Goal: Task Accomplishment & Management: Complete application form

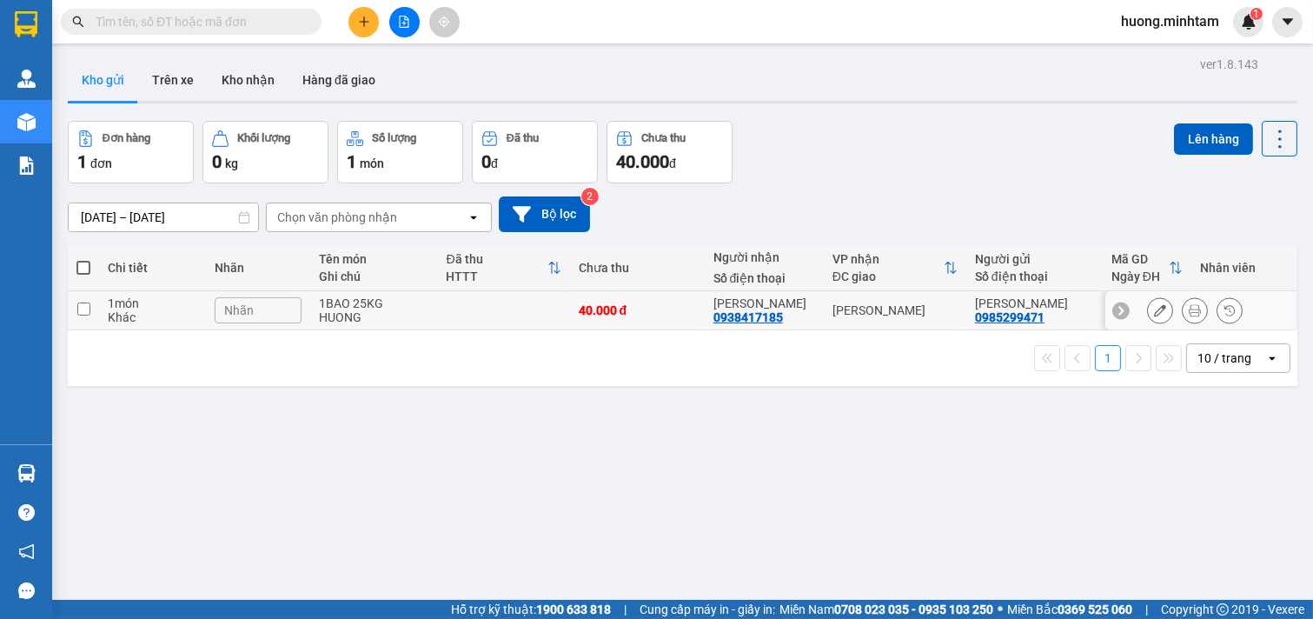
click at [85, 311] on input "checkbox" at bounding box center [83, 308] width 13 height 13
checkbox input "true"
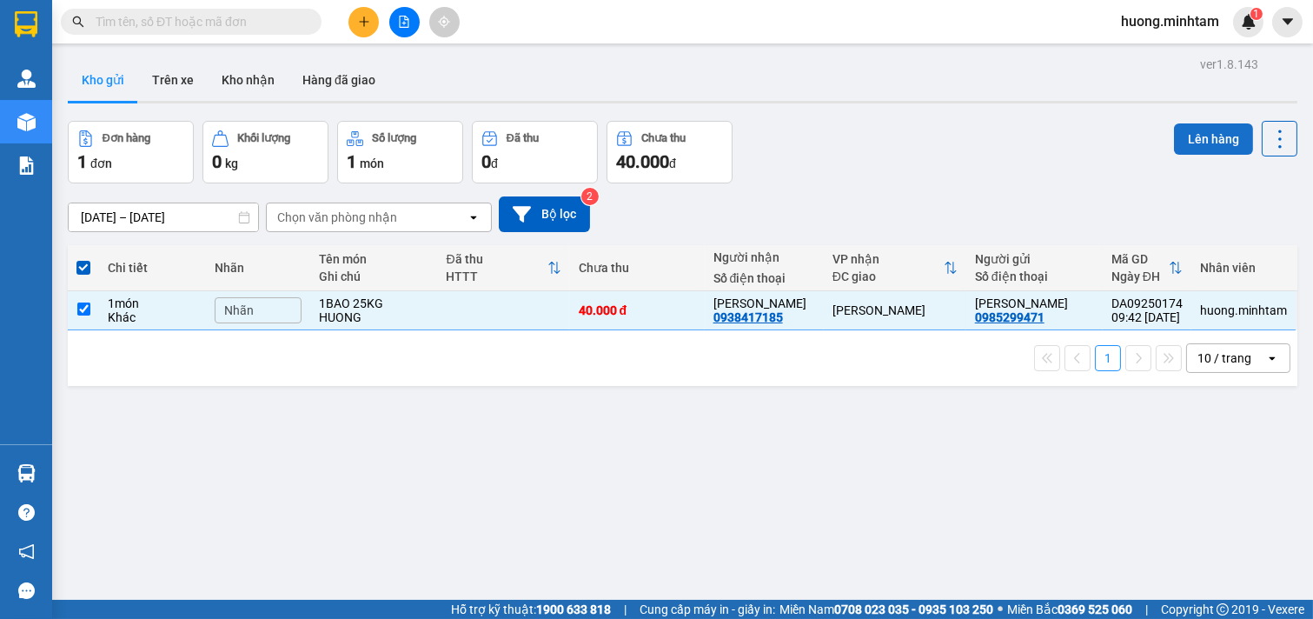
click at [1202, 146] on button "Lên hàng" at bounding box center [1213, 138] width 79 height 31
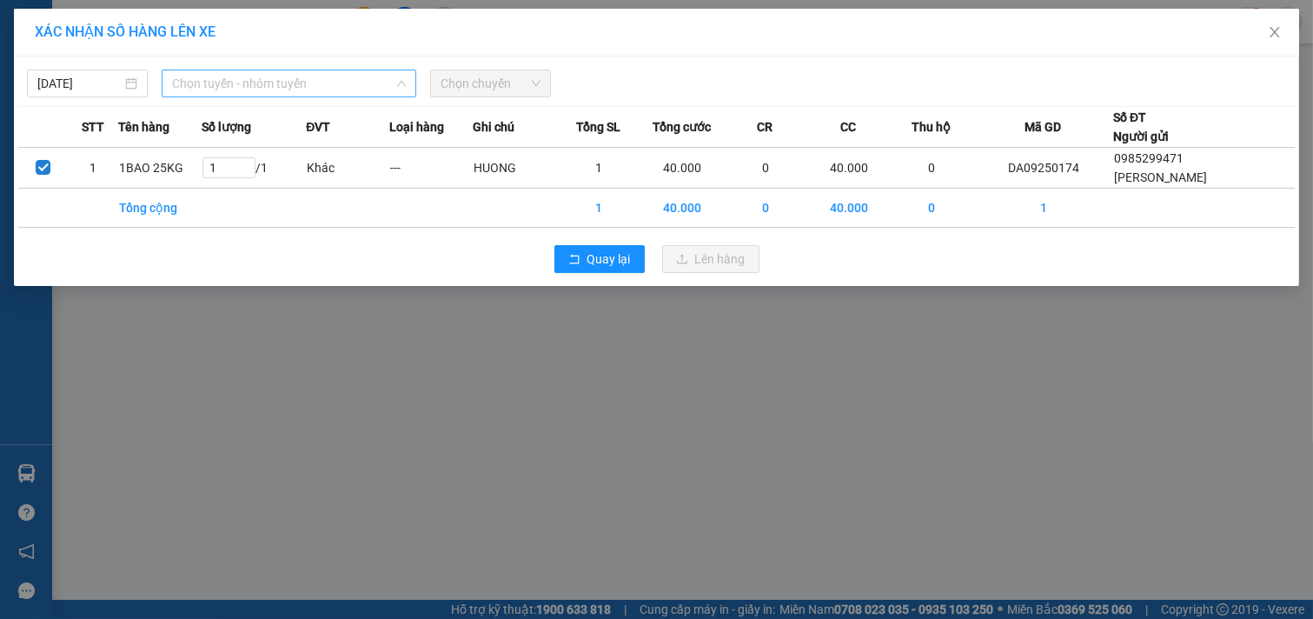
click at [366, 78] on span "Chọn tuyến - nhóm tuyến" at bounding box center [289, 83] width 234 height 26
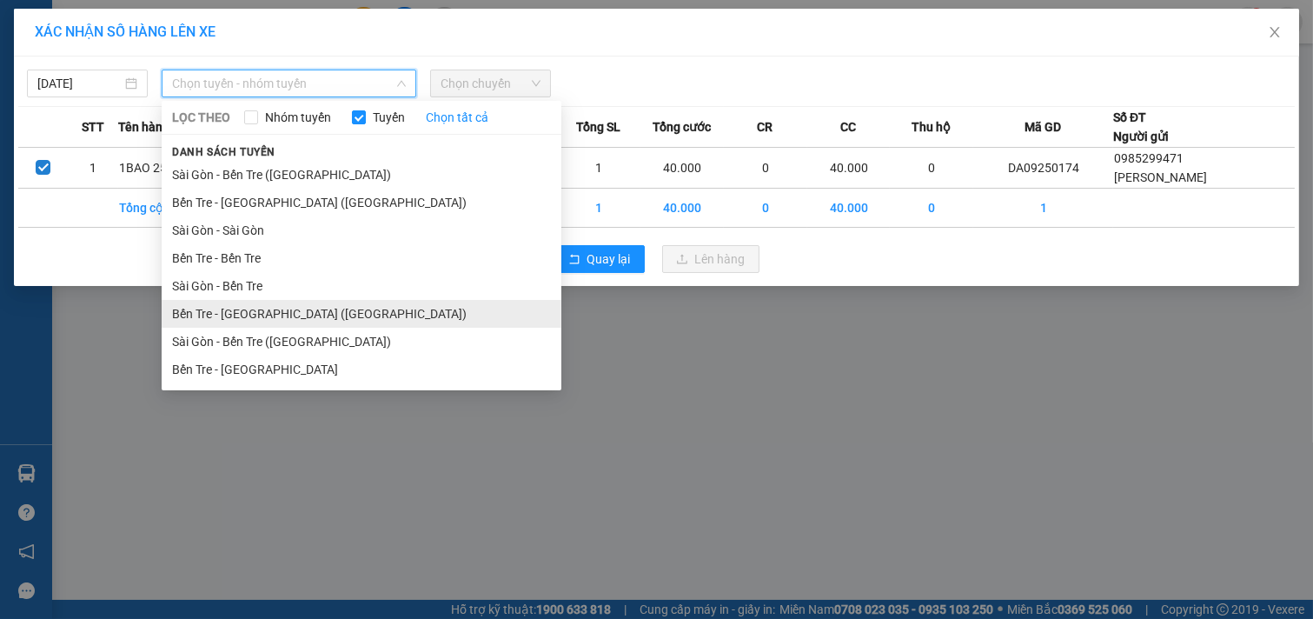
click at [257, 316] on li "Bến Tre - [GEOGRAPHIC_DATA] ([GEOGRAPHIC_DATA])" at bounding box center [362, 314] width 400 height 28
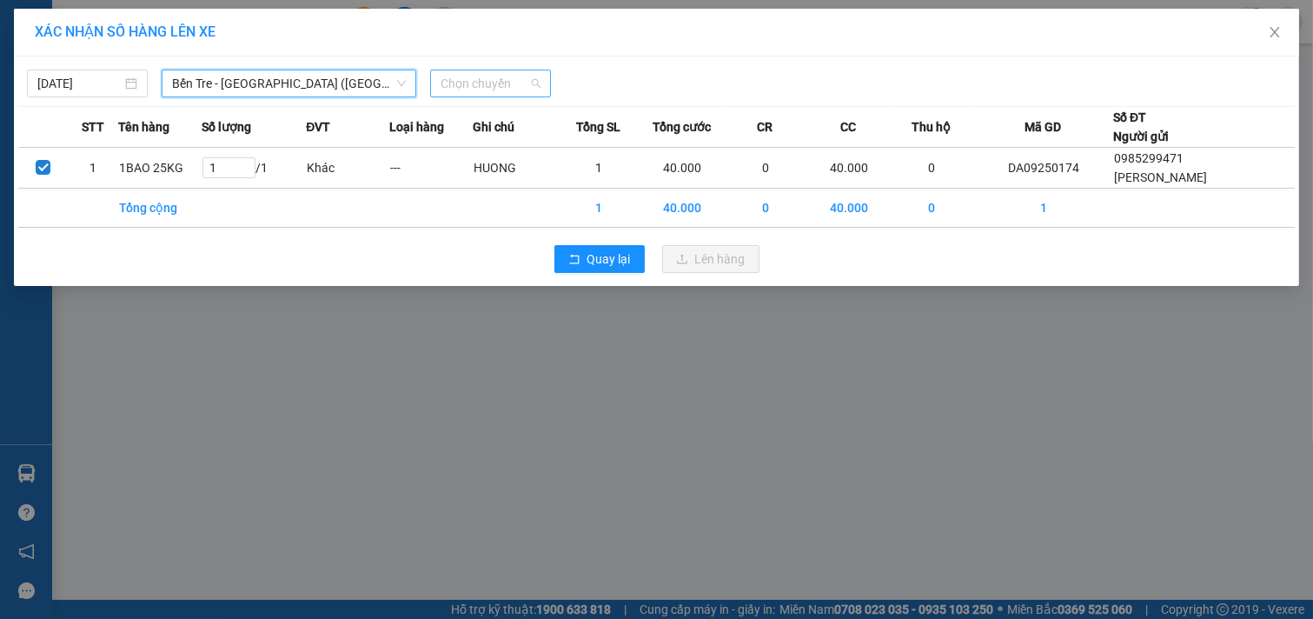
click at [534, 70] on span "Chọn chuyến" at bounding box center [491, 83] width 100 height 26
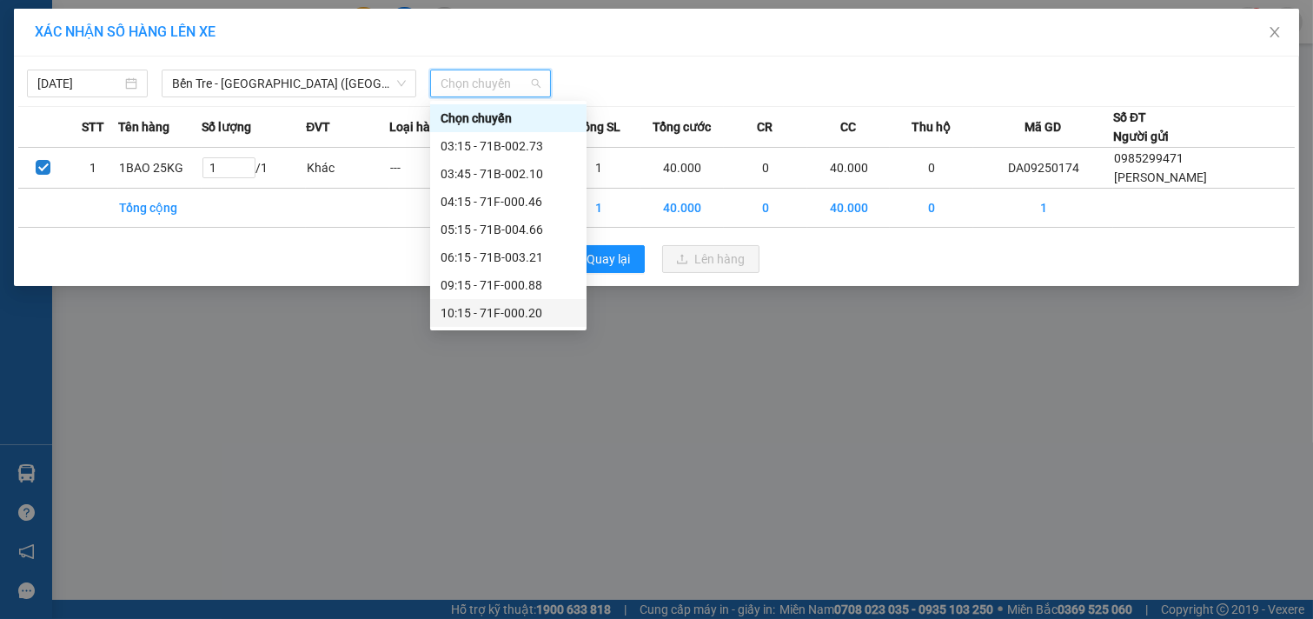
click at [517, 318] on div "10:15 - 71F-000.20" at bounding box center [509, 312] width 136 height 19
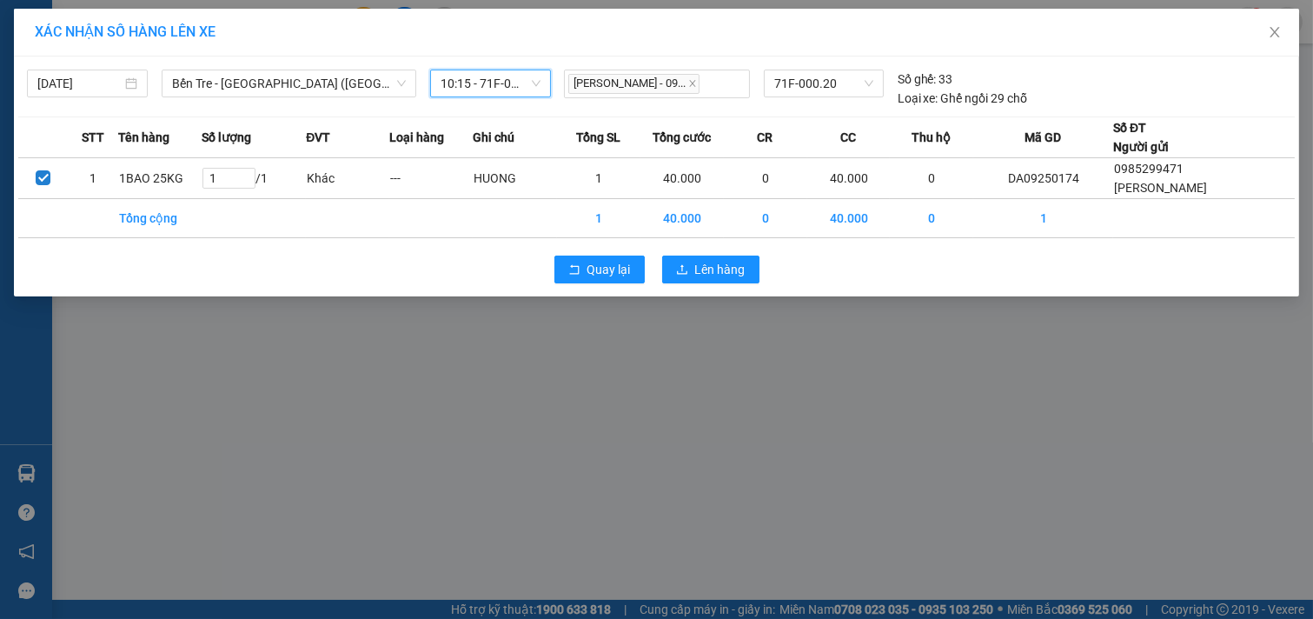
click at [713, 253] on div "Quay lại Lên hàng" at bounding box center [656, 269] width 1277 height 45
click at [718, 272] on span "Lên hàng" at bounding box center [720, 269] width 50 height 19
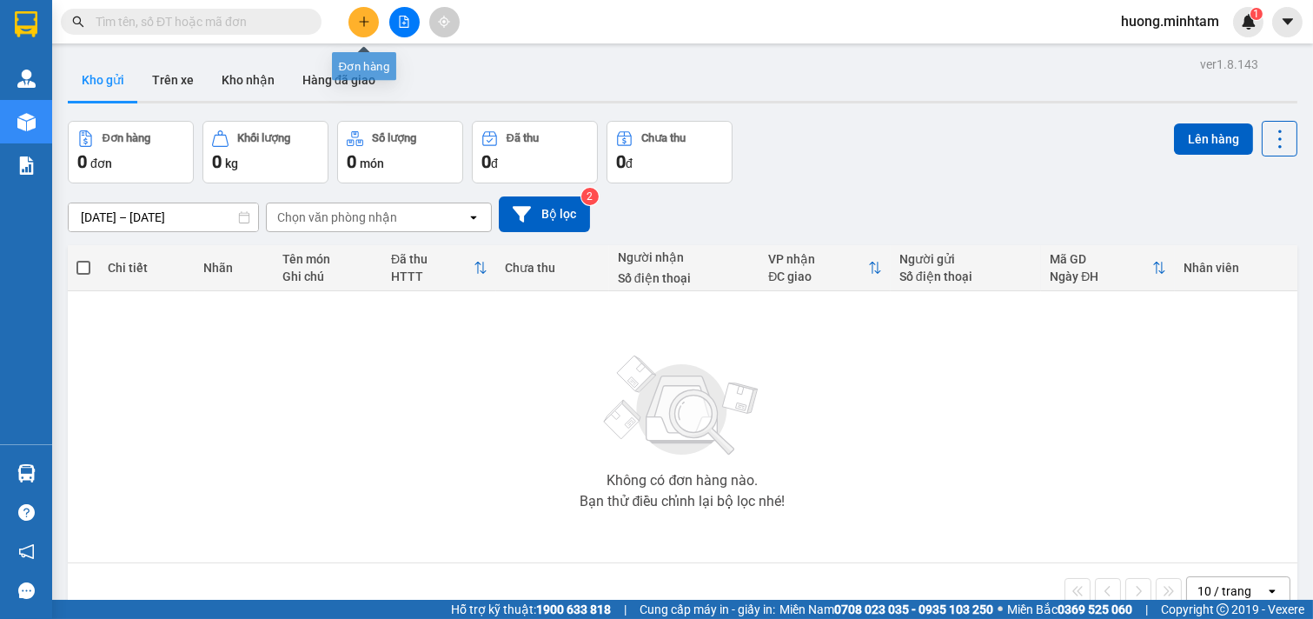
click at [360, 28] on button at bounding box center [363, 22] width 30 height 30
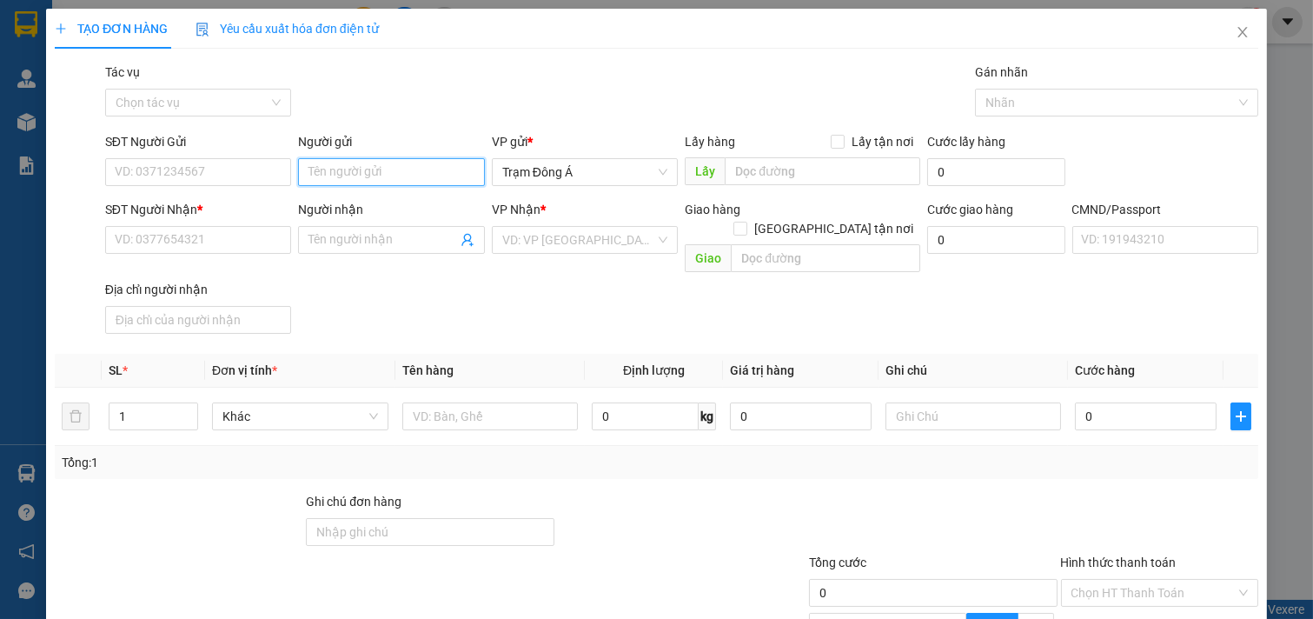
drag, startPoint x: 391, startPoint y: 175, endPoint x: 438, endPoint y: 186, distance: 48.3
click at [391, 174] on input "Người gửi" at bounding box center [391, 172] width 187 height 28
type input "XB"
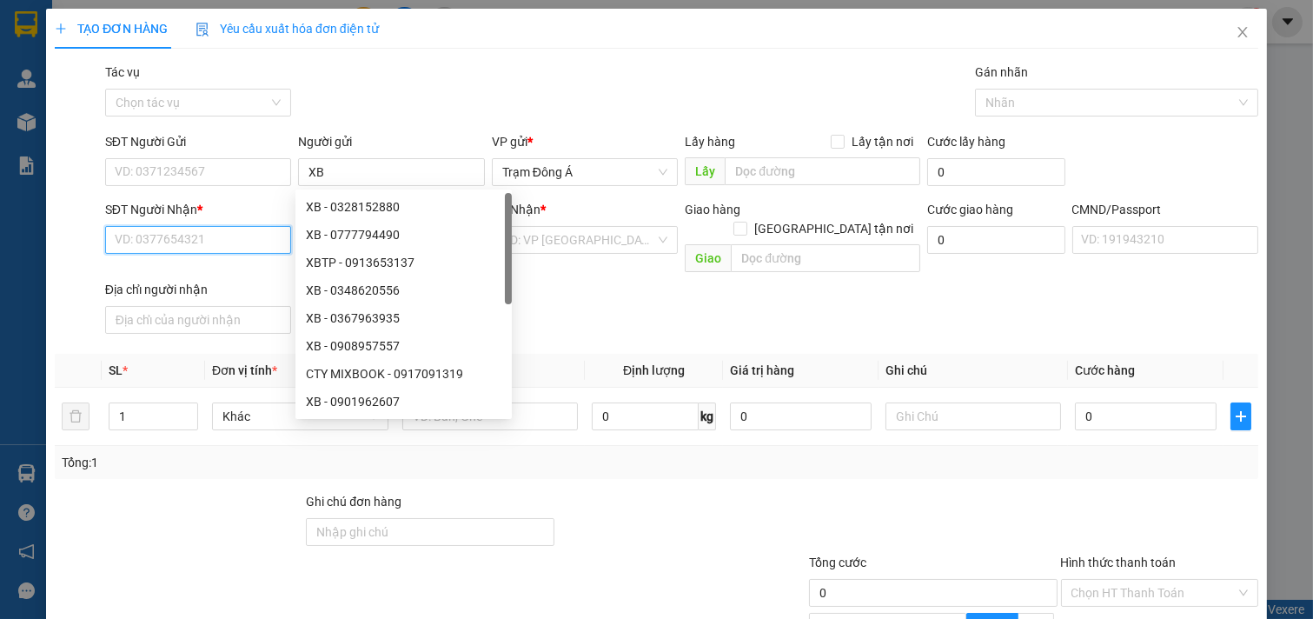
click at [236, 253] on input "SĐT Người Nhận *" at bounding box center [198, 240] width 187 height 28
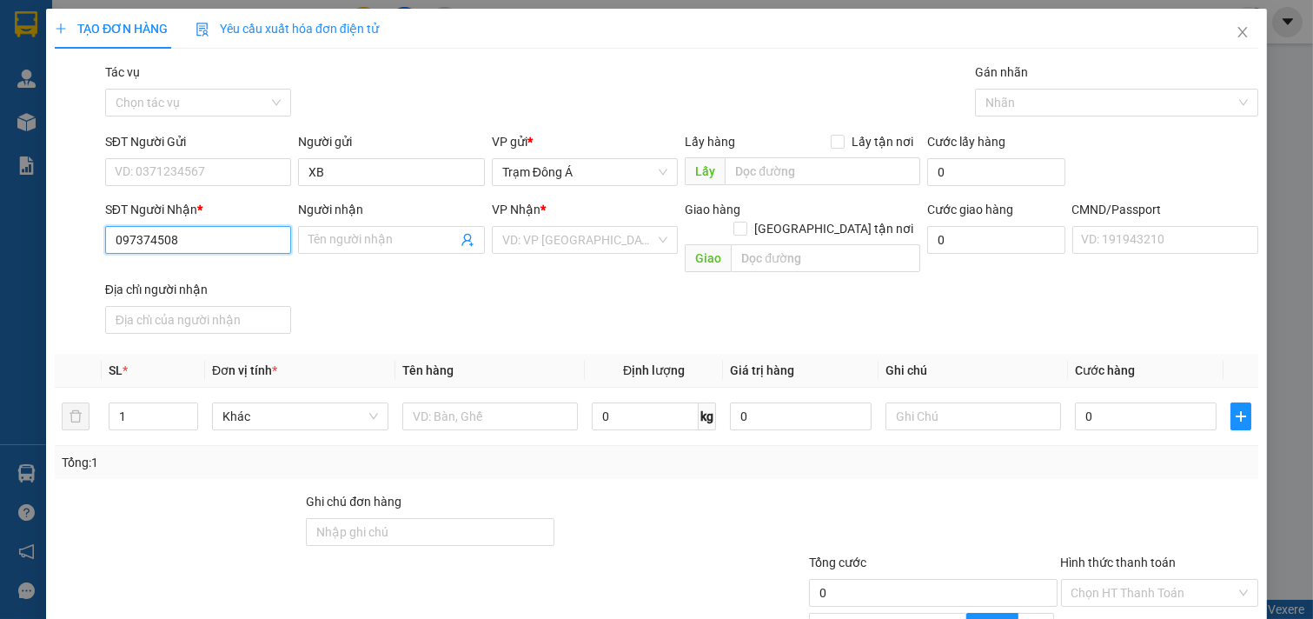
type input "0973745085"
click at [209, 275] on div "0973745085 - LUÂN" at bounding box center [196, 274] width 163 height 19
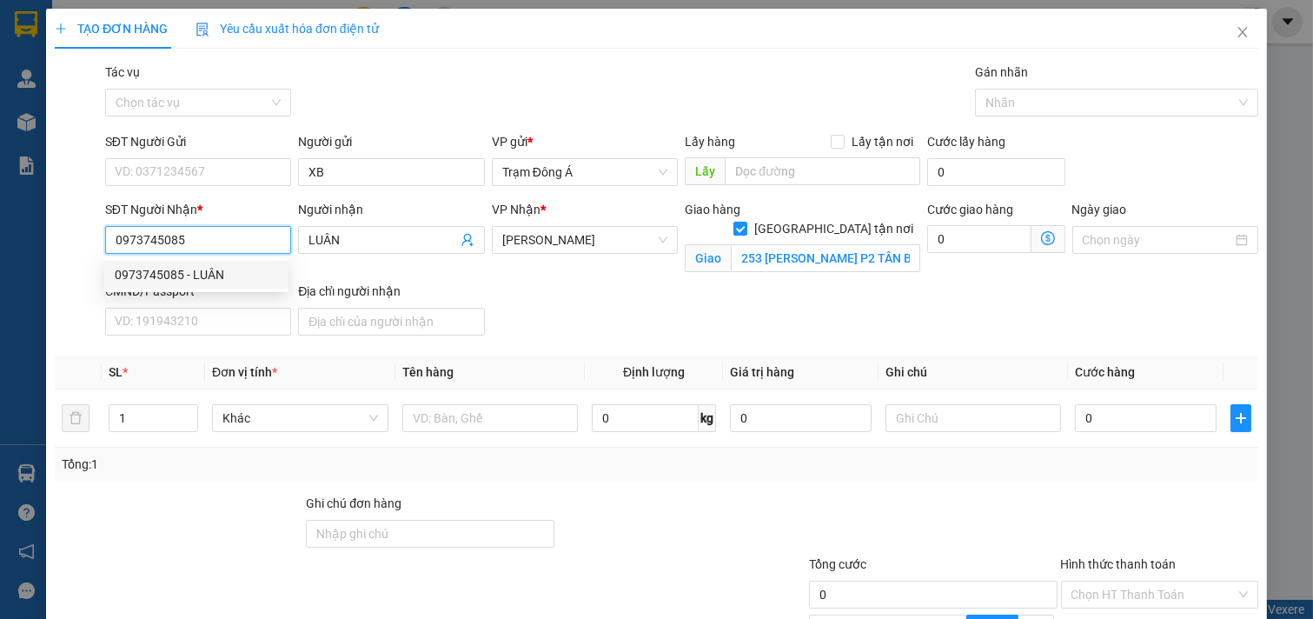
type input "LUÂN"
checkbox input "true"
type input "253 [PERSON_NAME] P2 TÂN BÌNH"
drag, startPoint x: 228, startPoint y: 252, endPoint x: 0, endPoint y: 238, distance: 228.1
click at [0, 238] on div "TẠO ĐƠN HÀNG Yêu cầu xuất hóa đơn điện tử Transit Pickup Surcharge Ids Transit …" at bounding box center [656, 309] width 1313 height 619
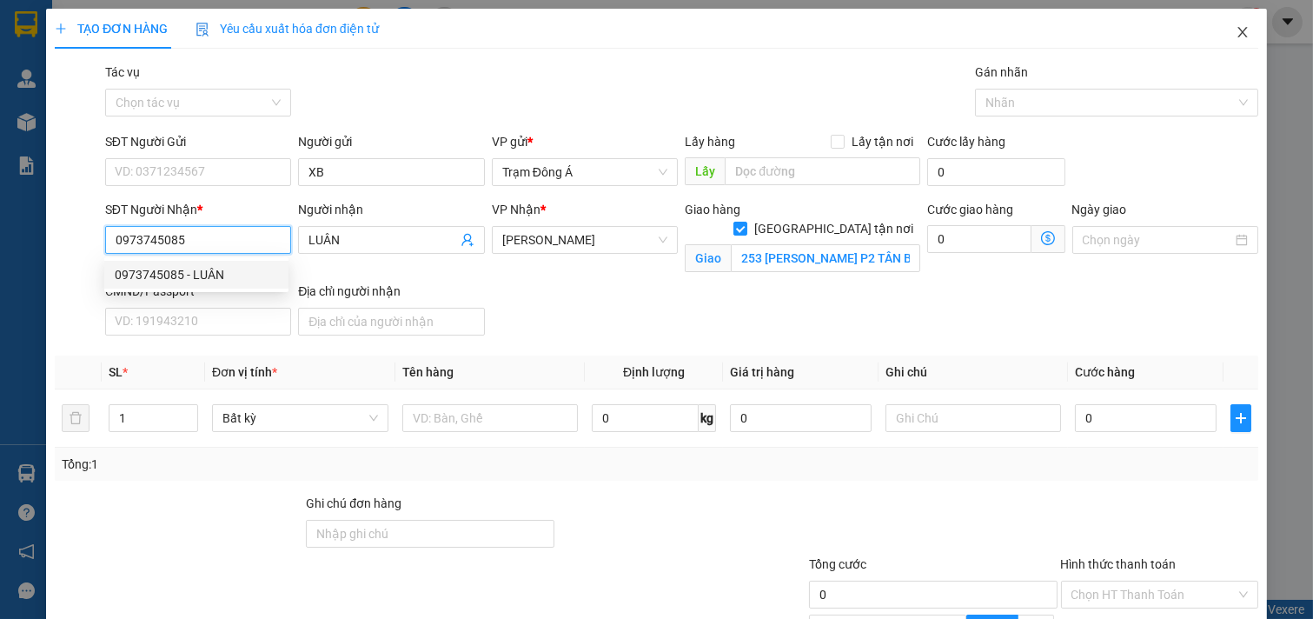
type input "0973745085"
click at [1236, 27] on icon "close" at bounding box center [1243, 32] width 14 height 14
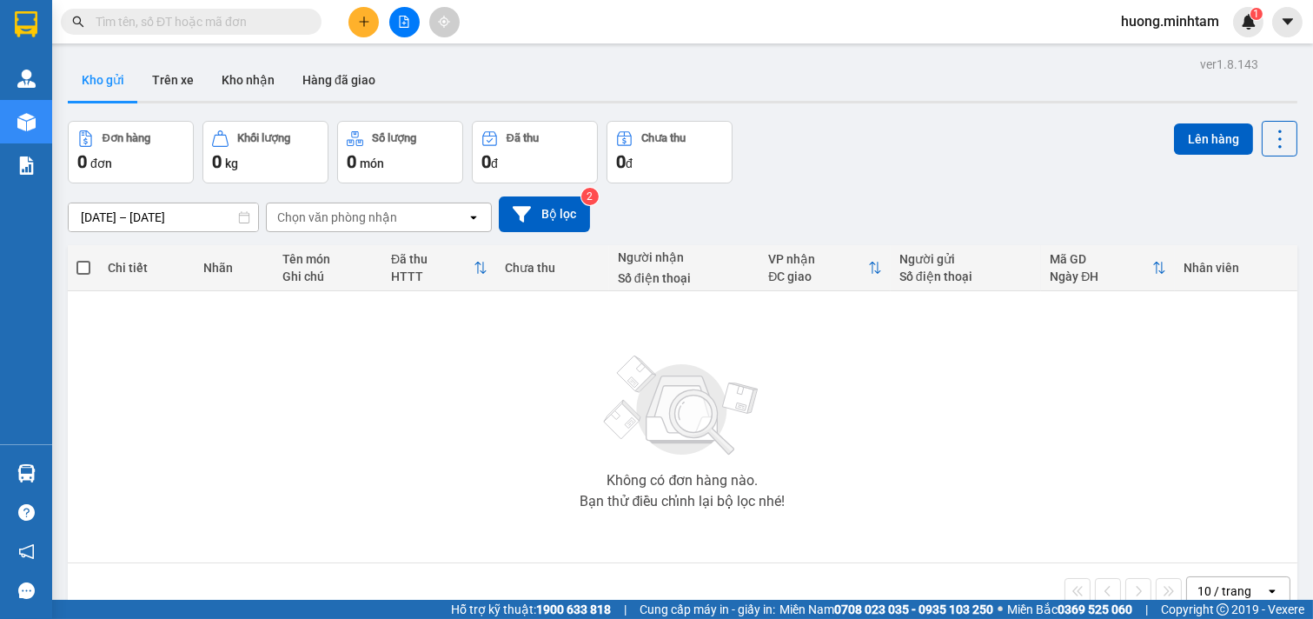
click at [192, 16] on input "text" at bounding box center [198, 21] width 205 height 19
paste input "0973745085"
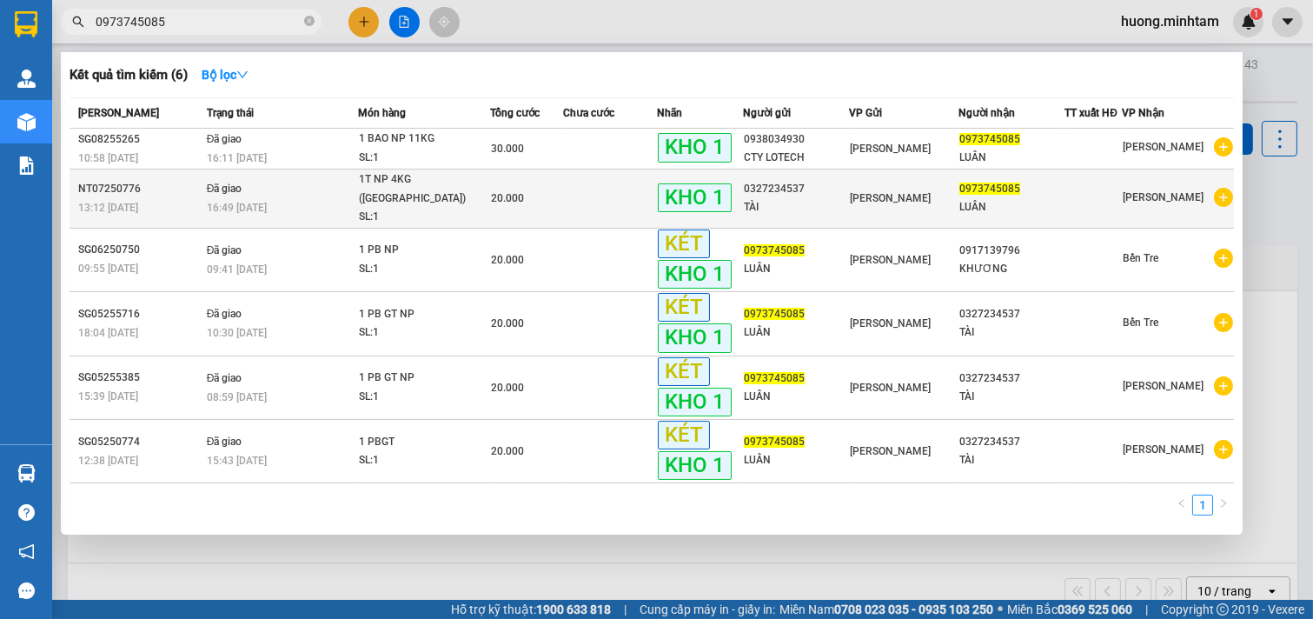
type input "0973745085"
click at [835, 198] on div "TÀI" at bounding box center [796, 207] width 105 height 18
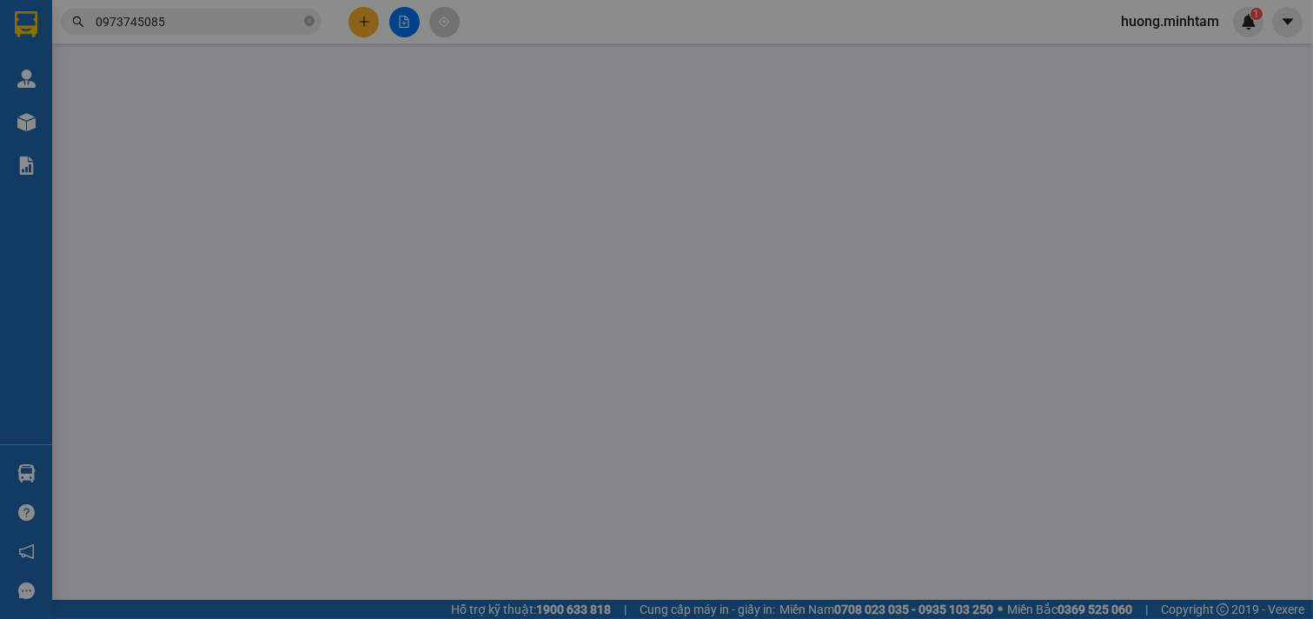
type input "0327234537"
type input "TÀI"
type input "0973745085"
type input "LUÂN"
type input "20.000"
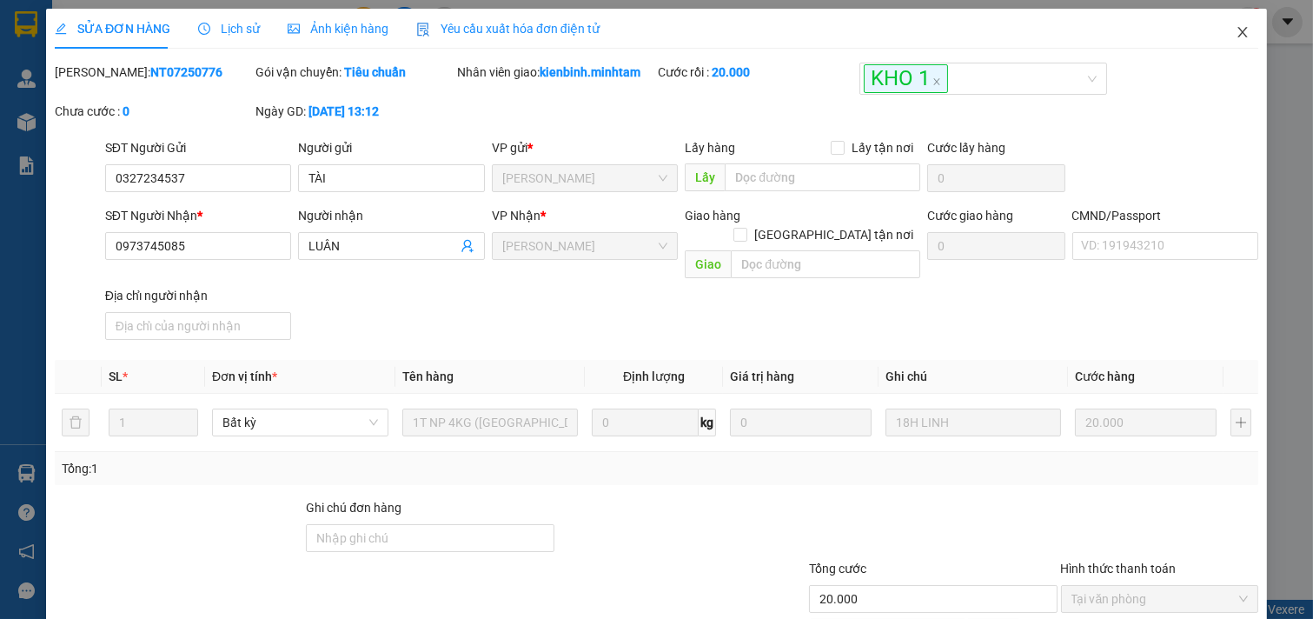
click at [1236, 35] on icon "close" at bounding box center [1243, 32] width 14 height 14
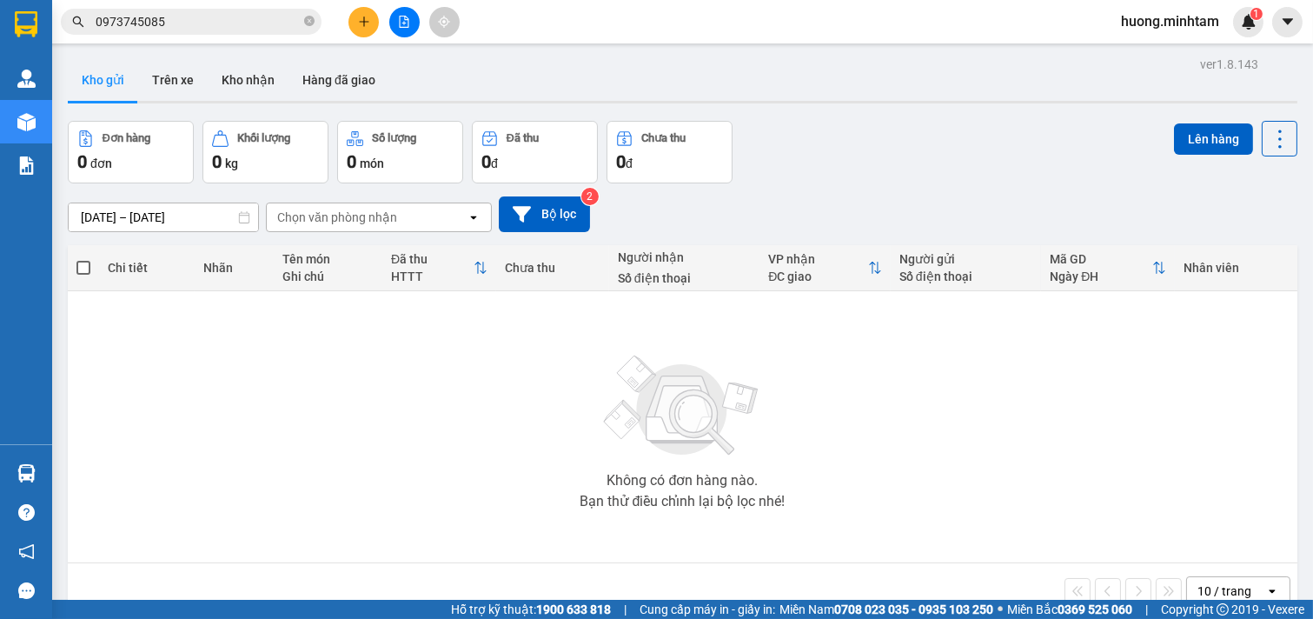
click at [266, 30] on input "0973745085" at bounding box center [198, 21] width 205 height 19
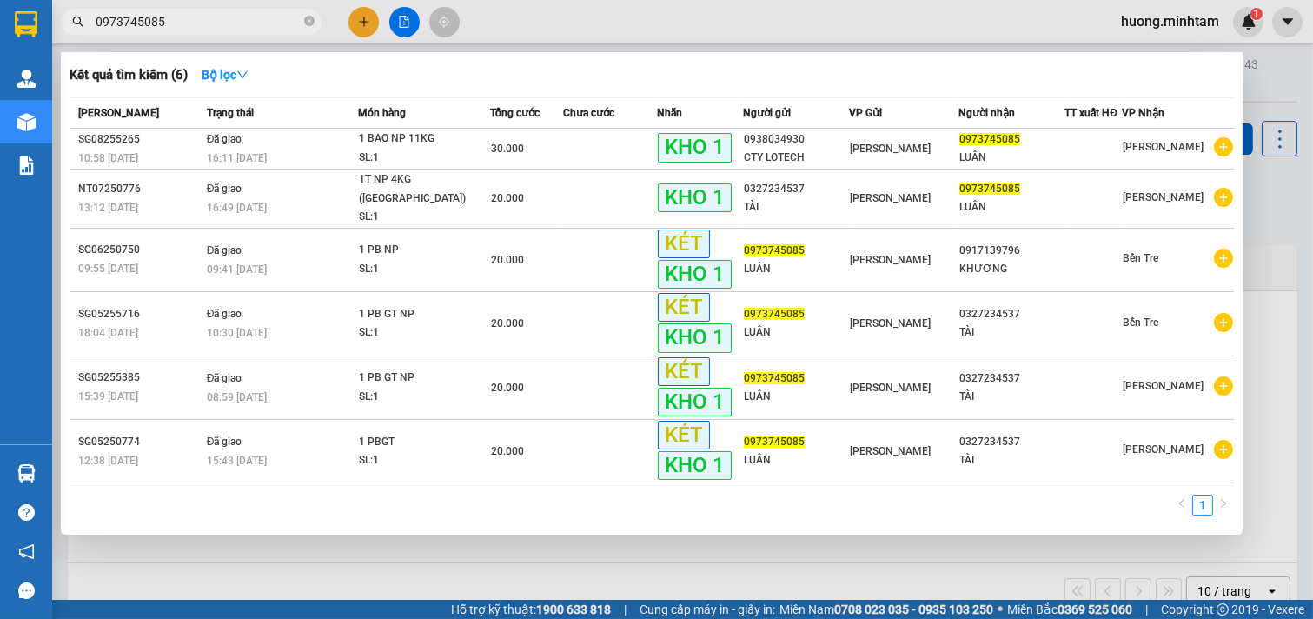
click at [717, 552] on div at bounding box center [656, 309] width 1313 height 619
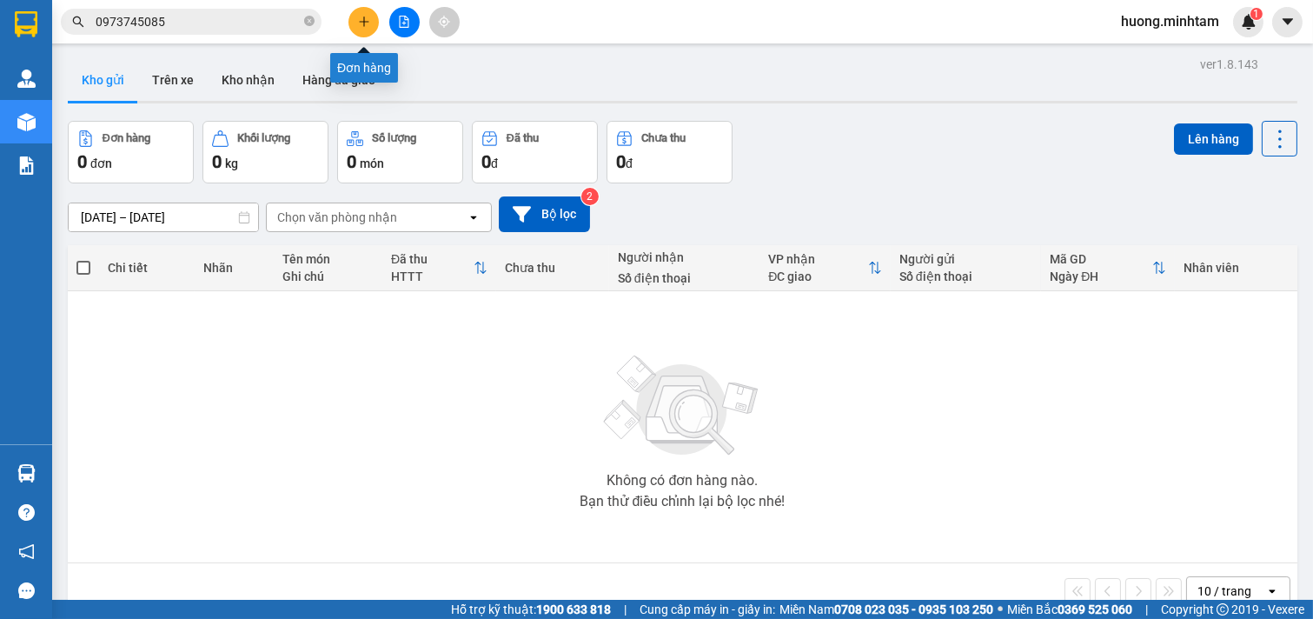
click at [368, 20] on icon "plus" at bounding box center [364, 22] width 12 height 12
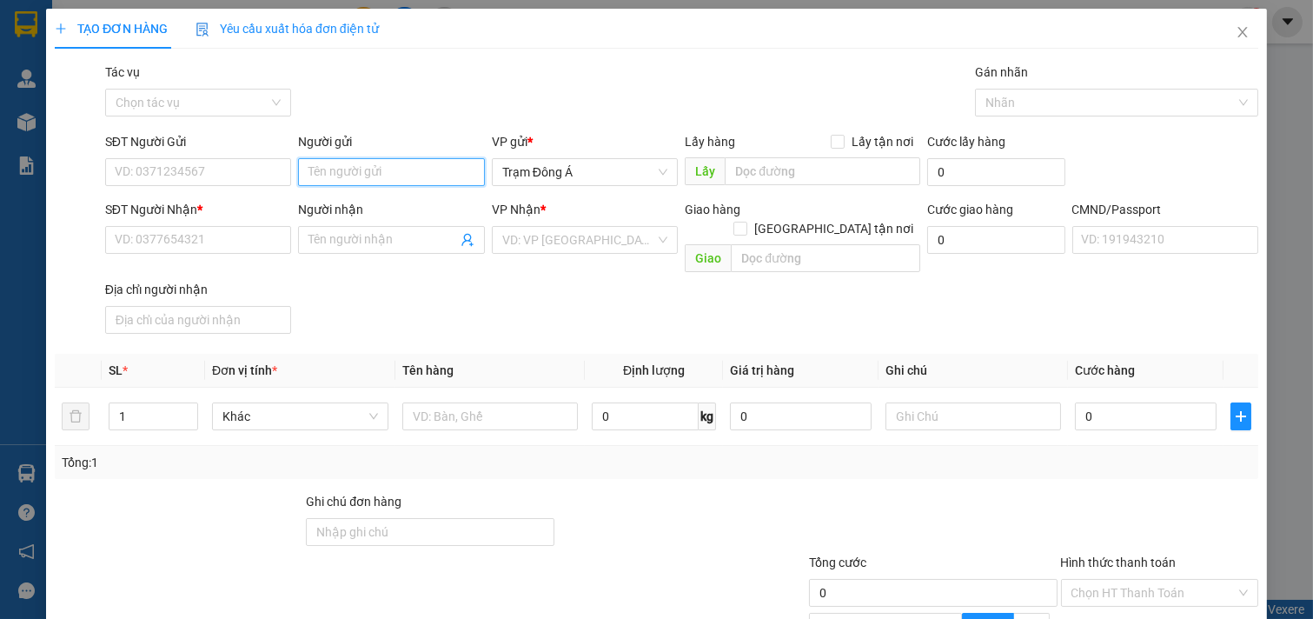
drag, startPoint x: 328, startPoint y: 172, endPoint x: 353, endPoint y: 183, distance: 27.6
click at [332, 174] on input "Người gửi" at bounding box center [391, 172] width 187 height 28
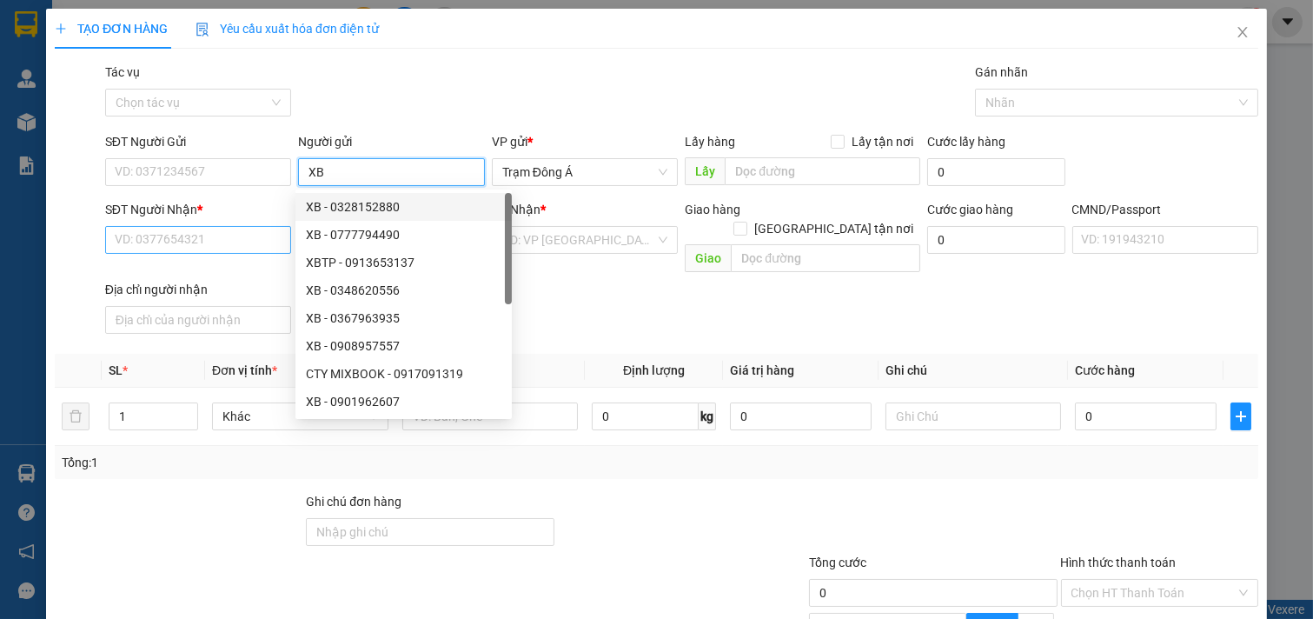
type input "XB"
drag, startPoint x: 186, startPoint y: 242, endPoint x: 214, endPoint y: 265, distance: 36.4
click at [188, 245] on input "SĐT Người Nhận *" at bounding box center [198, 240] width 187 height 28
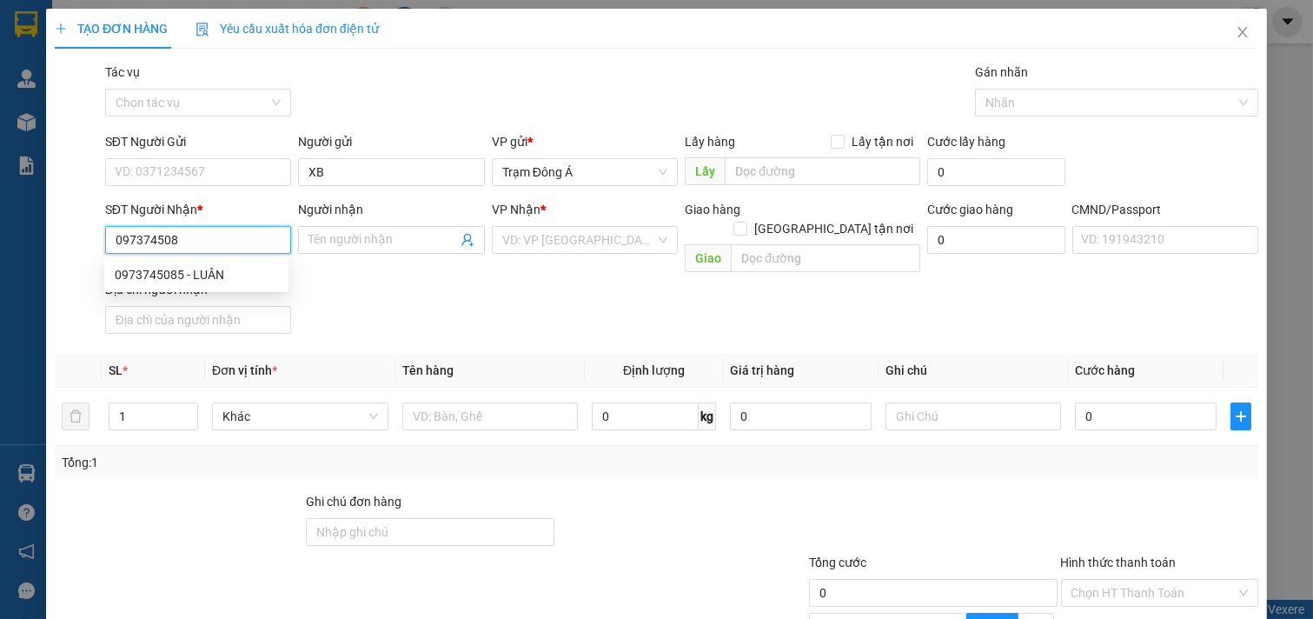
type input "0973745085"
click at [200, 273] on div "0973745085 - LUÂN" at bounding box center [196, 274] width 163 height 19
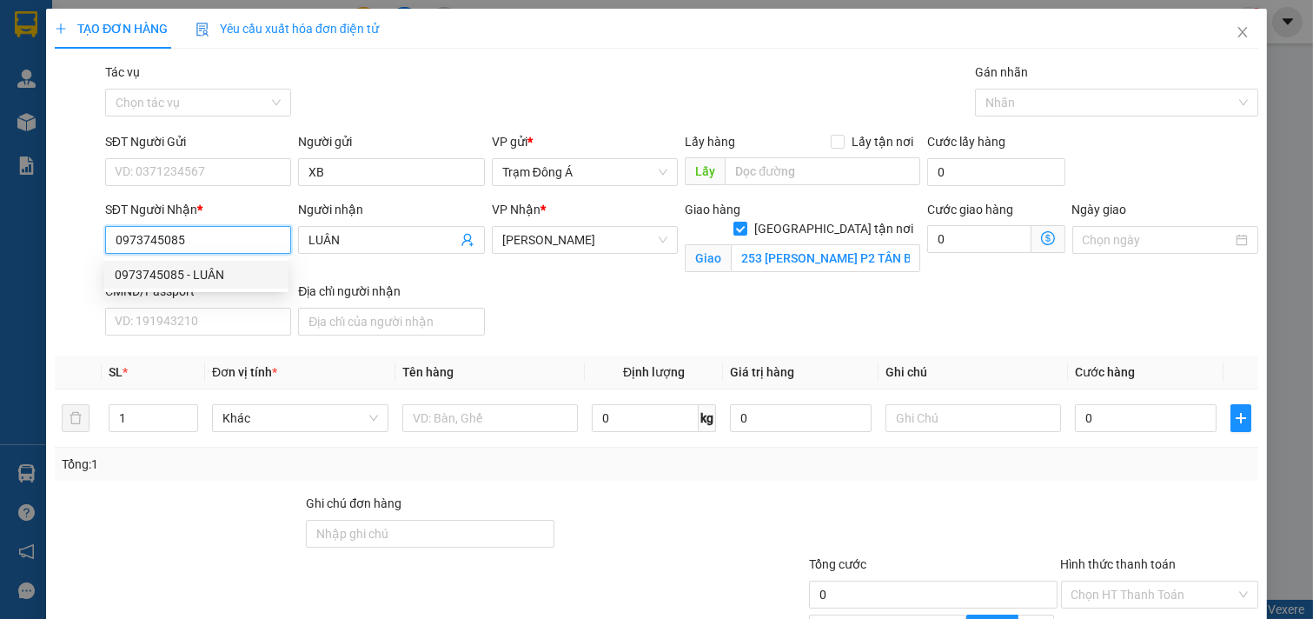
type input "LUÂN"
checkbox input "true"
type input "253 [PERSON_NAME] P2 TÂN BÌNH"
type input "0973745085"
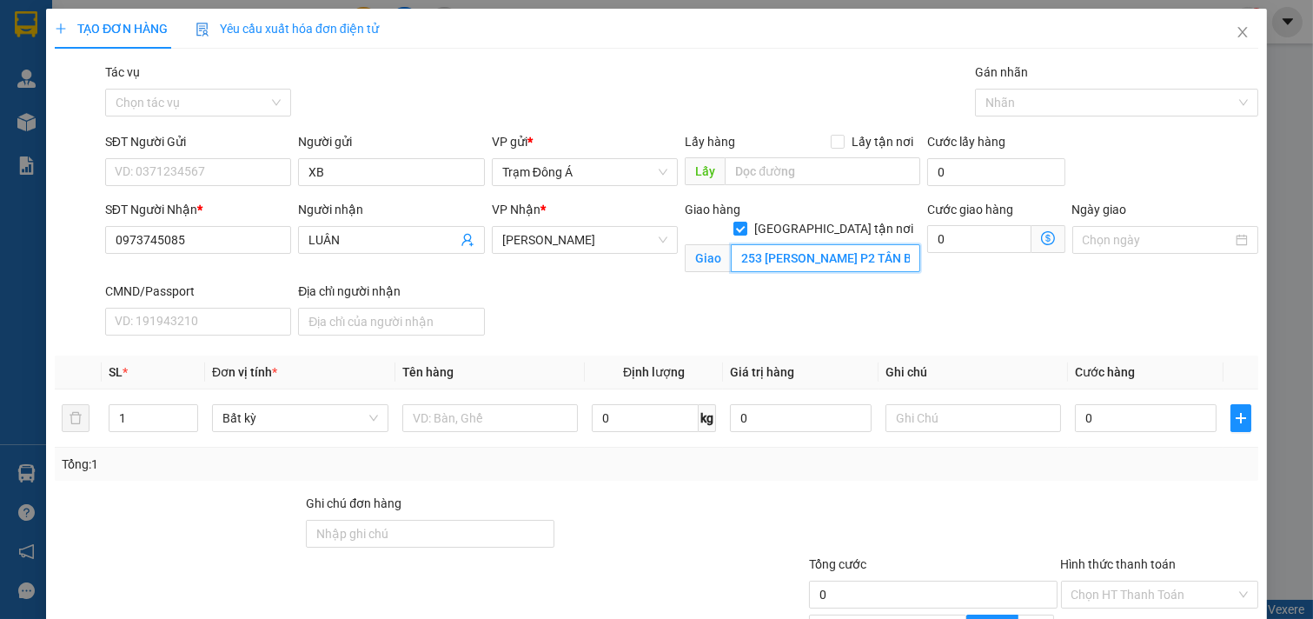
click at [852, 244] on input "253 [PERSON_NAME] P2 TÂN BÌNH" at bounding box center [825, 258] width 189 height 28
click at [853, 244] on input "253 [PERSON_NAME] P2 TÂN BÌNH" at bounding box center [825, 258] width 189 height 28
click at [873, 244] on input "253 [PERSON_NAME] P2 TÂN BÌNH" at bounding box center [825, 258] width 189 height 28
drag, startPoint x: 524, startPoint y: 427, endPoint x: 533, endPoint y: 424, distance: 9.1
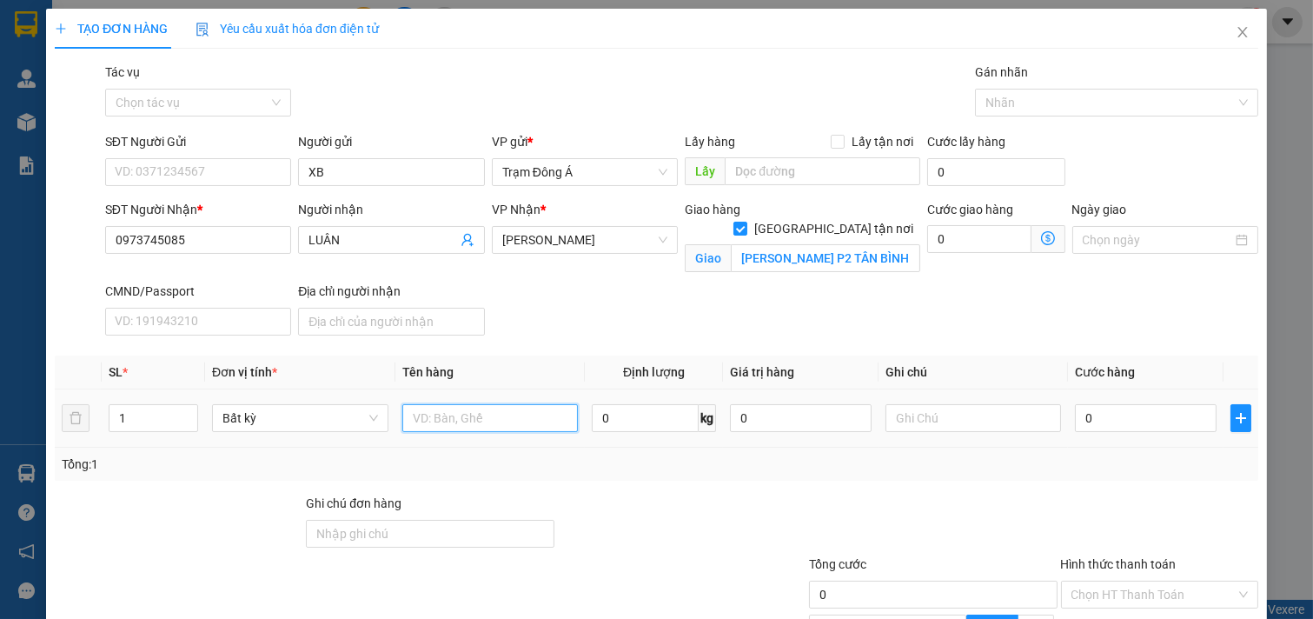
click at [524, 426] on input "text" at bounding box center [490, 418] width 176 height 28
type input "1KT MUS 12KG NP"
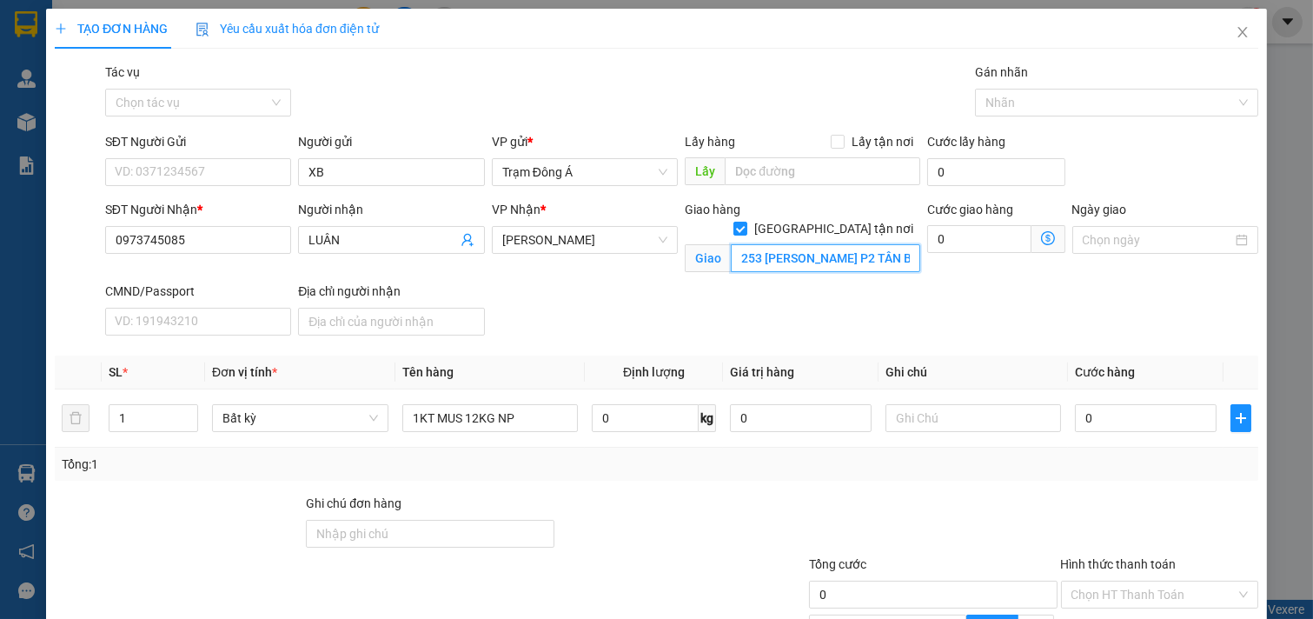
click at [731, 246] on input "253 [PERSON_NAME] P2 TÂN BÌNH" at bounding box center [825, 258] width 189 height 28
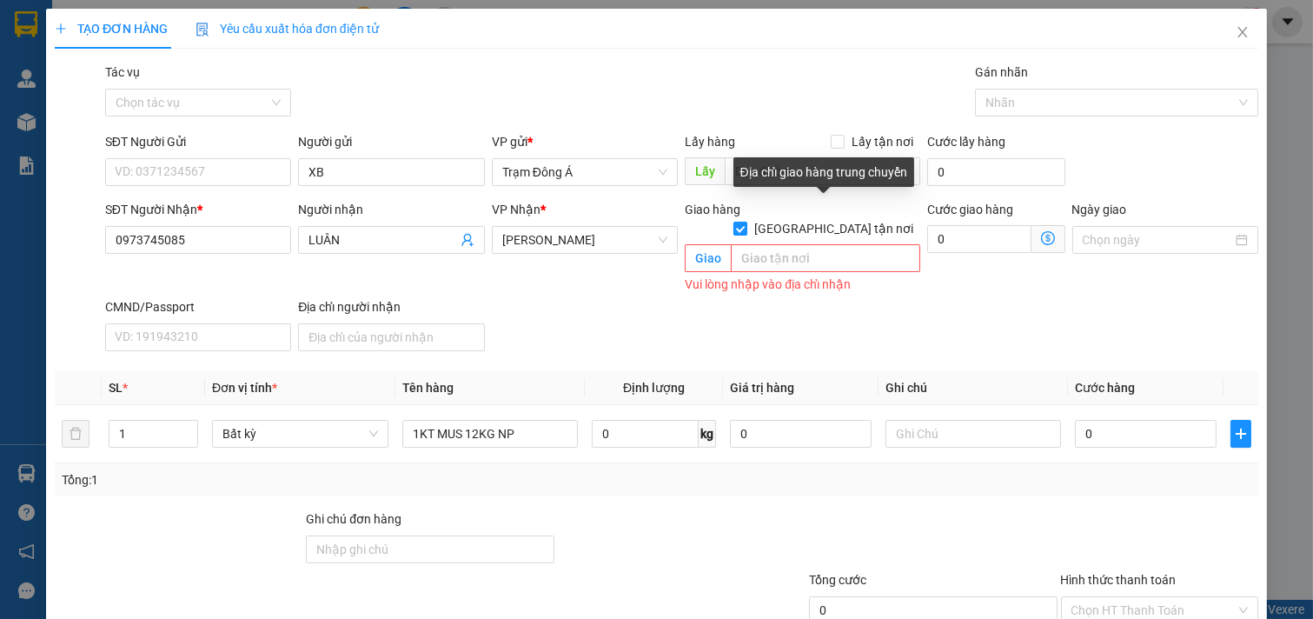
click at [746, 222] on input "[GEOGRAPHIC_DATA] tận nơi" at bounding box center [739, 228] width 12 height 12
checkbox input "false"
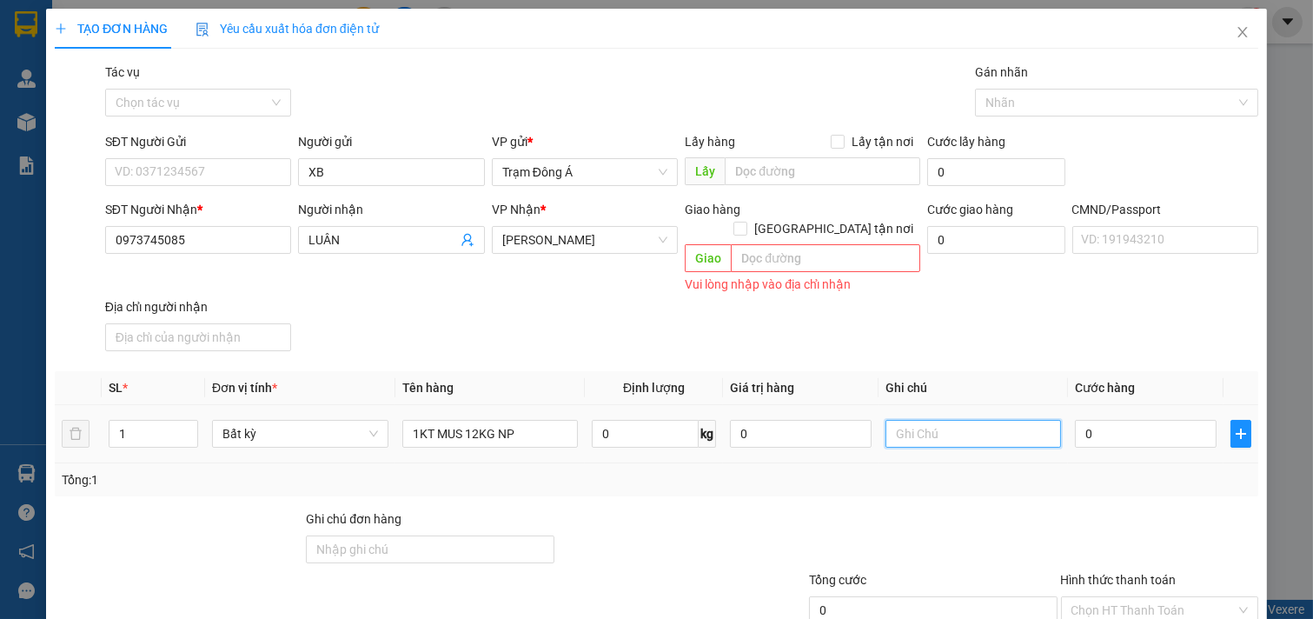
click at [969, 420] on input "text" at bounding box center [974, 434] width 176 height 28
type input "HUONG CK"
type input "3"
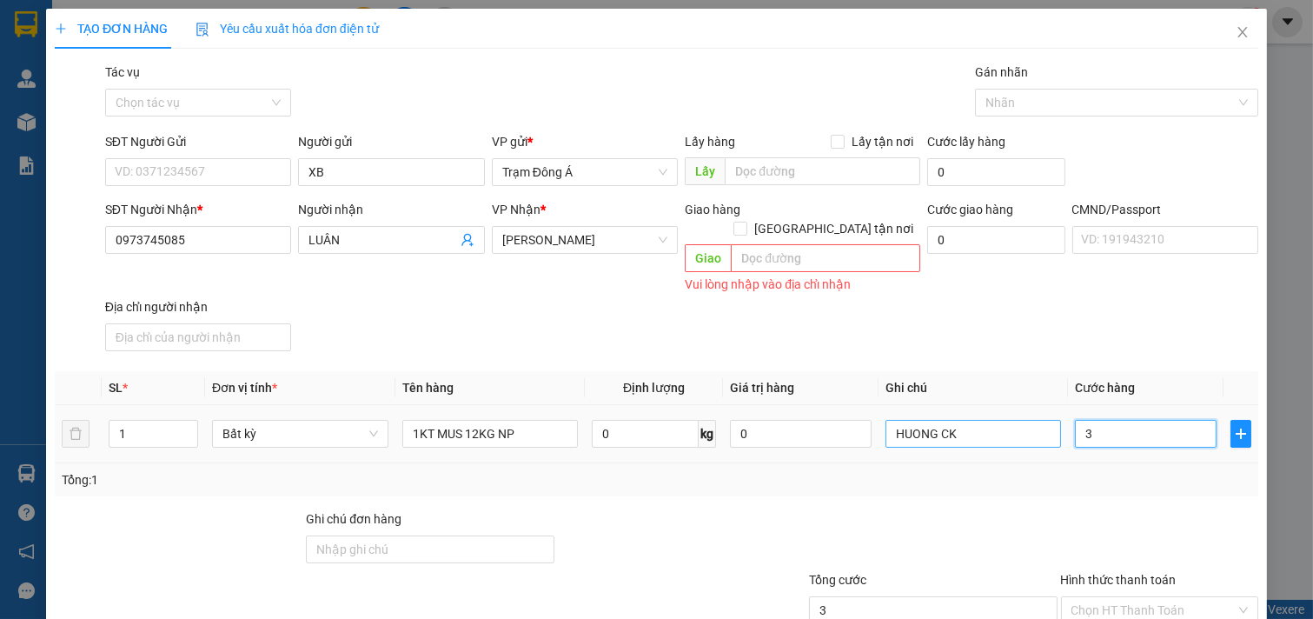
type input "35"
type input "35.000"
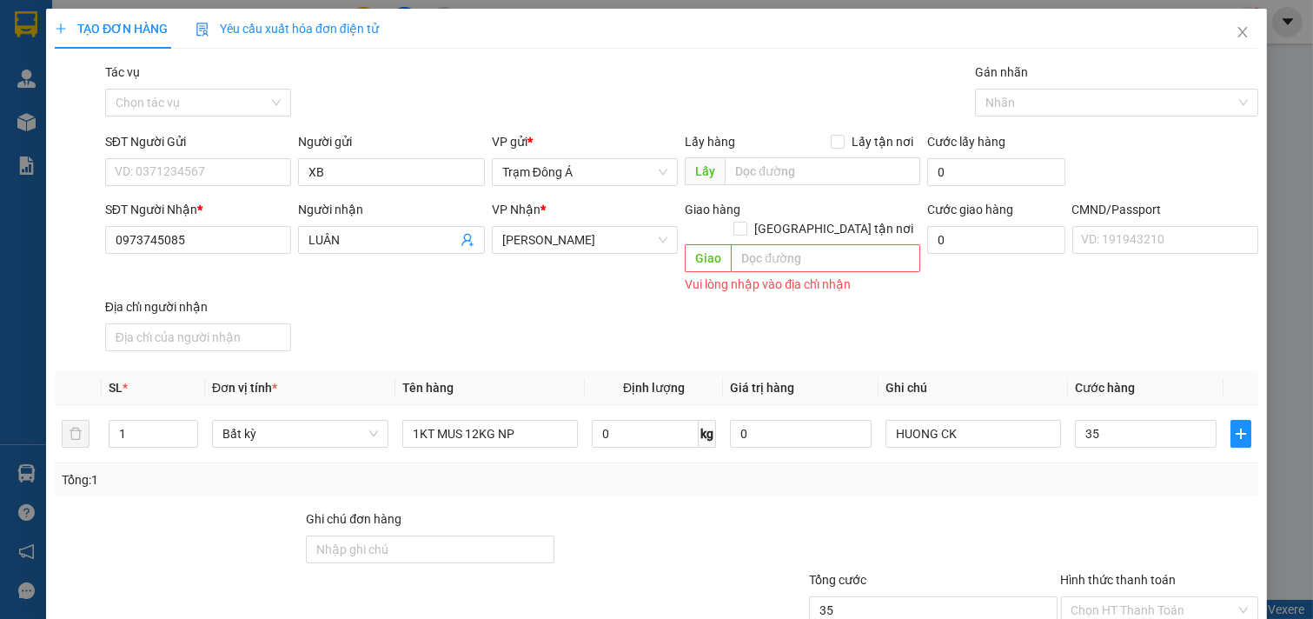
type input "35.000"
click at [947, 332] on div "SĐT Người Nhận * 0973745085 Người nhận LUÂN VP Nhận * [PERSON_NAME] Giao hàng […" at bounding box center [682, 279] width 1160 height 158
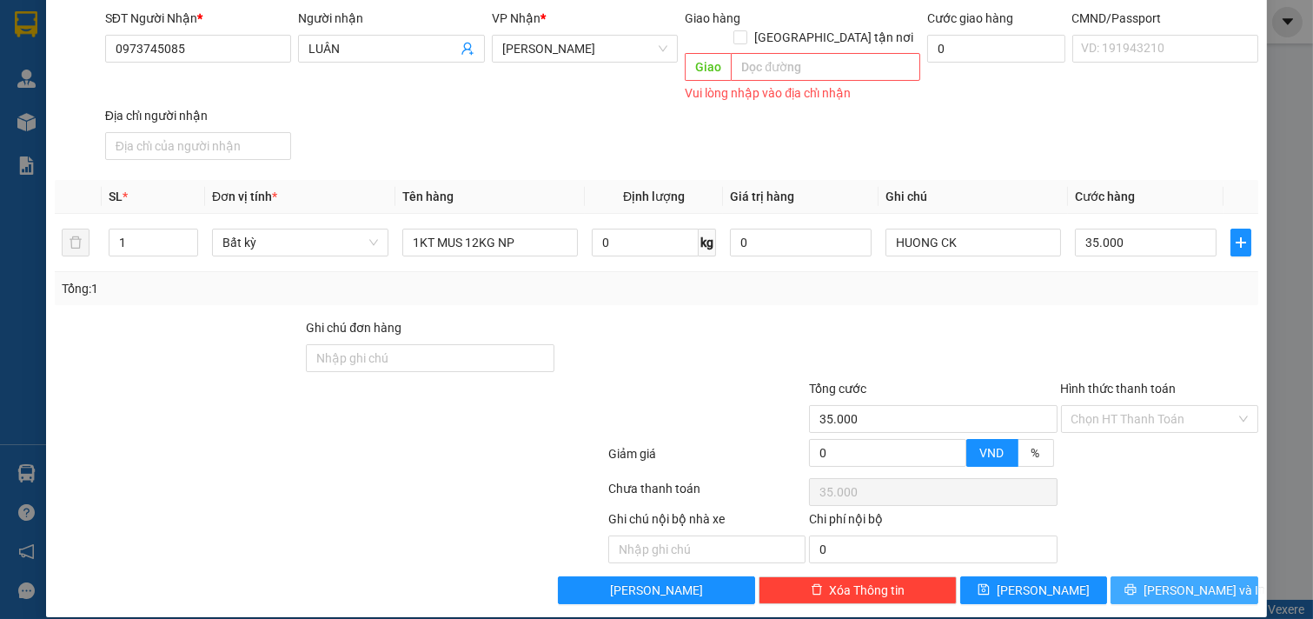
click at [1169, 580] on span "[PERSON_NAME] và In" at bounding box center [1205, 589] width 122 height 19
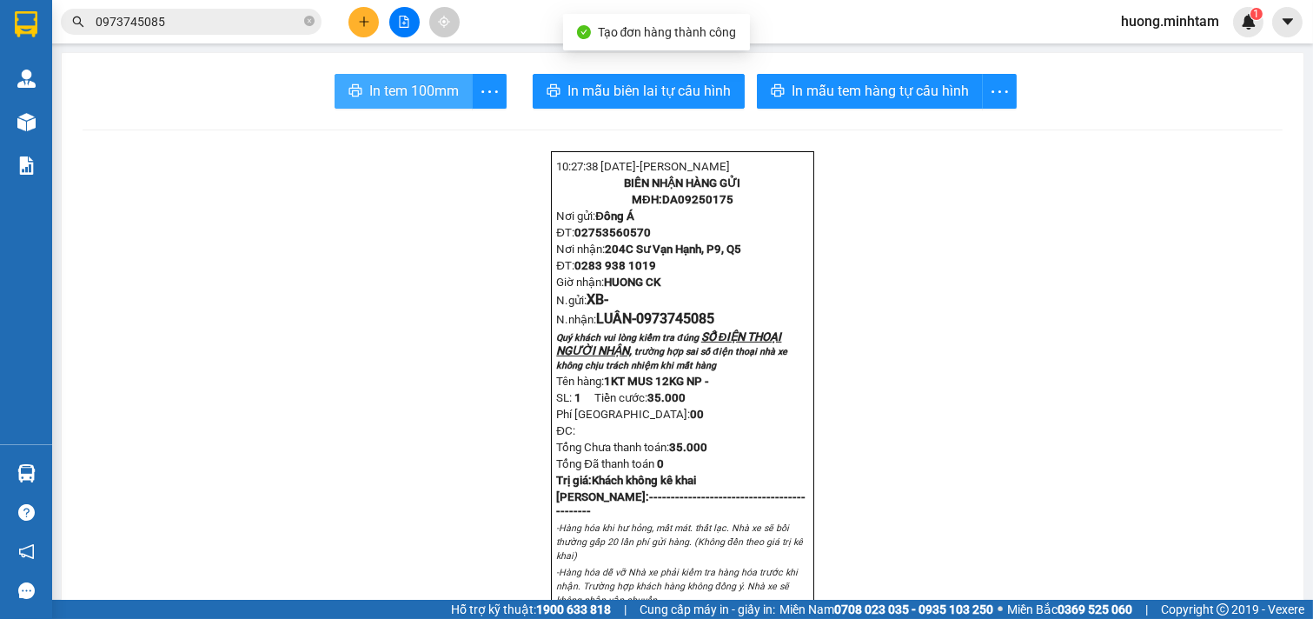
click at [369, 83] on span "In tem 100mm" at bounding box center [414, 91] width 90 height 22
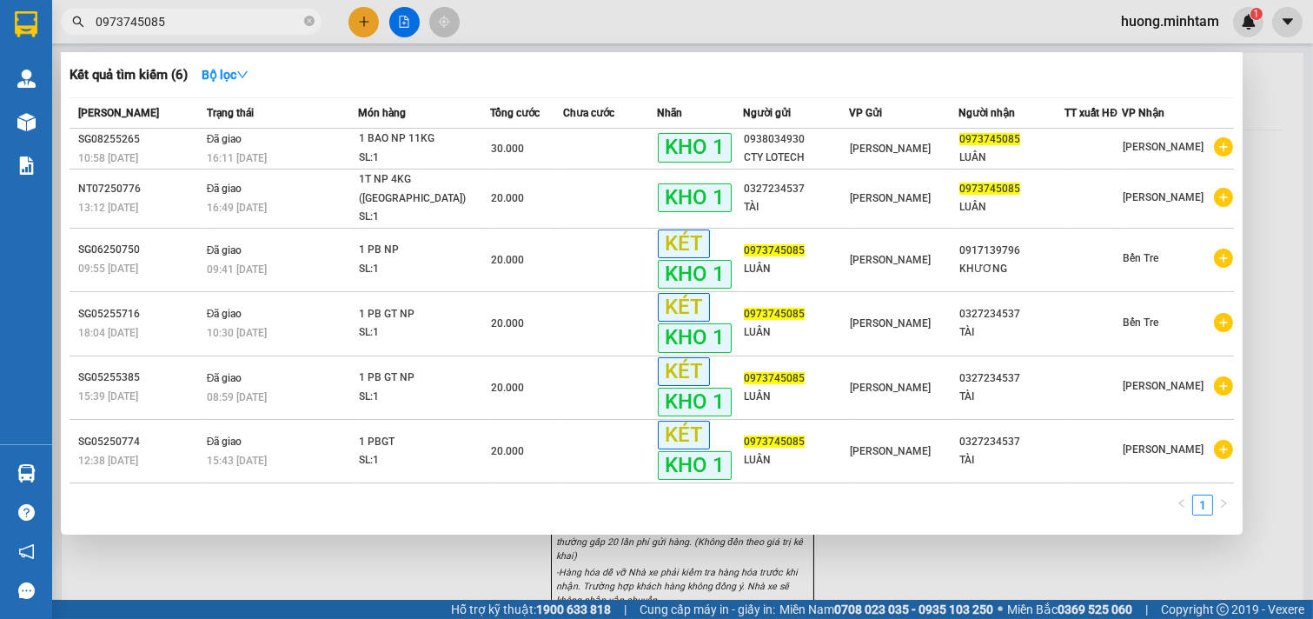
click at [211, 23] on input "0973745085" at bounding box center [198, 21] width 205 height 19
click at [387, 546] on div at bounding box center [656, 309] width 1313 height 619
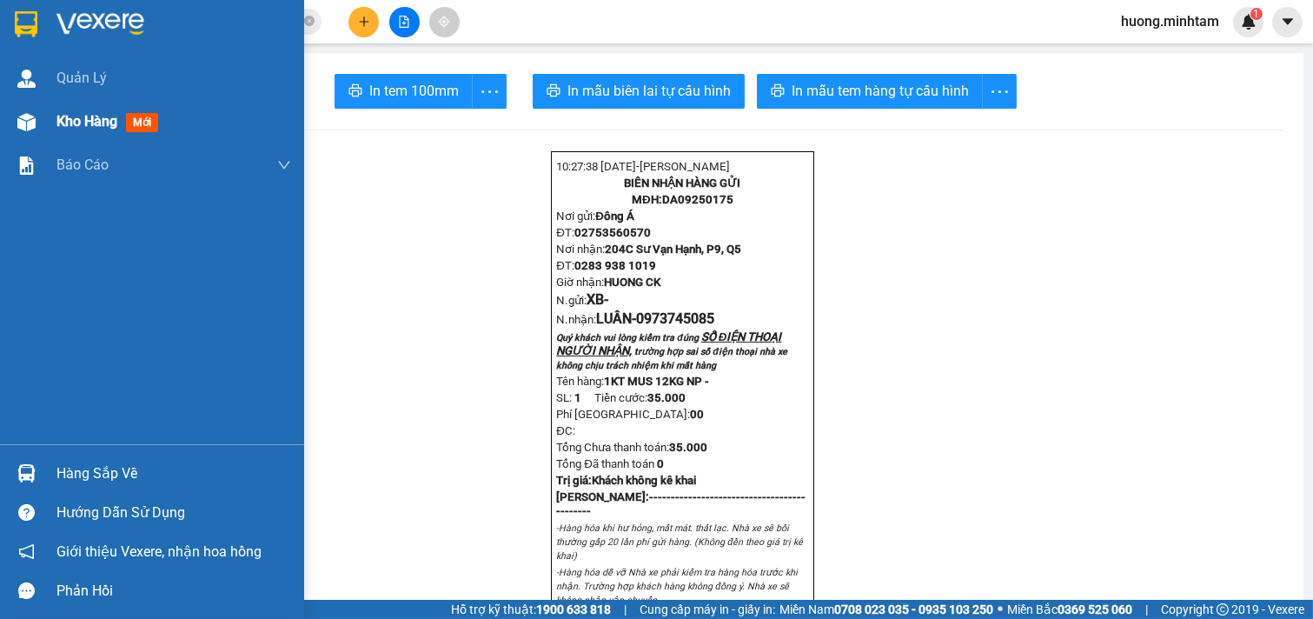
click at [94, 133] on div "Kho hàng mới" at bounding box center [173, 121] width 235 height 43
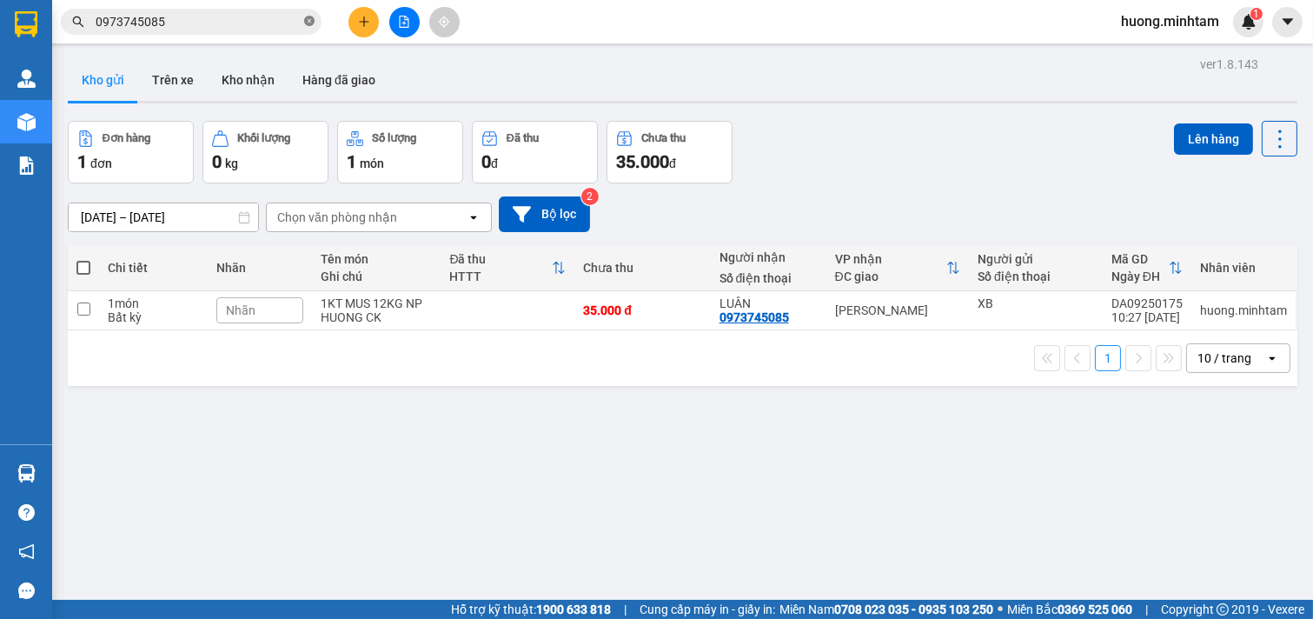
click at [309, 21] on icon "close-circle" at bounding box center [309, 21] width 10 height 10
click at [360, 14] on button at bounding box center [363, 22] width 30 height 30
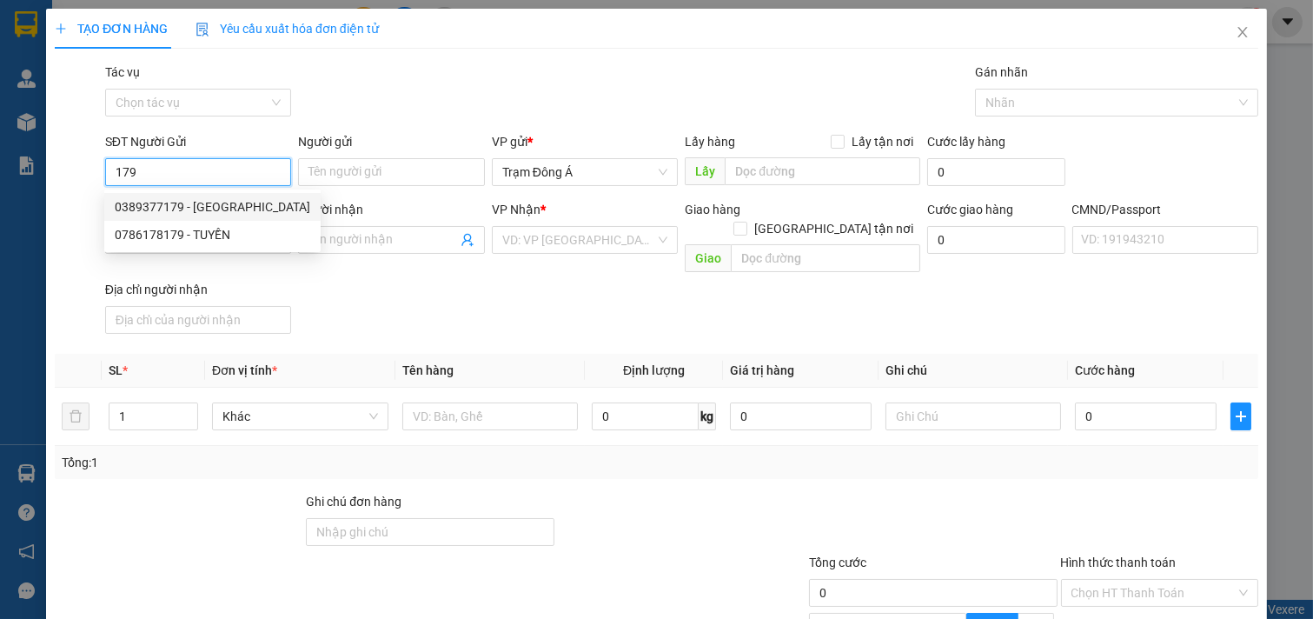
drag, startPoint x: 166, startPoint y: 207, endPoint x: 188, endPoint y: 204, distance: 21.9
click at [166, 207] on div "0389377179 - [GEOGRAPHIC_DATA]" at bounding box center [213, 206] width 196 height 19
type input "0389377179"
type input "HIỆP HƯNG"
type input "0918331300"
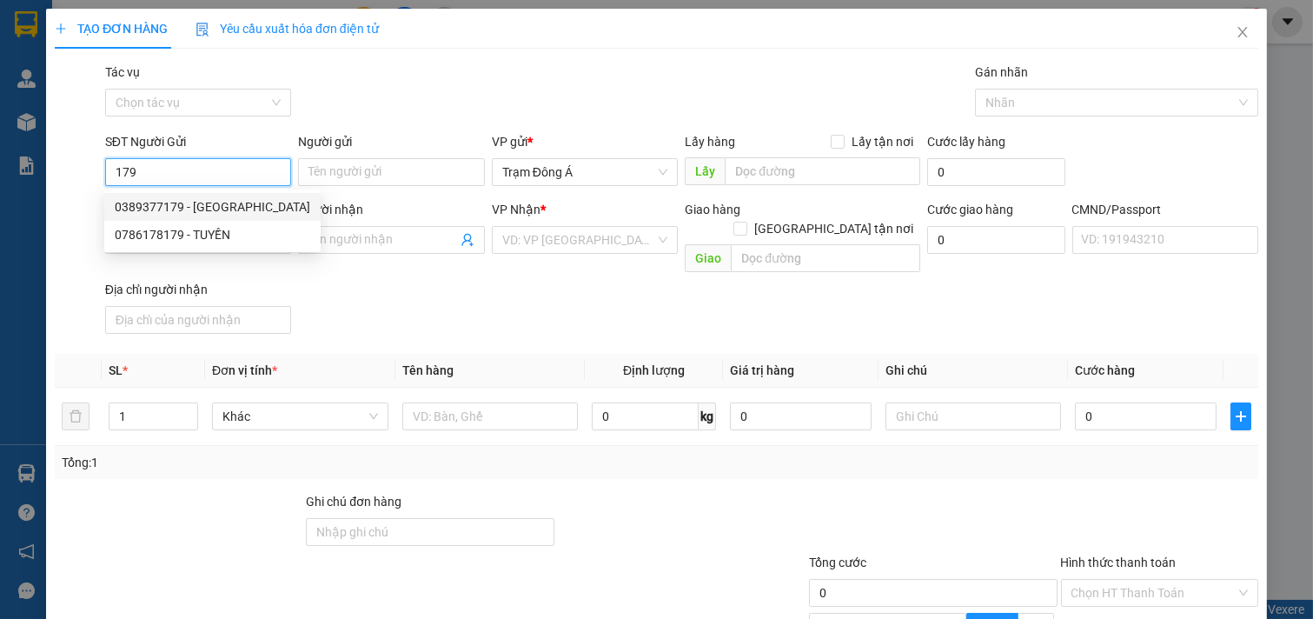
type input "CÚC"
checkbox input "true"
type input "230/9/7/11 MÃ LÒ BÌNH TRI ĐÔNG [GEOGRAPHIC_DATA]"
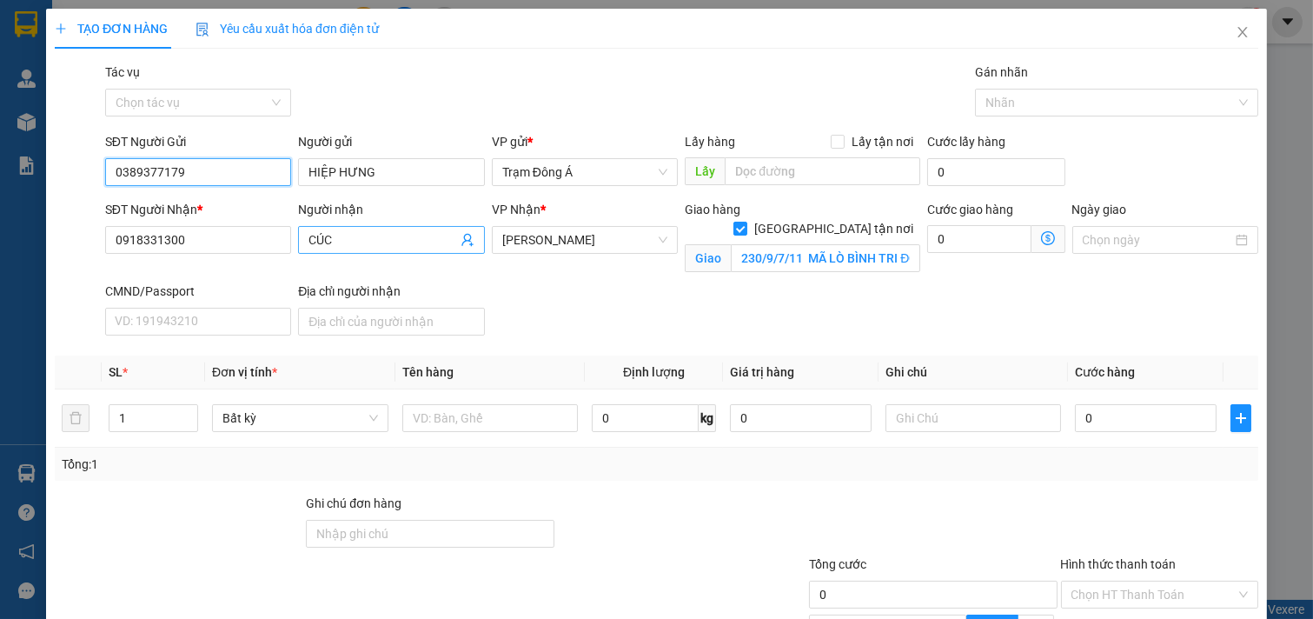
type input "0389377179"
click at [461, 240] on icon "user-add" at bounding box center [468, 240] width 14 height 14
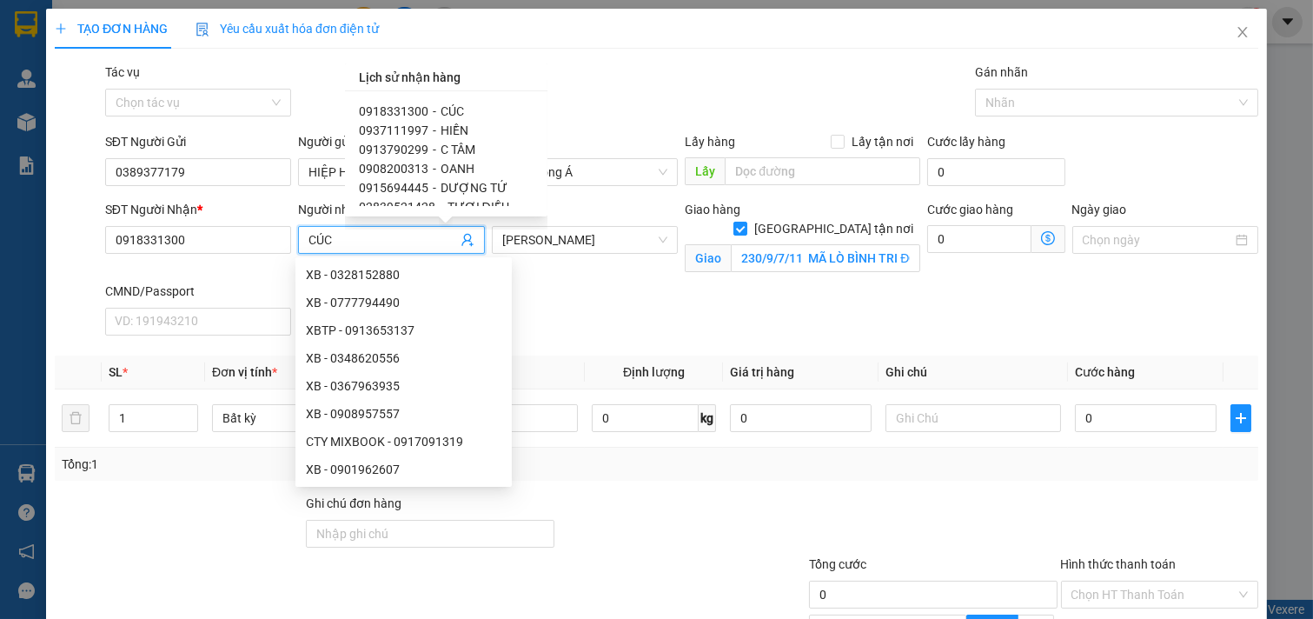
click at [445, 129] on span "HIỀN" at bounding box center [455, 130] width 28 height 14
type input "0937111997"
type input "HIỀN"
checkbox input "false"
type input "D3.ĐUÒNG 5B KHU HIM LAM [GEOGRAPHIC_DATA]"
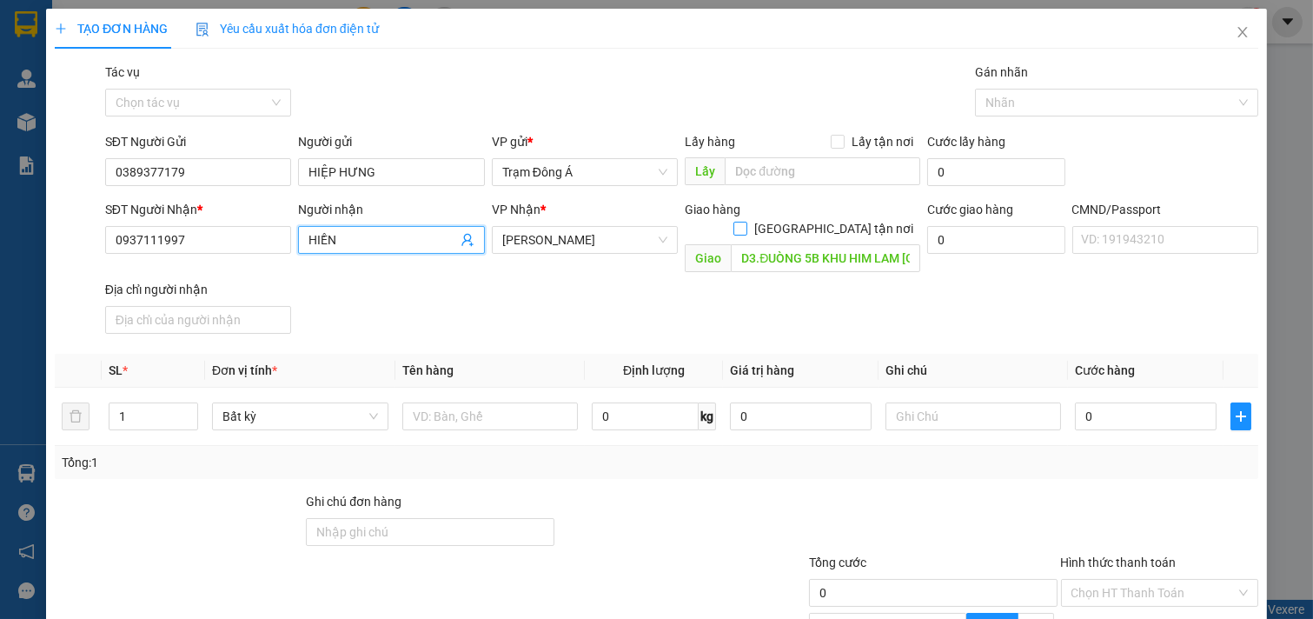
click at [746, 222] on input "[GEOGRAPHIC_DATA] tận nơi" at bounding box center [739, 228] width 12 height 12
checkbox input "true"
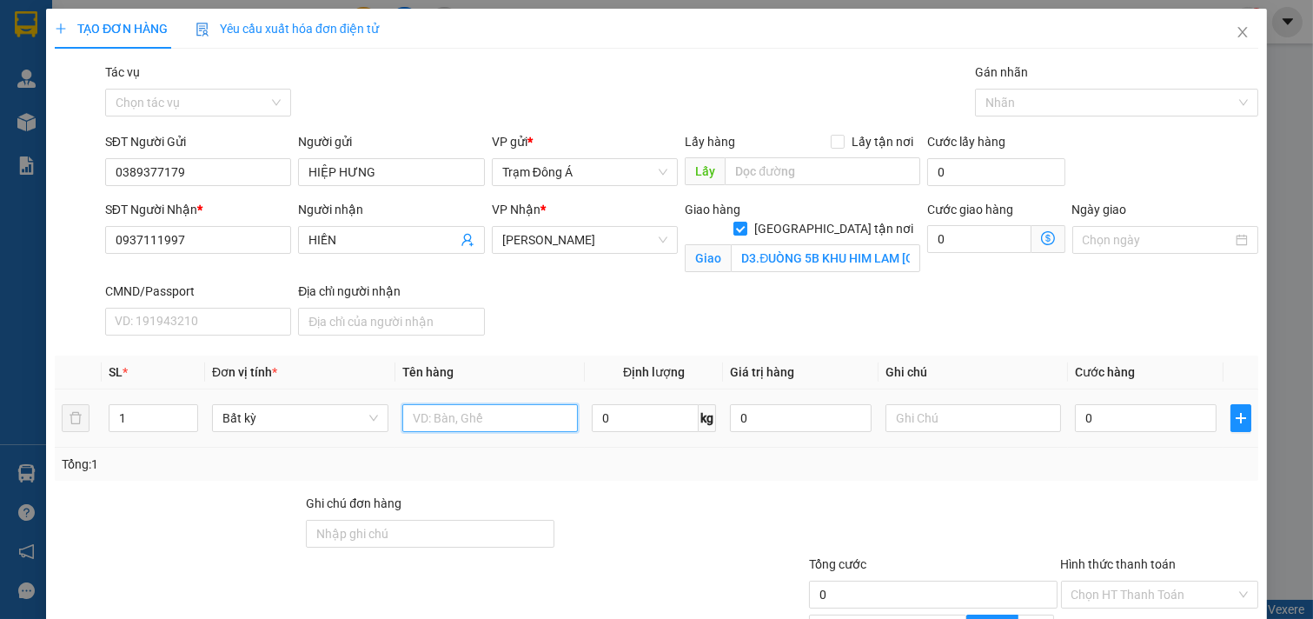
click at [496, 421] on input "text" at bounding box center [490, 418] width 176 height 28
type input "1X VÀNG 7KG"
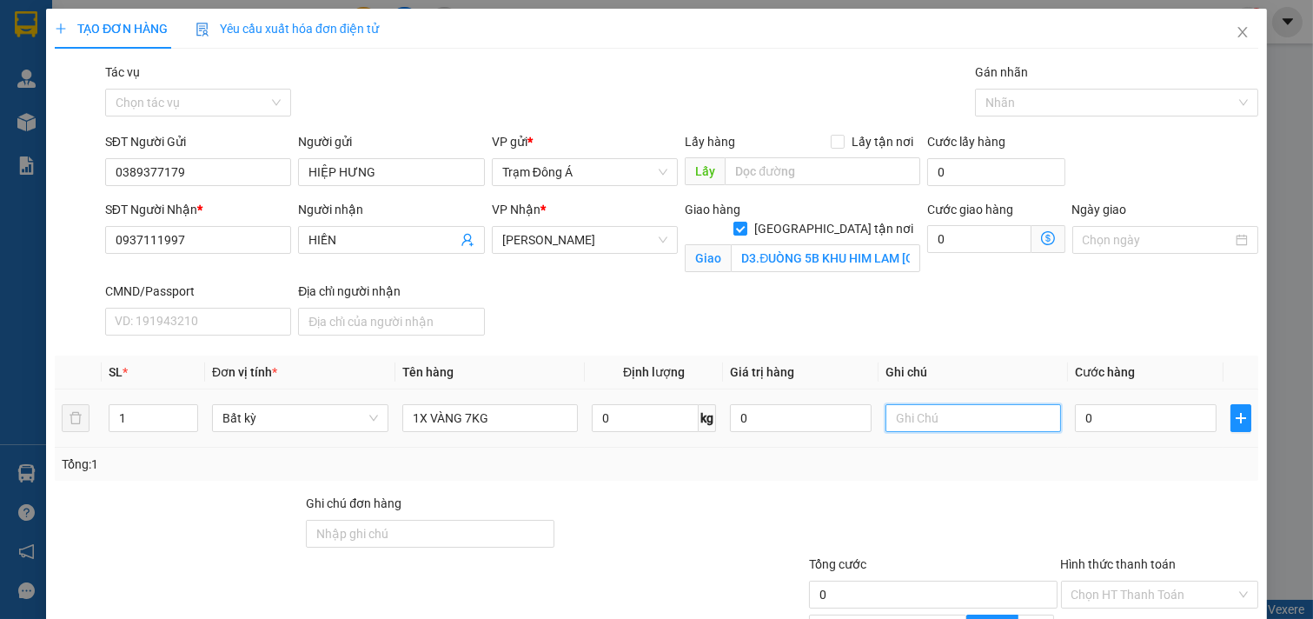
click at [952, 427] on input "text" at bounding box center [974, 418] width 176 height 28
type input "HUONG"
click at [1093, 421] on input "0" at bounding box center [1146, 418] width 142 height 28
type input "2"
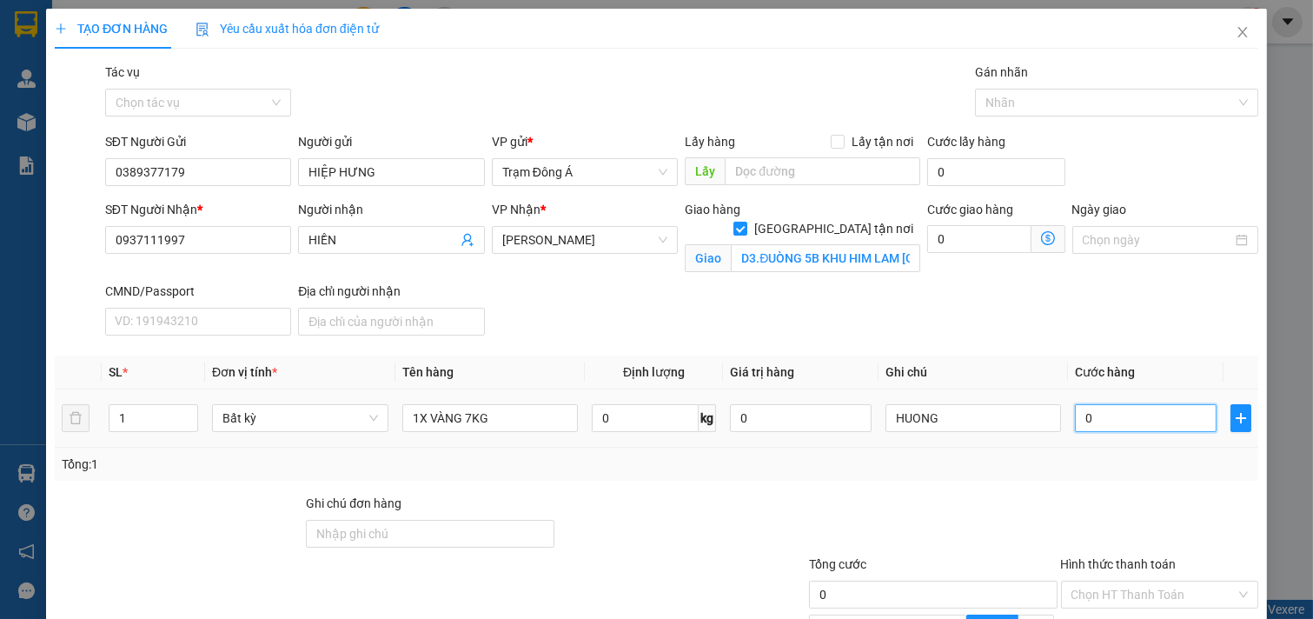
type input "2"
type input "24"
type input "2"
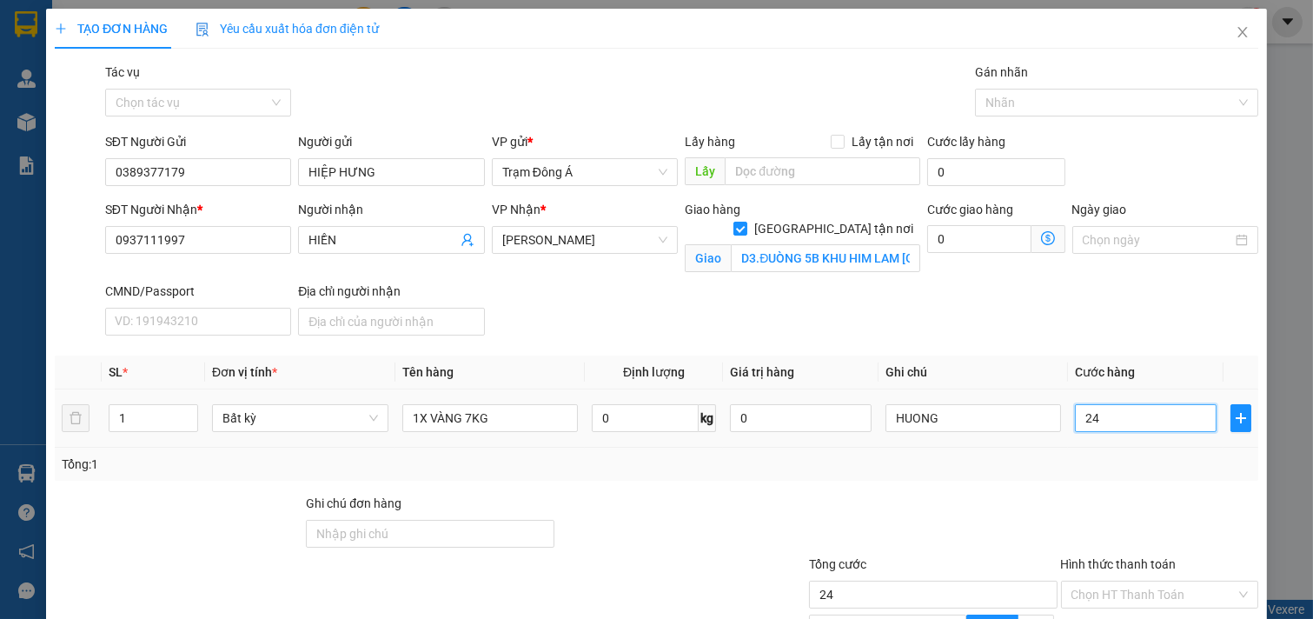
type input "2"
type input "25"
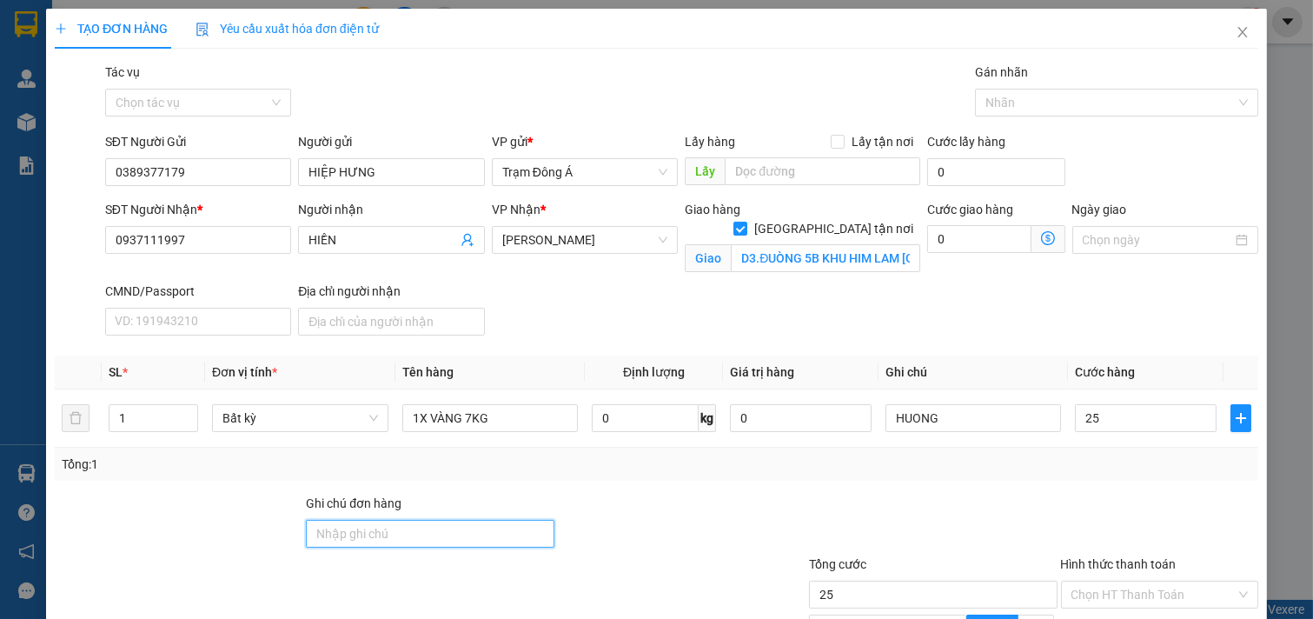
type input "25.000"
click at [392, 537] on input "Ghi chú đơn hàng" at bounding box center [430, 534] width 248 height 28
type input "D"
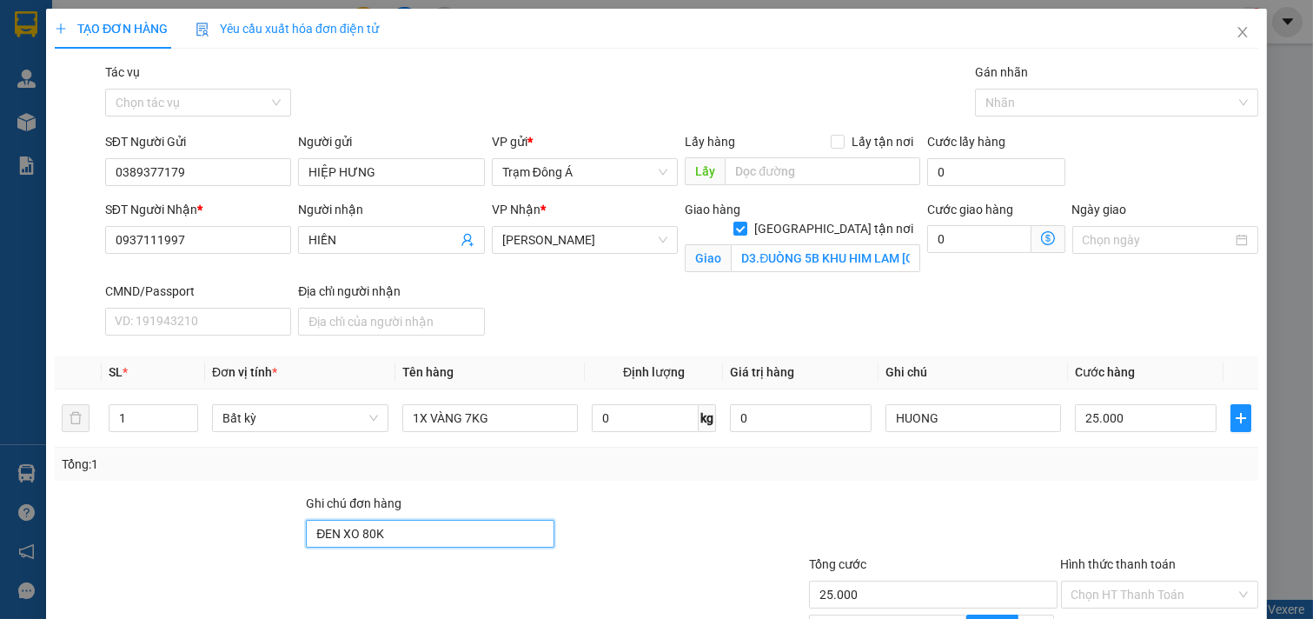
type input "ĐEN XO 80K ĐÃ THU"
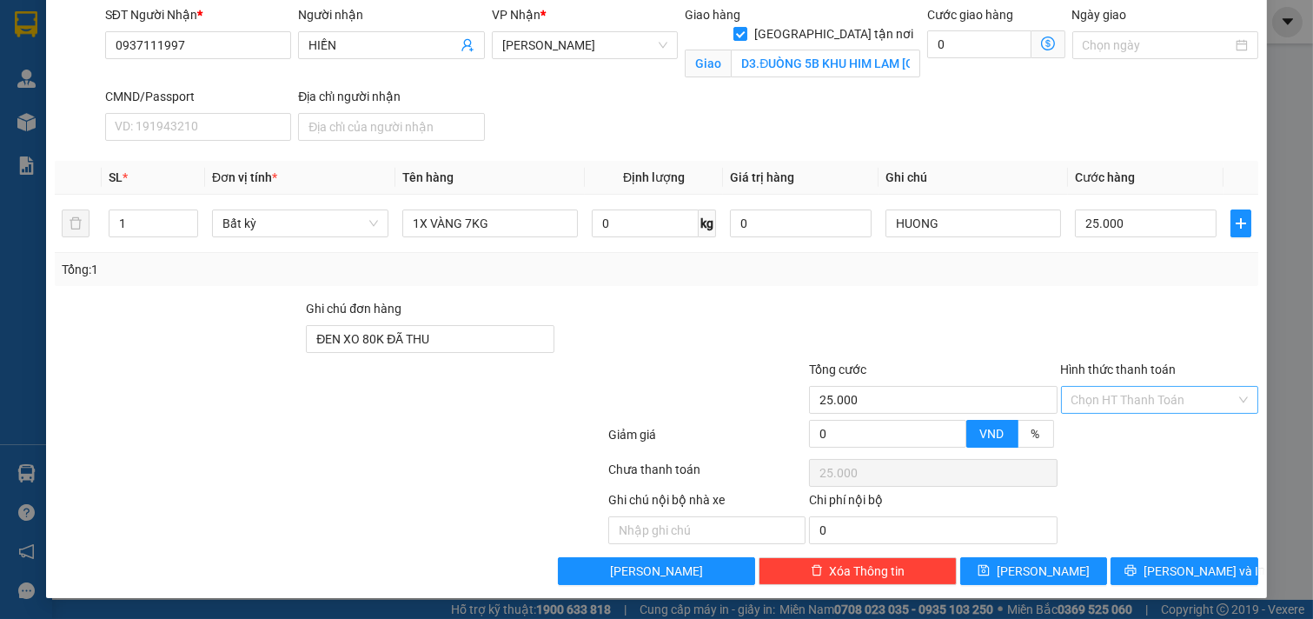
click at [1114, 401] on input "Hình thức thanh toán" at bounding box center [1153, 400] width 165 height 26
click at [1108, 428] on div "Tại văn phòng" at bounding box center [1147, 434] width 175 height 19
type input "0"
click at [1189, 576] on span "[PERSON_NAME] và In" at bounding box center [1205, 570] width 122 height 19
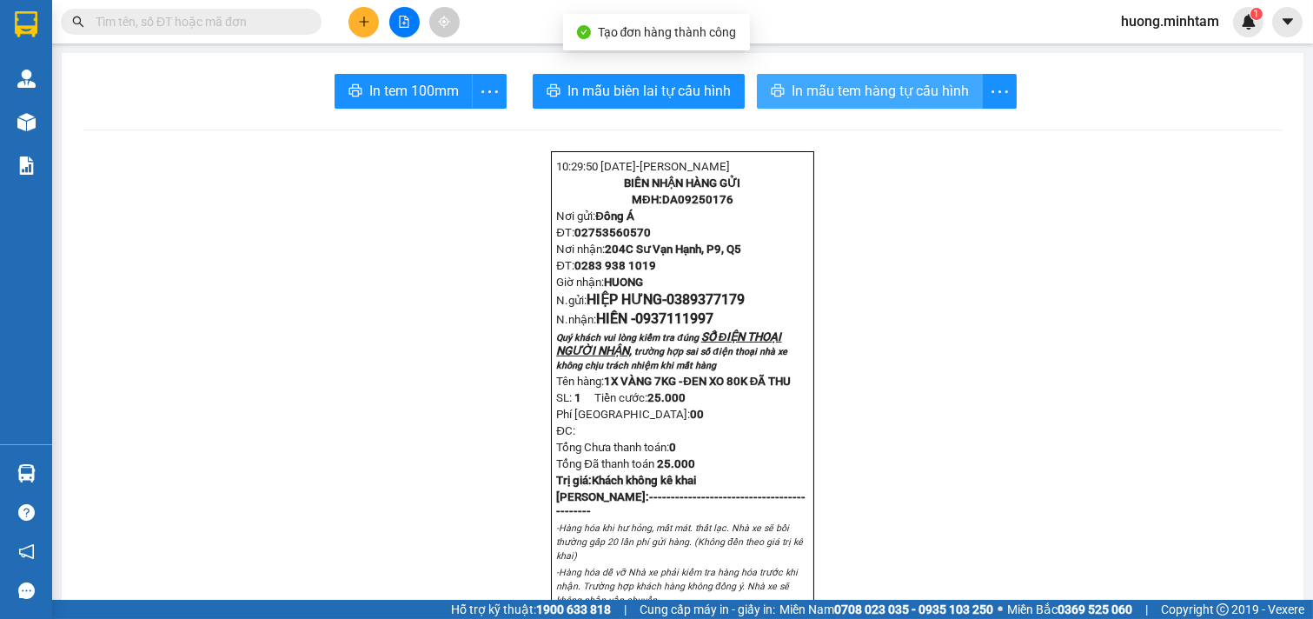
click at [900, 96] on span "In mẫu tem hàng tự cấu hình" at bounding box center [880, 91] width 177 height 22
click at [814, 90] on span "In mẫu tem hàng tự cấu hình" at bounding box center [880, 91] width 177 height 22
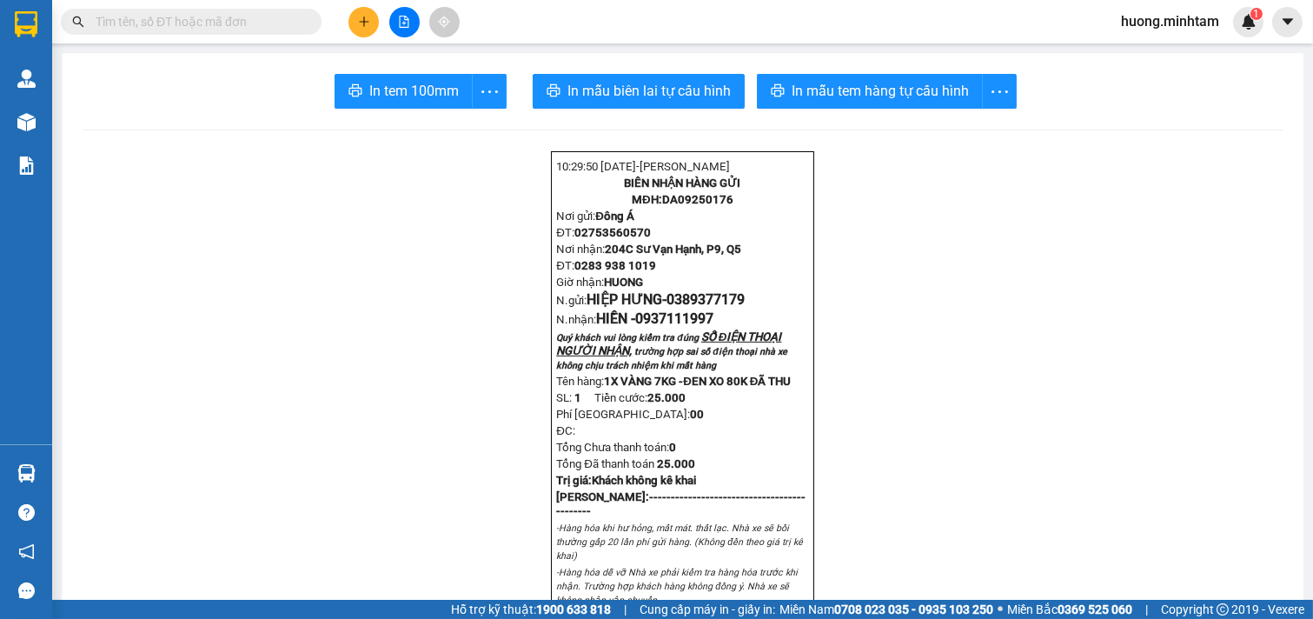
click at [395, 90] on span "In tem 100mm" at bounding box center [414, 91] width 90 height 22
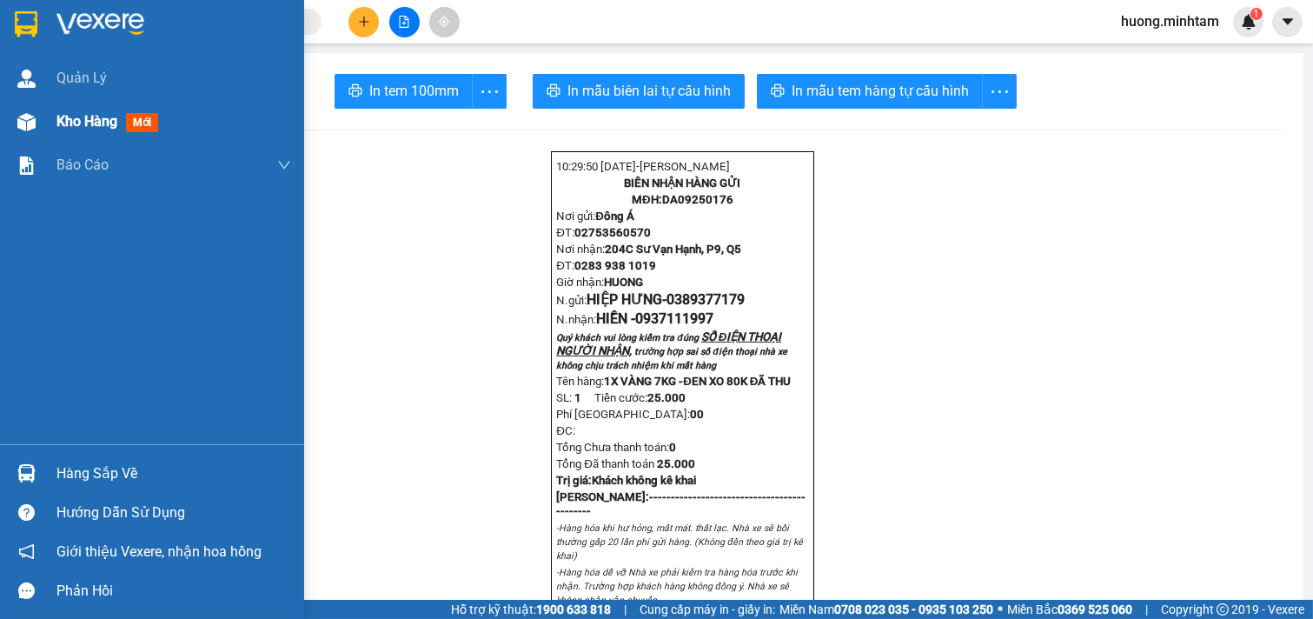
click at [72, 116] on span "Kho hàng" at bounding box center [86, 121] width 61 height 17
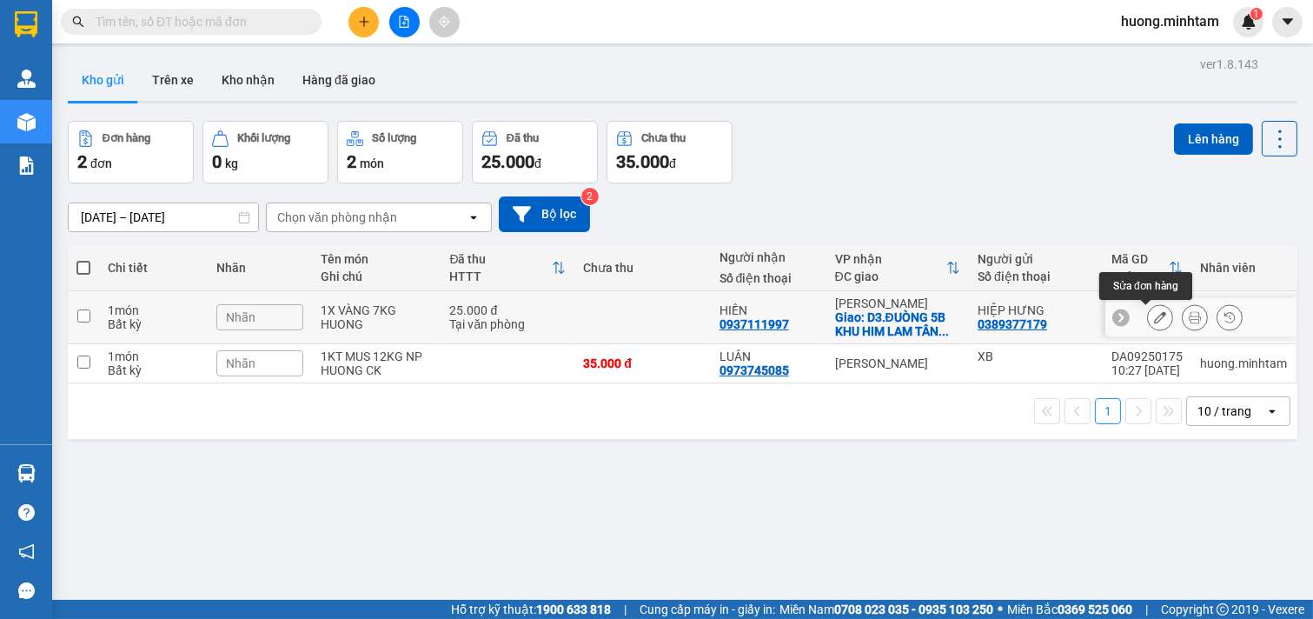
click at [1154, 322] on icon at bounding box center [1160, 317] width 12 height 12
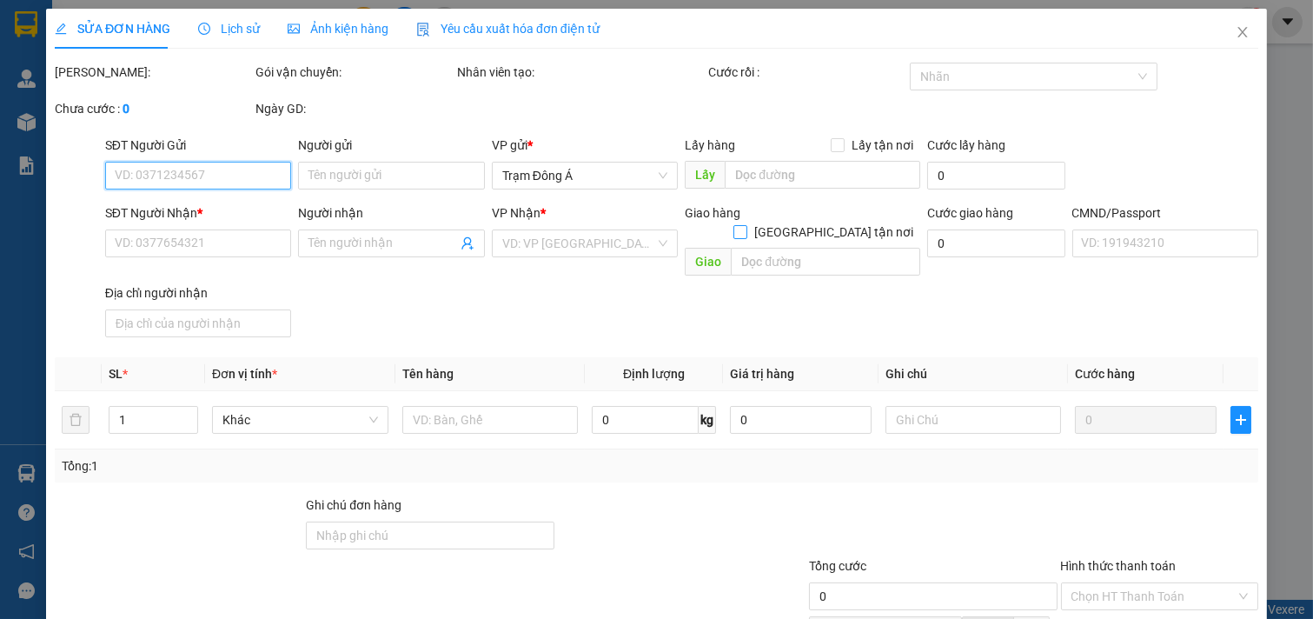
type input "0389377179"
type input "HIỆP HƯNG"
type input "0937111997"
type input "HIỀN"
checkbox input "true"
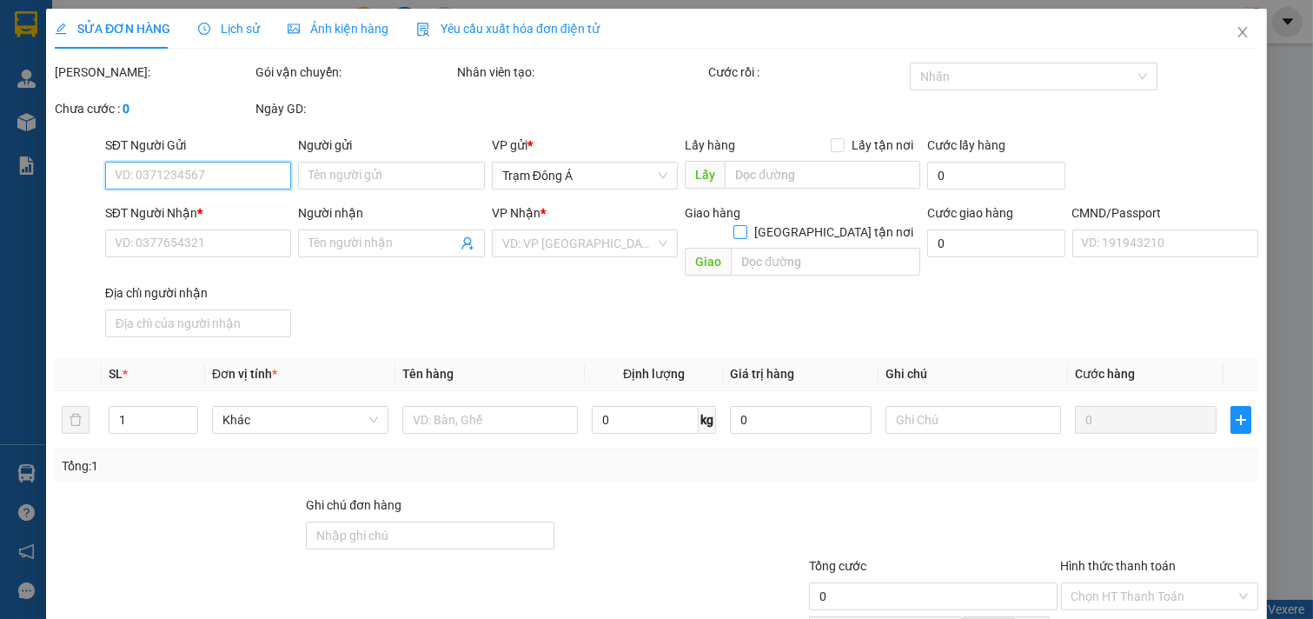
type input "D3.ĐUÒNG 5B KHU HIM LAM [GEOGRAPHIC_DATA]"
type input "ĐEN XO 80K ĐÃ THU"
type input "25.000"
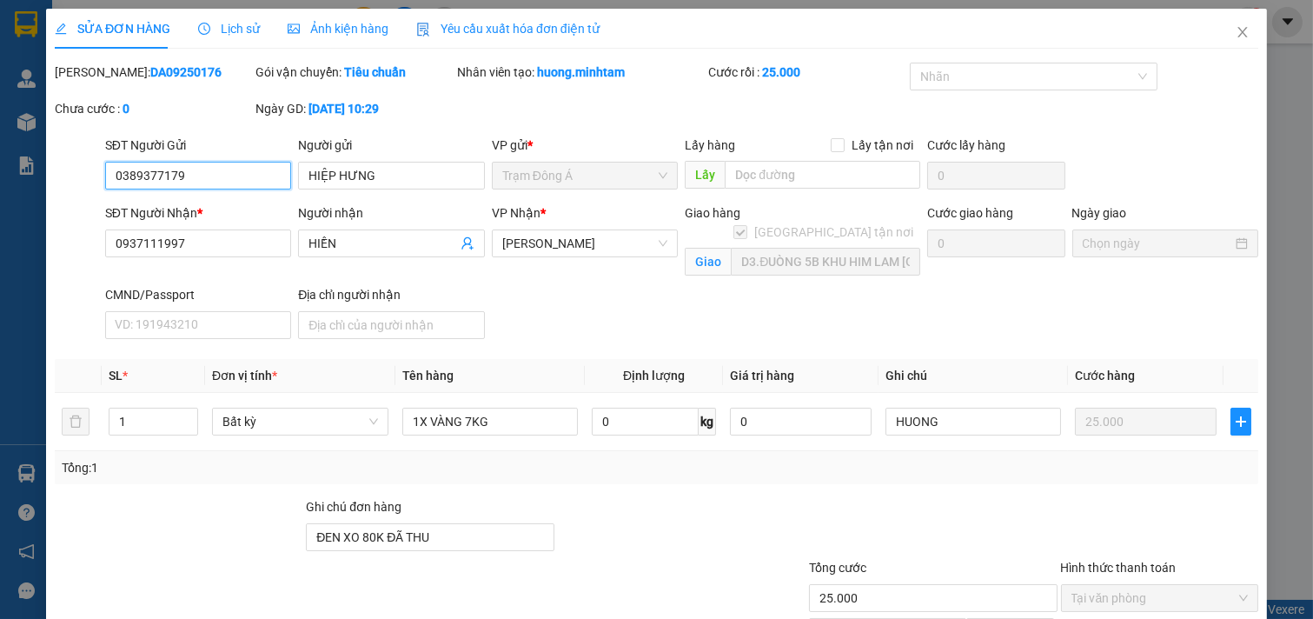
scroll to position [198, 0]
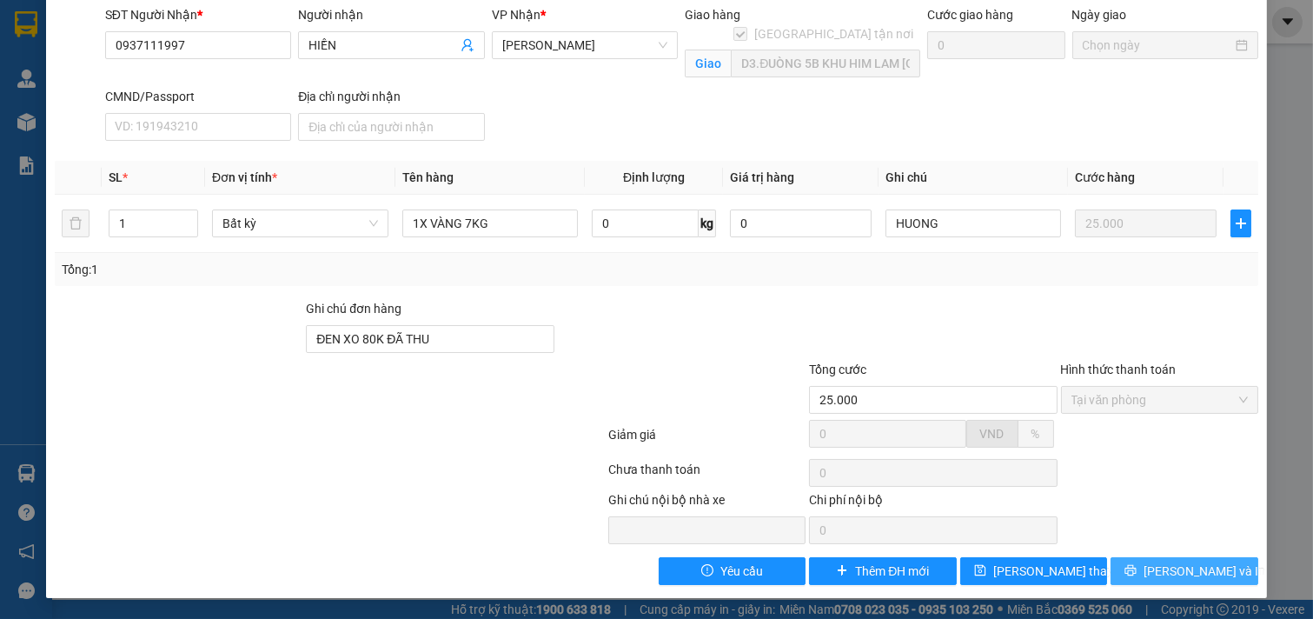
click at [1206, 567] on button "[PERSON_NAME] và In" at bounding box center [1185, 571] width 148 height 28
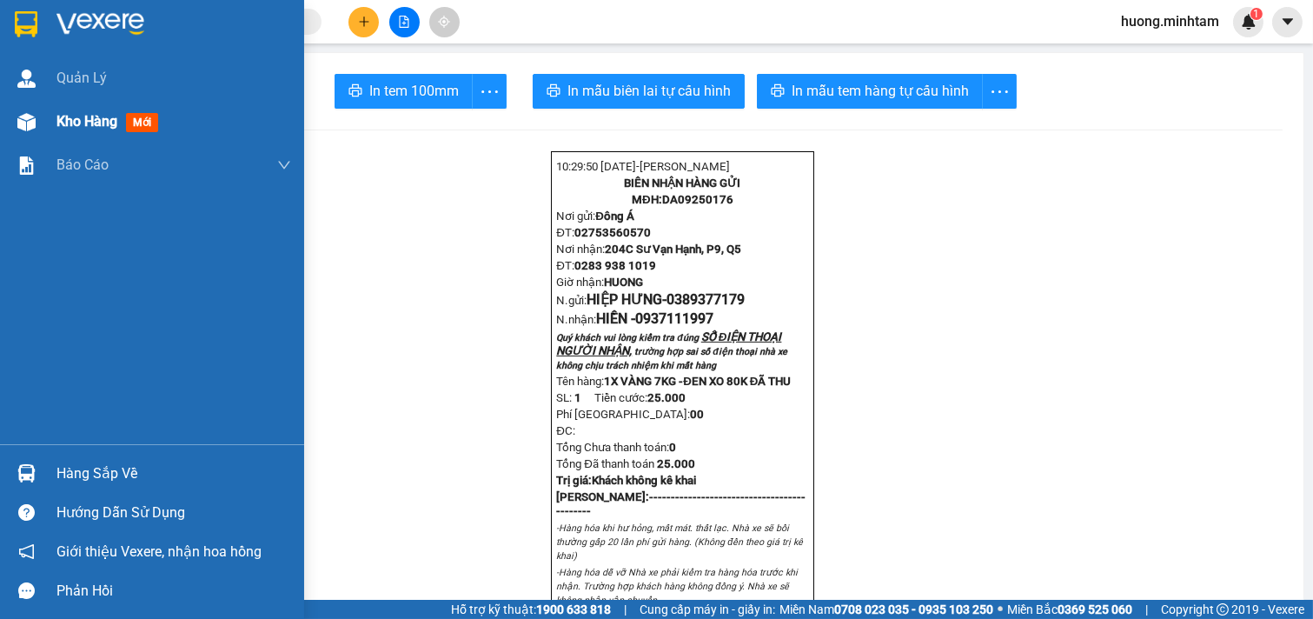
click at [108, 116] on span "Kho hàng" at bounding box center [86, 121] width 61 height 17
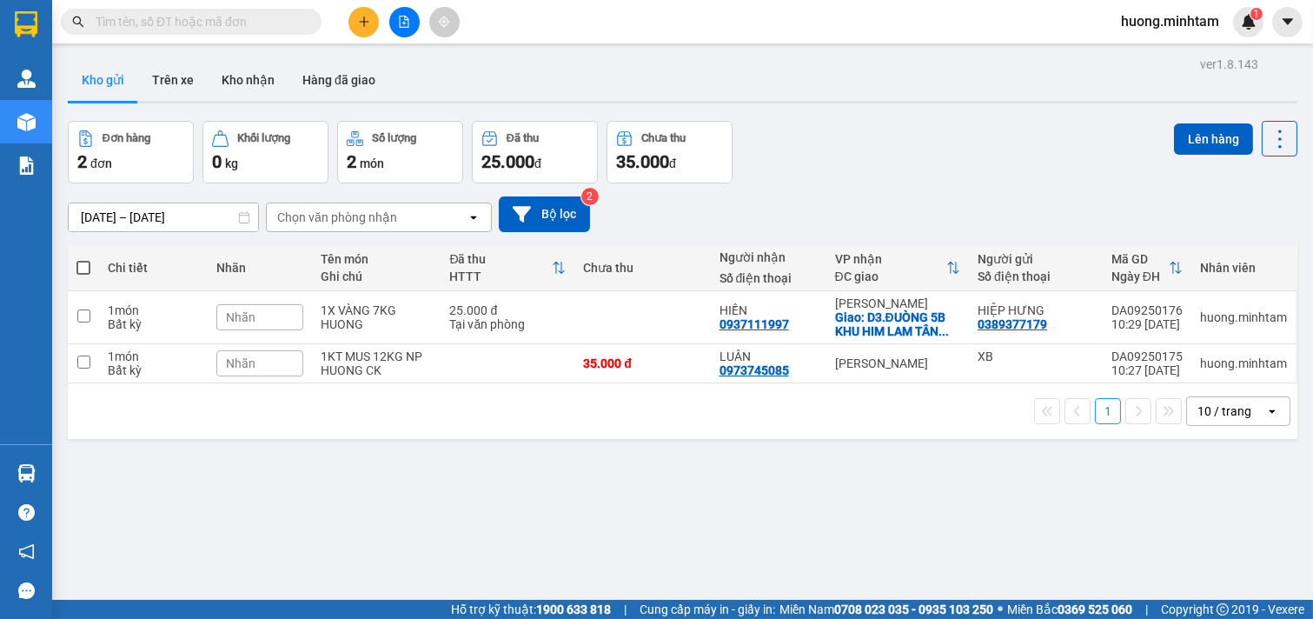
click at [792, 502] on div "ver 1.8.143 Kho gửi Trên xe Kho nhận Hàng đã giao Đơn hàng 2 đơn Khối lượng 0 k…" at bounding box center [683, 361] width 1244 height 619
click at [84, 269] on span at bounding box center [83, 268] width 14 height 14
click at [83, 259] on input "checkbox" at bounding box center [83, 259] width 0 height 0
checkbox input "true"
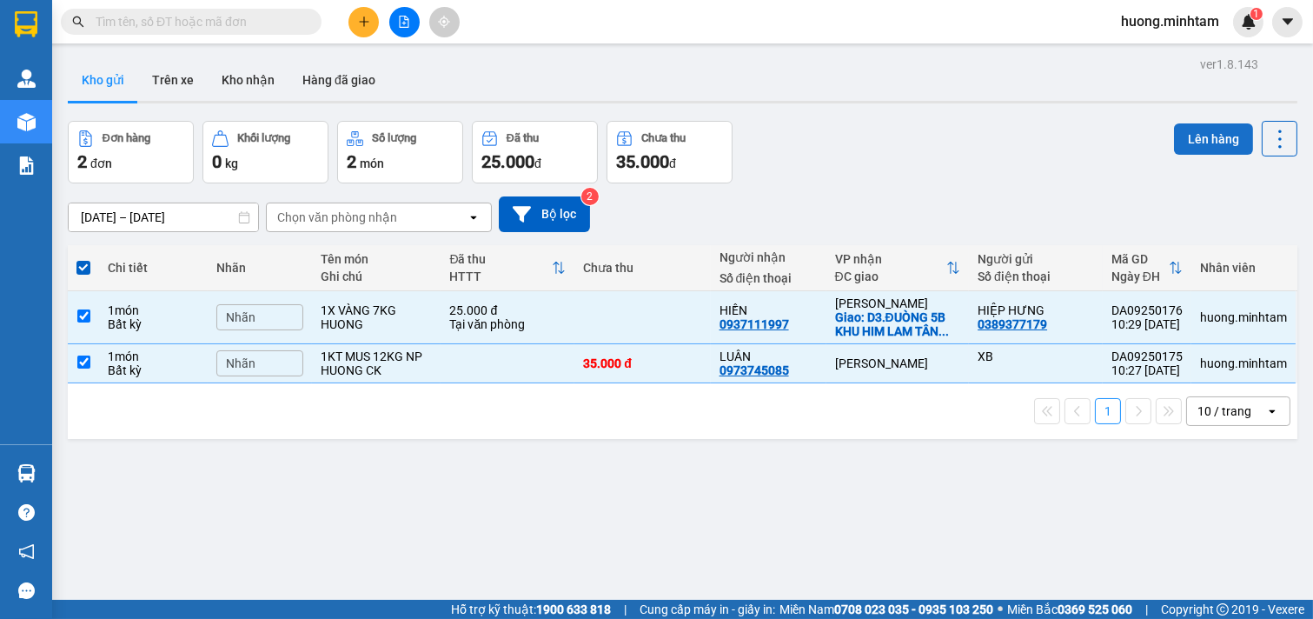
click at [1201, 136] on button "Lên hàng" at bounding box center [1213, 138] width 79 height 31
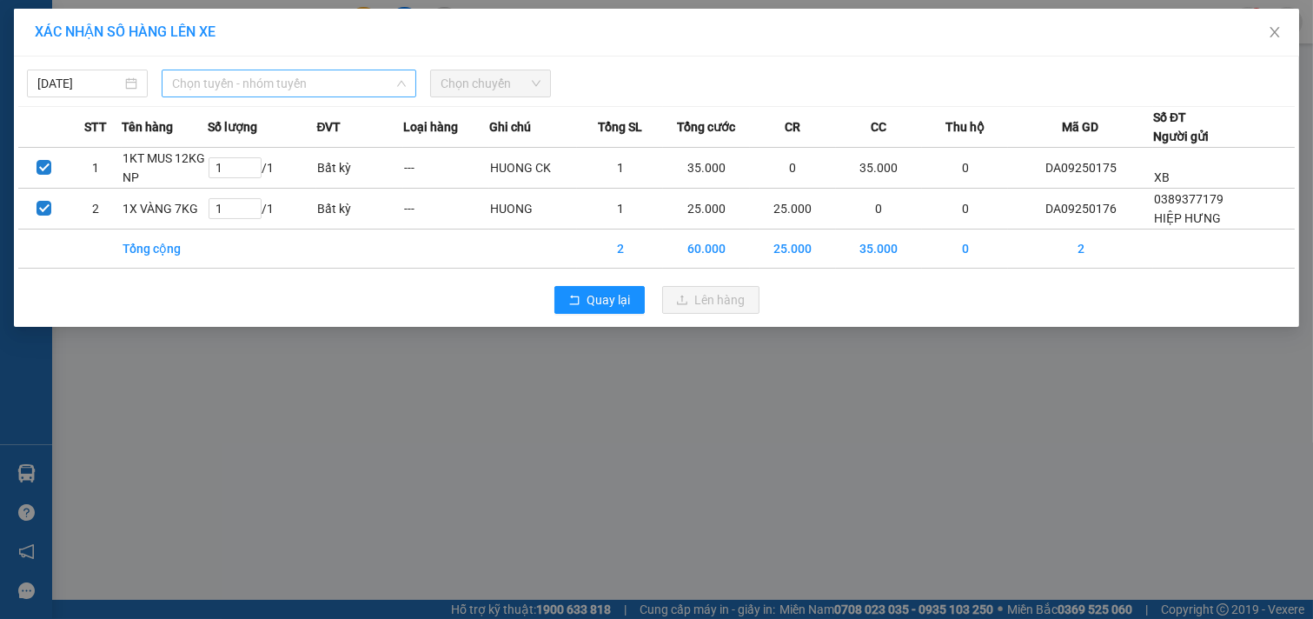
click at [372, 80] on span "Chọn tuyến - nhóm tuyến" at bounding box center [289, 83] width 234 height 26
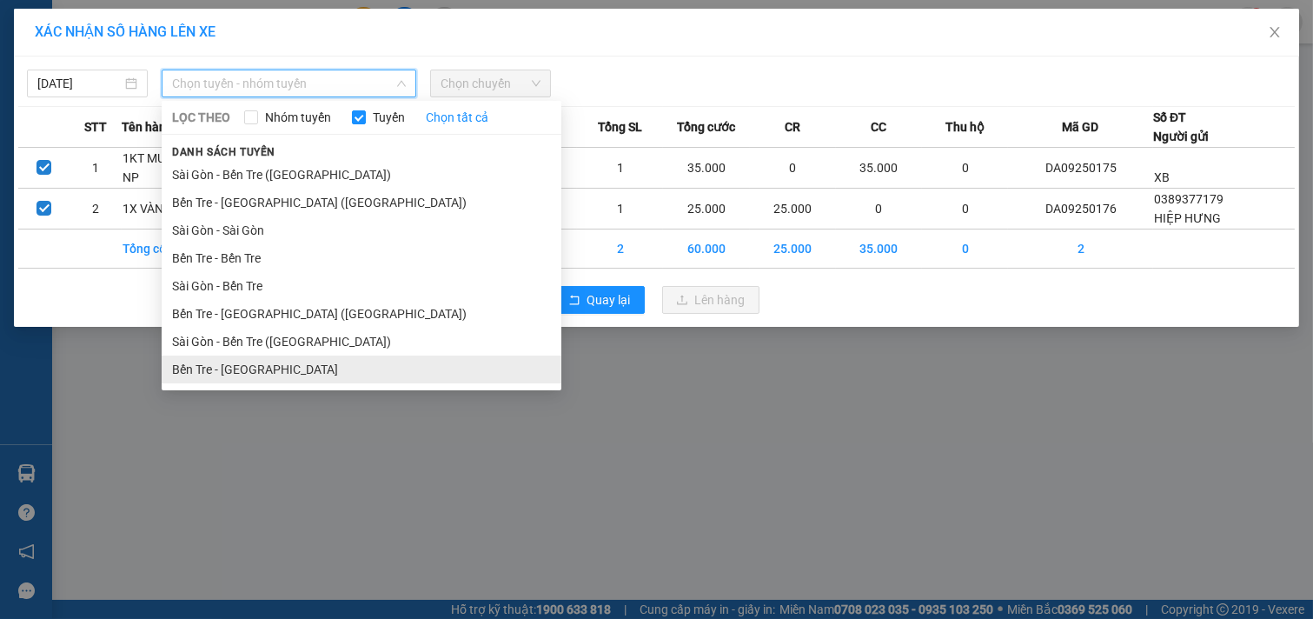
click at [259, 375] on li "Bến Tre - [GEOGRAPHIC_DATA]" at bounding box center [362, 369] width 400 height 28
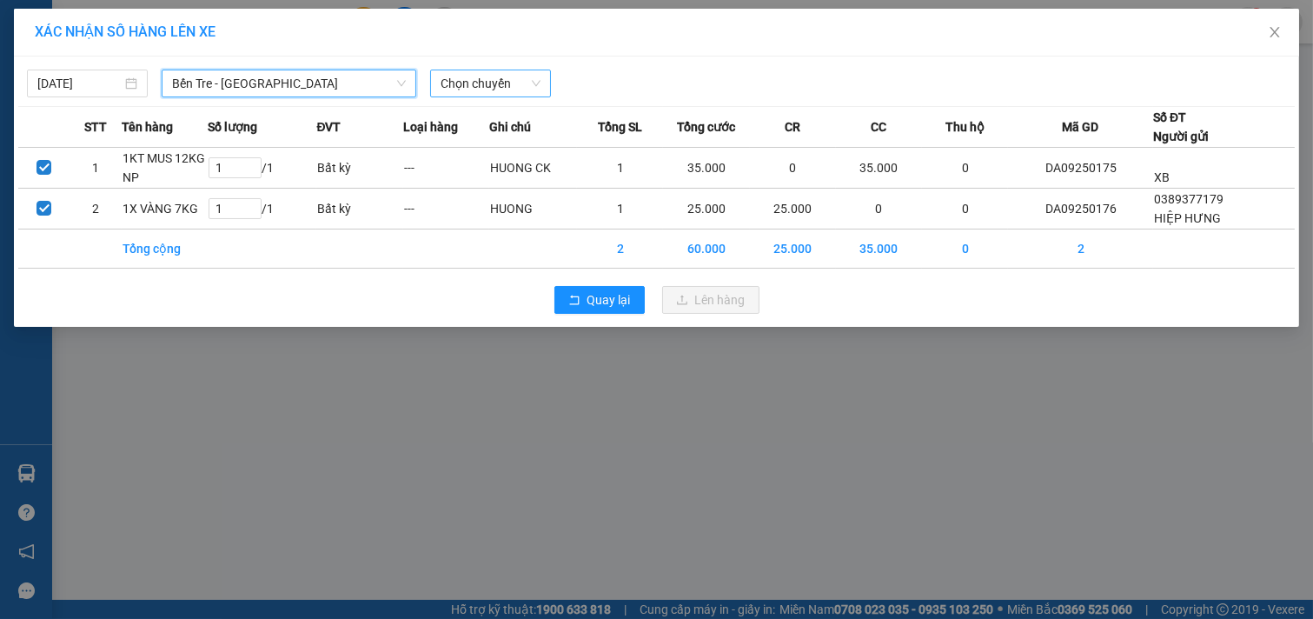
click at [527, 82] on span "Chọn chuyến" at bounding box center [491, 83] width 100 height 26
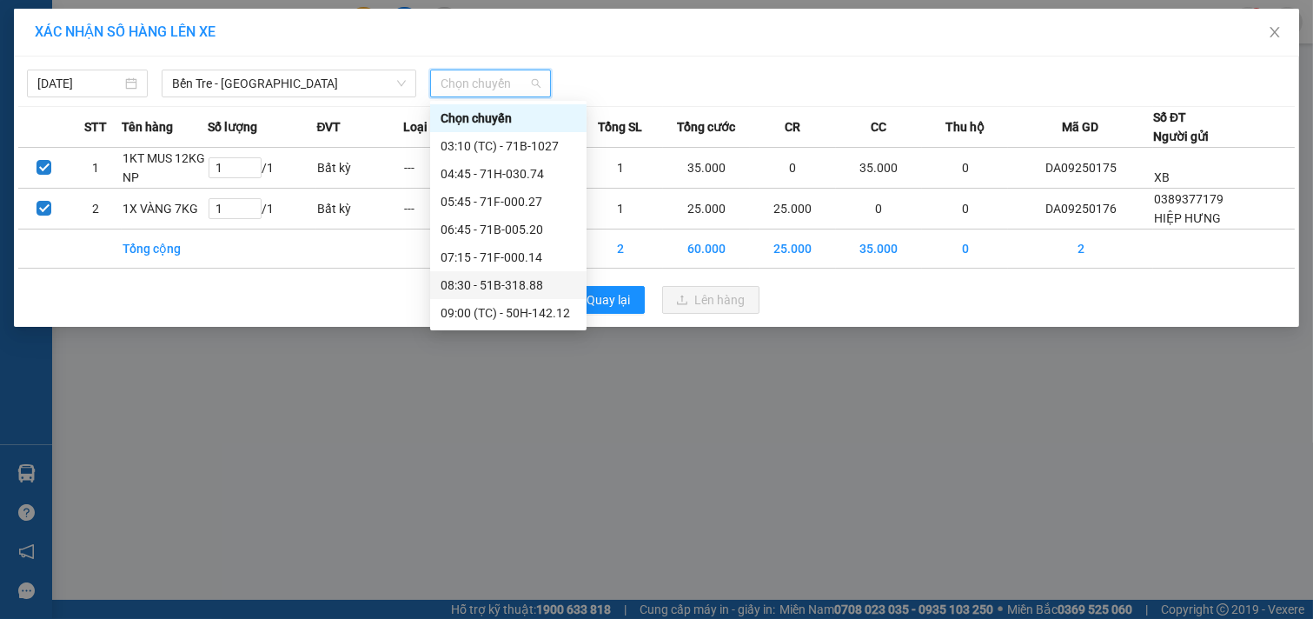
scroll to position [96, 0]
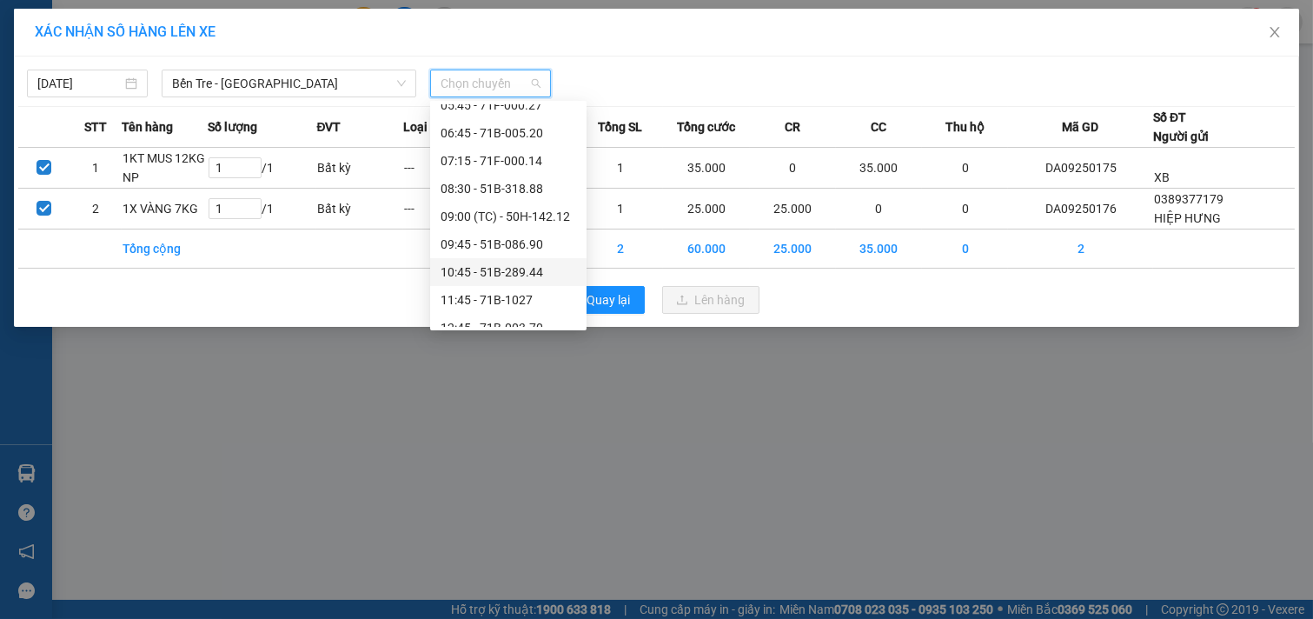
click at [513, 275] on div "10:45 - 51B-289.44" at bounding box center [509, 271] width 136 height 19
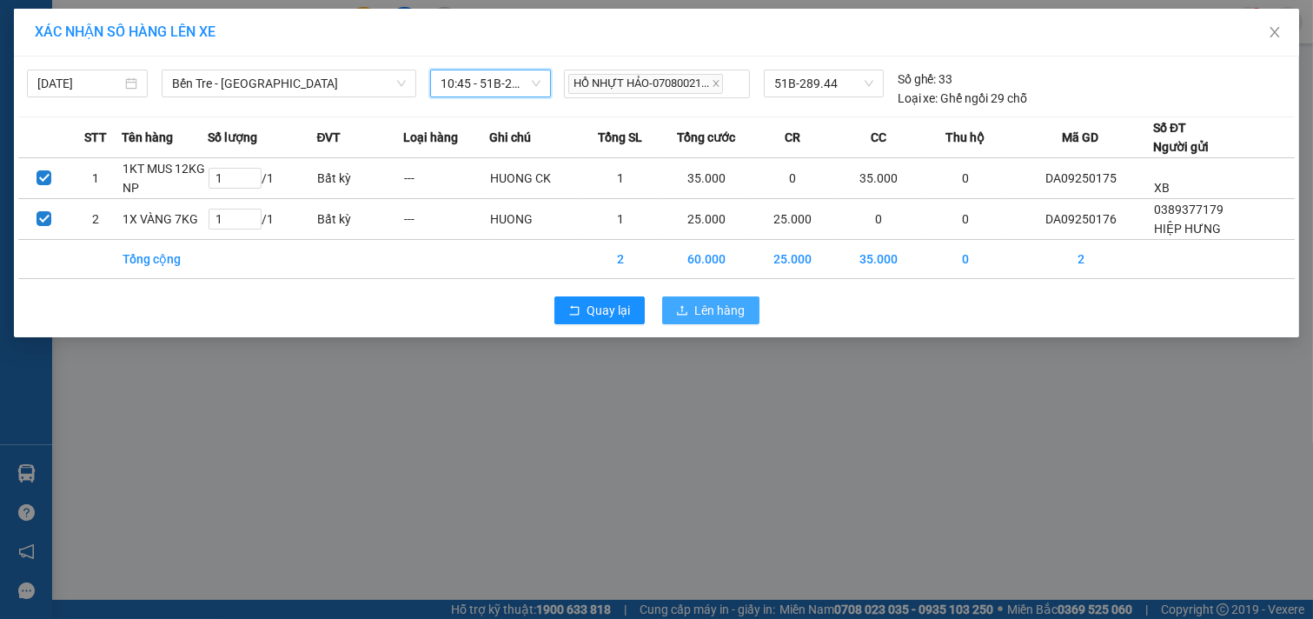
click at [713, 317] on span "Lên hàng" at bounding box center [720, 310] width 50 height 19
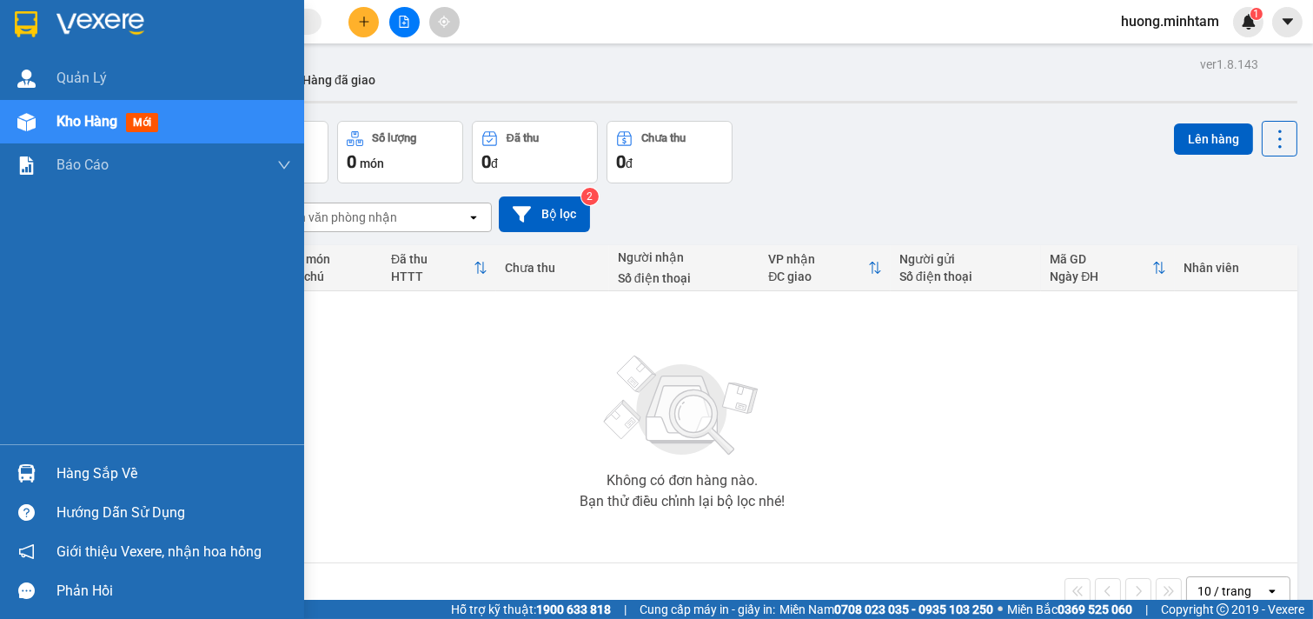
click at [65, 473] on div "Hàng sắp về" at bounding box center [173, 474] width 235 height 26
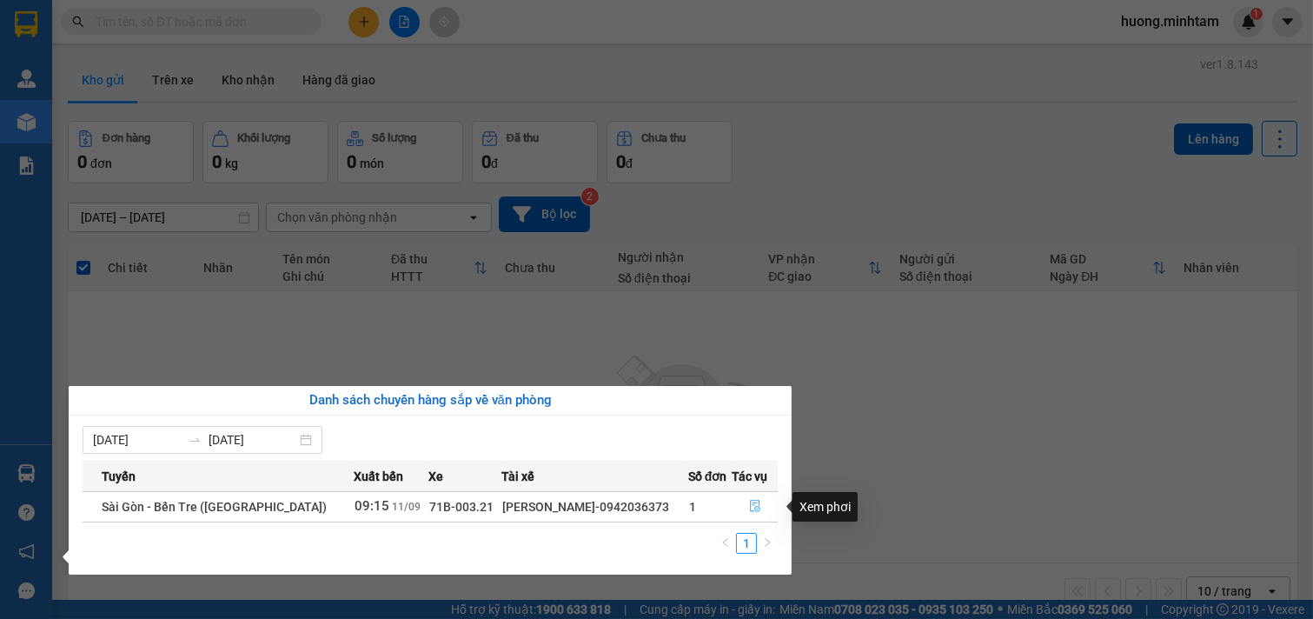
click at [750, 504] on icon "file-done" at bounding box center [755, 506] width 10 height 12
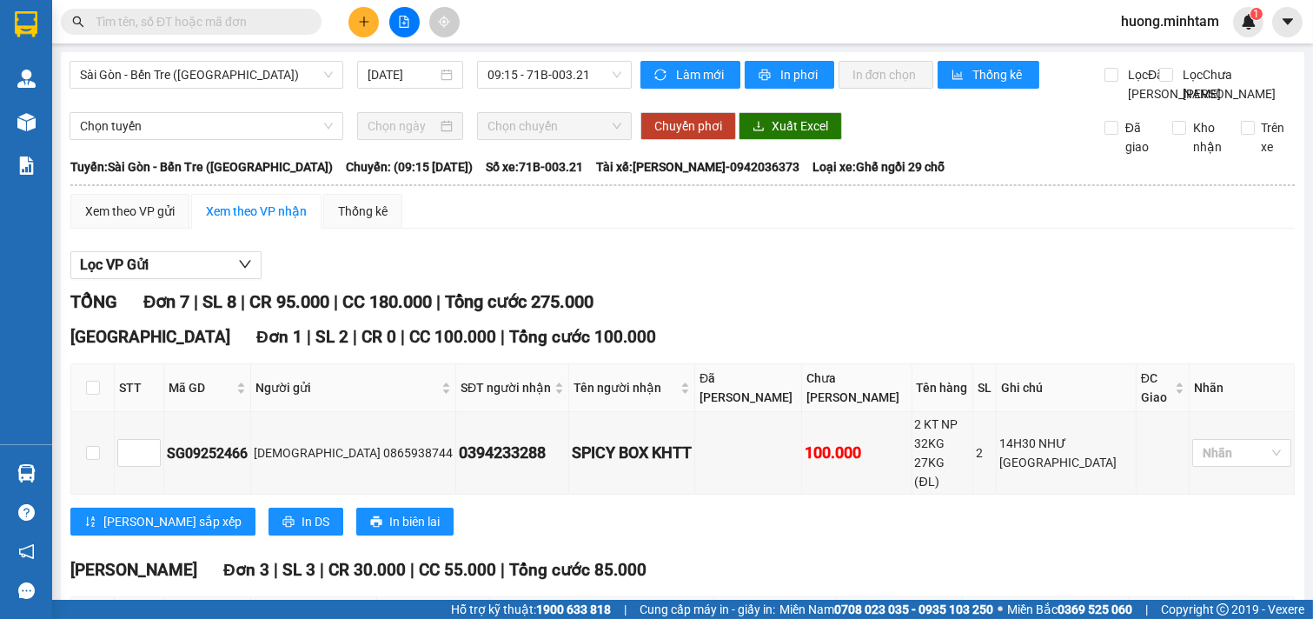
scroll to position [386, 0]
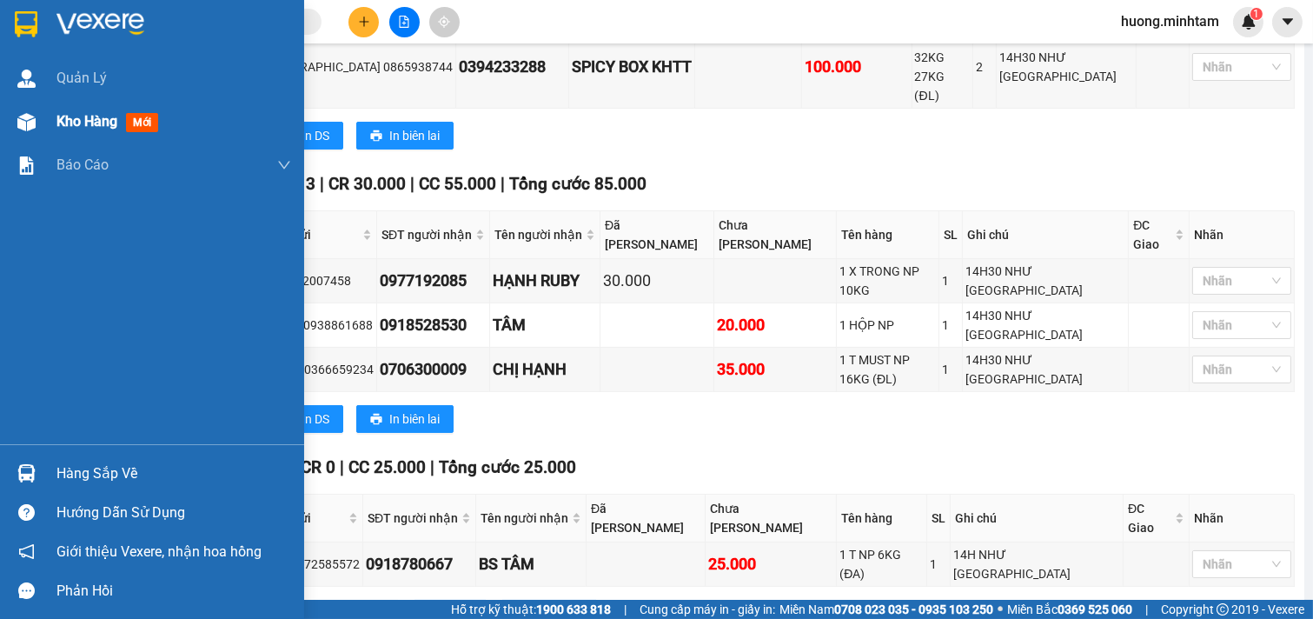
click at [85, 123] on span "Kho hàng" at bounding box center [86, 121] width 61 height 17
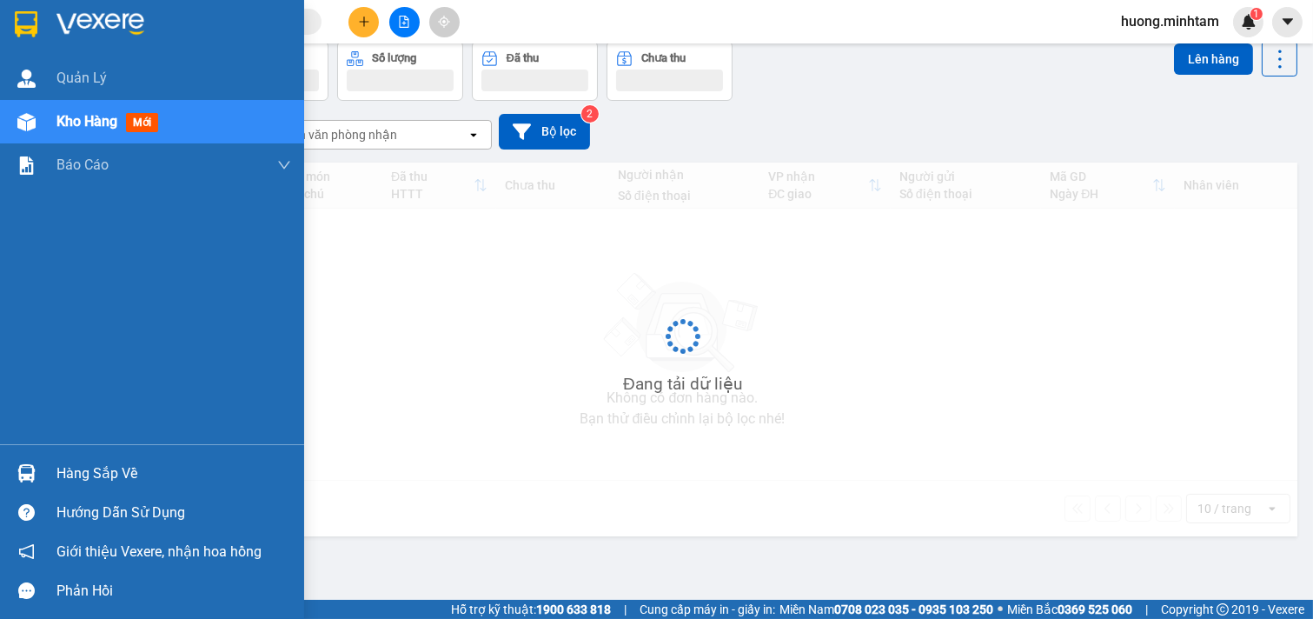
scroll to position [80, 0]
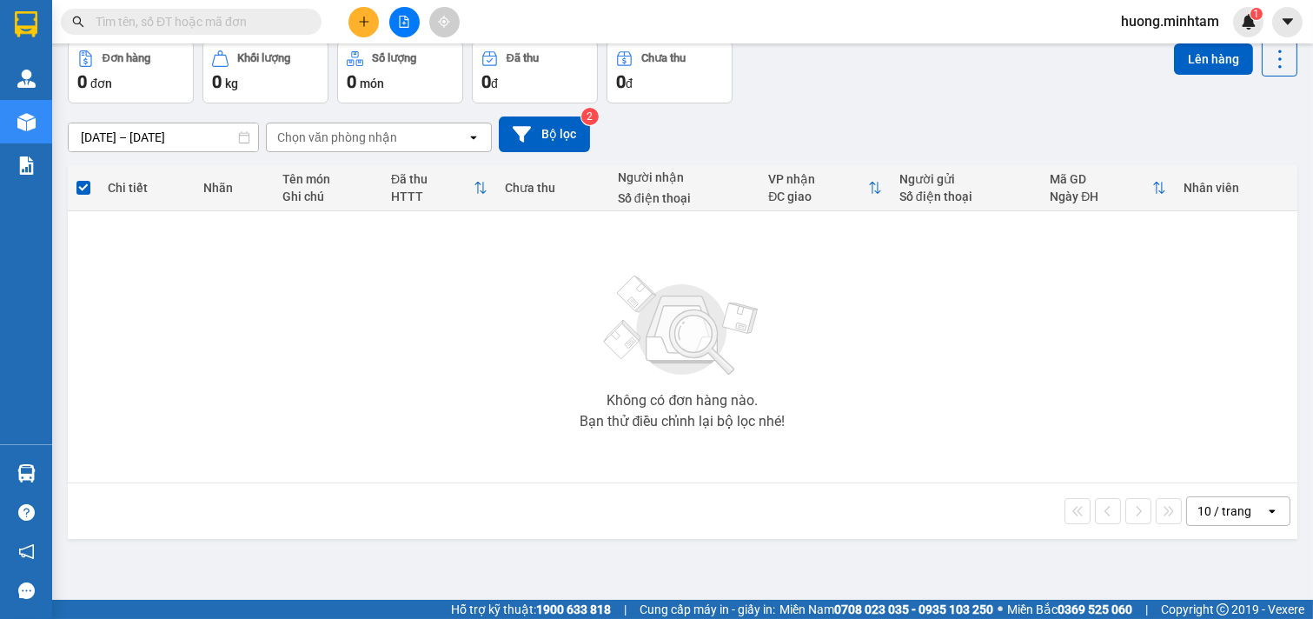
click at [370, 24] on button at bounding box center [363, 22] width 30 height 30
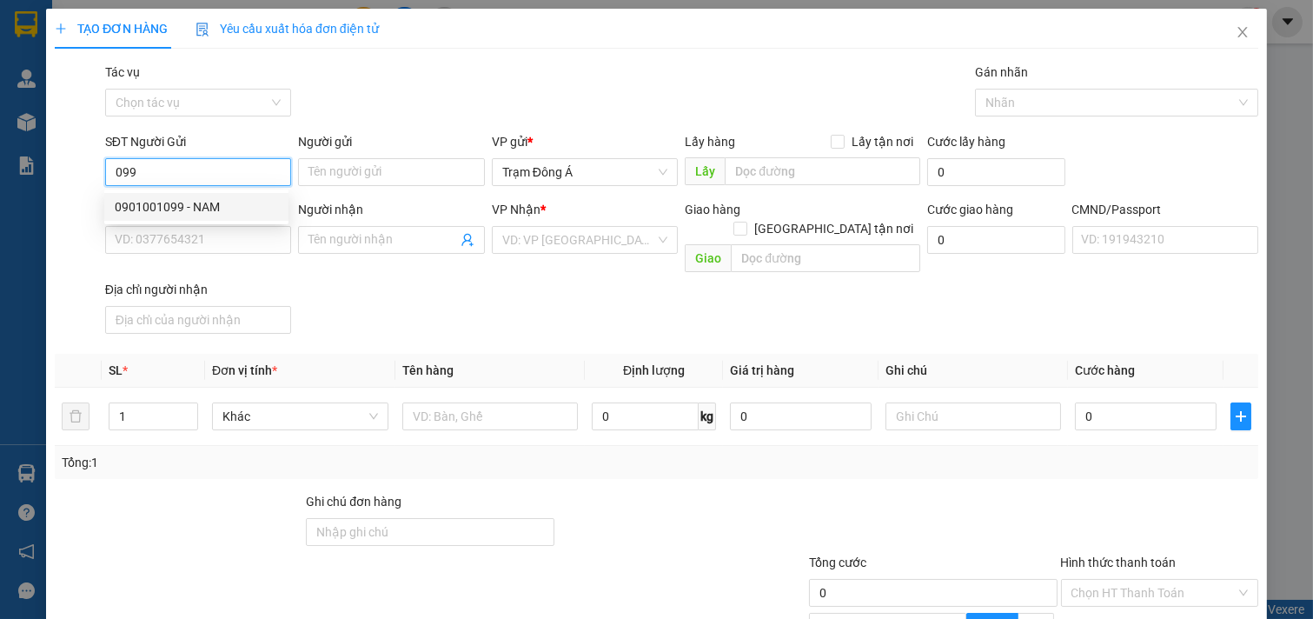
drag, startPoint x: 191, startPoint y: 176, endPoint x: 146, endPoint y: 156, distance: 49.1
click at [0, 136] on div "TẠO ĐƠN HÀNG Yêu cầu xuất hóa đơn điện tử Transit Pickup Surcharge Ids Transit …" at bounding box center [656, 309] width 1313 height 619
click at [166, 211] on div "0918351999 - QUAN" at bounding box center [196, 206] width 163 height 19
type input "0918351999"
type input "QUAN"
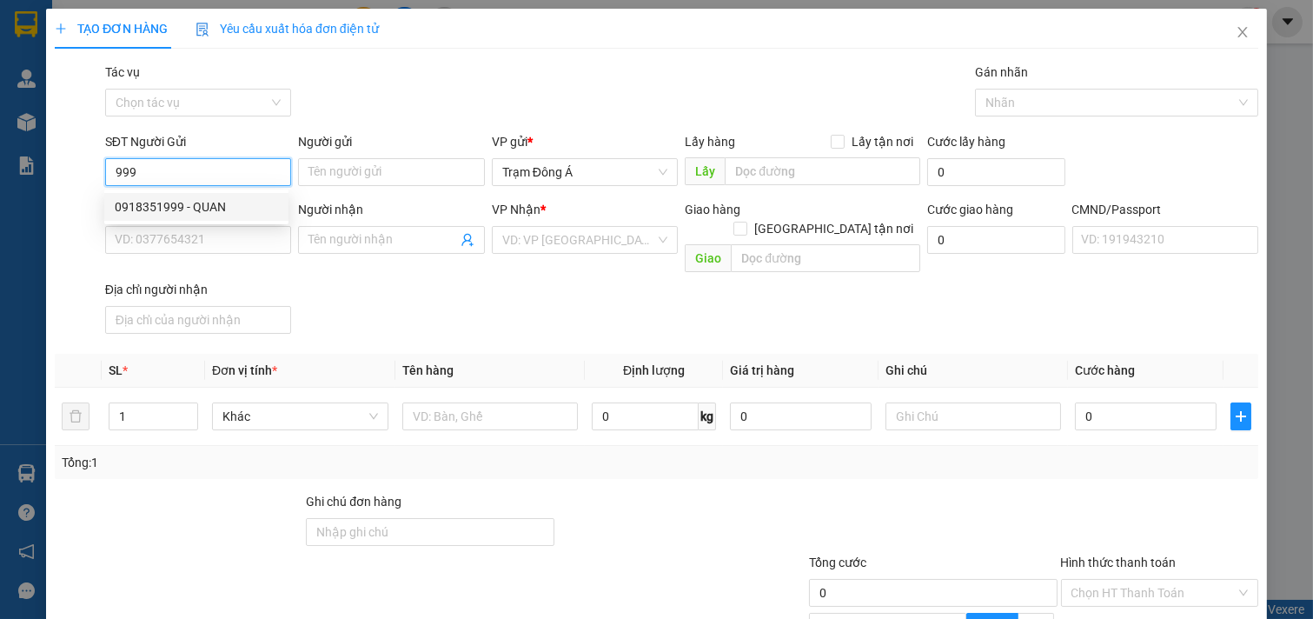
type input "0944365363"
type input "MR [PERSON_NAME]"
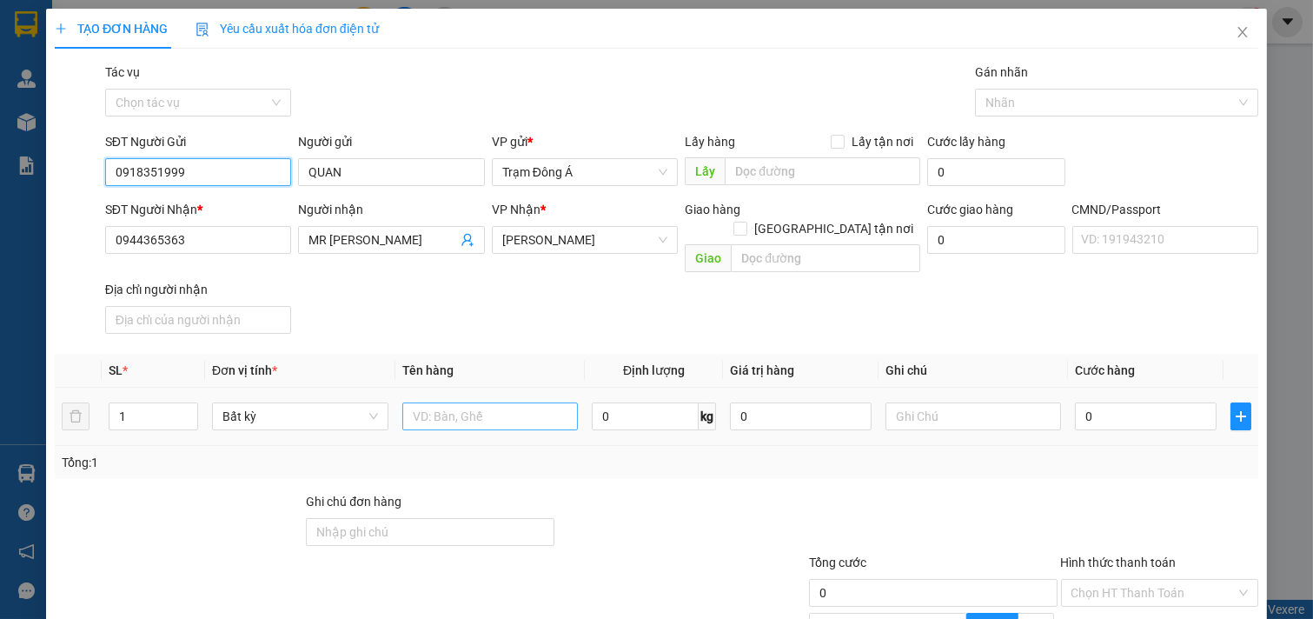
type input "0918351999"
click at [432, 402] on input "text" at bounding box center [490, 416] width 176 height 28
type input "1X VÀNG"
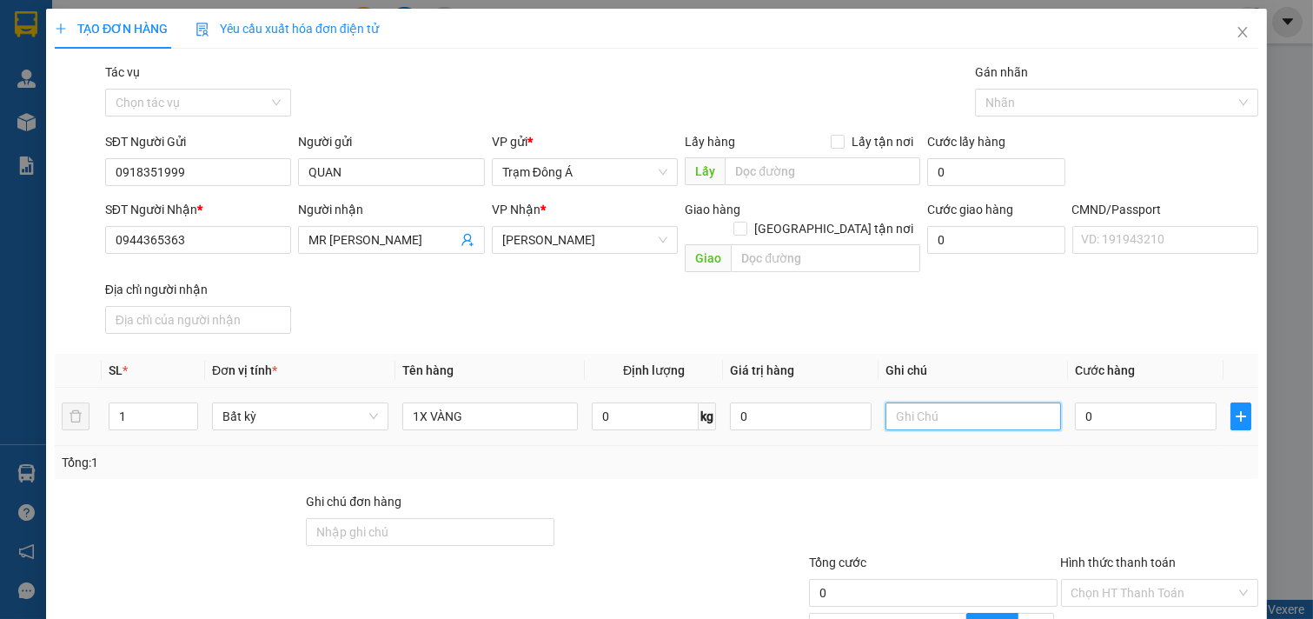
click at [997, 402] on input "text" at bounding box center [974, 416] width 176 height 28
type input "HUONG"
type input "2"
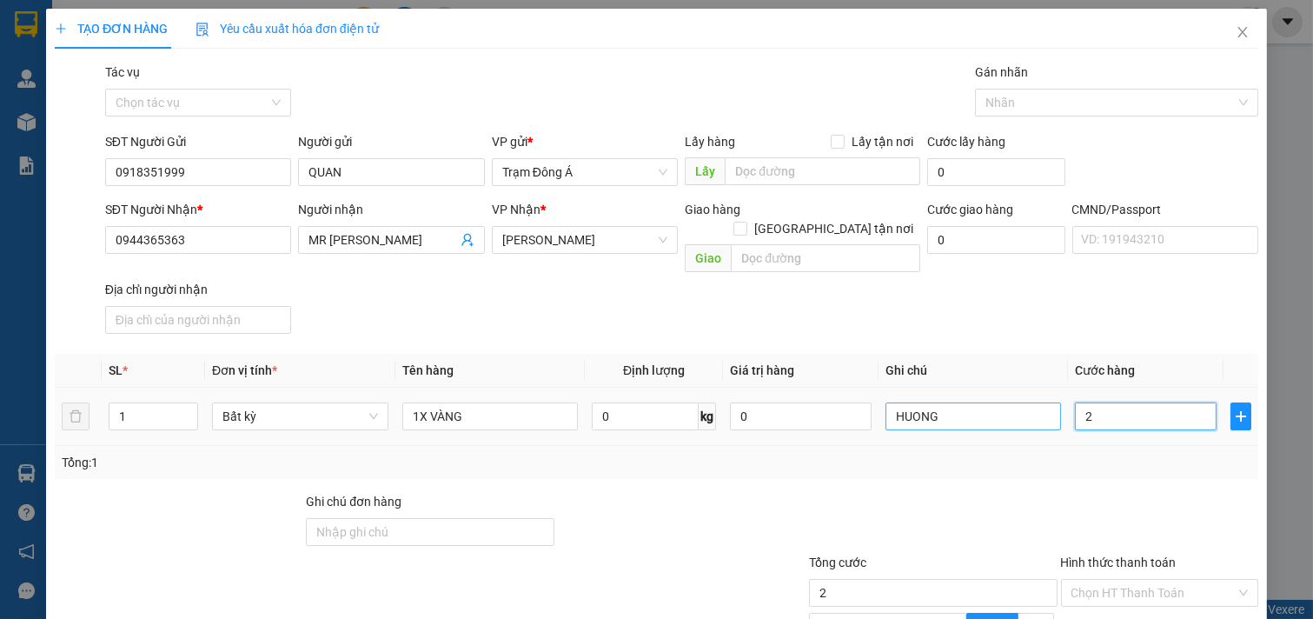
type input "20"
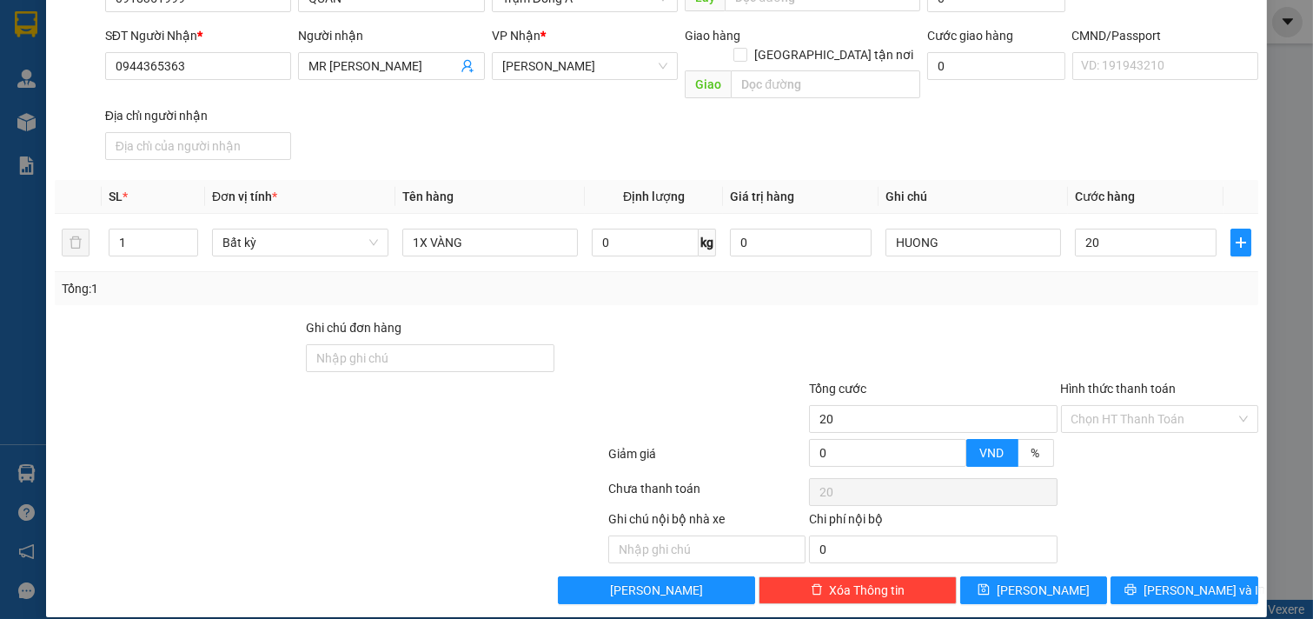
type input "20.000"
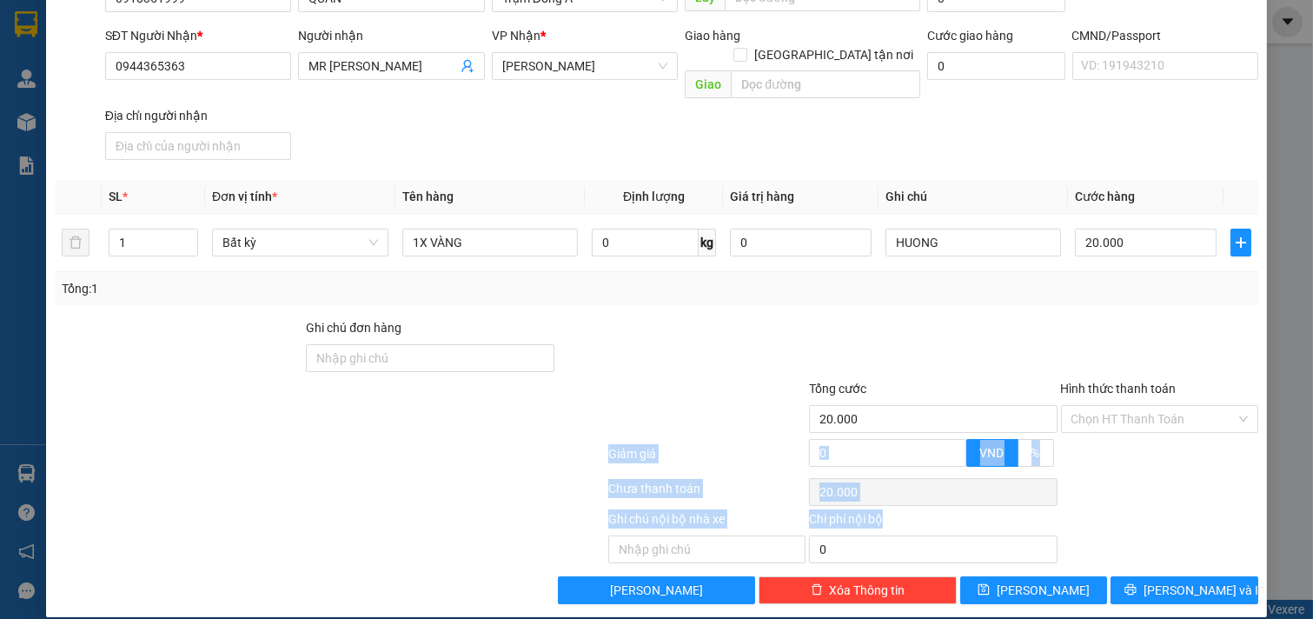
drag, startPoint x: 1152, startPoint y: 587, endPoint x: 1212, endPoint y: 375, distance: 219.5
click at [1217, 379] on div "TẠO ĐƠN HÀNG Yêu cầu xuất hóa đơn điện tử Transit Pickup Surcharge Ids Transit …" at bounding box center [656, 226] width 1221 height 782
click at [1161, 406] on input "Hình thức thanh toán" at bounding box center [1153, 419] width 165 height 26
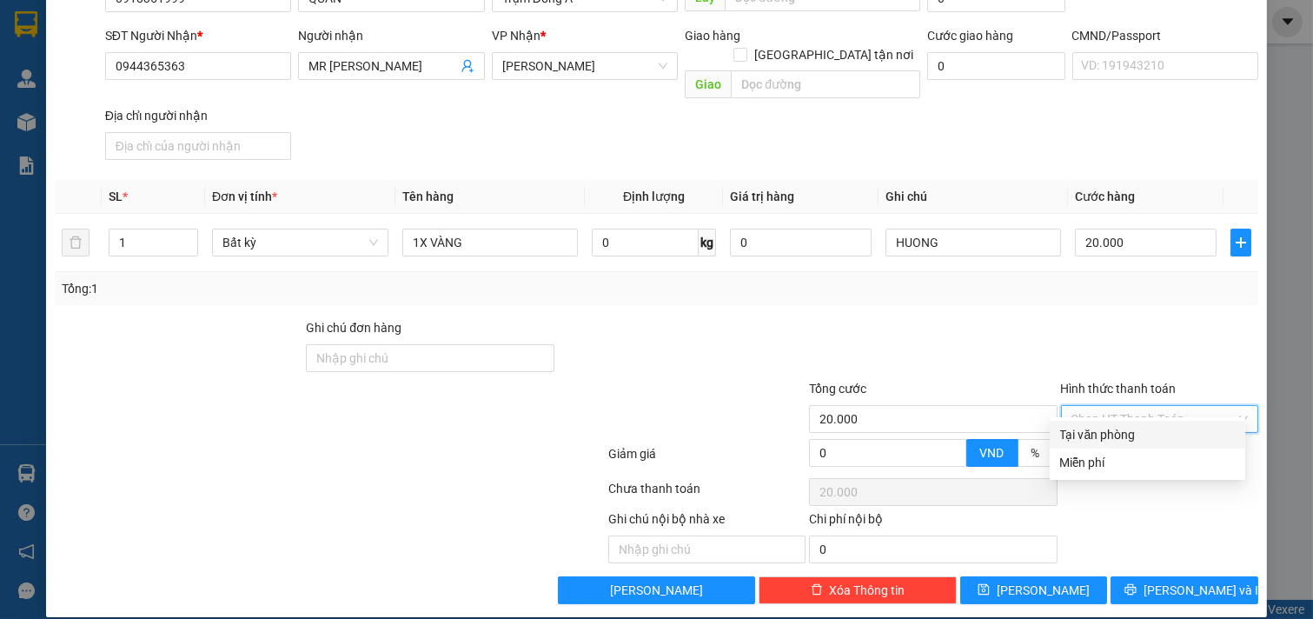
click at [1140, 441] on div "Tại văn phòng" at bounding box center [1147, 434] width 175 height 19
type input "0"
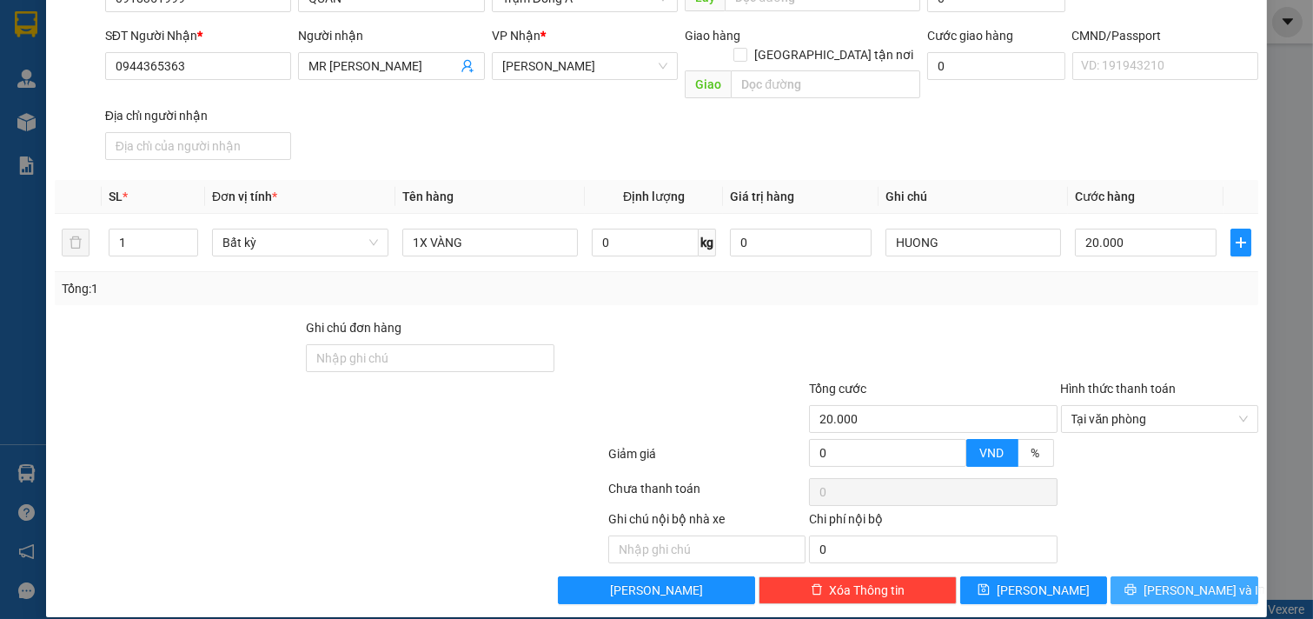
click at [1158, 580] on span "[PERSON_NAME] và In" at bounding box center [1205, 589] width 122 height 19
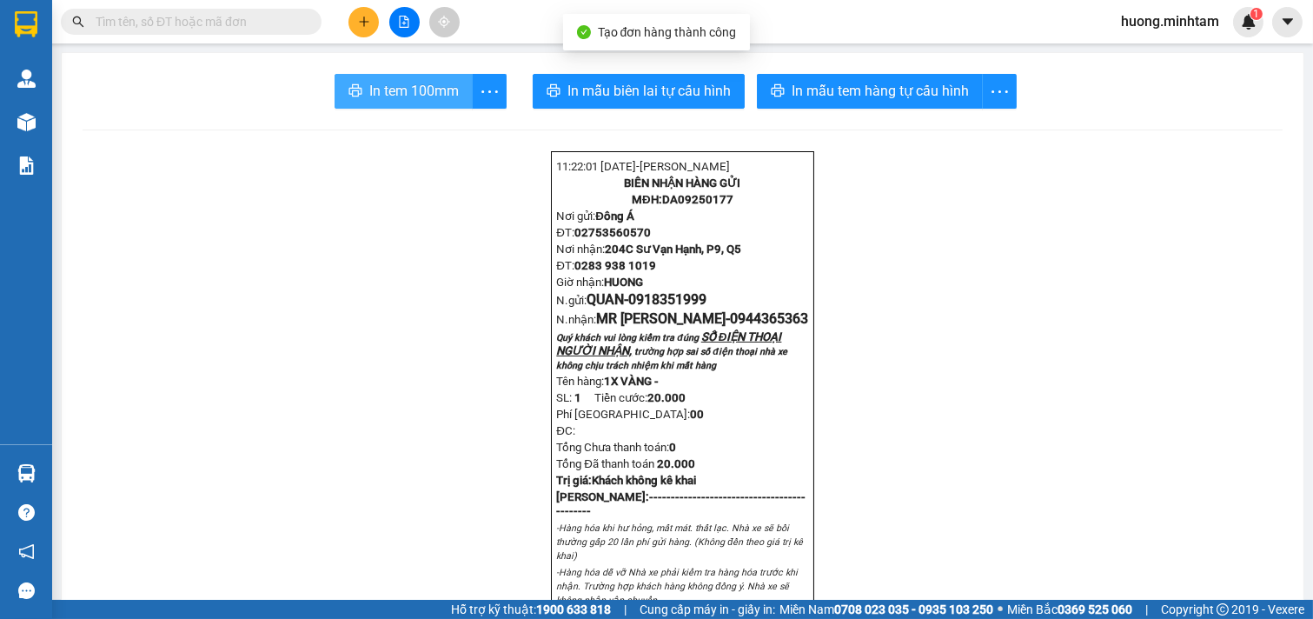
click at [388, 85] on span "In tem 100mm" at bounding box center [414, 91] width 90 height 22
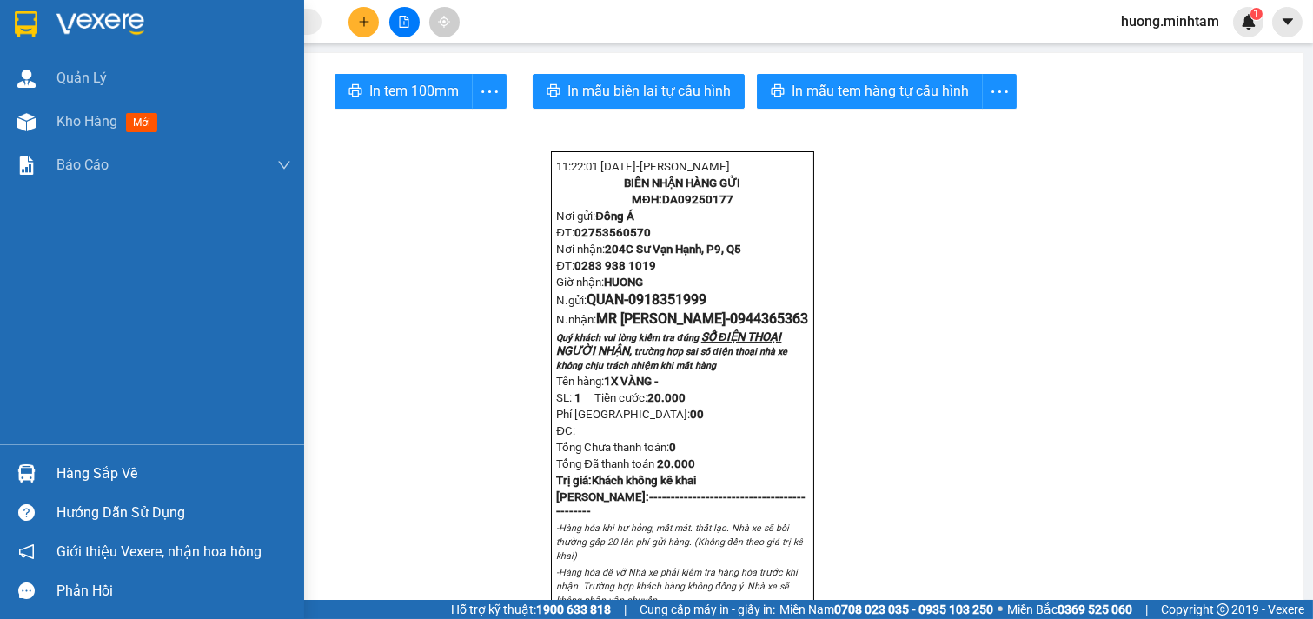
click at [93, 120] on span "Kho hàng" at bounding box center [86, 121] width 61 height 17
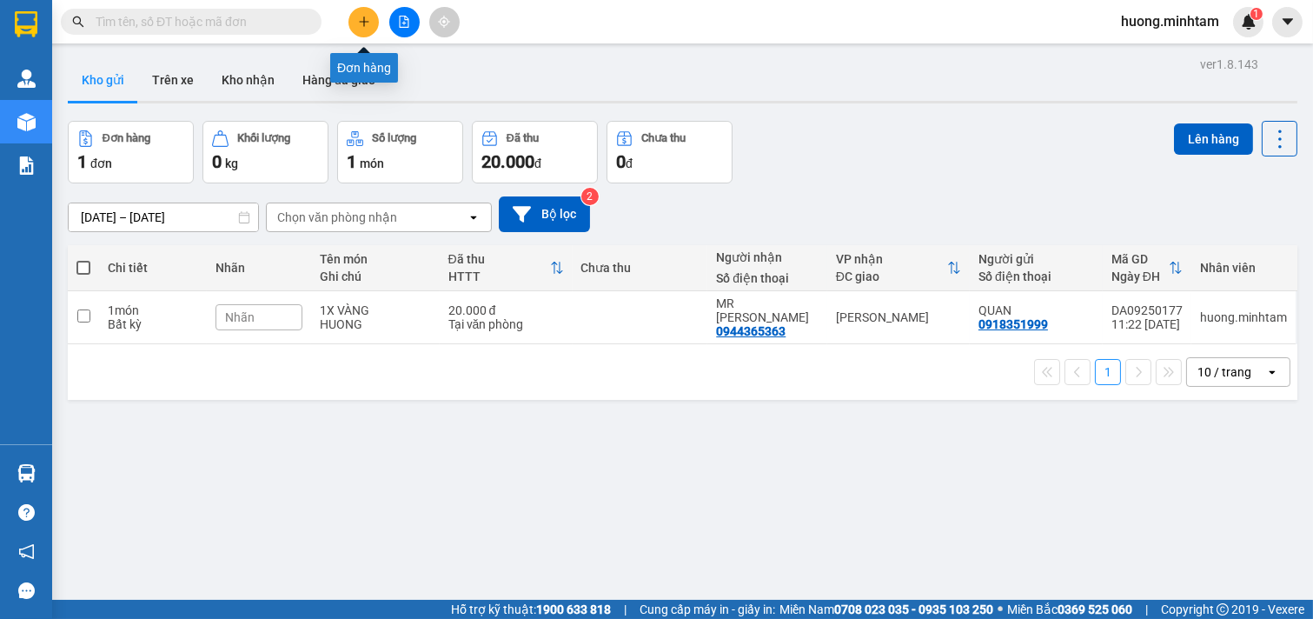
click at [369, 18] on icon "plus" at bounding box center [364, 22] width 12 height 12
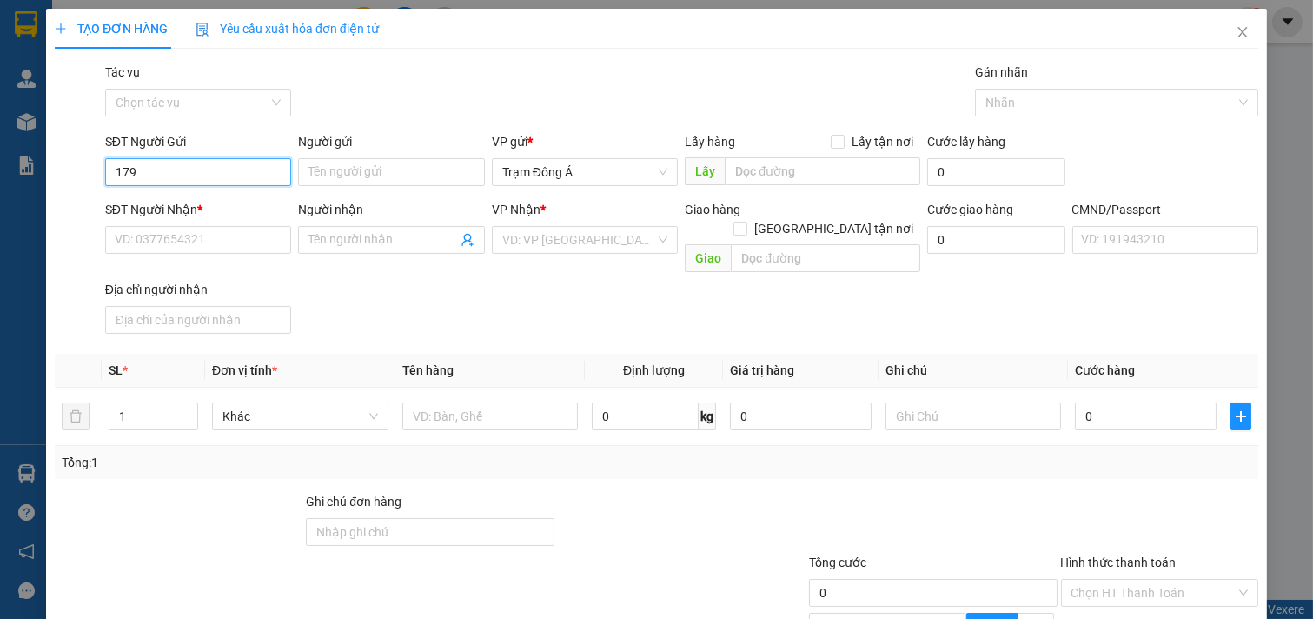
click at [0, 148] on div "TẠO ĐƠN HÀNG Yêu cầu xuất hóa đơn điện tử Transit Pickup Surcharge Ids Transit …" at bounding box center [656, 309] width 1313 height 619
click at [197, 205] on div "0969476756 - DŨNG" at bounding box center [196, 206] width 163 height 19
type input "0969476756"
type input "DŨNG"
type input "0962242843"
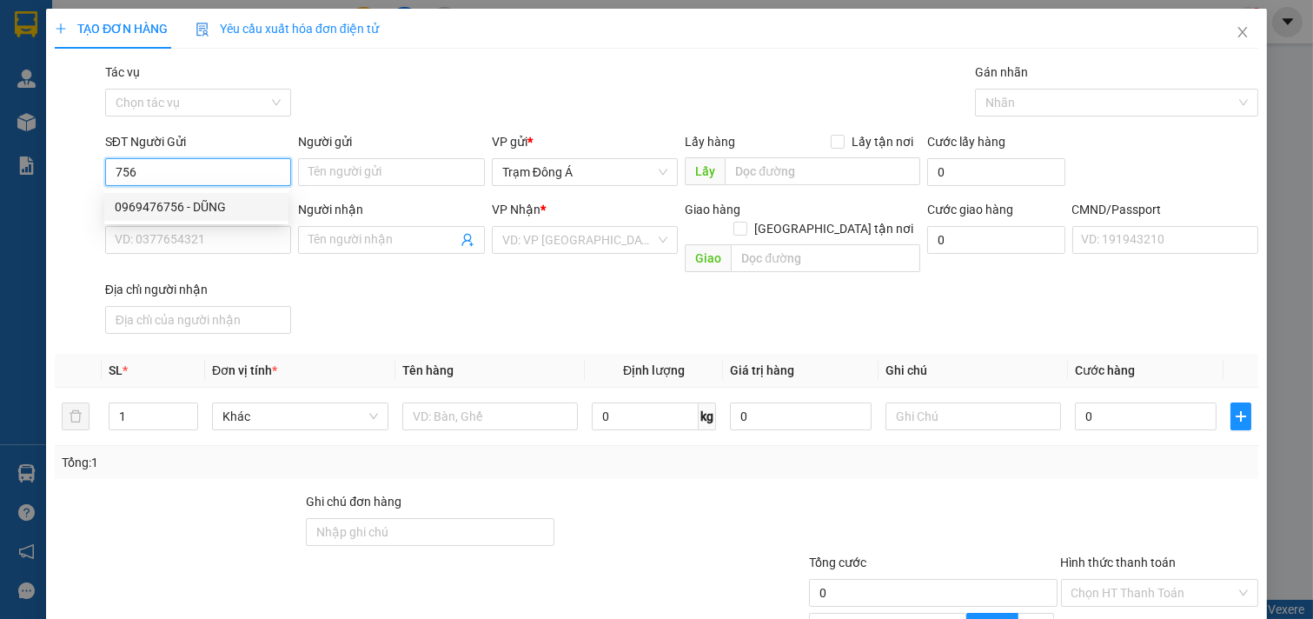
type input "TRUNG"
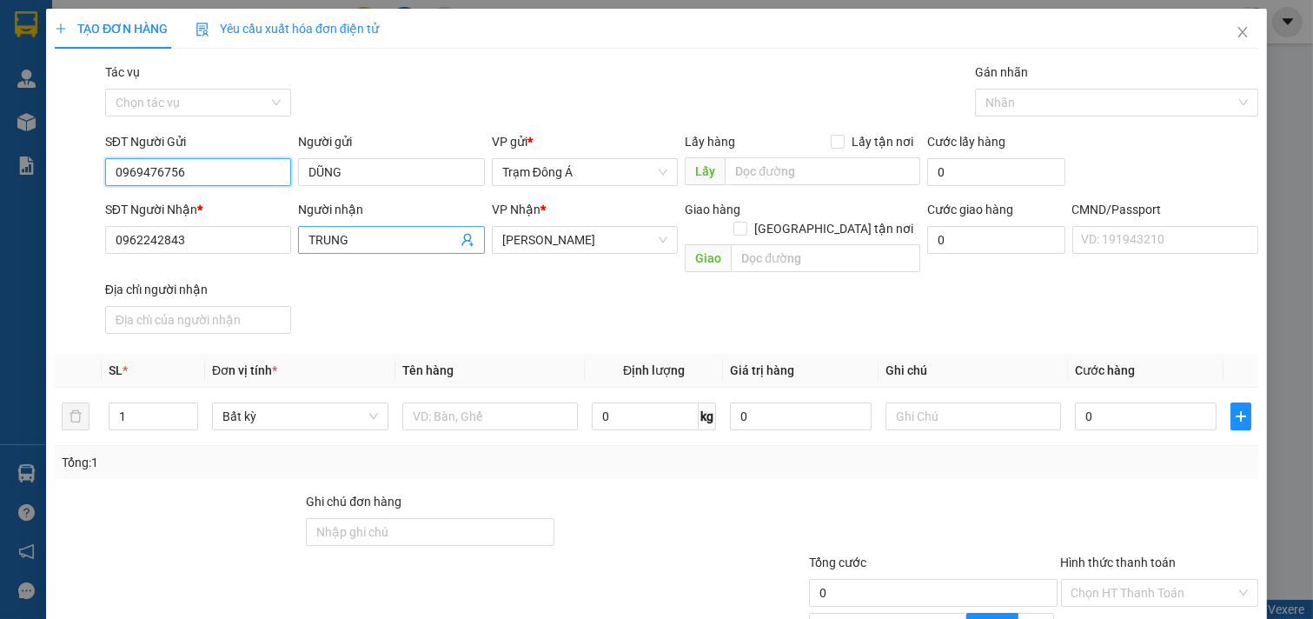
type input "0969476756"
click at [461, 235] on icon "user-add" at bounding box center [468, 240] width 14 height 14
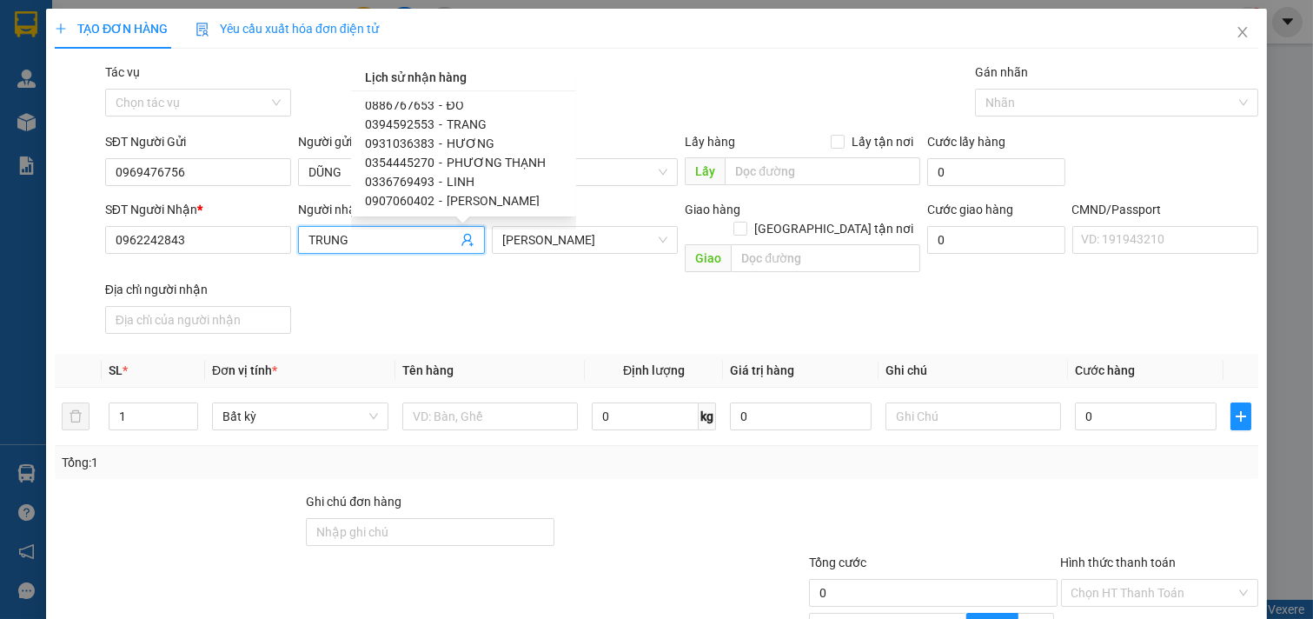
scroll to position [407, 0]
click at [490, 143] on span "PHƯƠNG THẠNH" at bounding box center [496, 144] width 99 height 14
type input "0354445270"
type input "PHƯƠNG THẠNH"
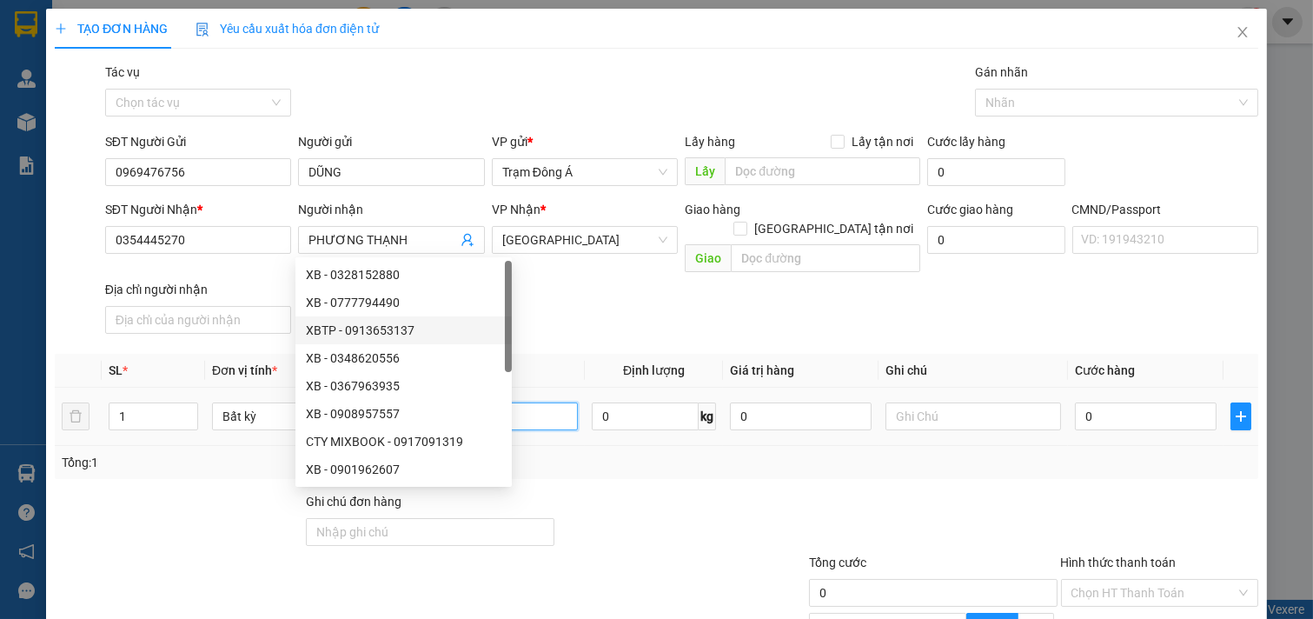
click at [527, 402] on input "text" at bounding box center [490, 416] width 176 height 28
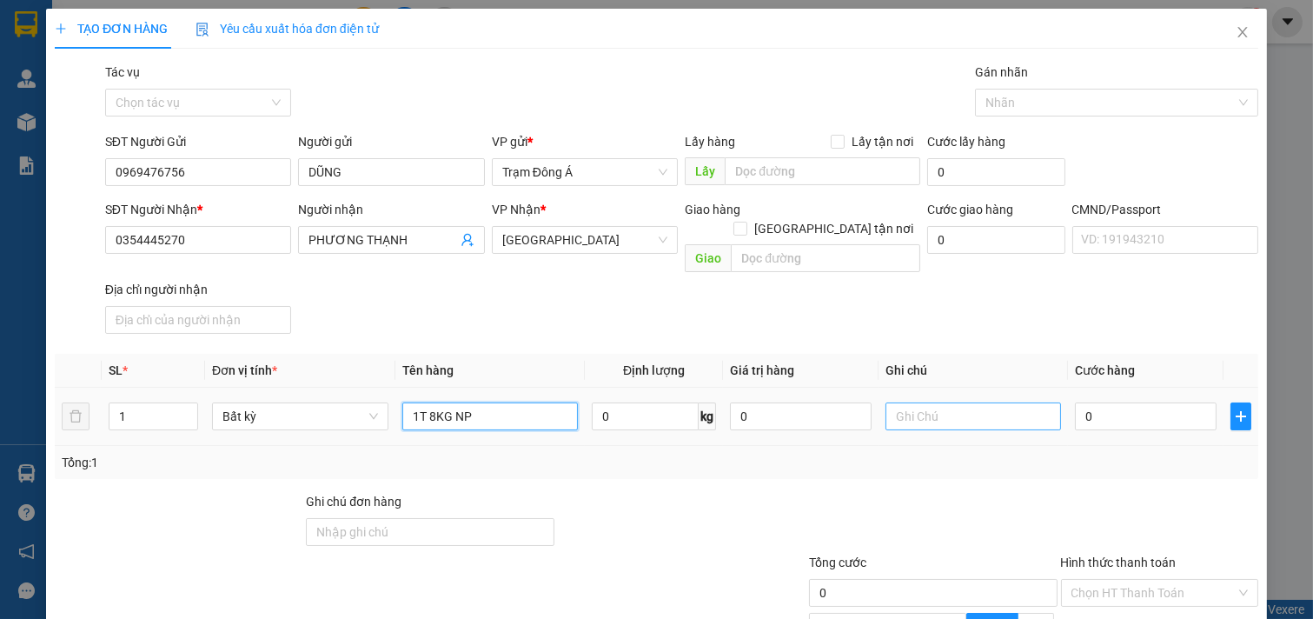
type input "1T 8KG NP"
click at [953, 403] on input "text" at bounding box center [974, 416] width 176 height 28
type input "HUONG"
type input "2"
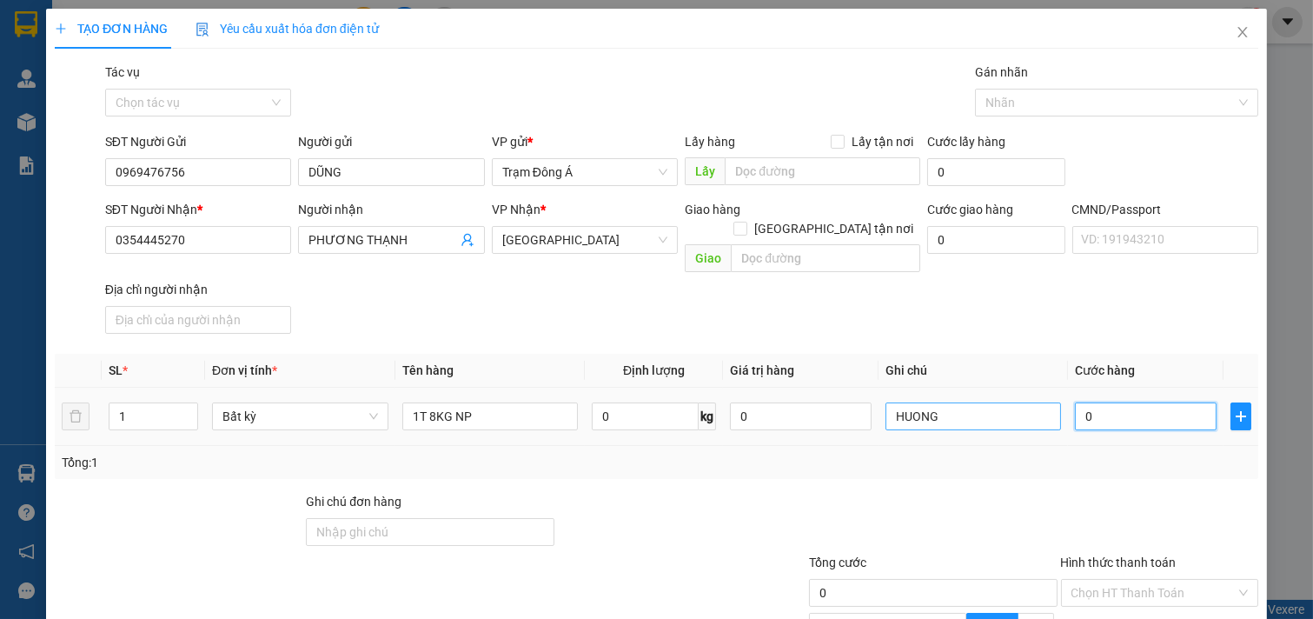
type input "2"
type input "25"
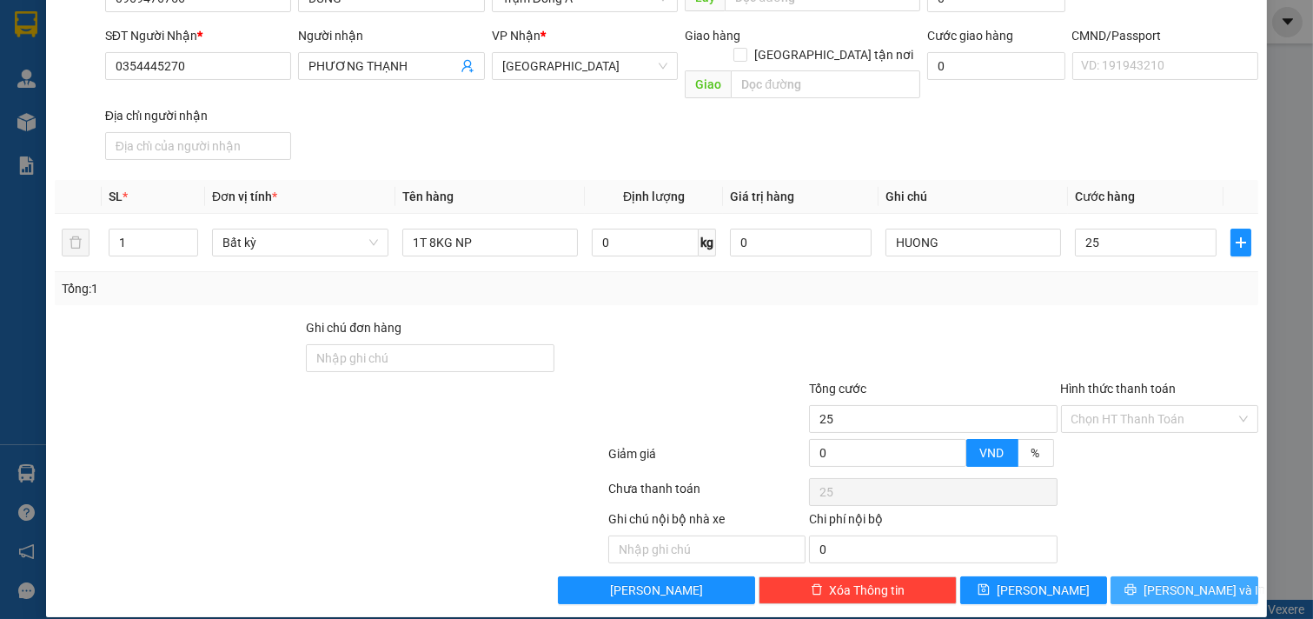
type input "25.000"
click at [1199, 580] on button "[PERSON_NAME] và In" at bounding box center [1185, 590] width 148 height 28
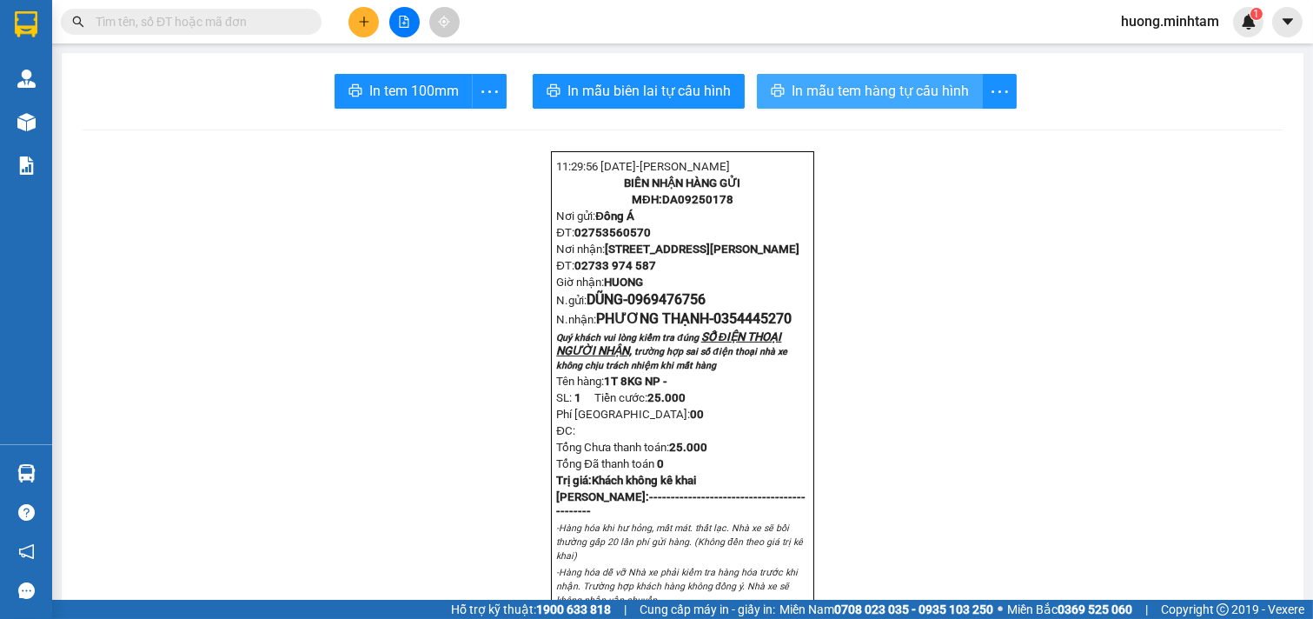
drag, startPoint x: 874, startPoint y: 90, endPoint x: 1277, endPoint y: 216, distance: 422.4
click at [855, 91] on span "In mẫu tem hàng tự cấu hình" at bounding box center [880, 91] width 177 height 22
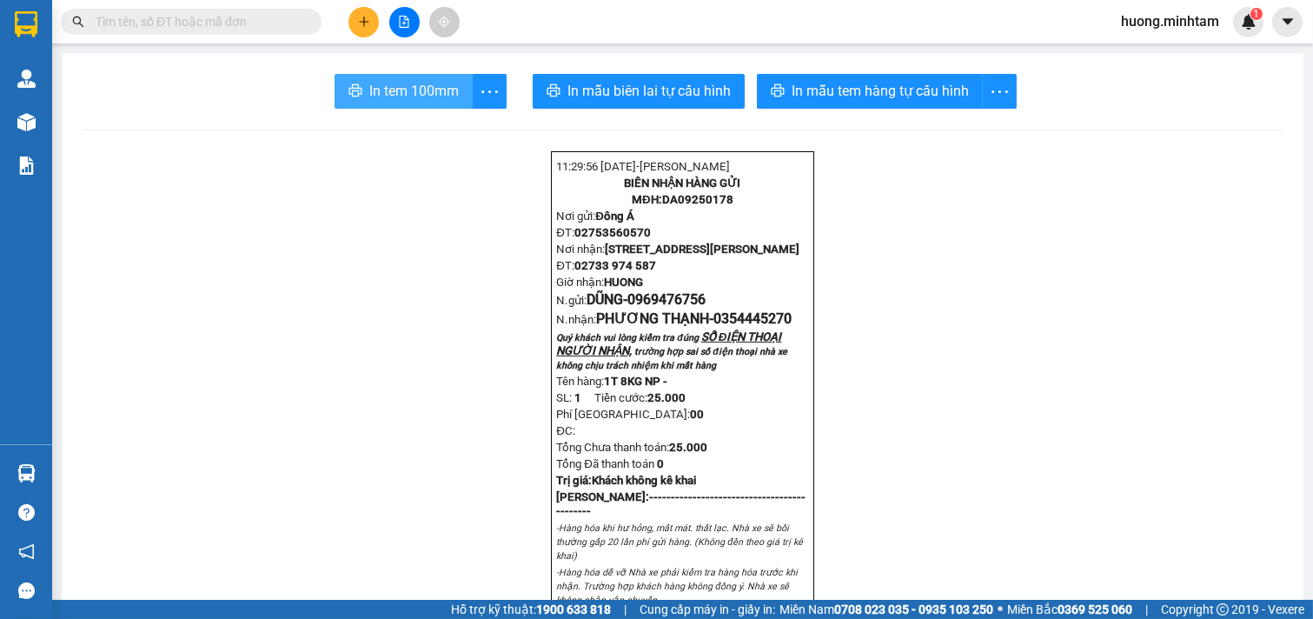
click at [421, 90] on span "In tem 100mm" at bounding box center [414, 91] width 90 height 22
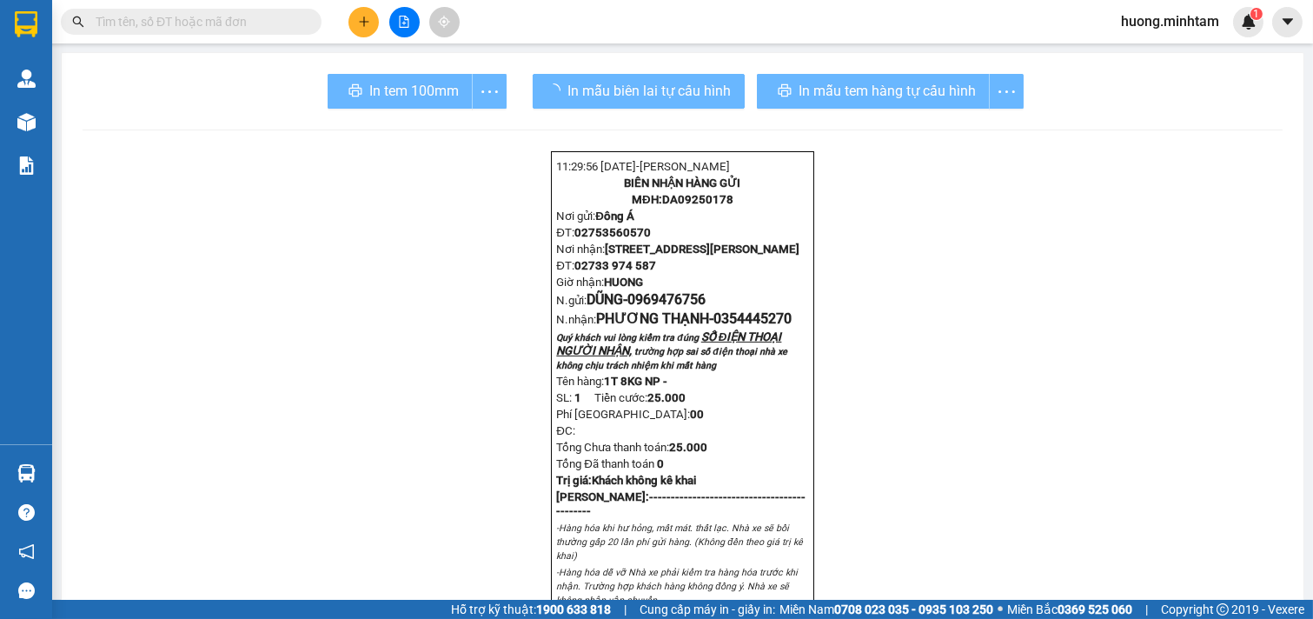
click at [362, 23] on icon "plus" at bounding box center [364, 22] width 12 height 12
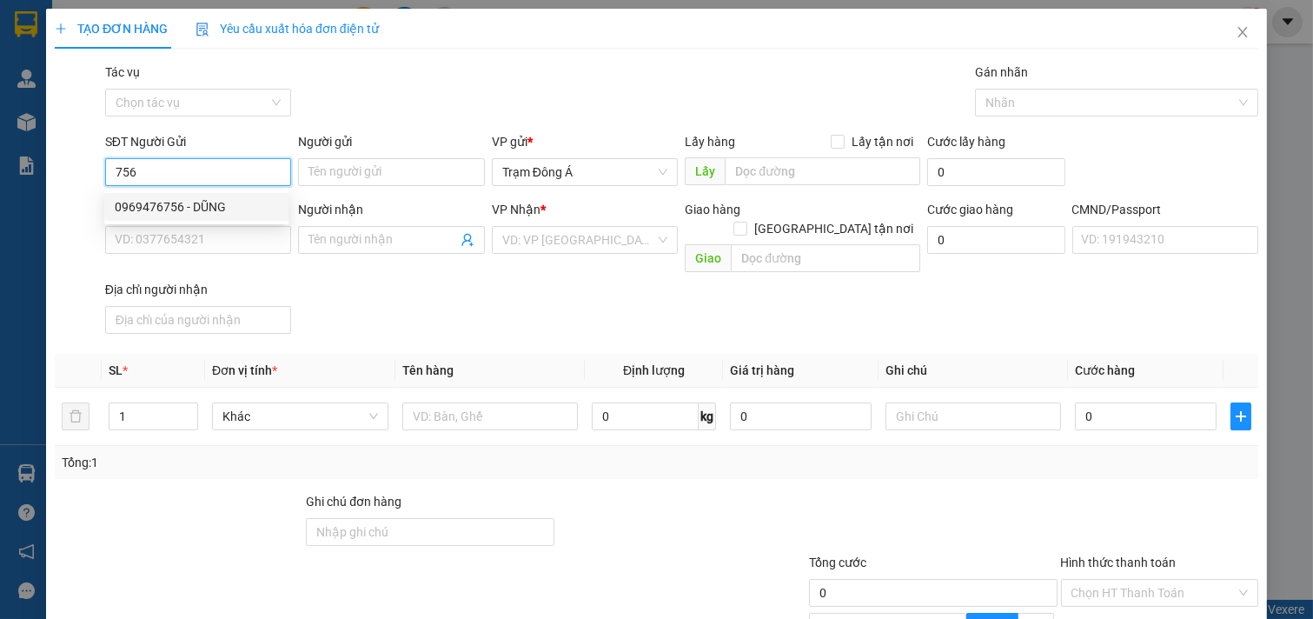
click at [211, 212] on div "0969476756 - DŨNG" at bounding box center [196, 206] width 163 height 19
type input "0969476756"
type input "DŨNG"
type input "0354445270"
type input "PHƯƠNG THẠNH"
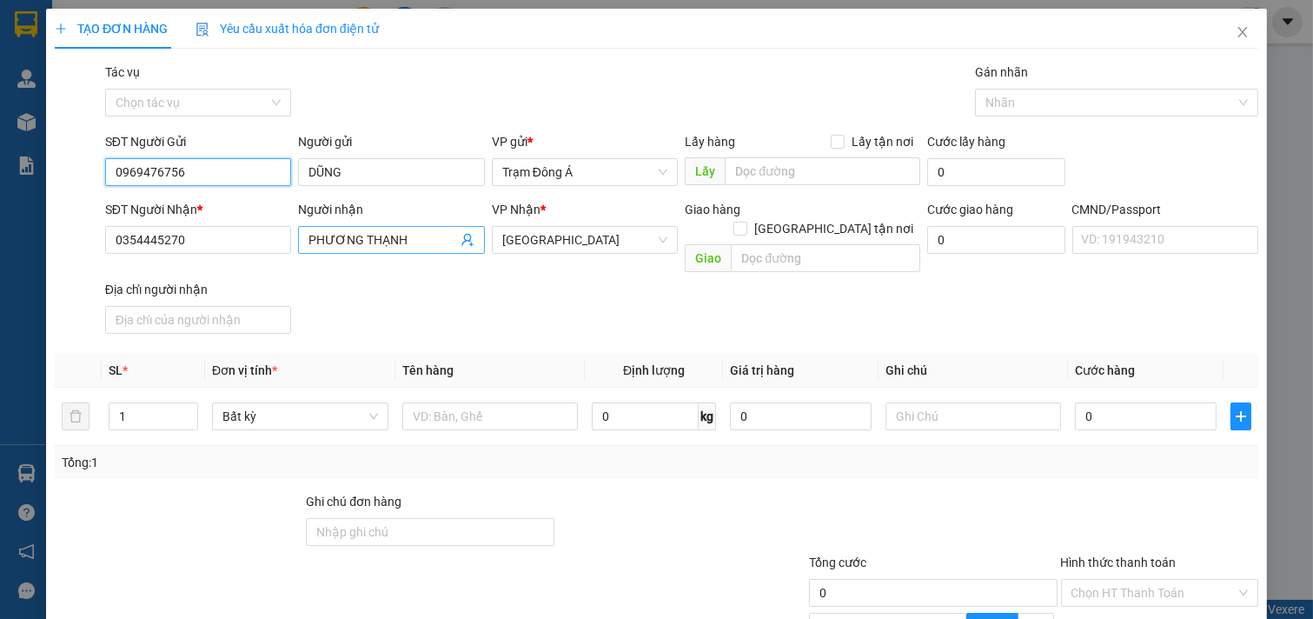
type input "0969476756"
click at [461, 238] on icon "user-add" at bounding box center [466, 240] width 11 height 13
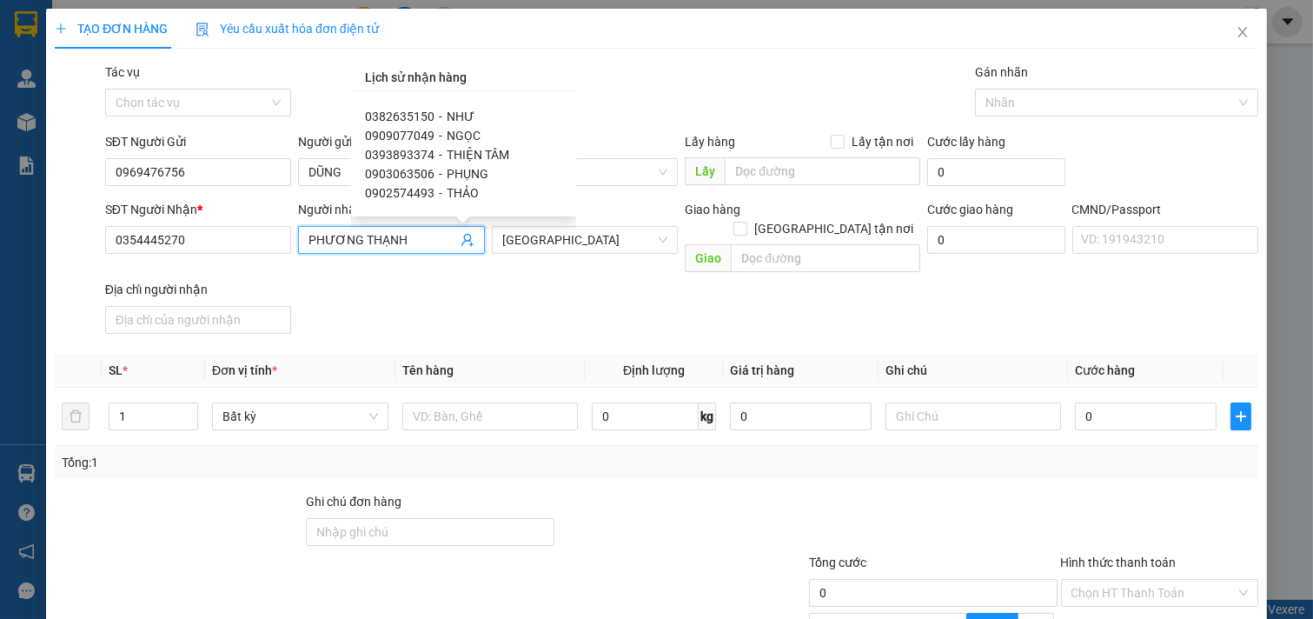
scroll to position [951, 0]
click at [458, 150] on span "PHỤNG" at bounding box center [468, 155] width 42 height 14
type input "0903063506"
type input "PHỤNG"
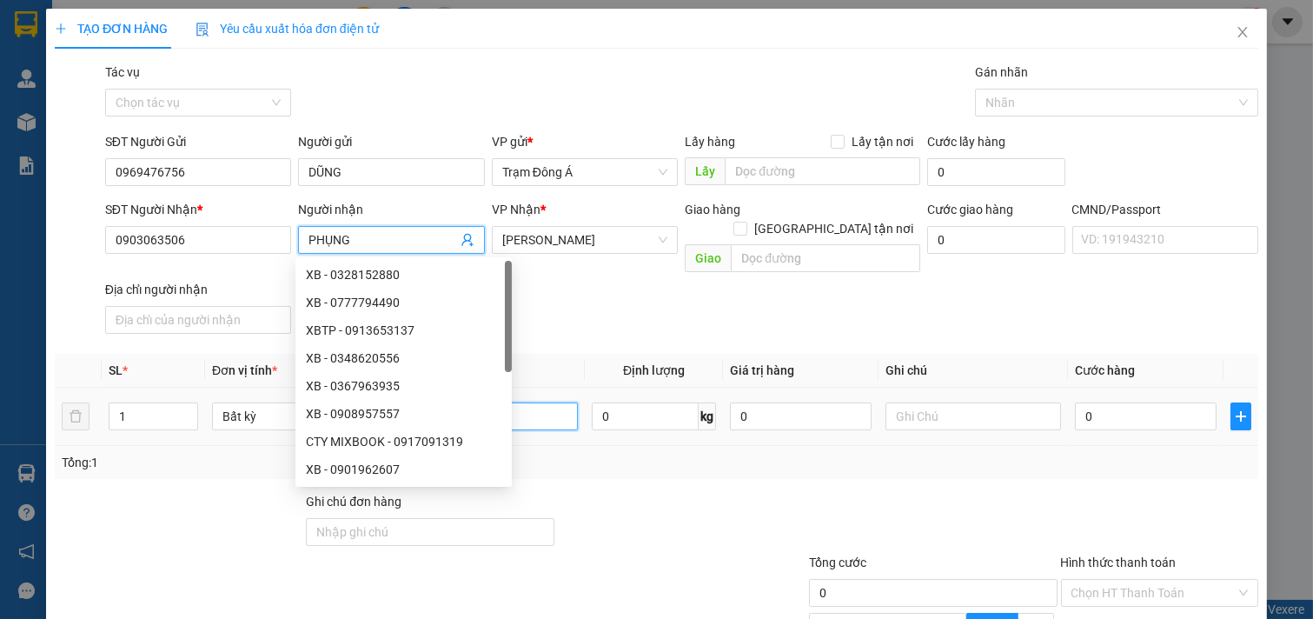
click at [546, 402] on input "text" at bounding box center [490, 416] width 176 height 28
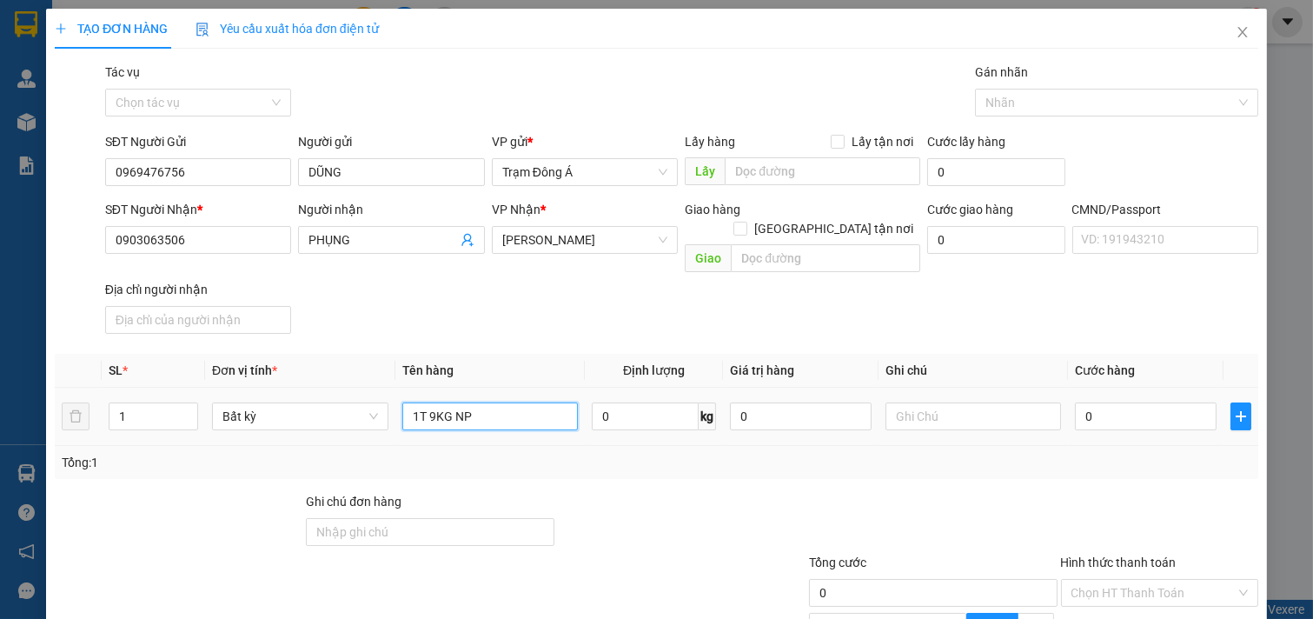
type input "1T 9KG NP"
click at [930, 413] on div at bounding box center [974, 416] width 176 height 35
click at [942, 402] on input "text" at bounding box center [974, 416] width 176 height 28
type input "HUONG"
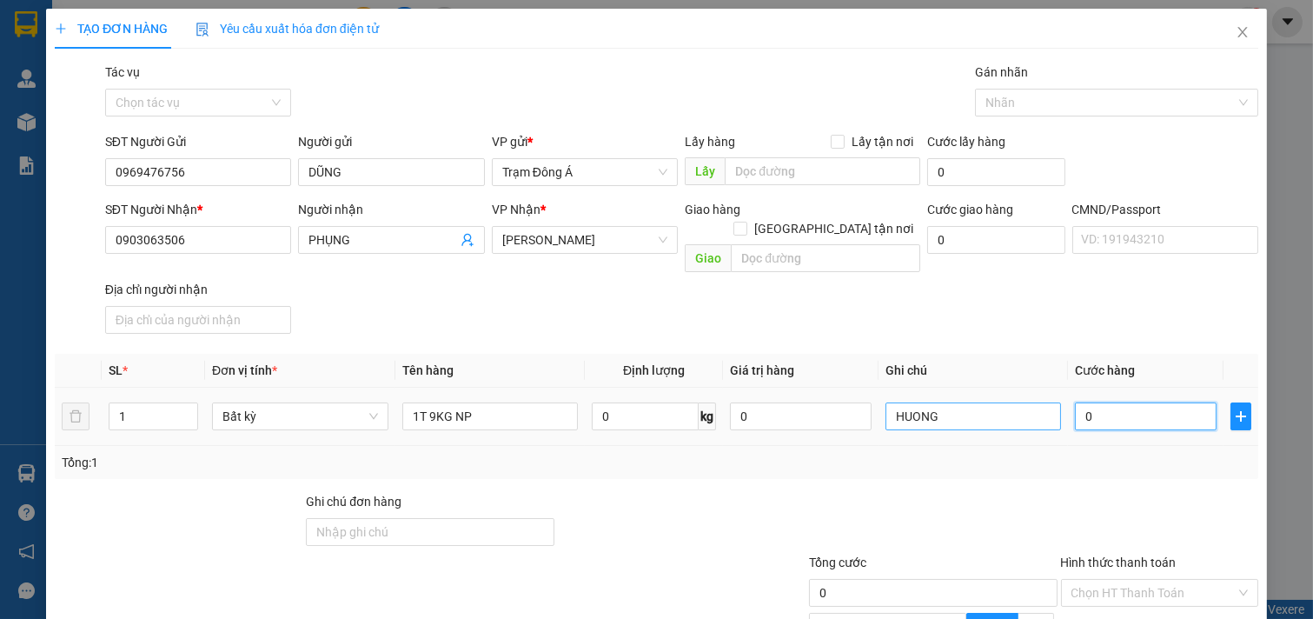
type input "2"
type input "25"
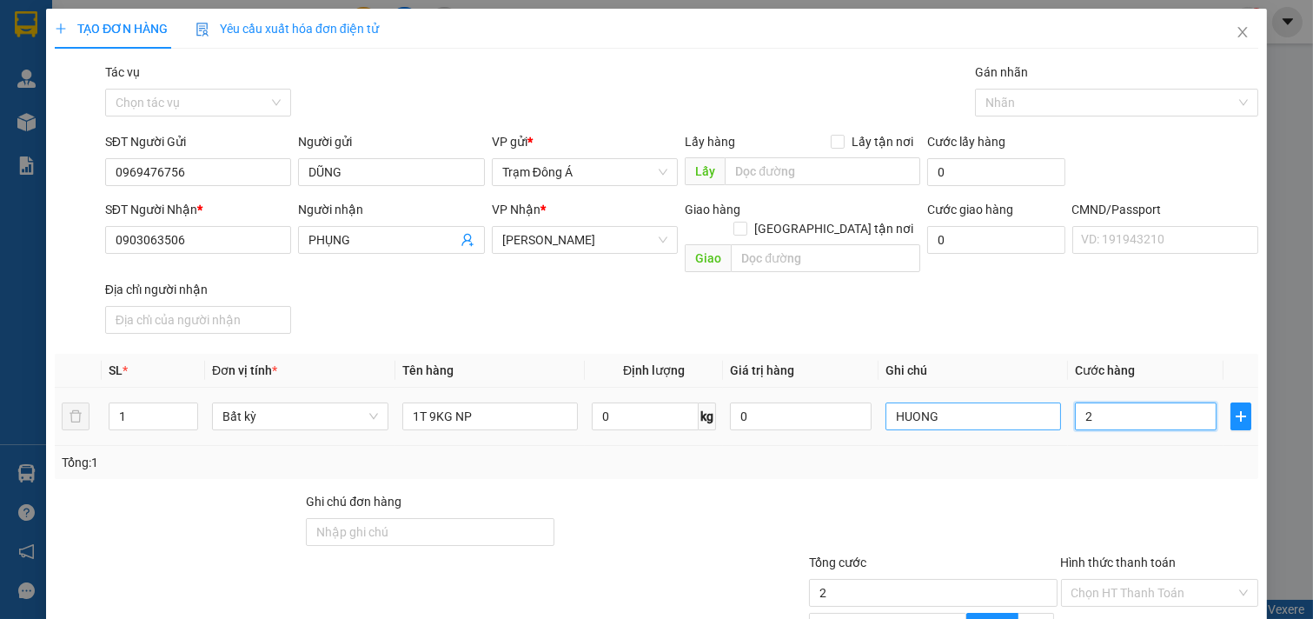
type input "25"
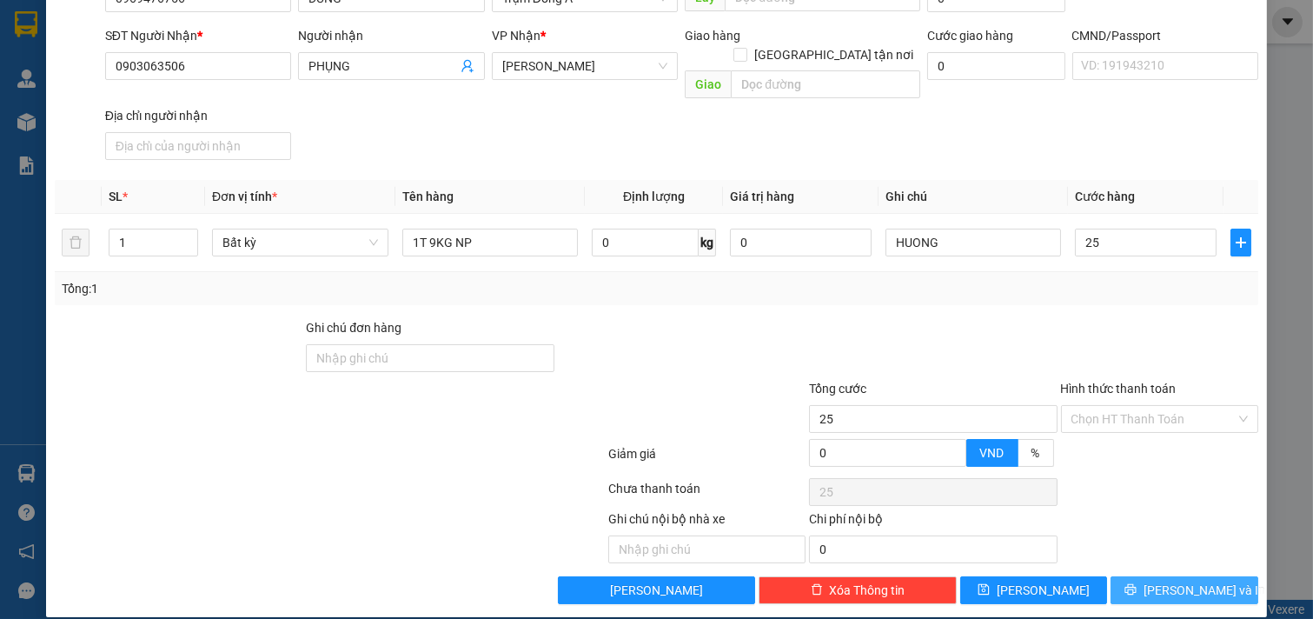
type input "25.000"
drag, startPoint x: 1178, startPoint y: 570, endPoint x: 1158, endPoint y: 566, distance: 21.3
click at [1177, 580] on span "[PERSON_NAME] và In" at bounding box center [1205, 589] width 122 height 19
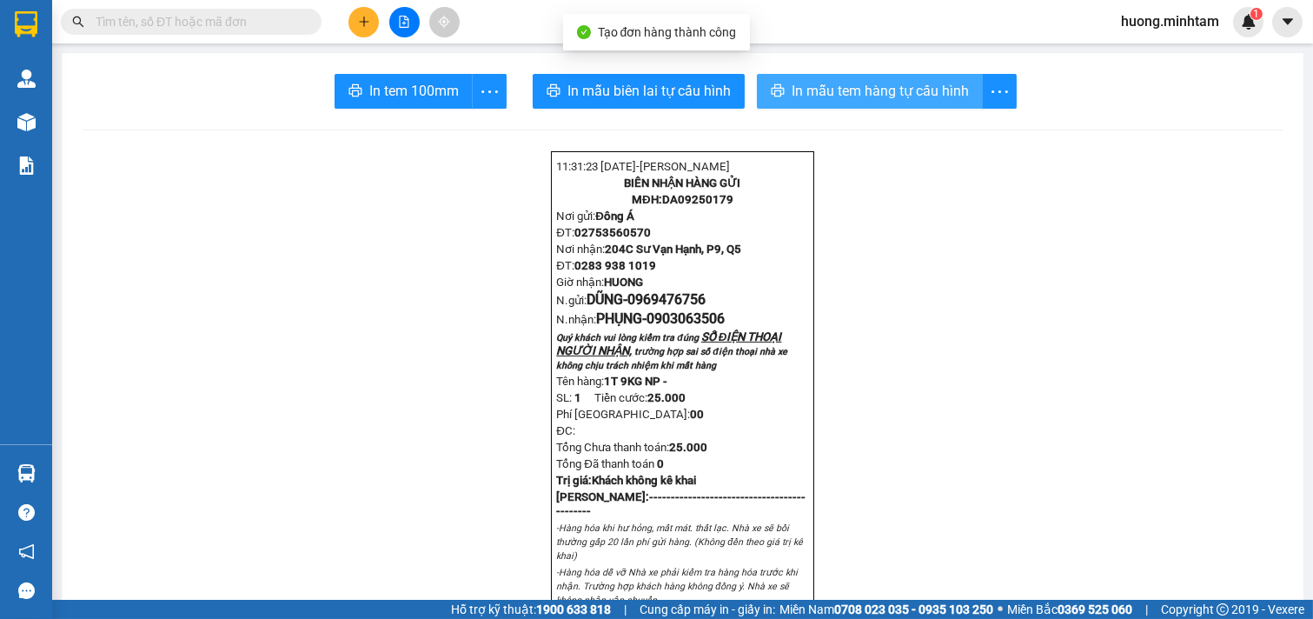
click at [921, 96] on span "In mẫu tem hàng tự cấu hình" at bounding box center [880, 91] width 177 height 22
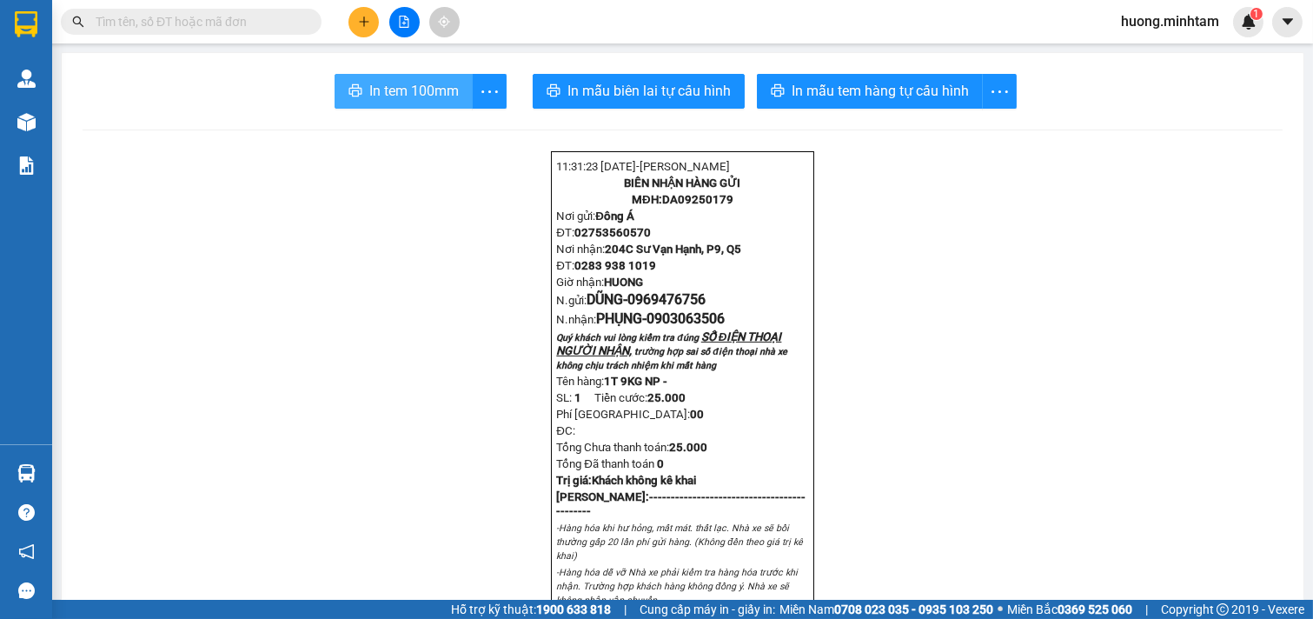
click at [431, 105] on button "In tem 100mm" at bounding box center [404, 91] width 138 height 35
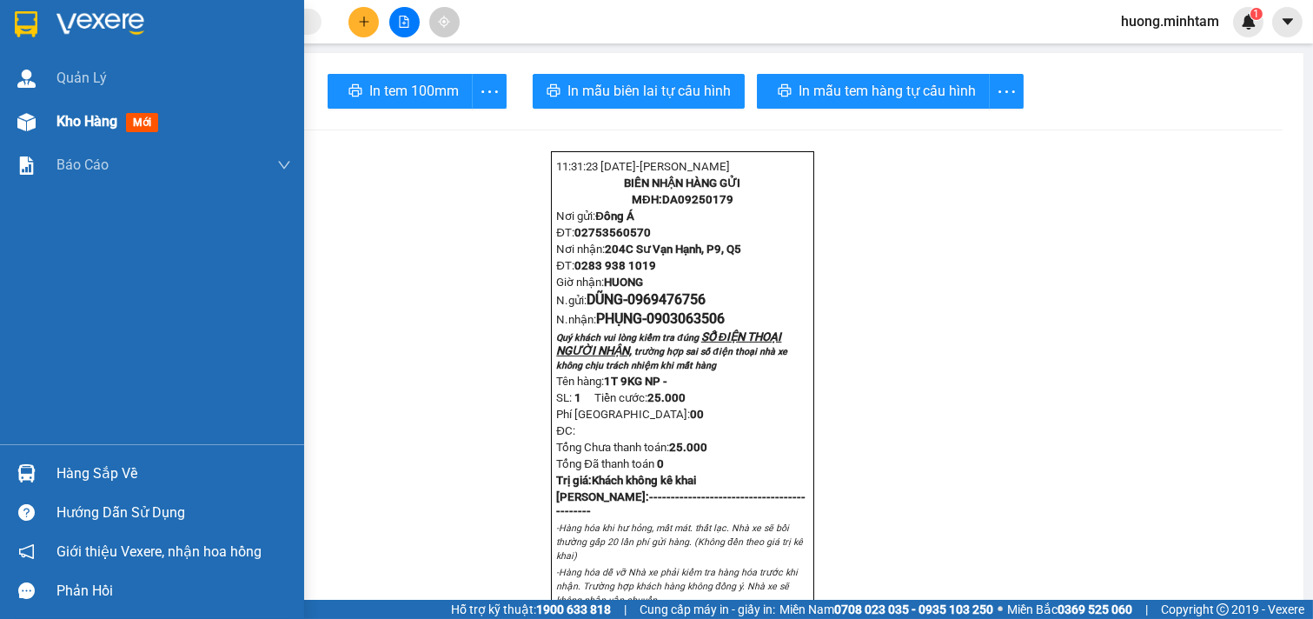
click at [104, 126] on span "Kho hàng" at bounding box center [86, 121] width 61 height 17
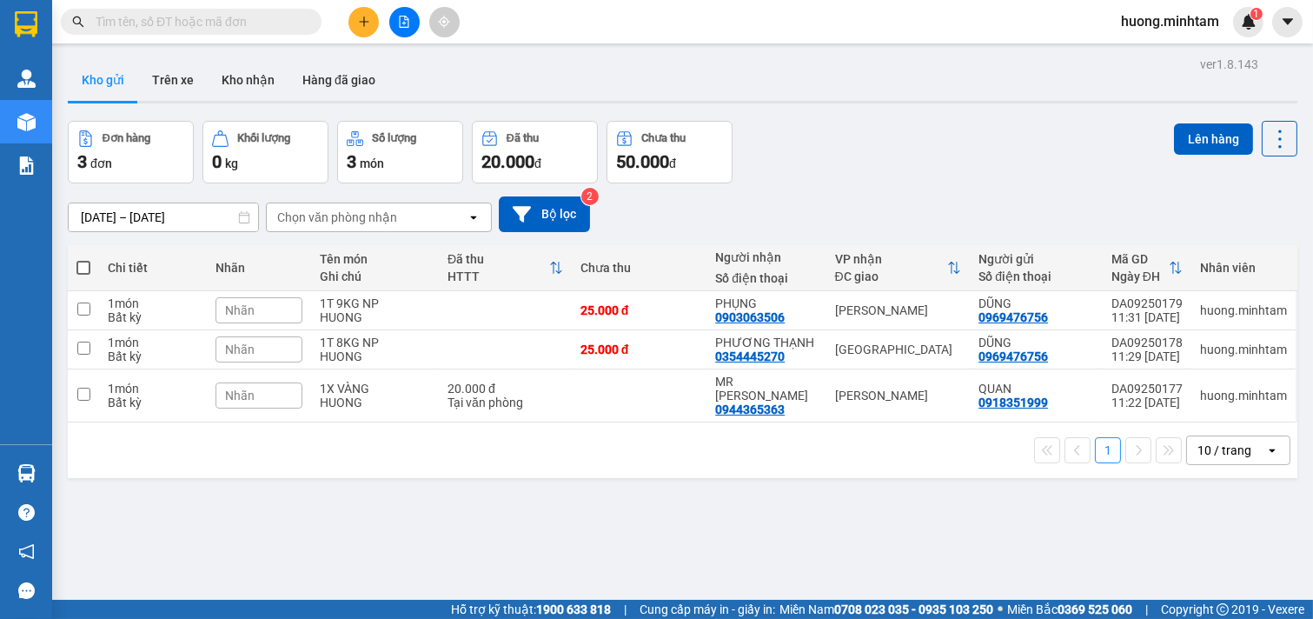
click at [1139, 618] on html "Kết quả tìm kiếm ( 6 ) Bộ lọc Mã ĐH Trạng thái Món hàng Tổng cước Chưa cước Nhã…" at bounding box center [656, 309] width 1313 height 619
click at [80, 271] on span at bounding box center [83, 268] width 14 height 14
click at [83, 259] on input "checkbox" at bounding box center [83, 259] width 0 height 0
checkbox input "true"
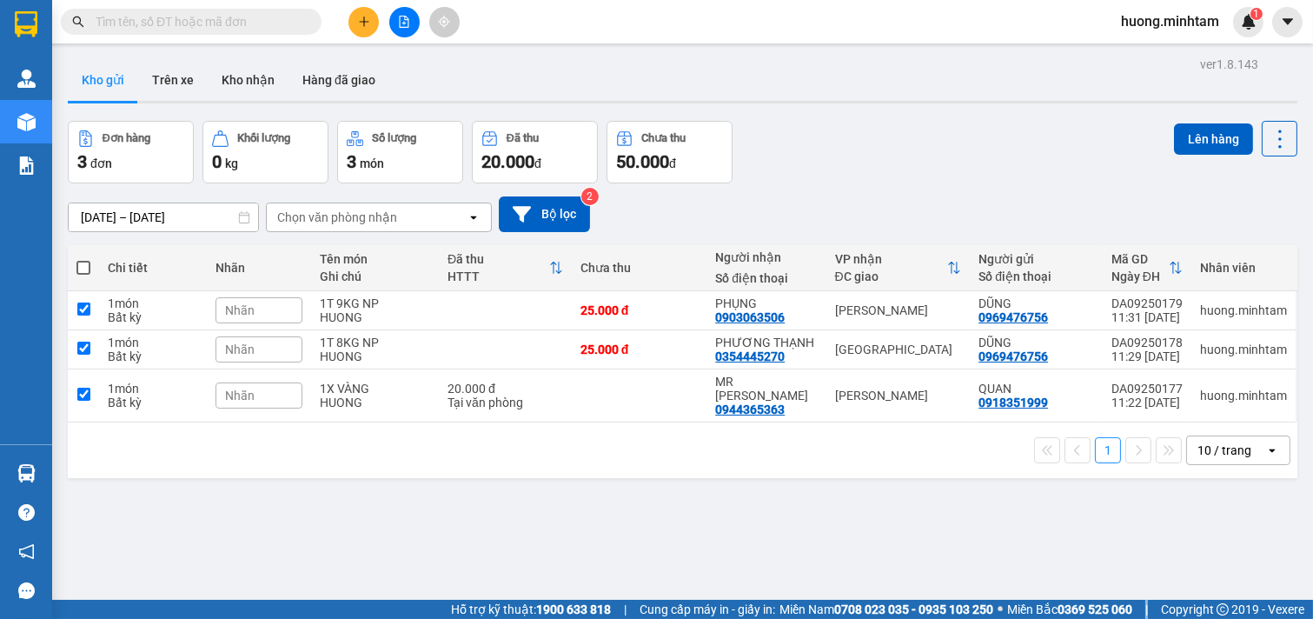
checkbox input "true"
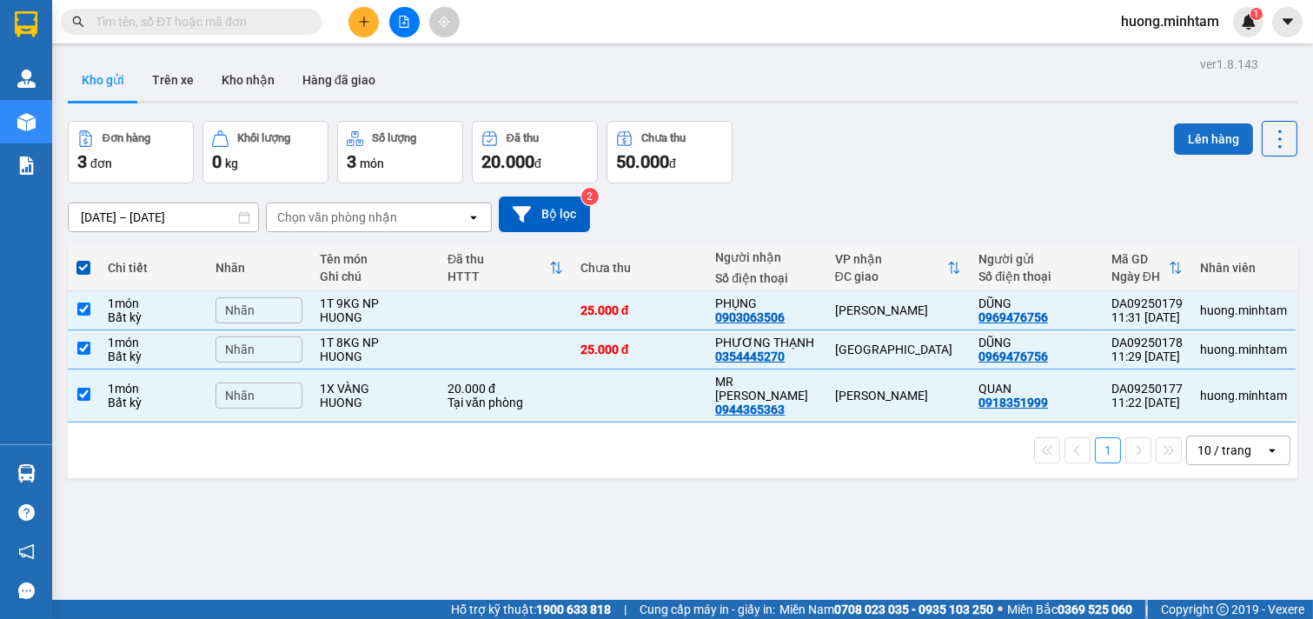
click at [1203, 134] on button "Lên hàng" at bounding box center [1213, 138] width 79 height 31
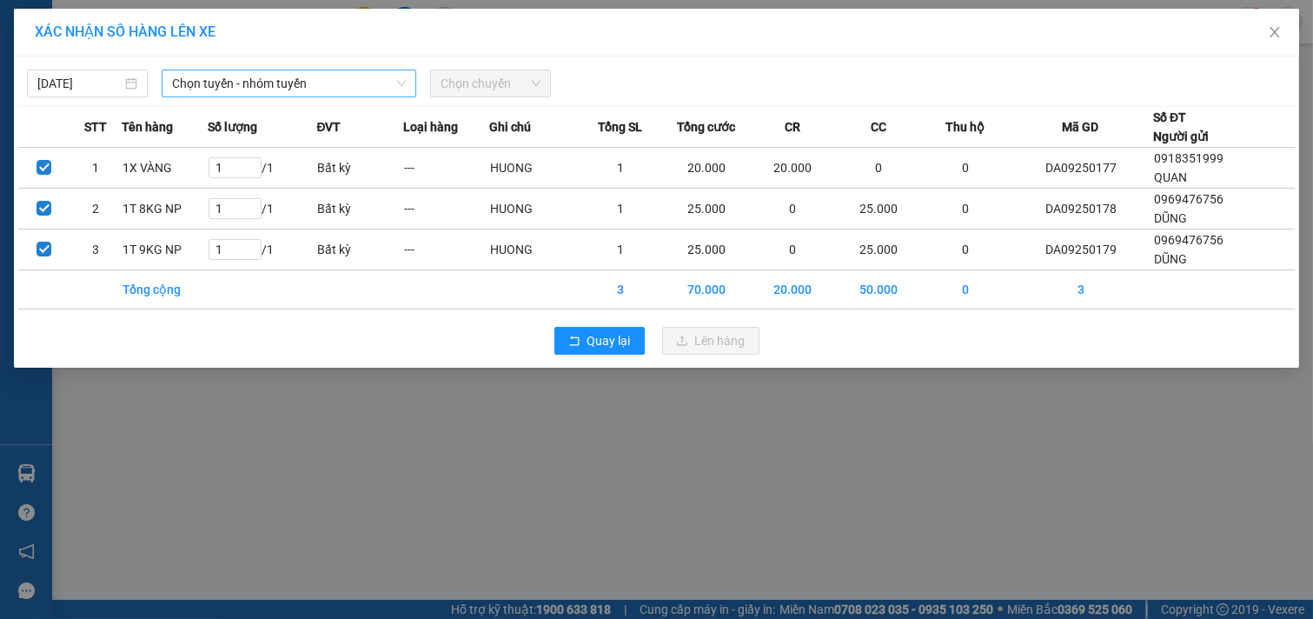
click at [345, 75] on span "Chọn tuyến - nhóm tuyến" at bounding box center [289, 83] width 234 height 26
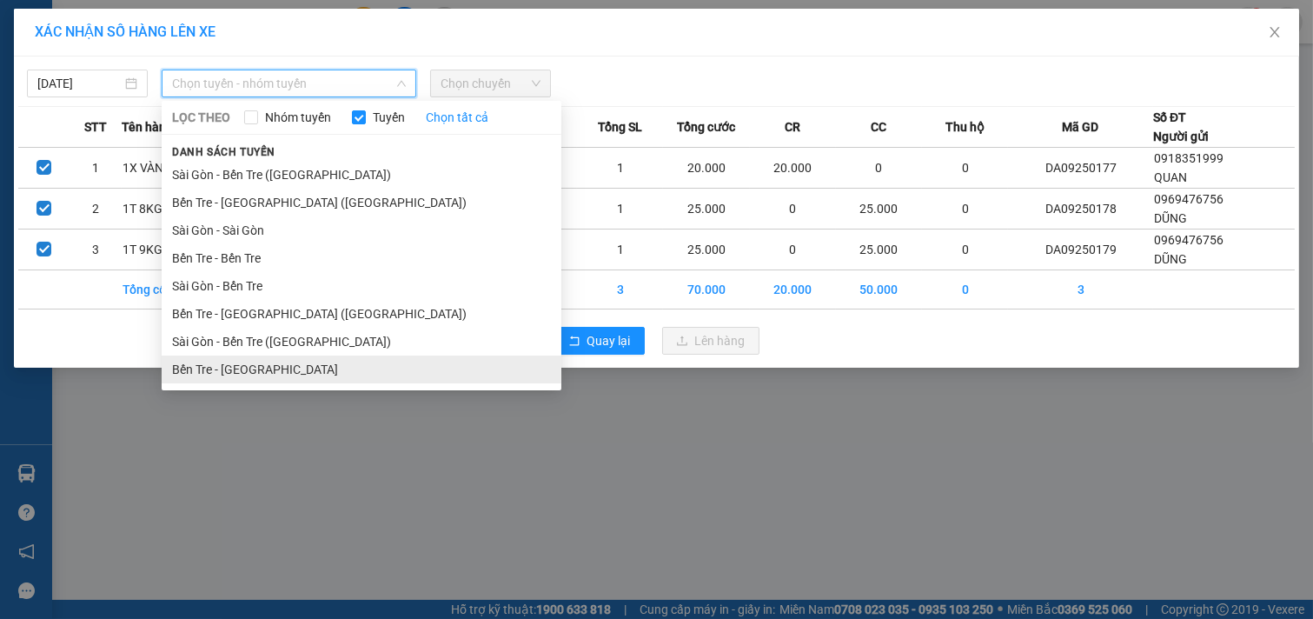
click at [231, 376] on li "Bến Tre - [GEOGRAPHIC_DATA]" at bounding box center [362, 369] width 400 height 28
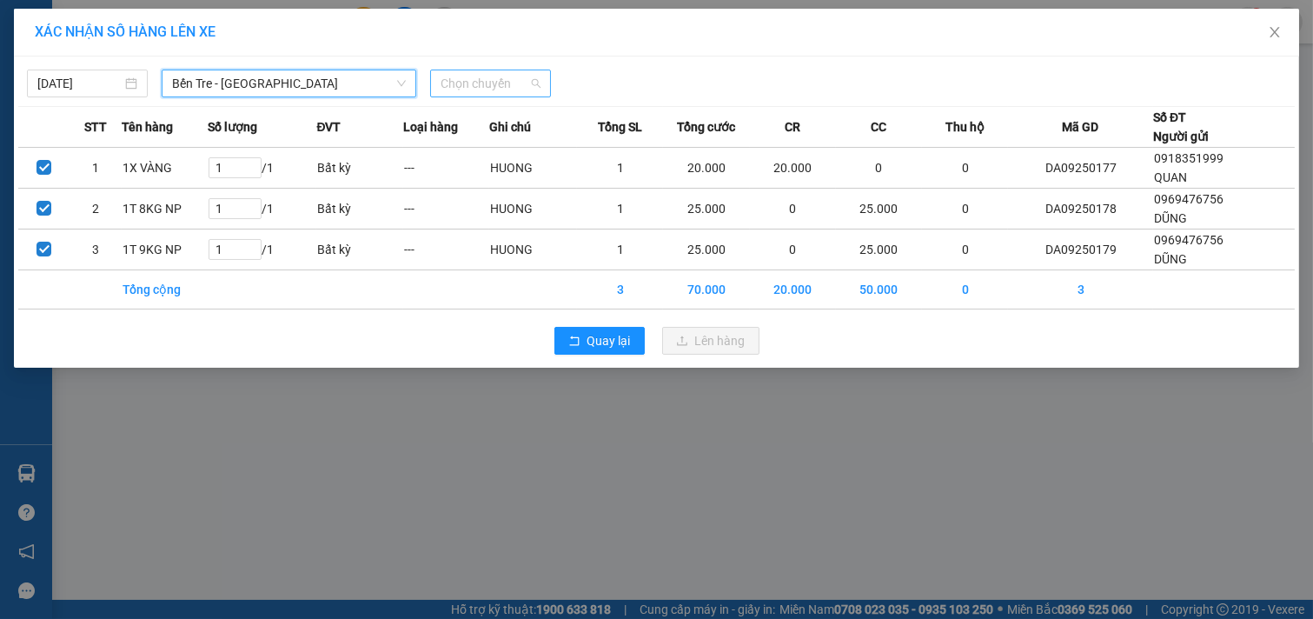
click at [506, 79] on span "Chọn chuyến" at bounding box center [491, 83] width 100 height 26
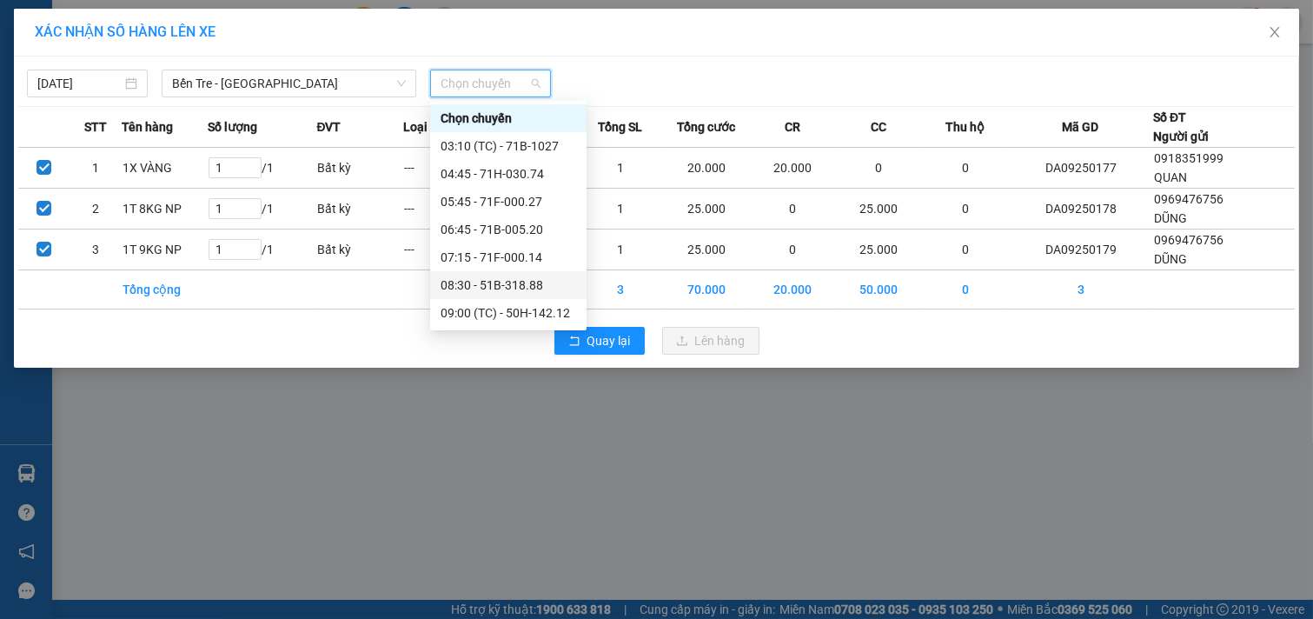
scroll to position [193, 0]
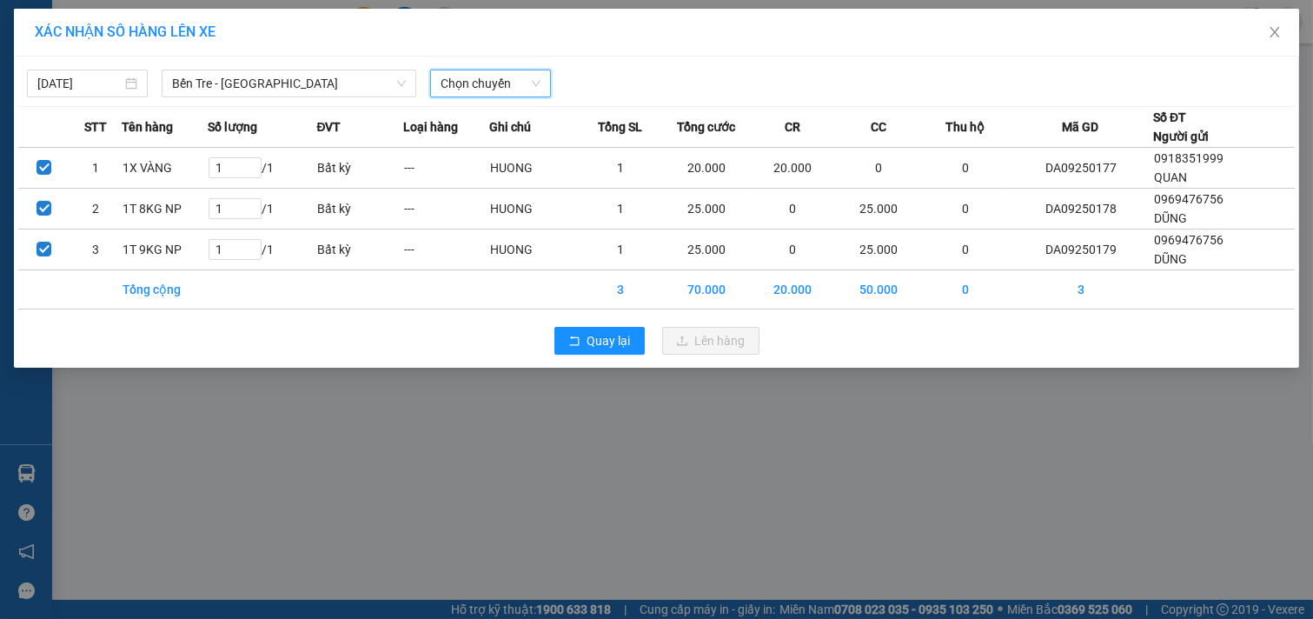
click at [491, 94] on span "Chọn chuyến" at bounding box center [491, 83] width 100 height 26
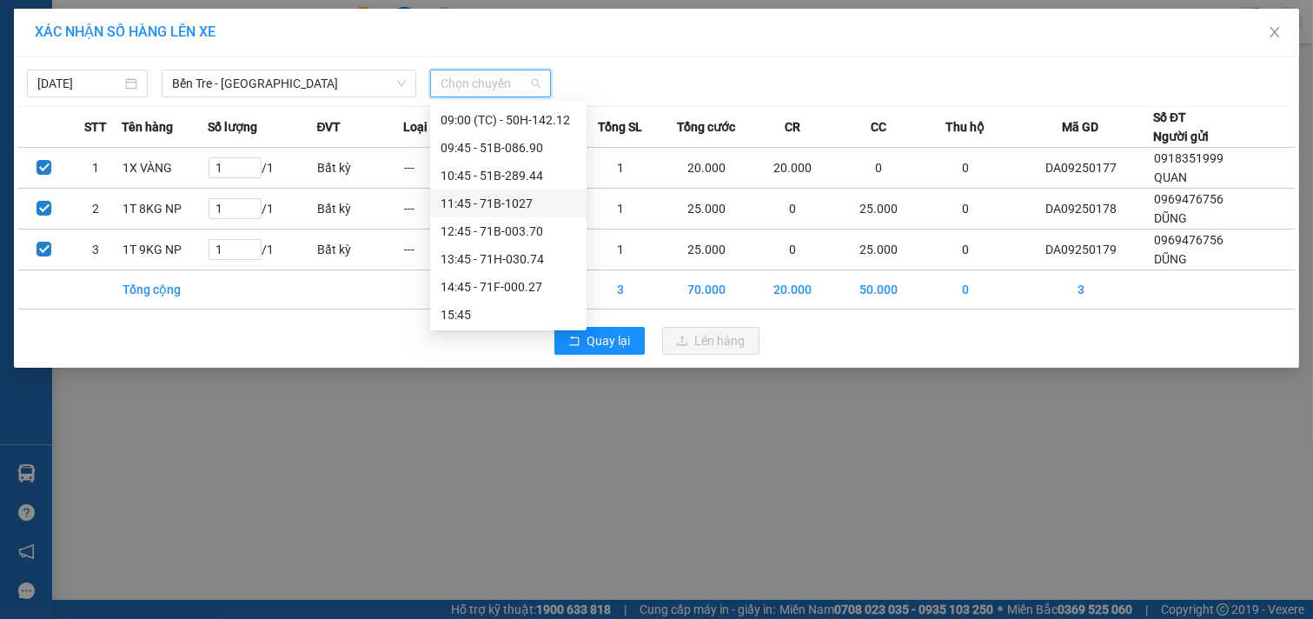
click at [506, 202] on div "11:45 - 71B-1027" at bounding box center [509, 203] width 136 height 19
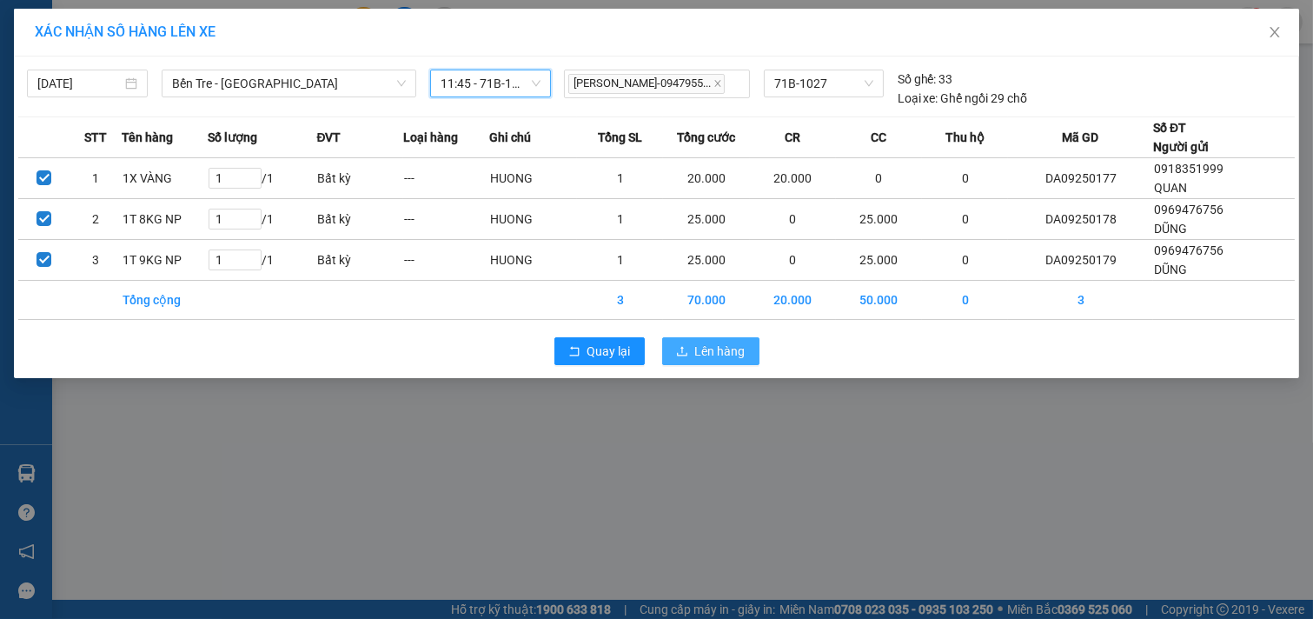
click at [731, 348] on span "Lên hàng" at bounding box center [720, 351] width 50 height 19
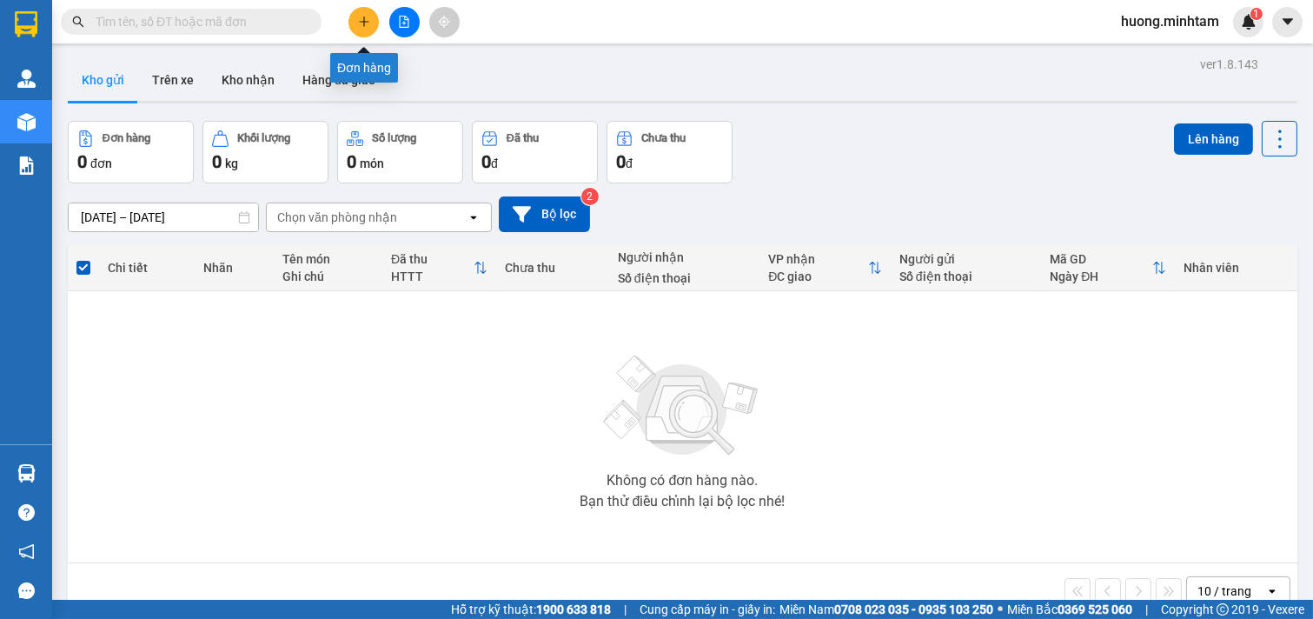
click at [365, 19] on icon "plus" at bounding box center [364, 22] width 12 height 12
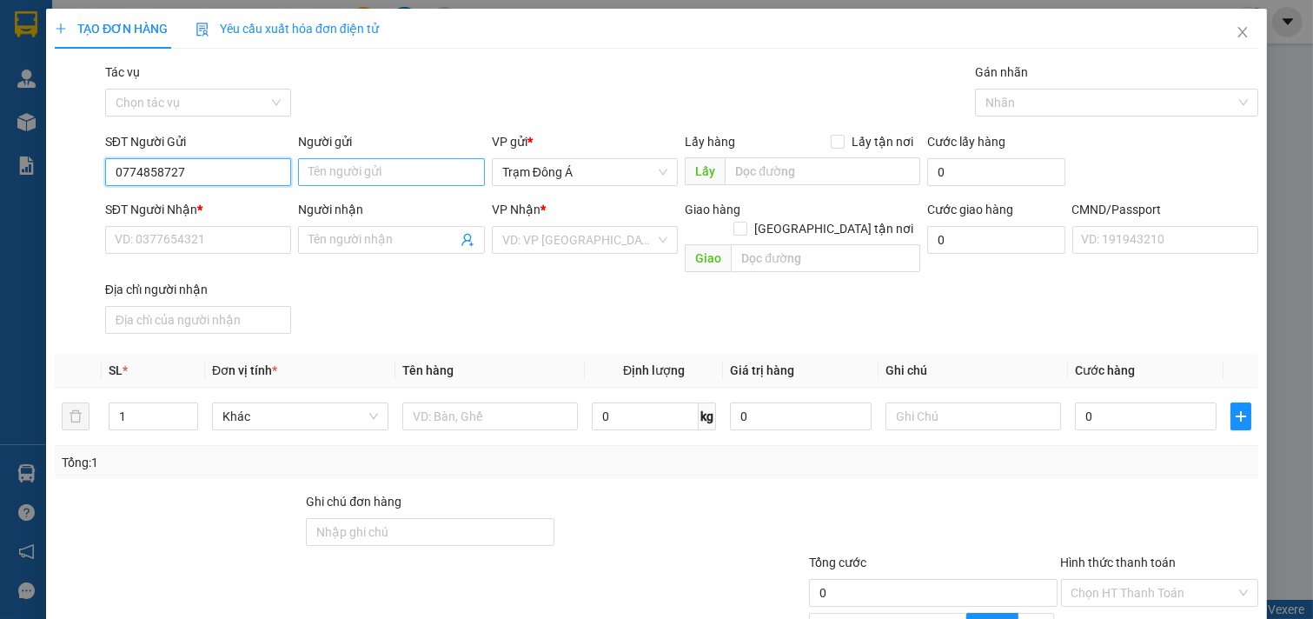
type input "0774858727"
click at [384, 172] on input "Người gửi" at bounding box center [391, 172] width 187 height 28
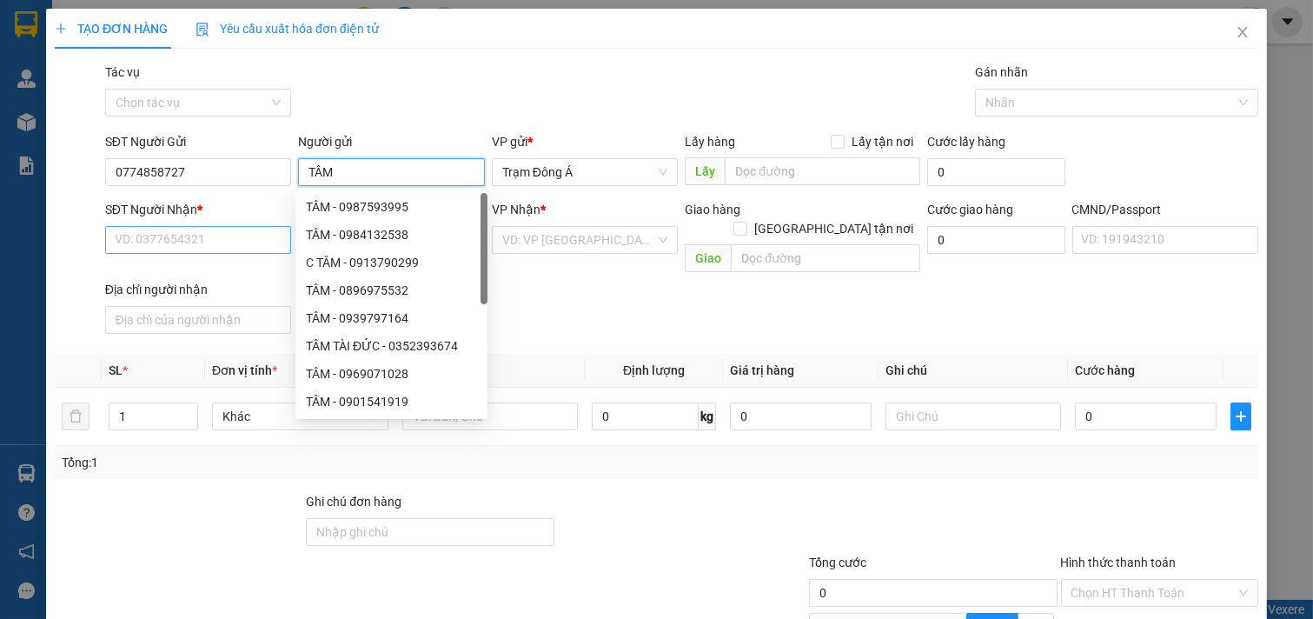
type input "TÂM"
click at [182, 237] on input "SĐT Người Nhận *" at bounding box center [198, 240] width 187 height 28
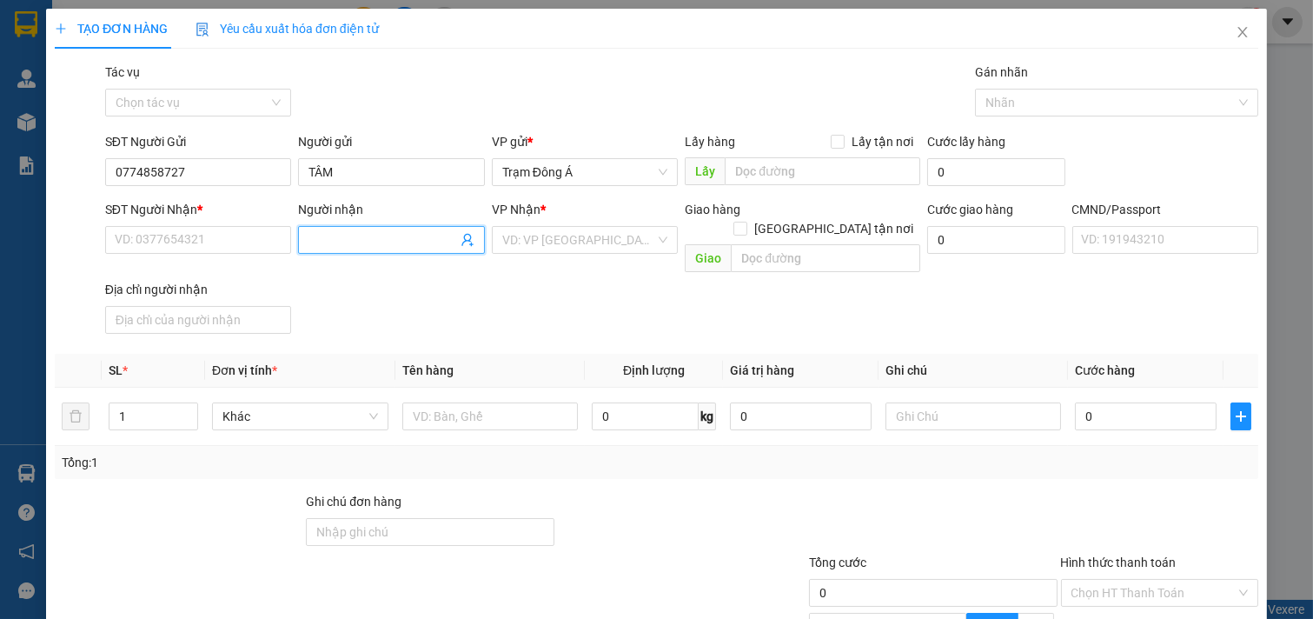
click at [317, 237] on input "Người nhận" at bounding box center [382, 239] width 149 height 19
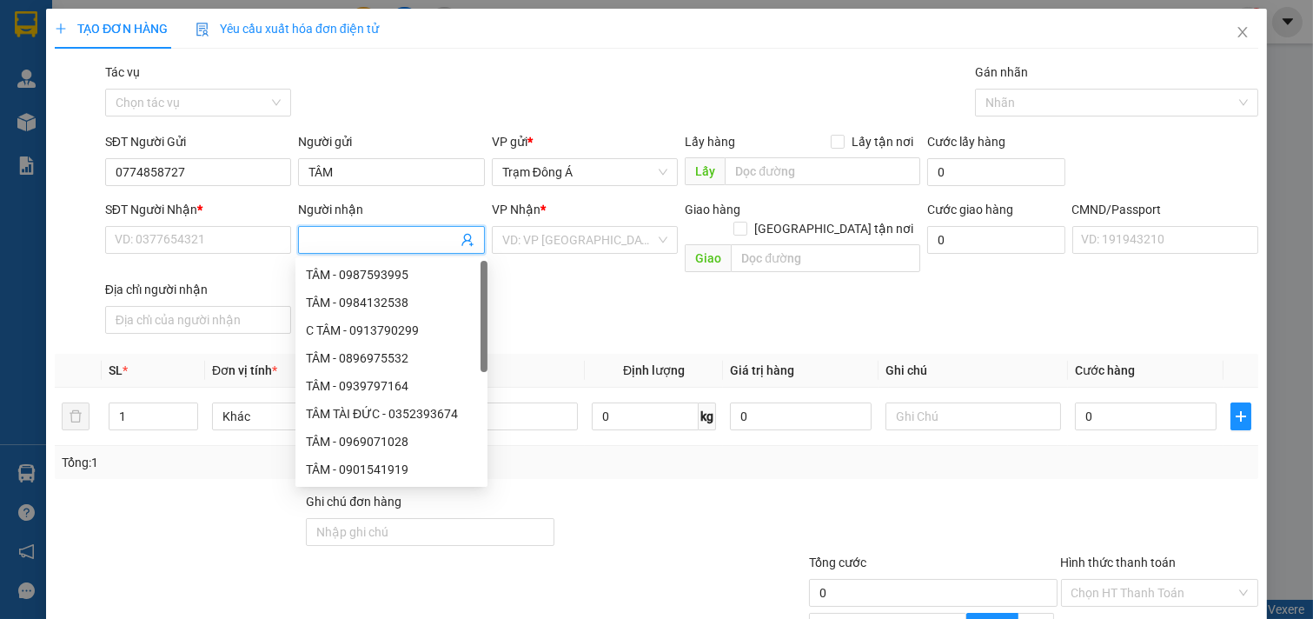
type input "D"
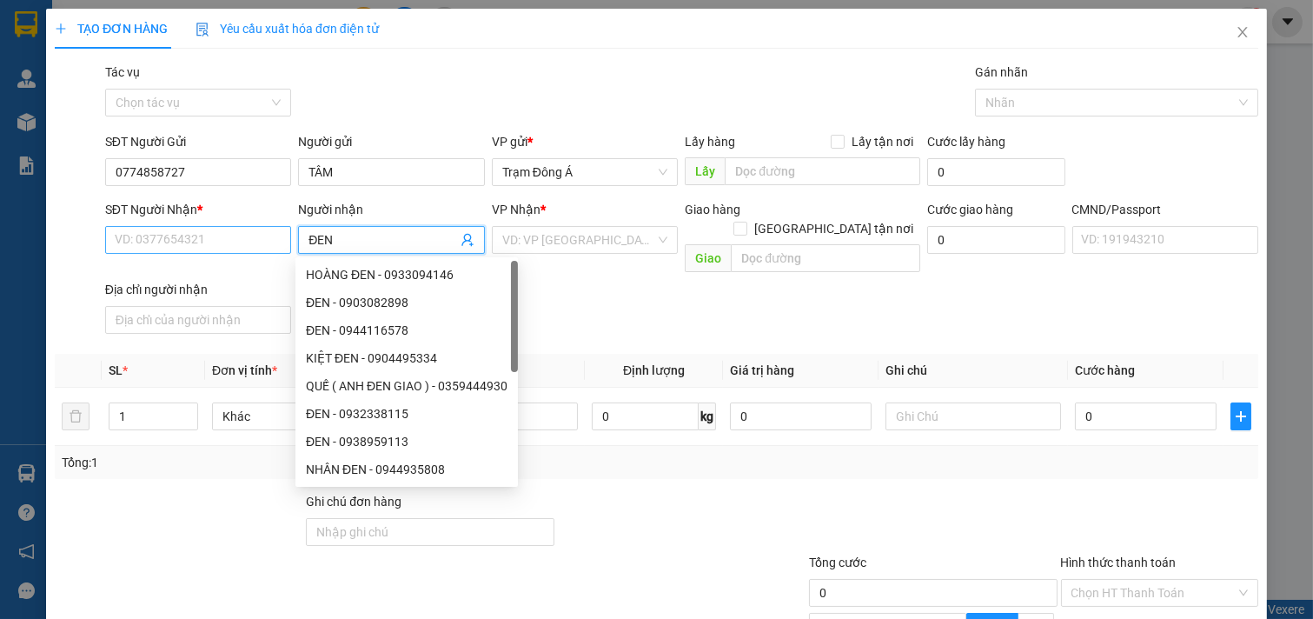
type input "ĐEN"
click at [177, 238] on input "SĐT Người Nhận *" at bounding box center [198, 240] width 187 height 28
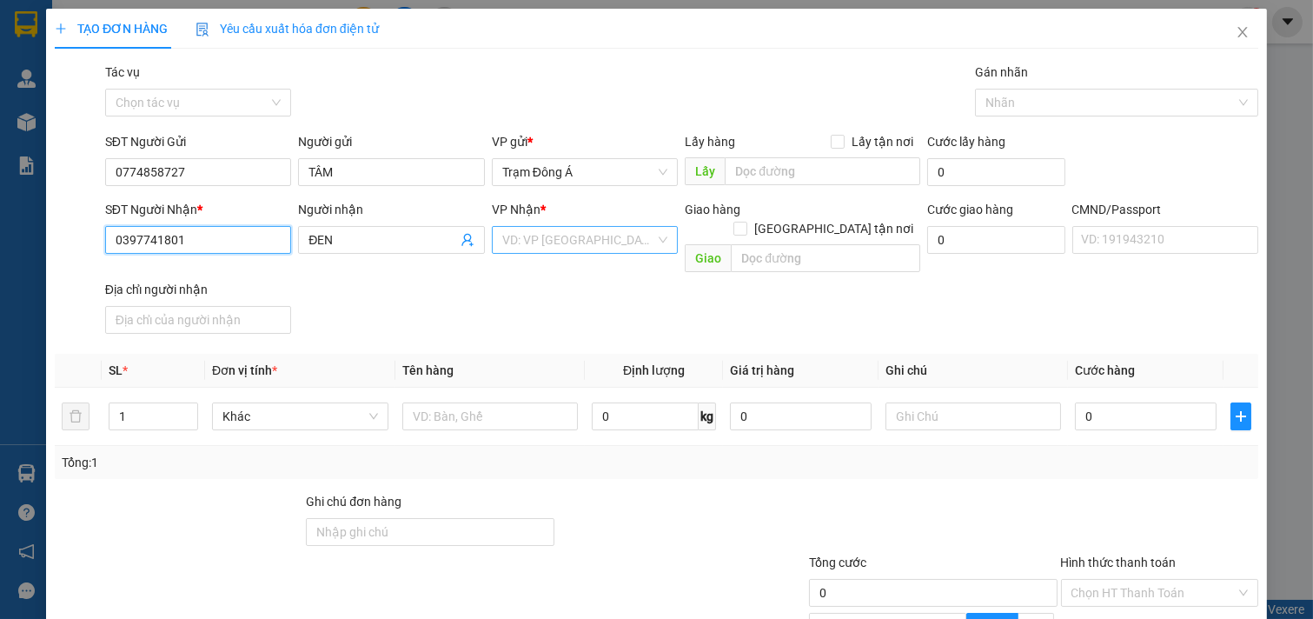
type input "0397741801"
click at [598, 240] on input "search" at bounding box center [579, 240] width 154 height 26
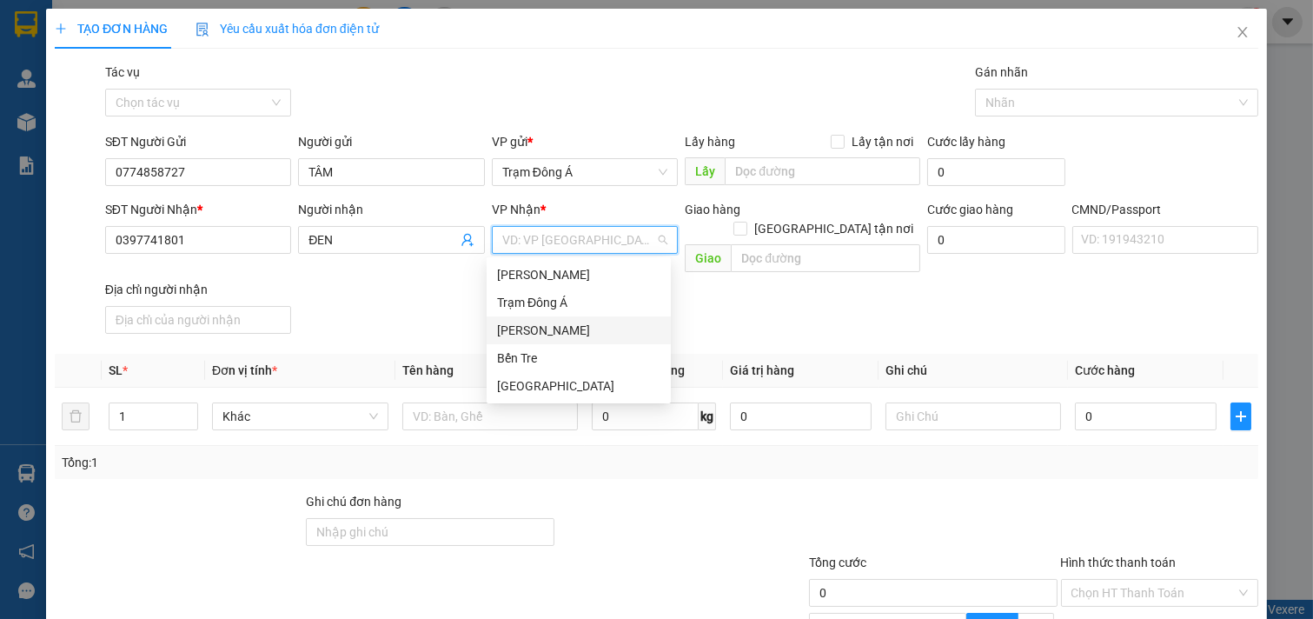
drag, startPoint x: 551, startPoint y: 333, endPoint x: 443, endPoint y: 395, distance: 124.2
click at [552, 332] on div "[PERSON_NAME]" at bounding box center [578, 330] width 163 height 19
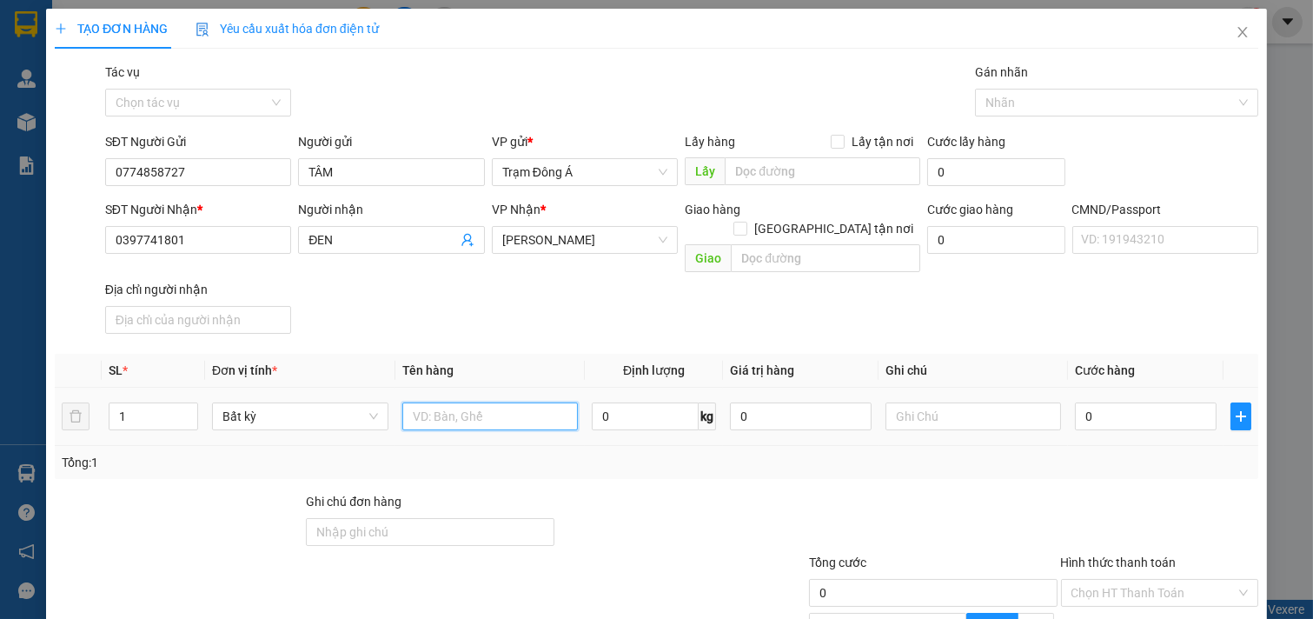
drag, startPoint x: 443, startPoint y: 395, endPoint x: 465, endPoint y: 363, distance: 38.1
click at [441, 402] on input "text" at bounding box center [490, 416] width 176 height 28
type input "1X HỒNG 1KG"
click at [965, 402] on input "text" at bounding box center [974, 416] width 176 height 28
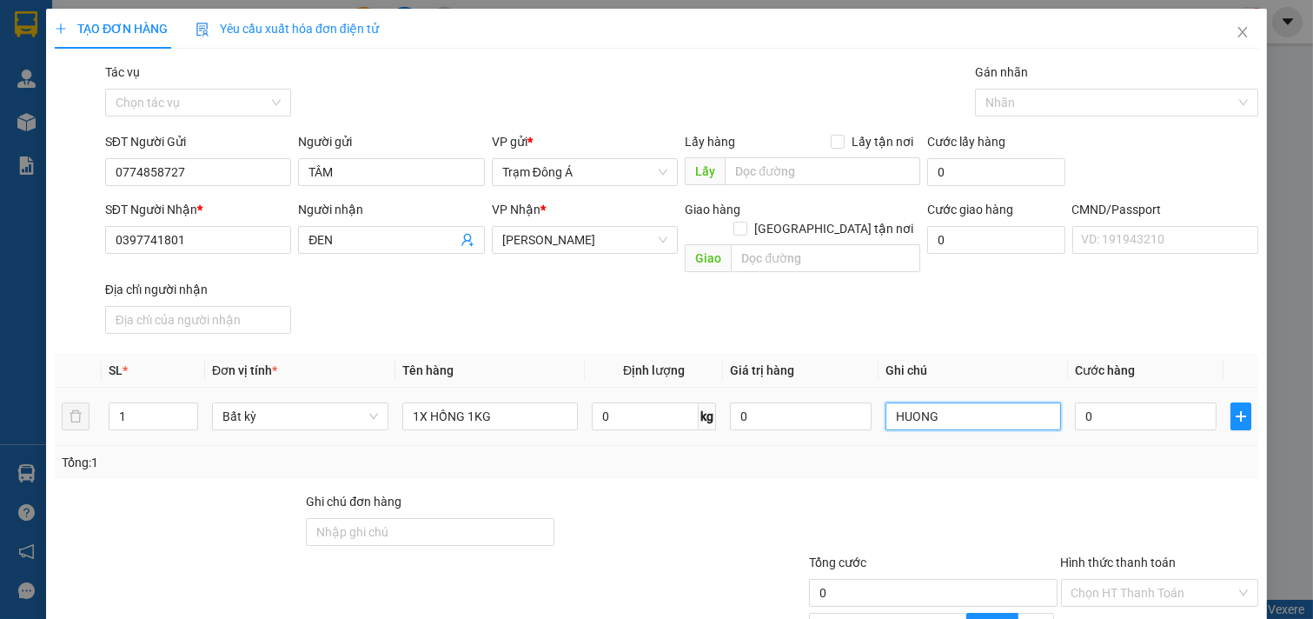
type input "HUONG"
type input "2"
type input "20"
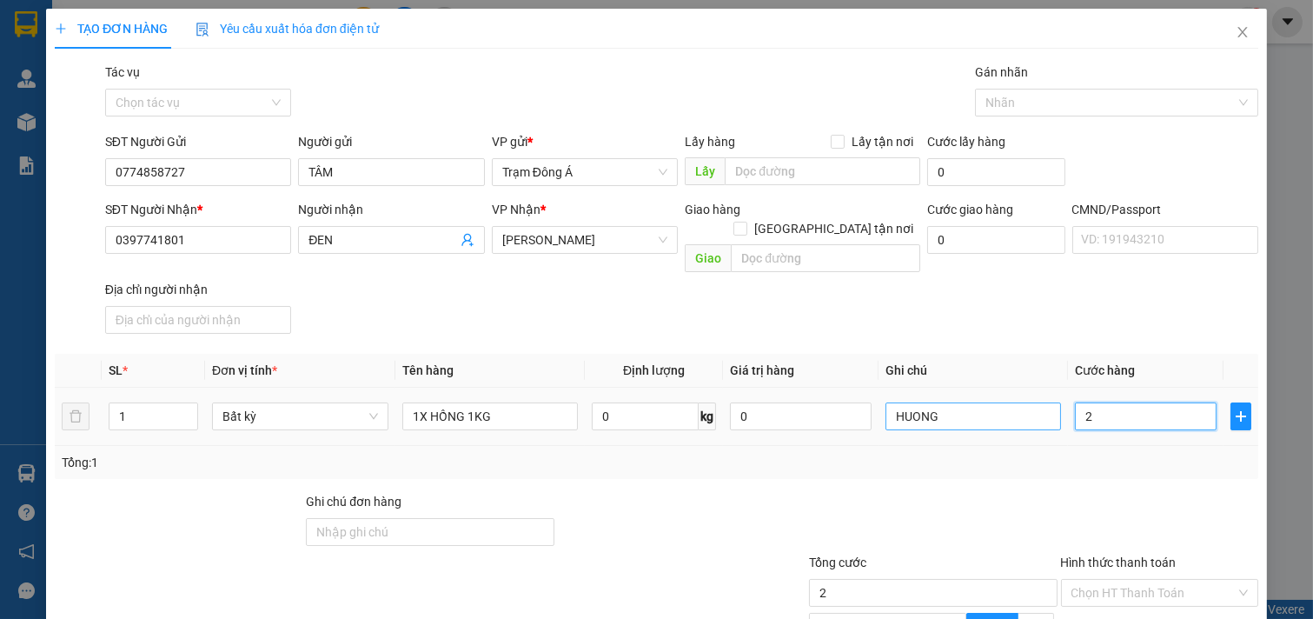
type input "20"
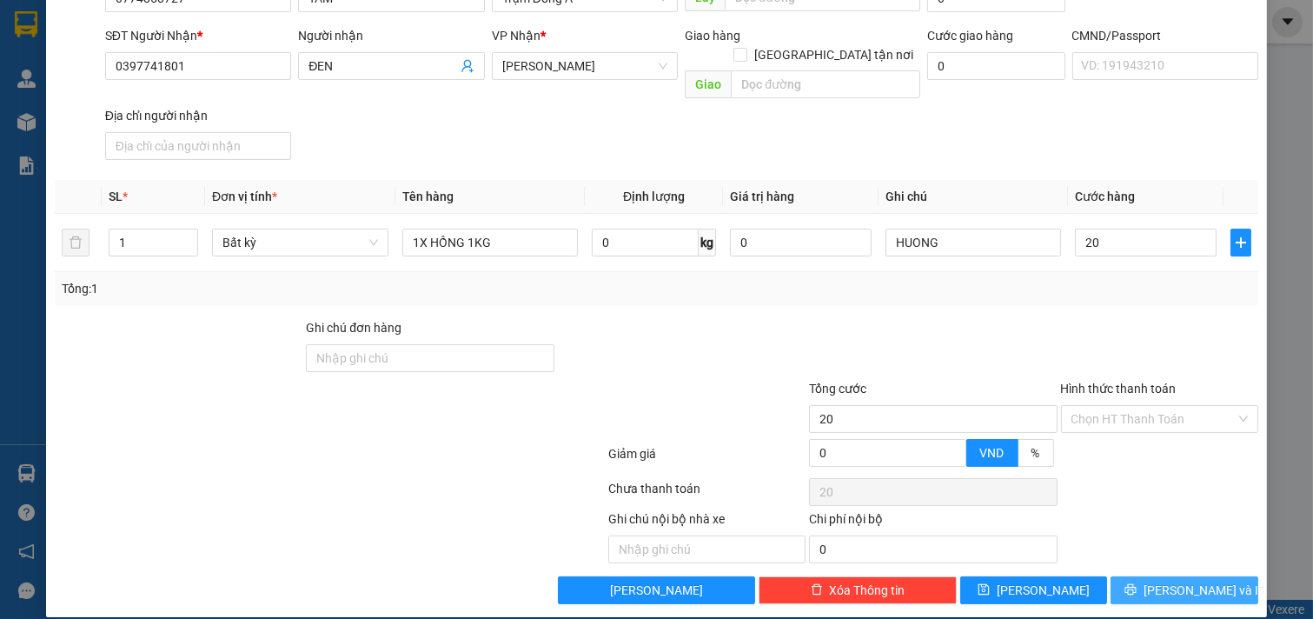
type input "20.000"
click at [1189, 580] on span "[PERSON_NAME] và In" at bounding box center [1205, 589] width 122 height 19
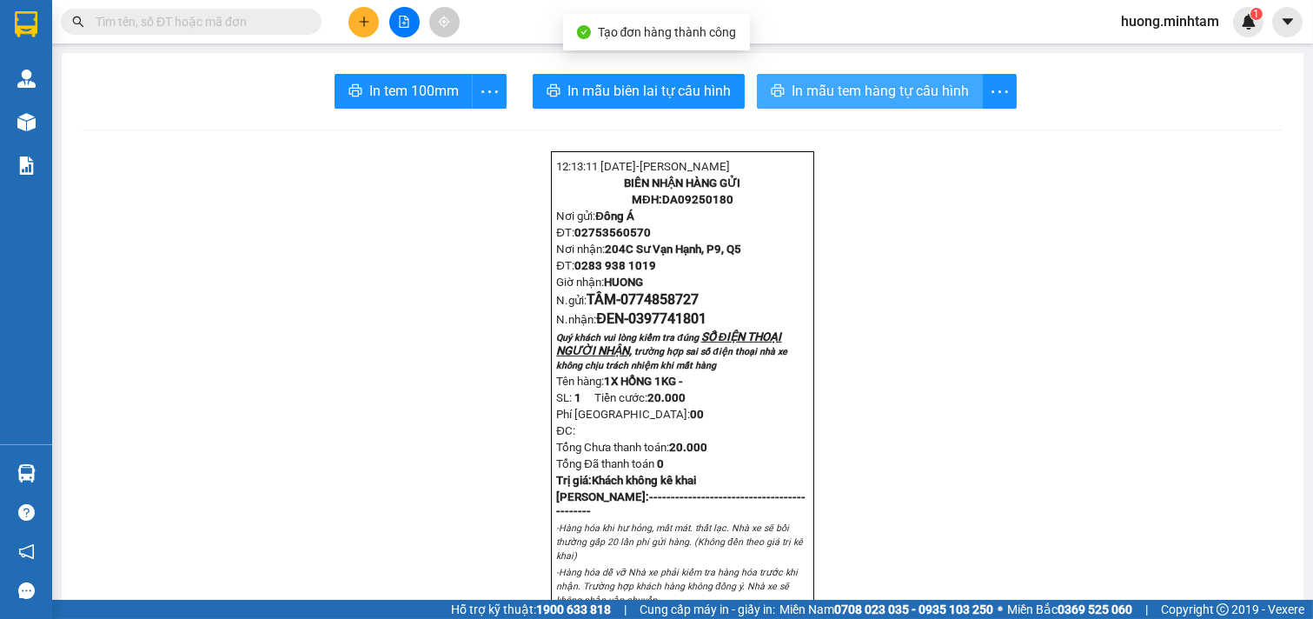
click at [866, 100] on span "In mẫu tem hàng tự cấu hình" at bounding box center [880, 91] width 177 height 22
click at [867, 90] on span "In mẫu tem hàng tự cấu hình" at bounding box center [880, 91] width 177 height 22
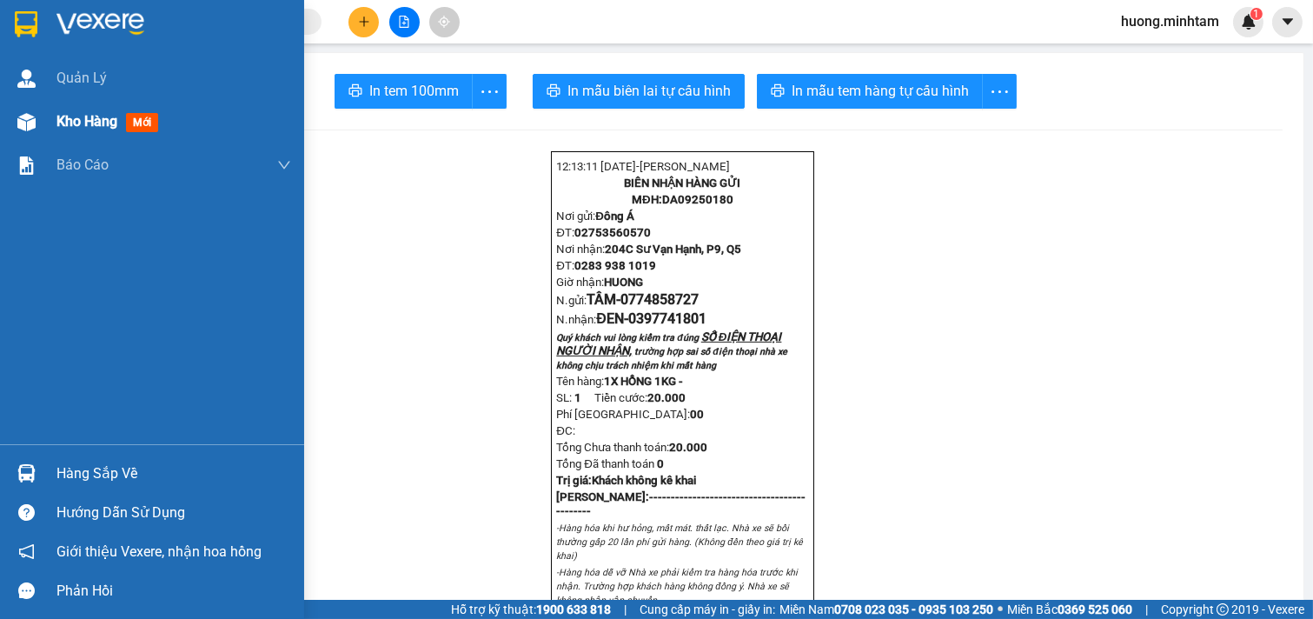
click at [73, 125] on span "Kho hàng" at bounding box center [86, 121] width 61 height 17
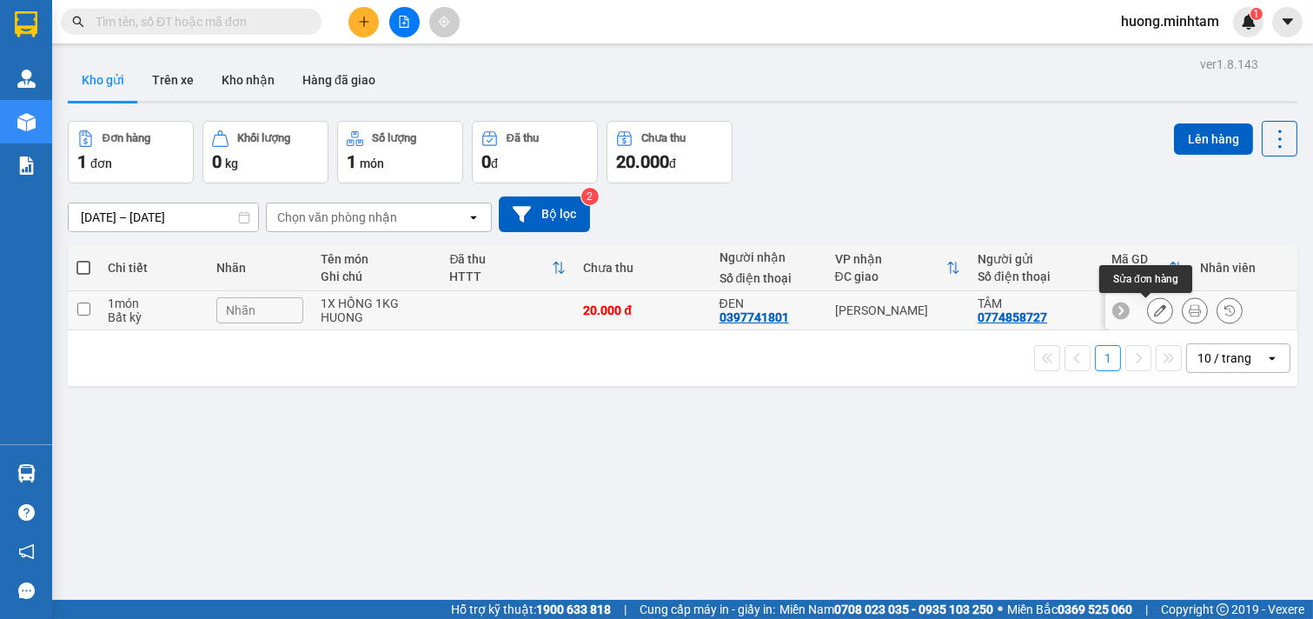
click at [1154, 315] on icon at bounding box center [1160, 310] width 12 height 12
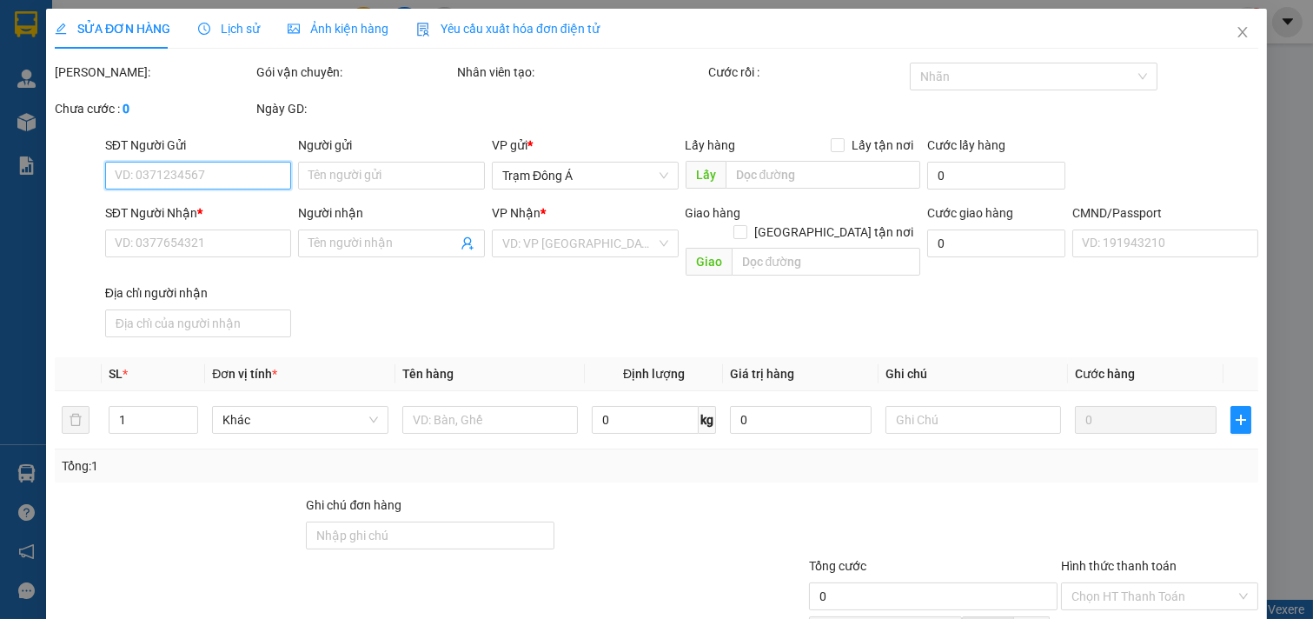
type input "0774858727"
type input "TÂM"
type input "0397741801"
type input "ĐEN"
type input "20.000"
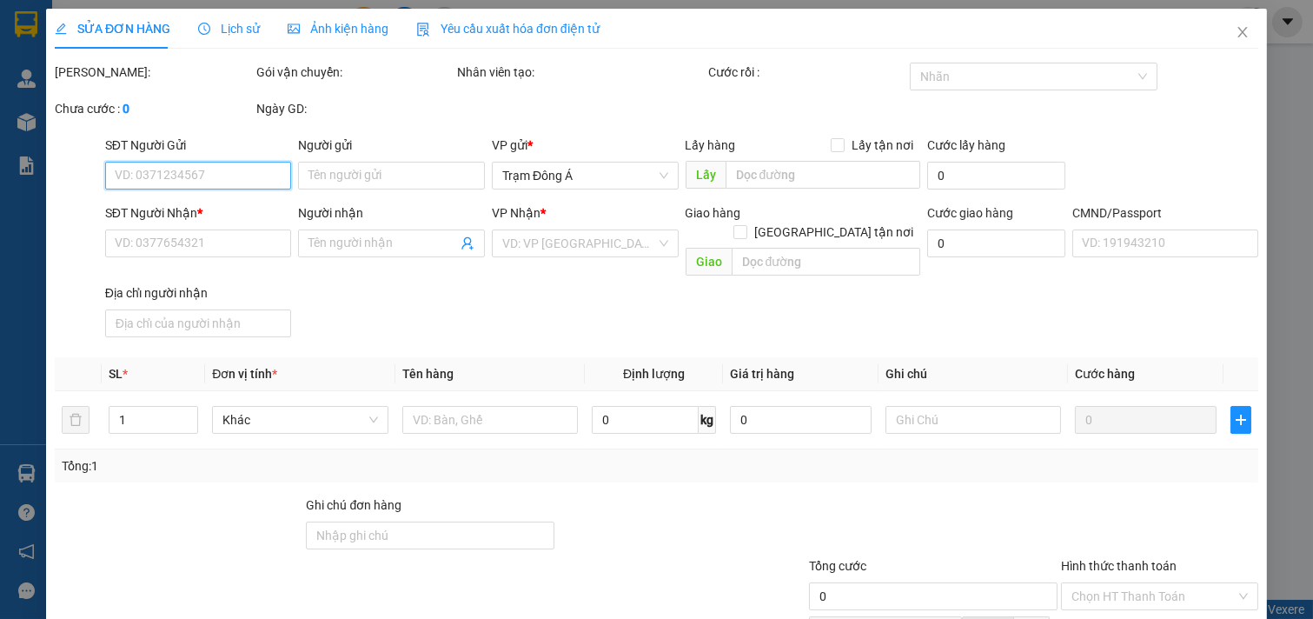
type input "20.000"
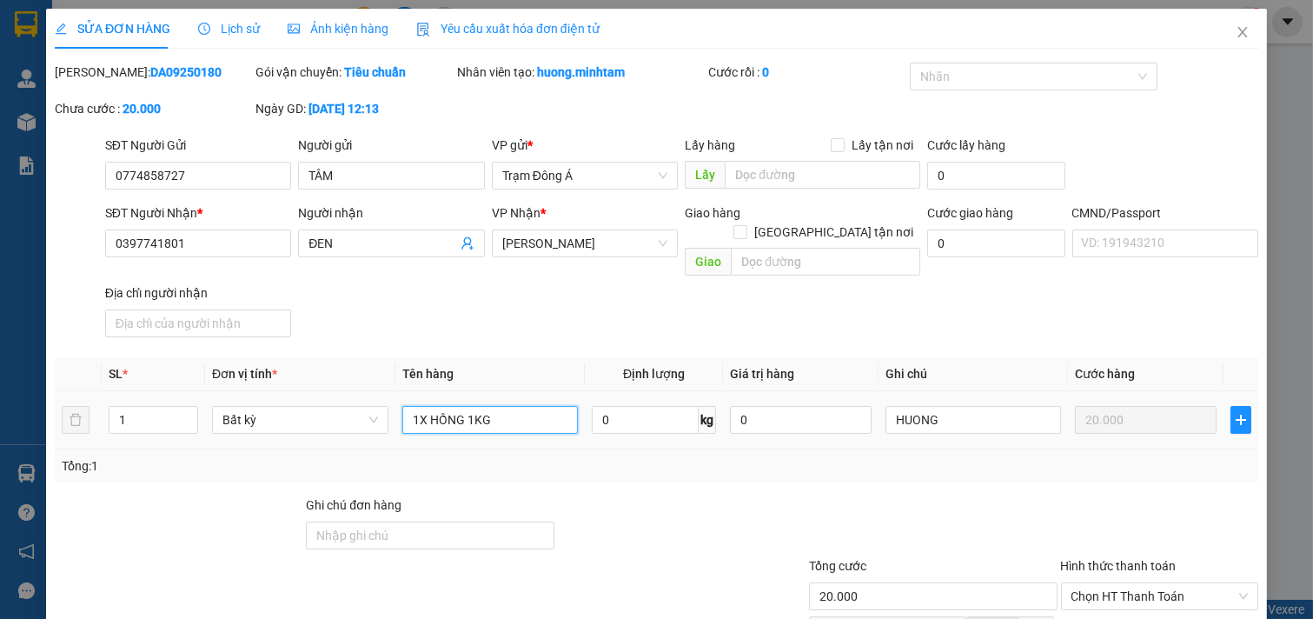
drag, startPoint x: 496, startPoint y: 398, endPoint x: 461, endPoint y: 408, distance: 37.1
click at [461, 418] on div "1X HỒNG 1KG" at bounding box center [490, 419] width 176 height 35
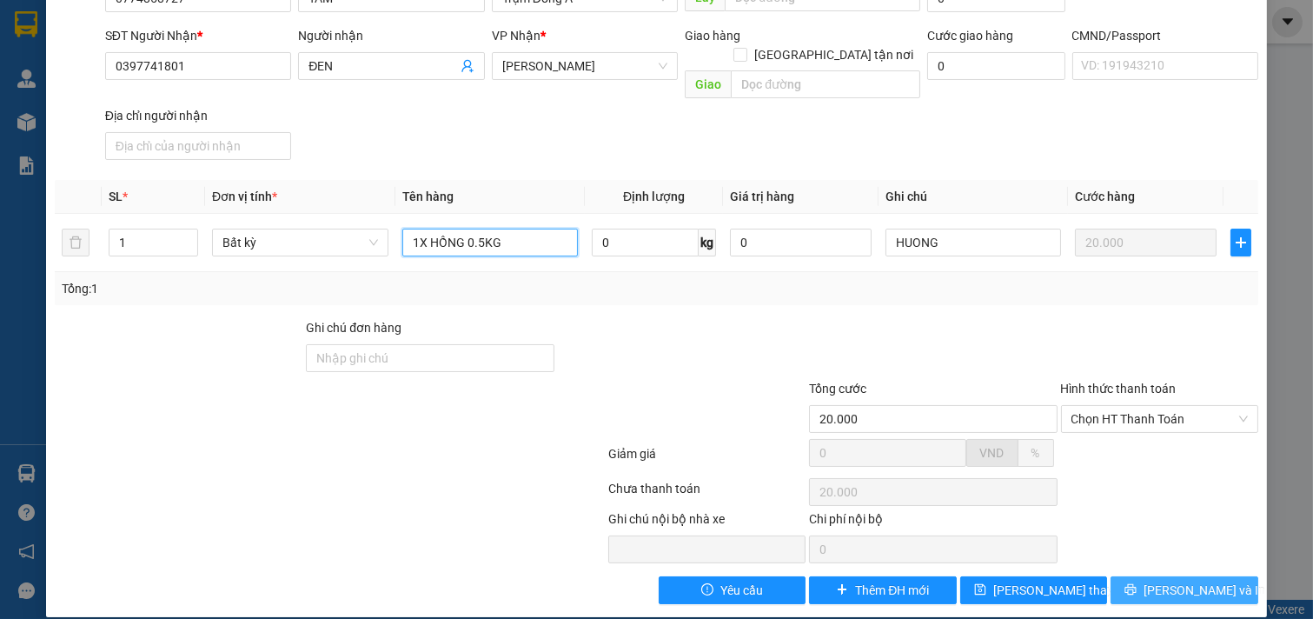
type input "1X HỒNG 0.5KG"
click at [1167, 580] on span "[PERSON_NAME] và In" at bounding box center [1205, 589] width 122 height 19
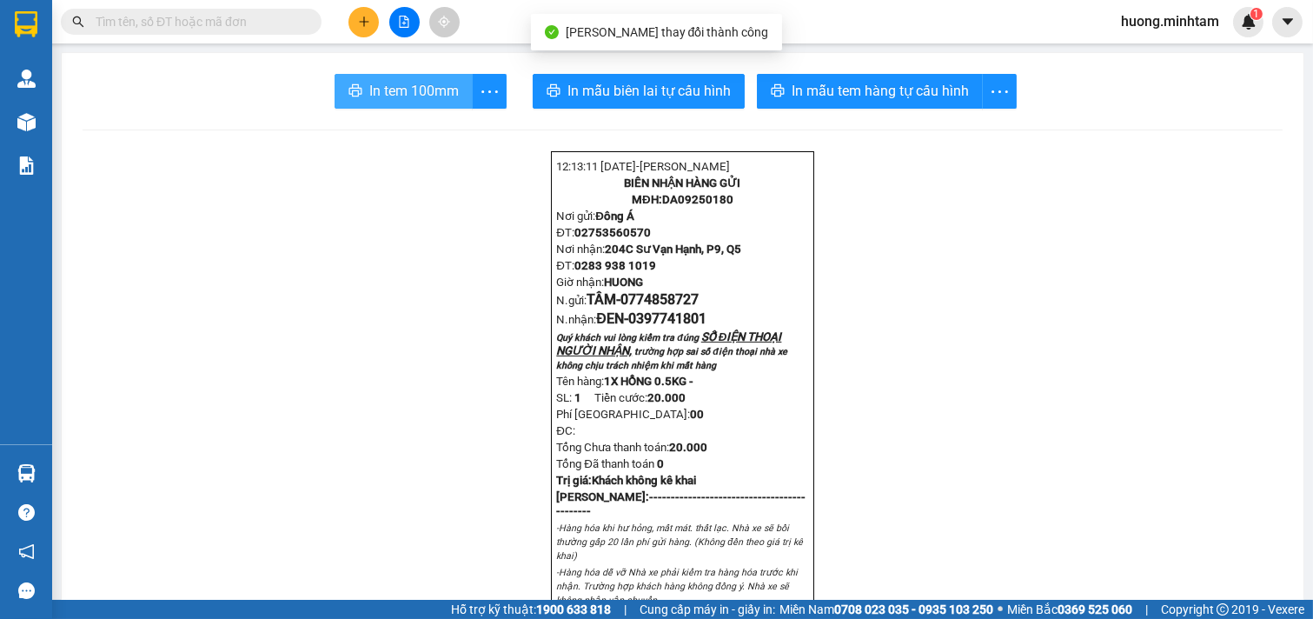
click at [421, 90] on span "In tem 100mm" at bounding box center [414, 91] width 90 height 22
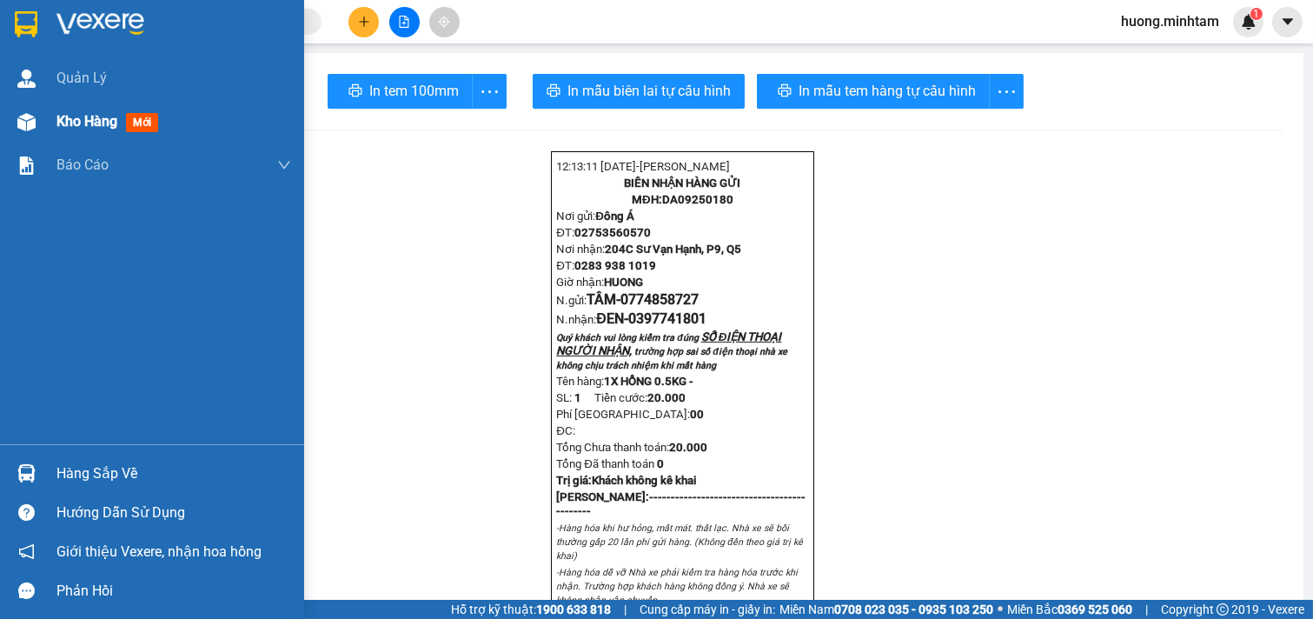
click at [85, 106] on div "Kho hàng mới" at bounding box center [173, 121] width 235 height 43
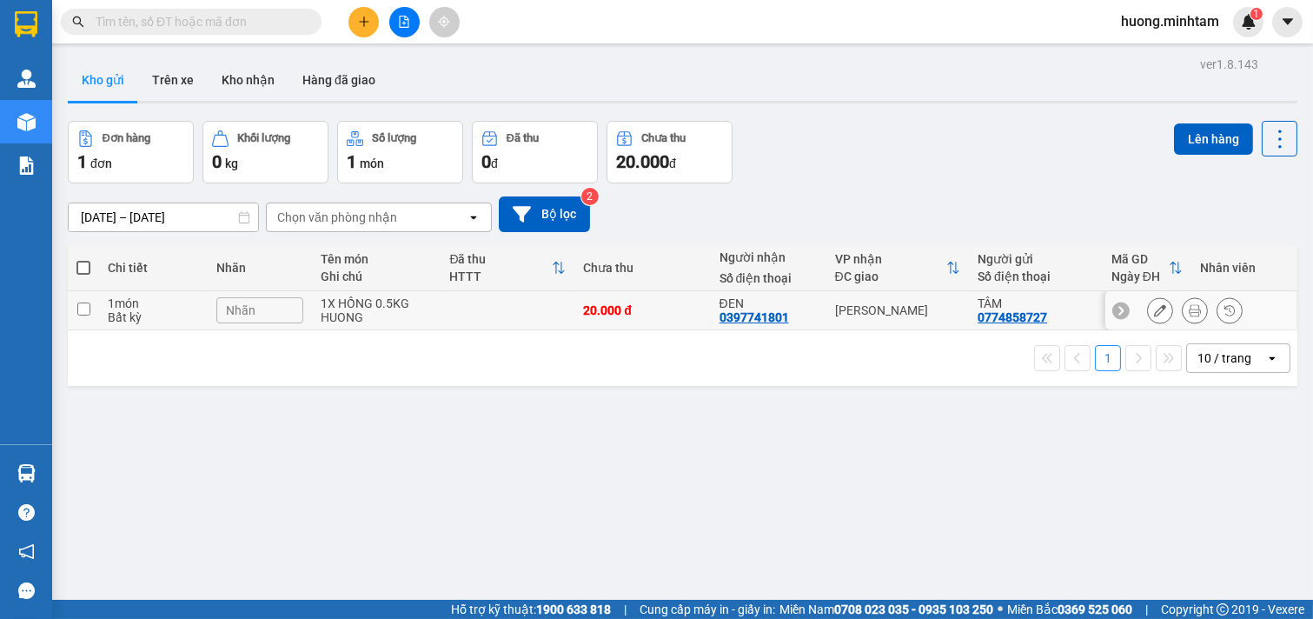
click at [82, 310] on input "checkbox" at bounding box center [83, 308] width 13 height 13
checkbox input "true"
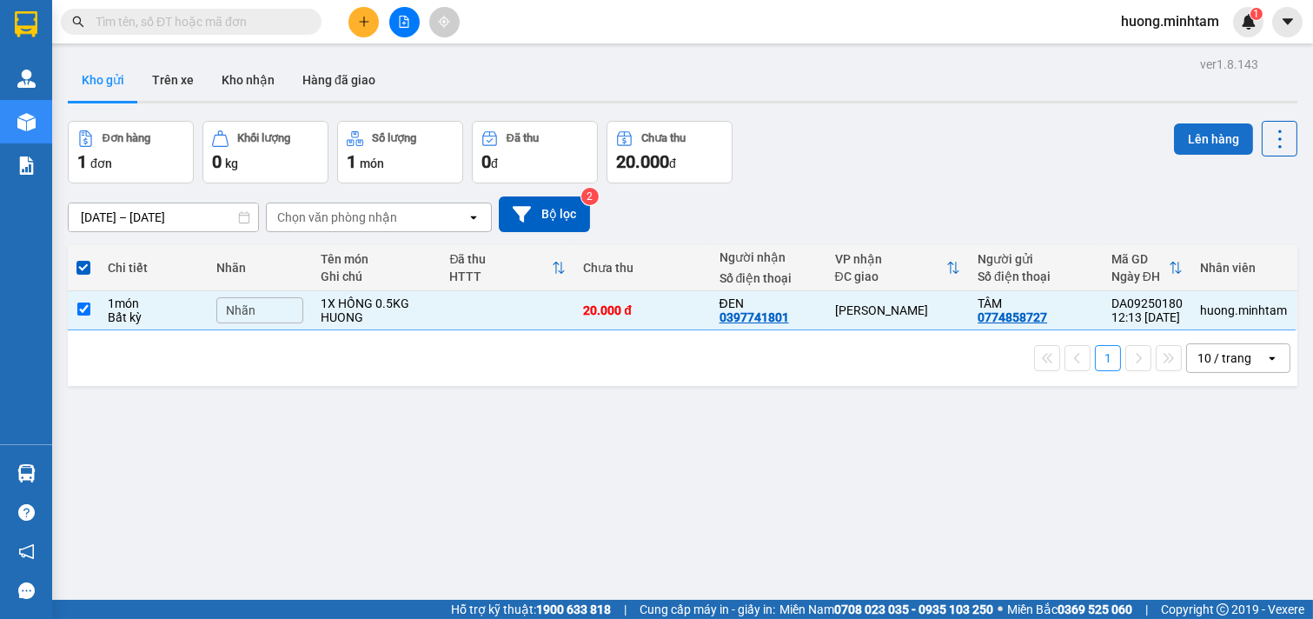
click at [1199, 140] on button "Lên hàng" at bounding box center [1213, 138] width 79 height 31
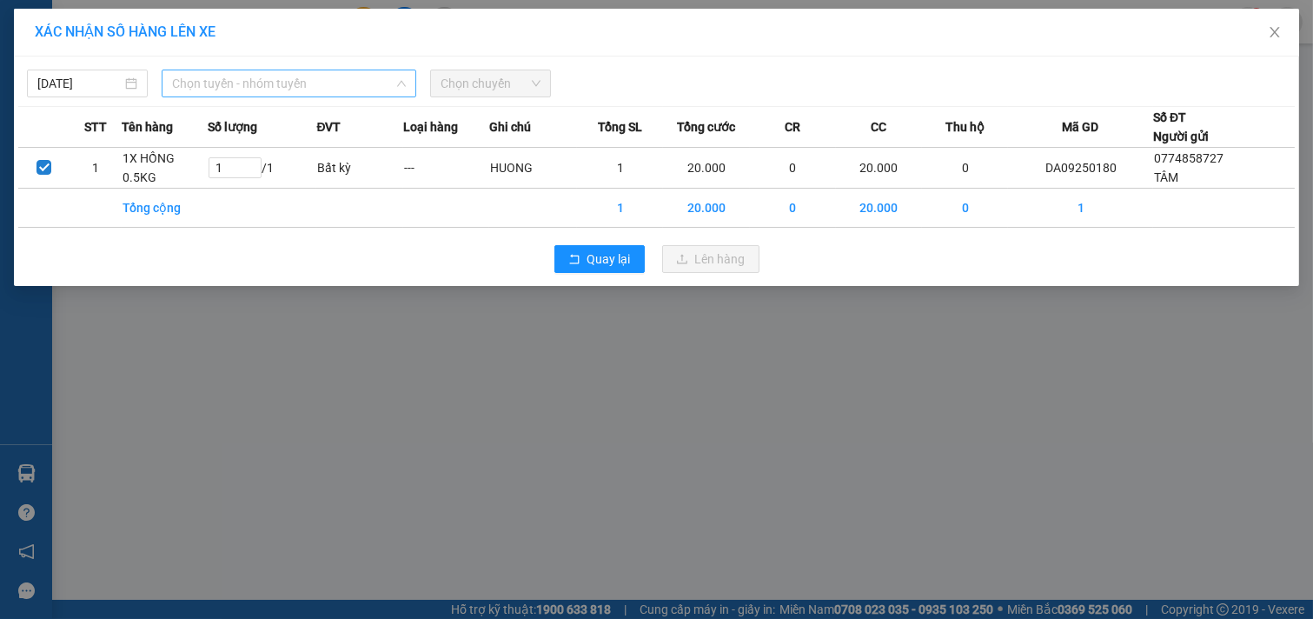
click at [337, 89] on span "Chọn tuyến - nhóm tuyến" at bounding box center [289, 83] width 234 height 26
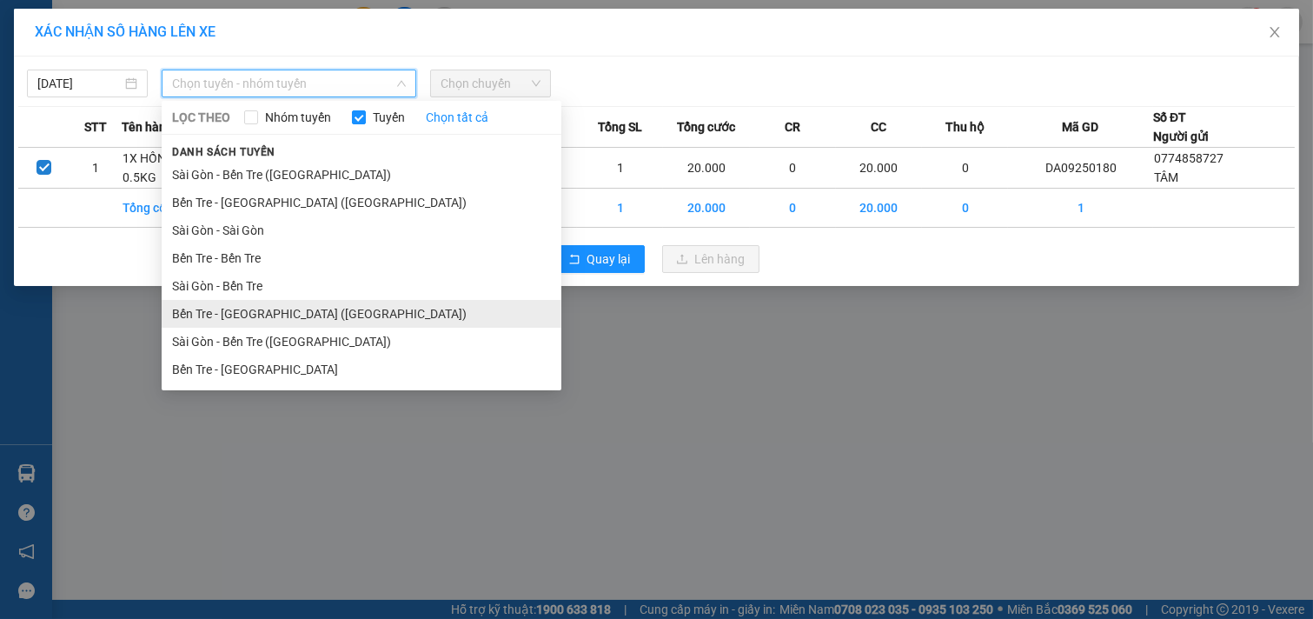
click at [250, 308] on li "Bến Tre - [GEOGRAPHIC_DATA] ([GEOGRAPHIC_DATA])" at bounding box center [362, 314] width 400 height 28
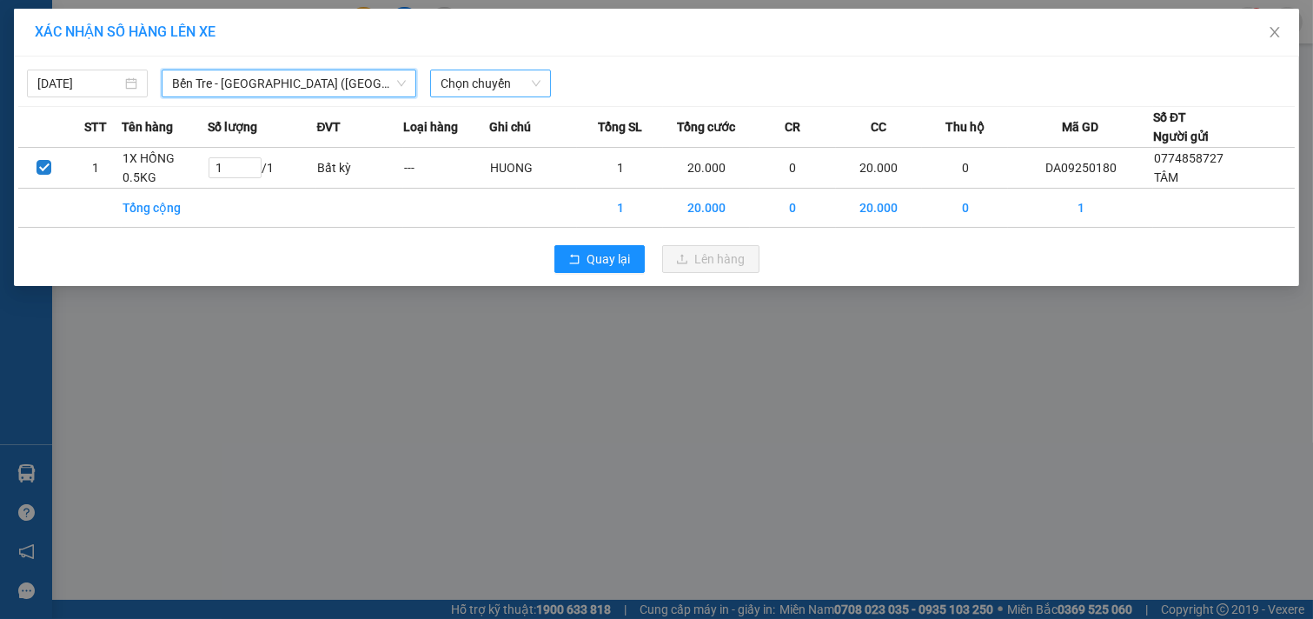
click at [511, 80] on span "Chọn chuyến" at bounding box center [491, 83] width 100 height 26
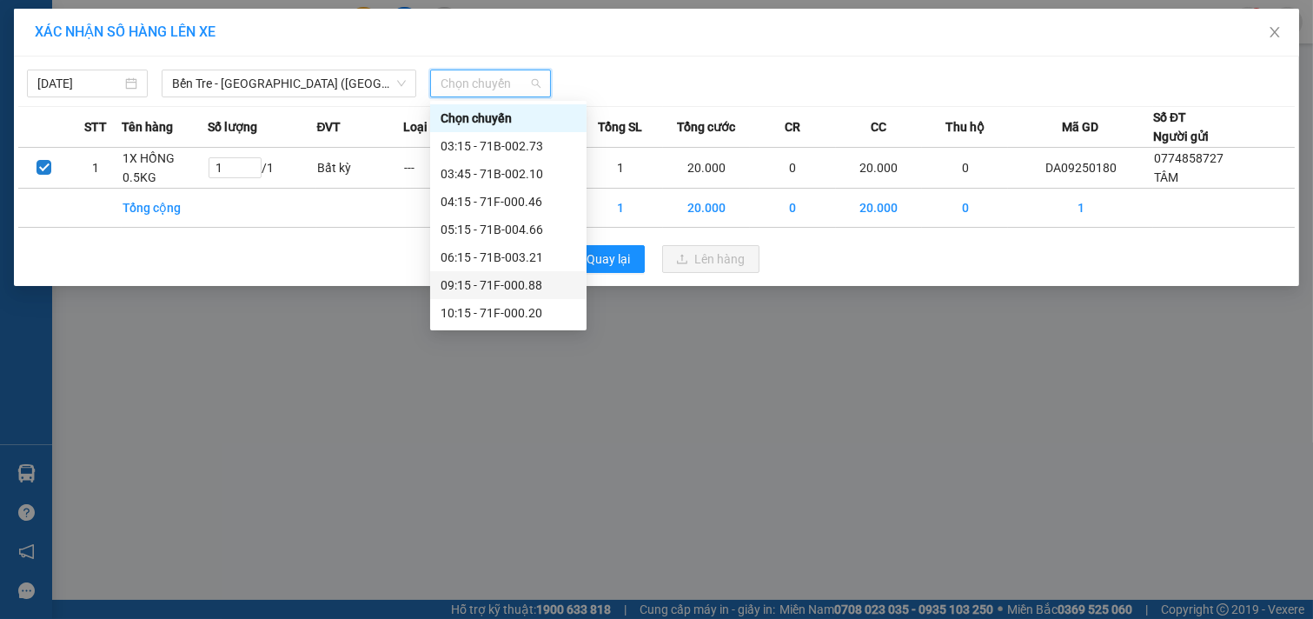
scroll to position [96, 0]
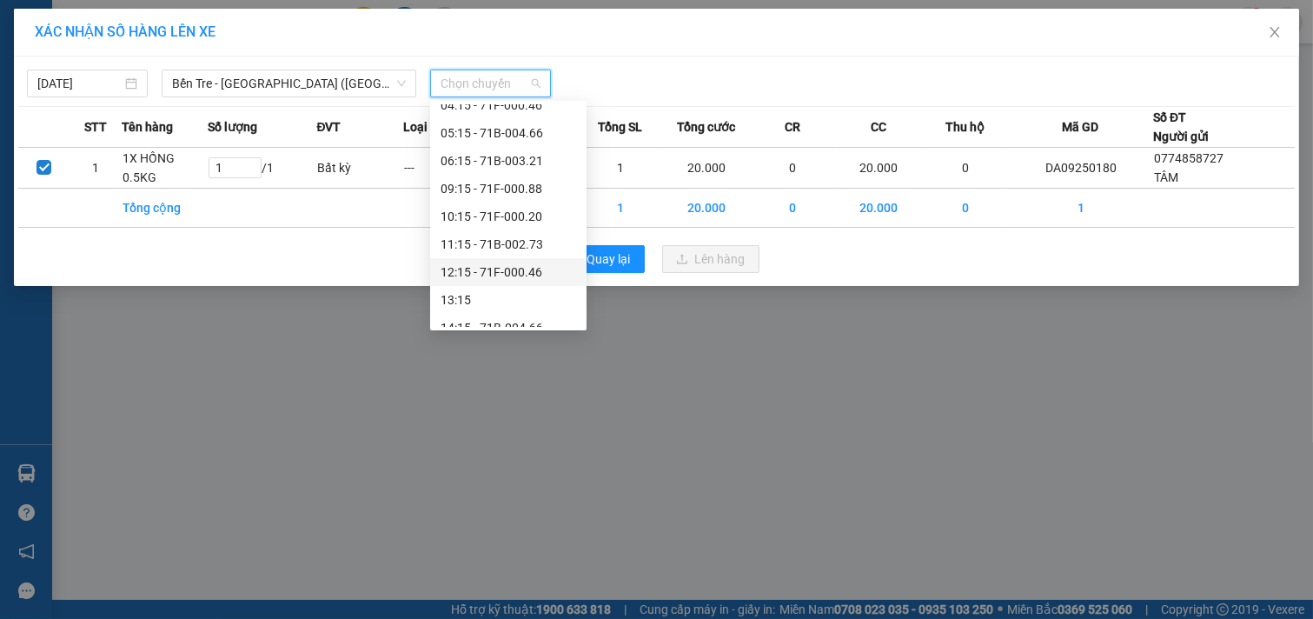
click at [513, 275] on div "12:15 - 71F-000.46" at bounding box center [509, 271] width 136 height 19
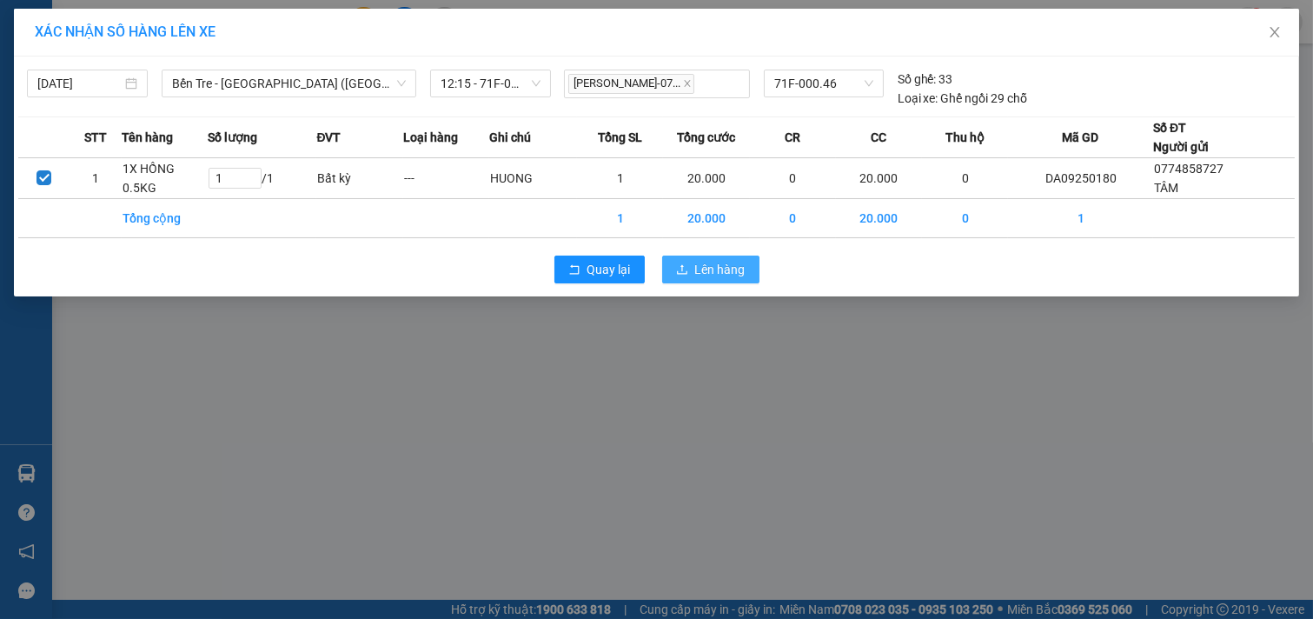
click at [737, 274] on span "Lên hàng" at bounding box center [720, 269] width 50 height 19
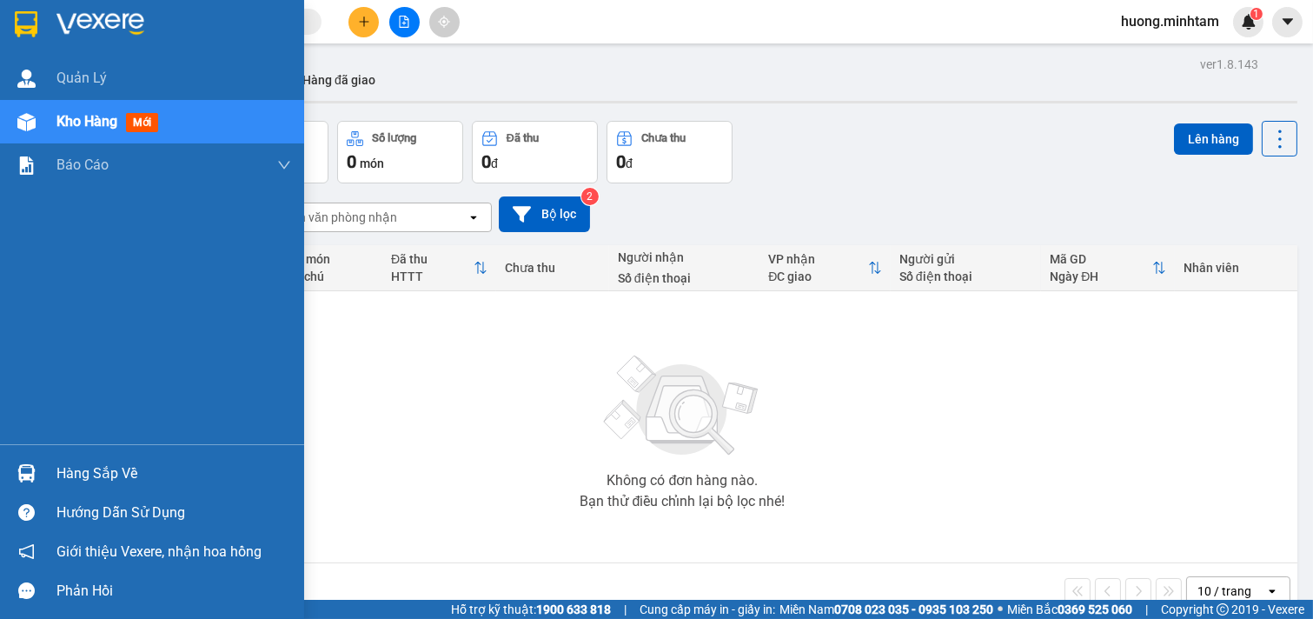
click at [116, 473] on div "Hàng sắp về" at bounding box center [173, 474] width 235 height 26
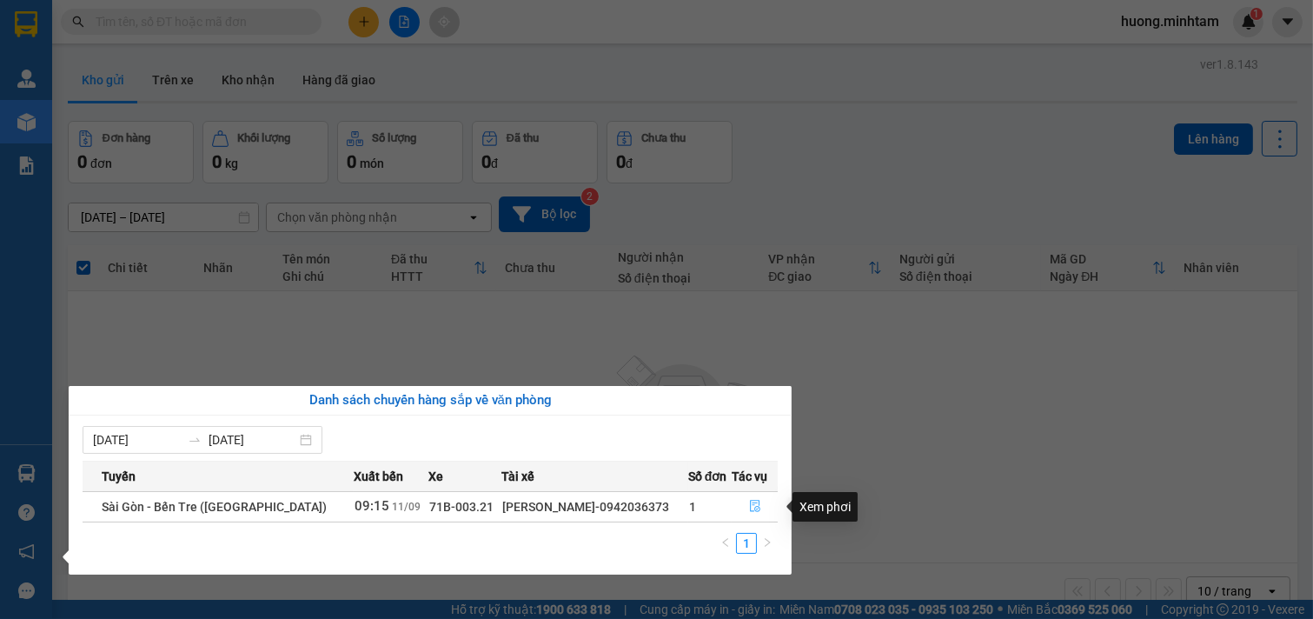
click at [749, 507] on icon "file-done" at bounding box center [755, 506] width 12 height 12
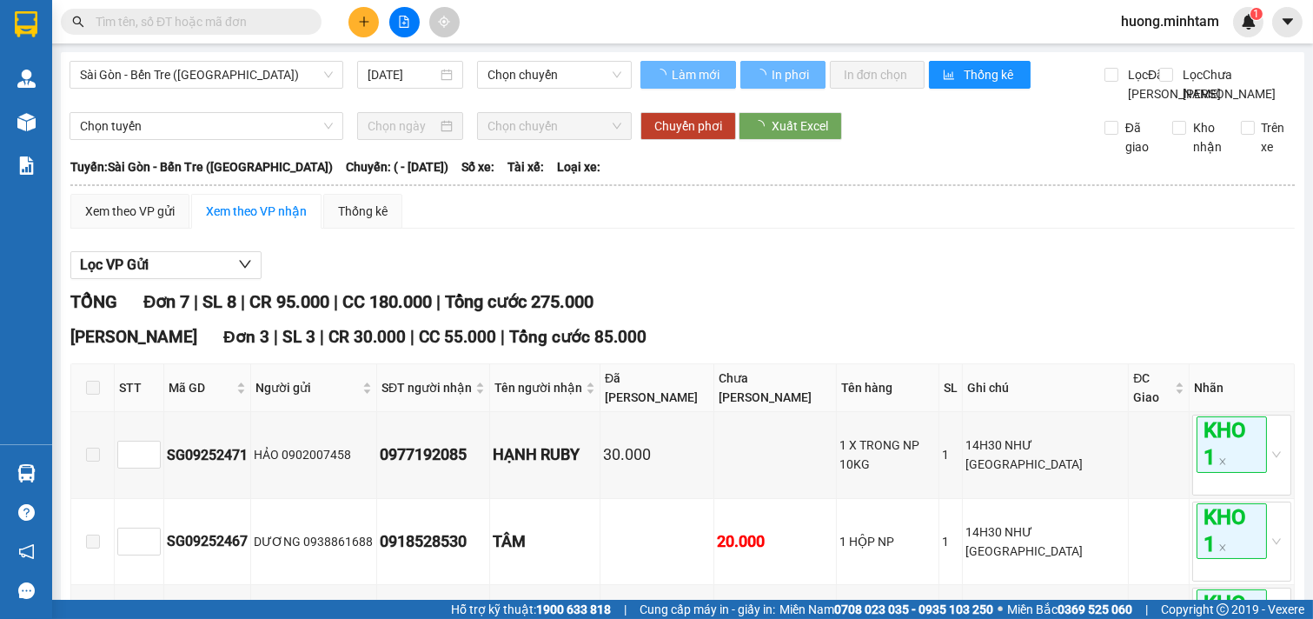
scroll to position [579, 0]
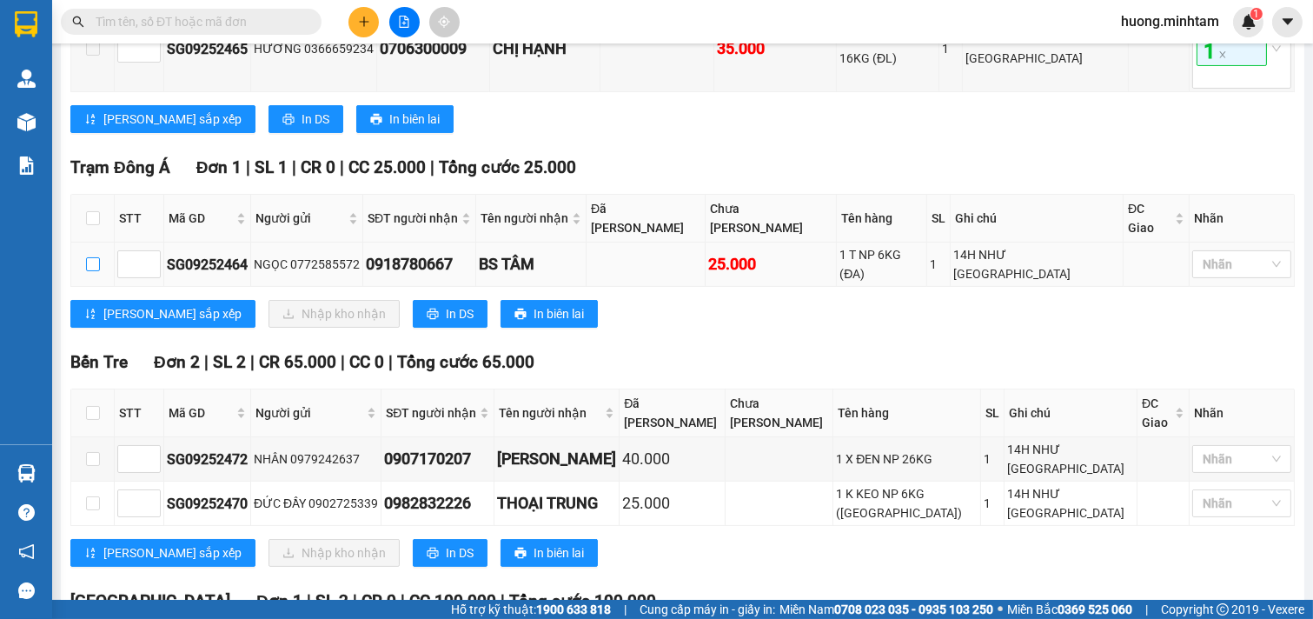
click at [98, 261] on input "checkbox" at bounding box center [93, 264] width 14 height 14
checkbox input "true"
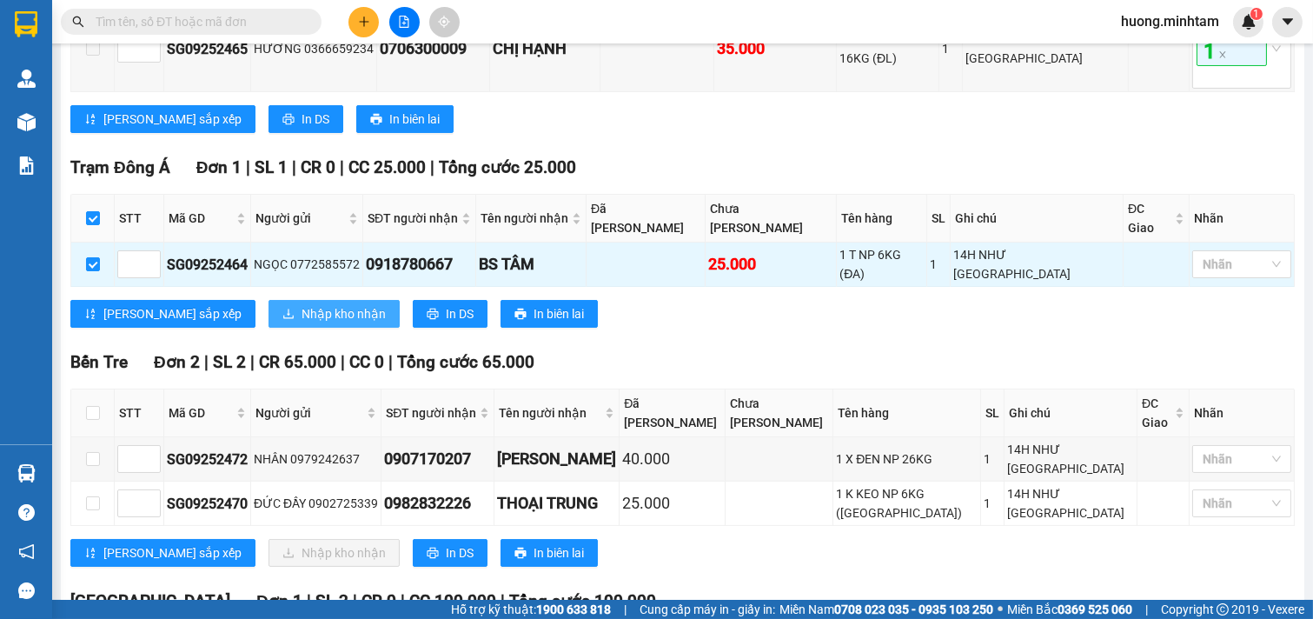
click at [302, 304] on span "Nhập kho nhận" at bounding box center [344, 313] width 84 height 19
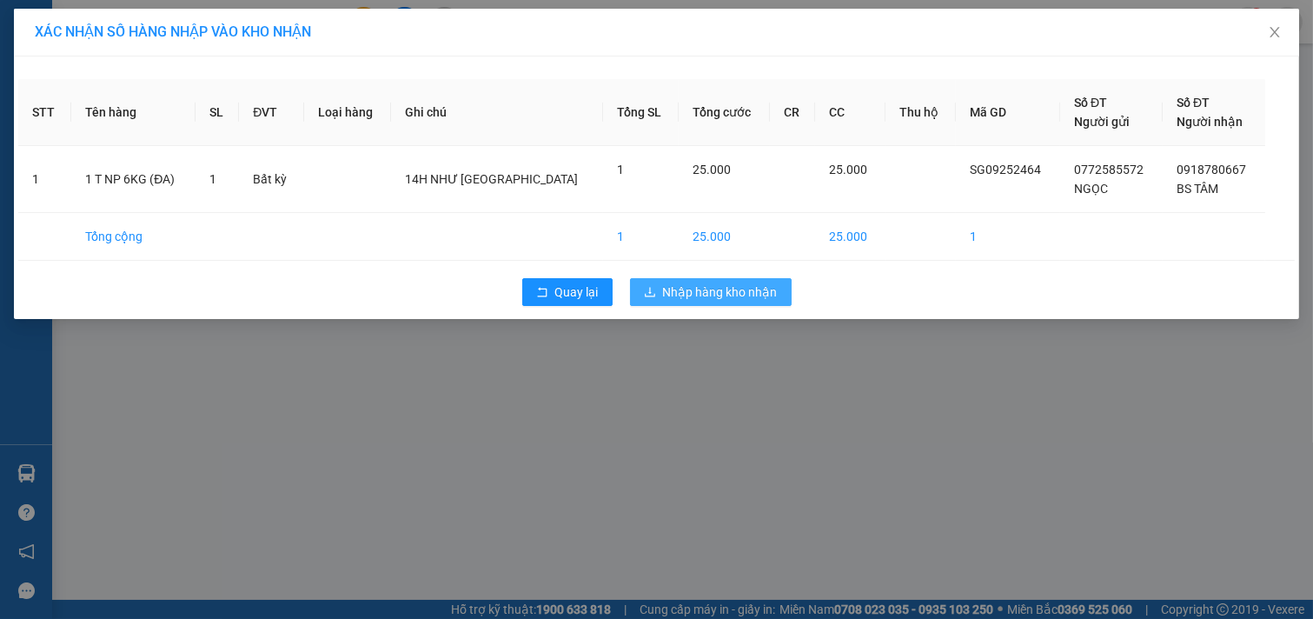
click at [740, 279] on button "Nhập hàng kho nhận" at bounding box center [711, 292] width 162 height 28
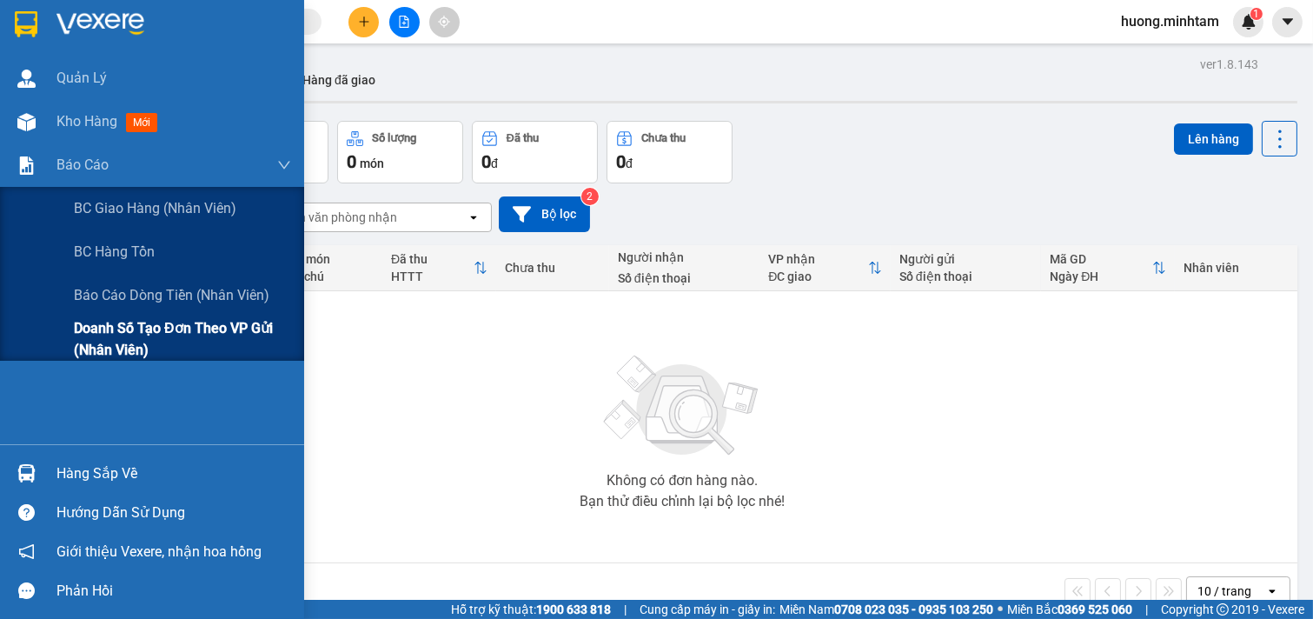
click at [185, 328] on span "Doanh số tạo đơn theo VP gửi (nhân viên)" at bounding box center [182, 338] width 217 height 43
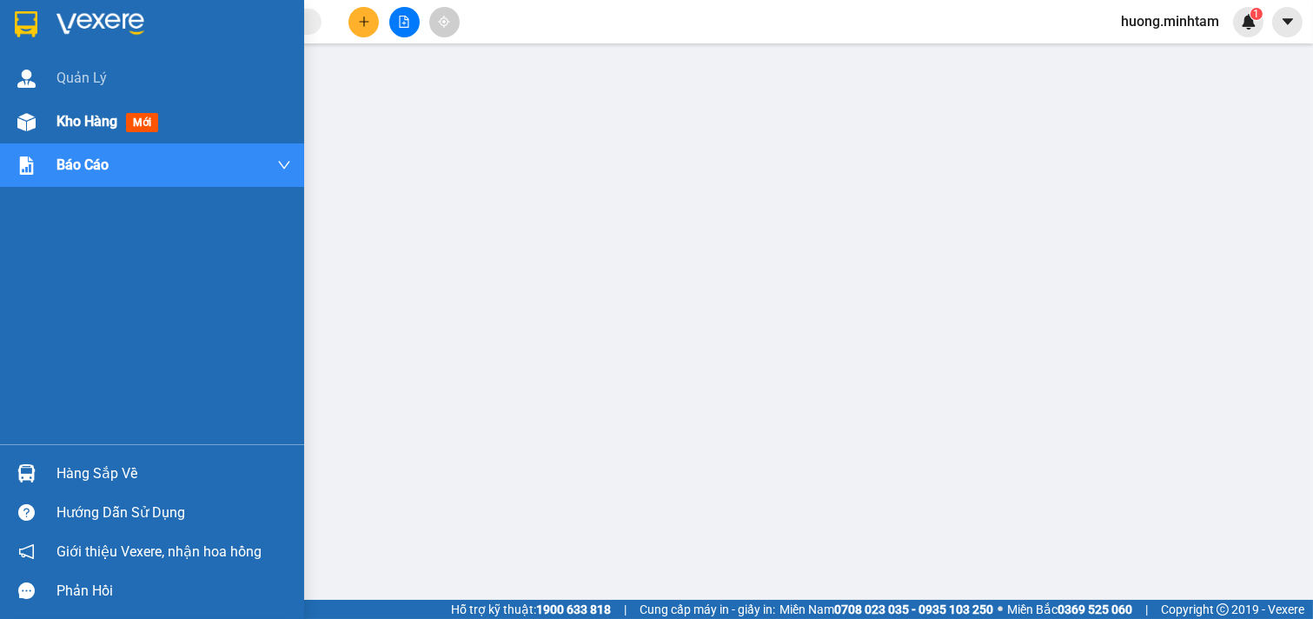
click at [80, 122] on span "Kho hàng" at bounding box center [86, 121] width 61 height 17
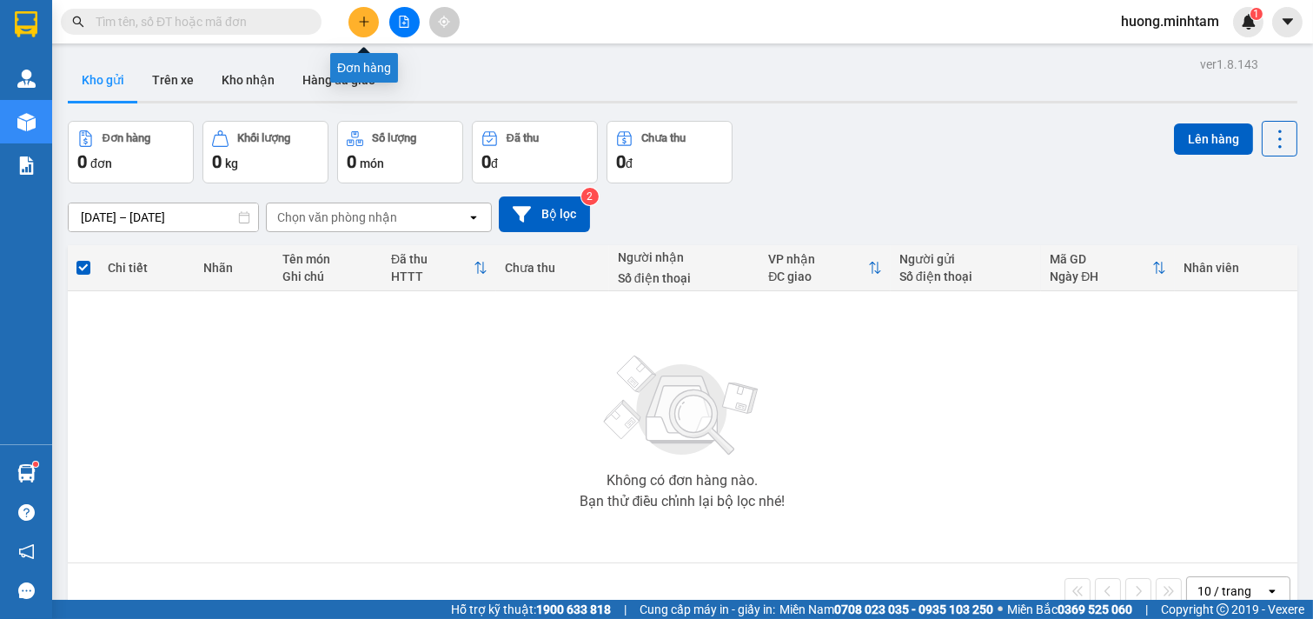
click at [371, 26] on button at bounding box center [363, 22] width 30 height 30
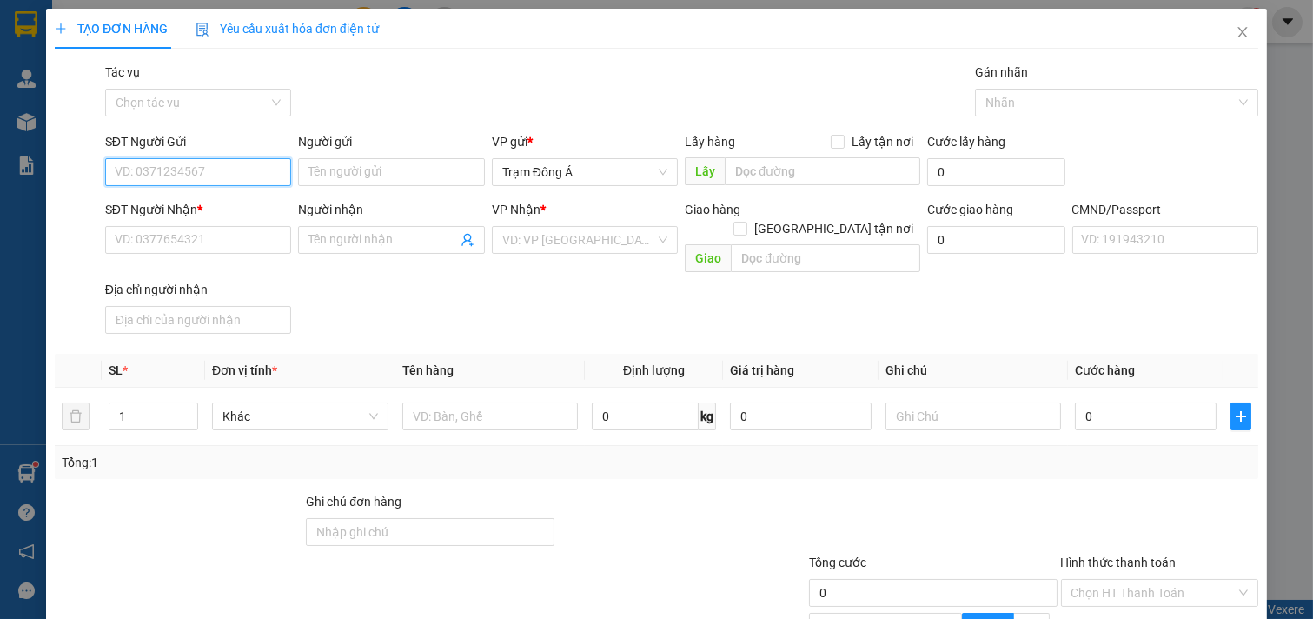
drag, startPoint x: 176, startPoint y: 179, endPoint x: 280, endPoint y: 183, distance: 104.4
click at [185, 171] on input "SĐT Người Gửi" at bounding box center [198, 172] width 187 height 28
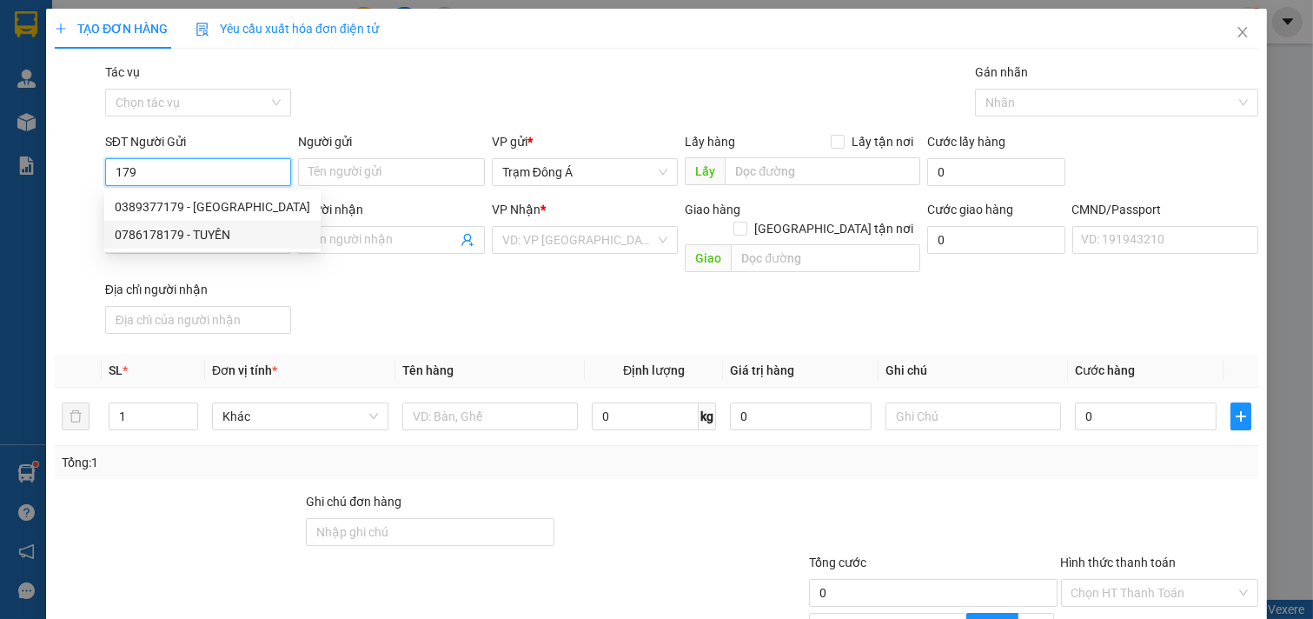
click at [169, 235] on div "0786178179 - TUYỀN" at bounding box center [213, 234] width 196 height 19
type input "0786178179"
type input "TUYỀN"
type input "0904746456"
type input "[GEOGRAPHIC_DATA]"
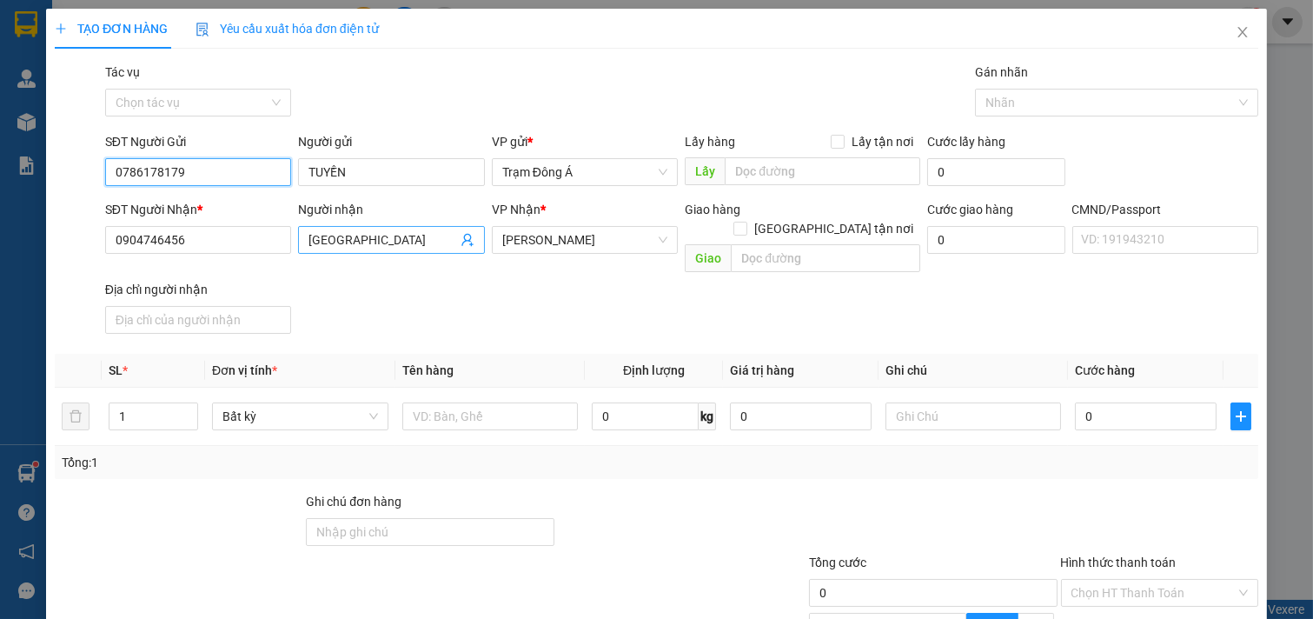
type input "0786178179"
click at [462, 236] on icon "user-add" at bounding box center [468, 240] width 14 height 14
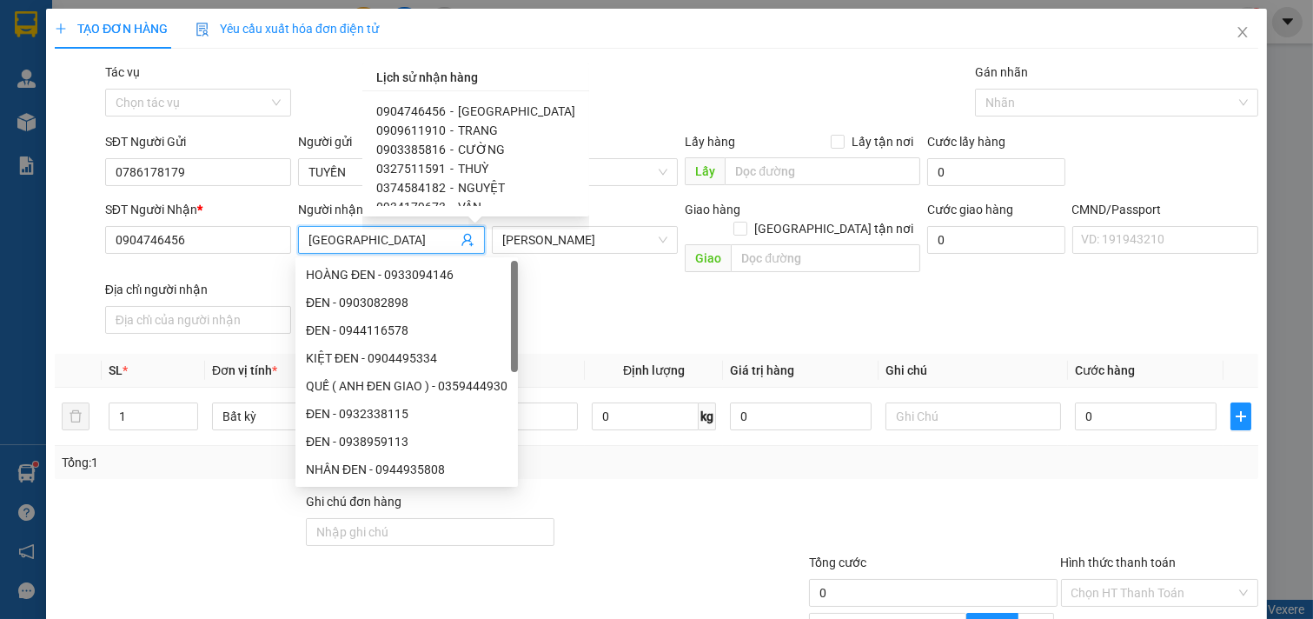
click at [427, 189] on span "0374584182" at bounding box center [411, 188] width 70 height 14
type input "0374584182"
type input "NGUYỆT"
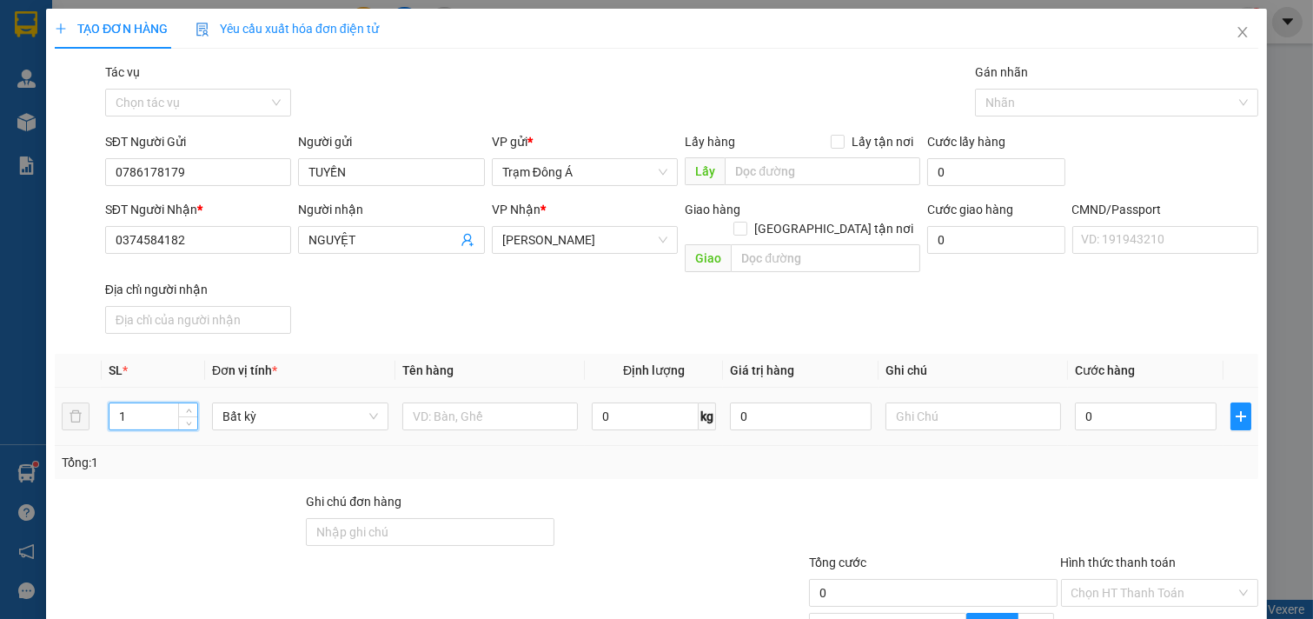
drag, startPoint x: 140, startPoint y: 406, endPoint x: 105, endPoint y: 401, distance: 35.1
click at [0, 394] on div "TẠO ĐƠN HÀNG Yêu cầu xuất hóa đơn điện tử Transit Pickup Surcharge Ids Transit …" at bounding box center [656, 309] width 1313 height 619
type input "3"
click at [496, 406] on input "text" at bounding box center [490, 416] width 176 height 28
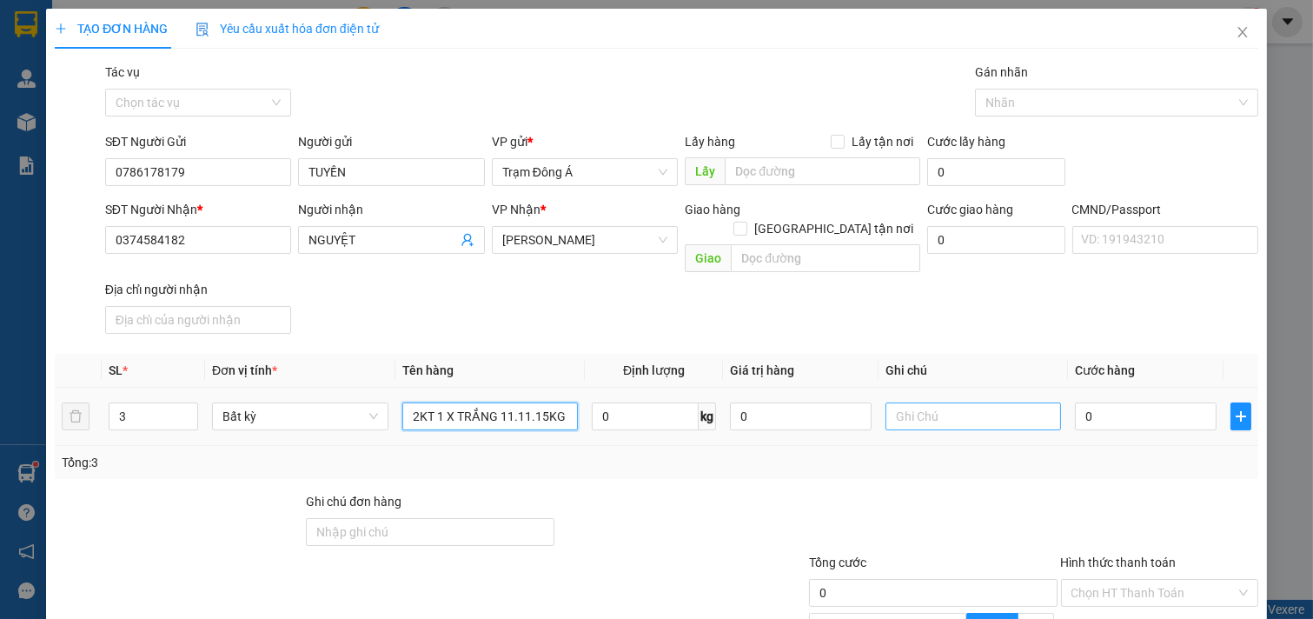
type input "2KT 1 X TRẮNG 11.11.15KG"
click at [960, 406] on input "text" at bounding box center [974, 416] width 176 height 28
type input "HUONG"
type input "9"
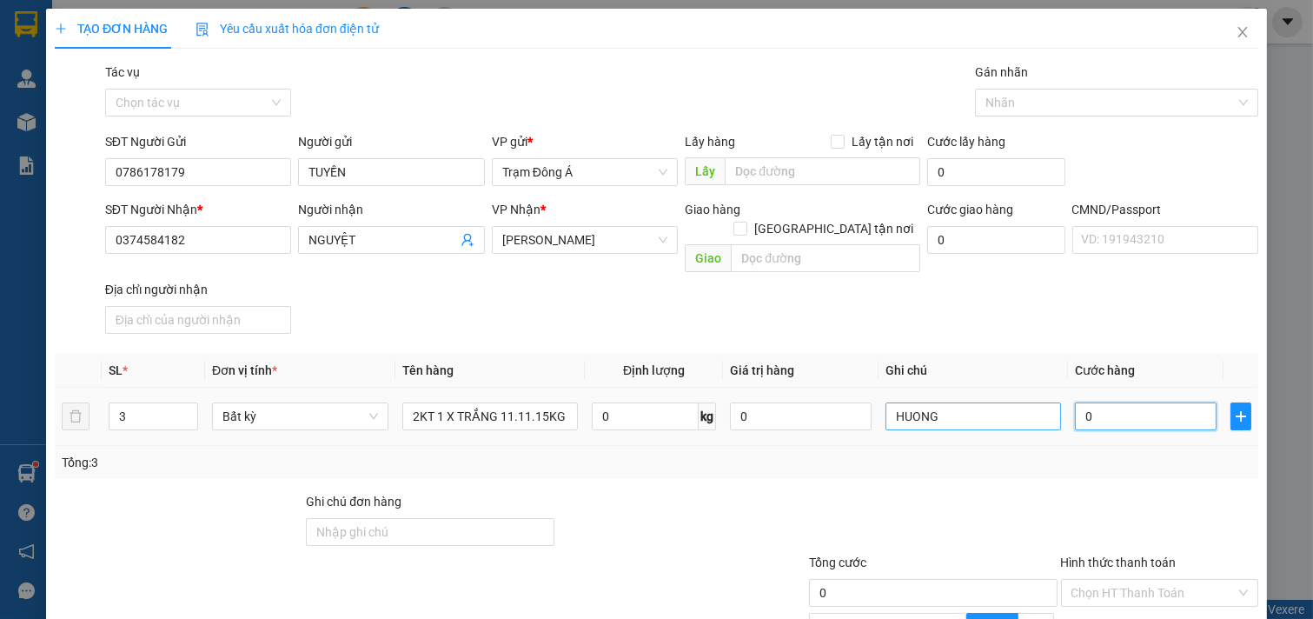
type input "9"
type input "90"
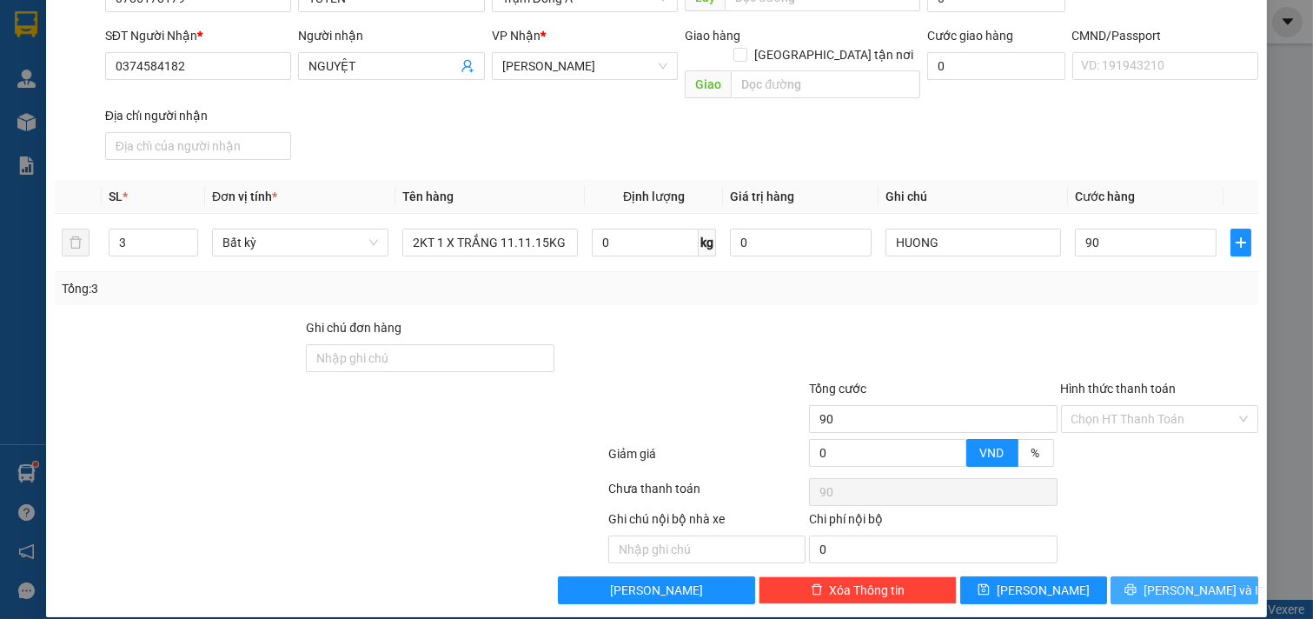
type input "90.000"
click at [1195, 580] on span "[PERSON_NAME] và In" at bounding box center [1205, 589] width 122 height 19
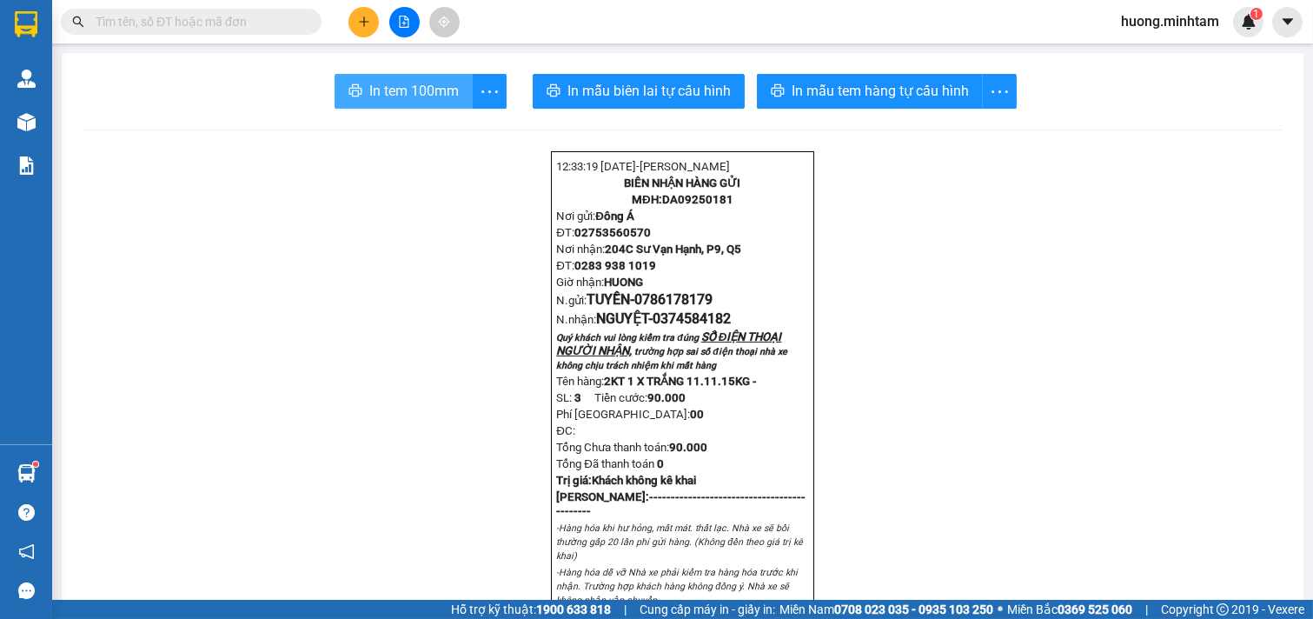
click at [398, 93] on span "In tem 100mm" at bounding box center [414, 91] width 90 height 22
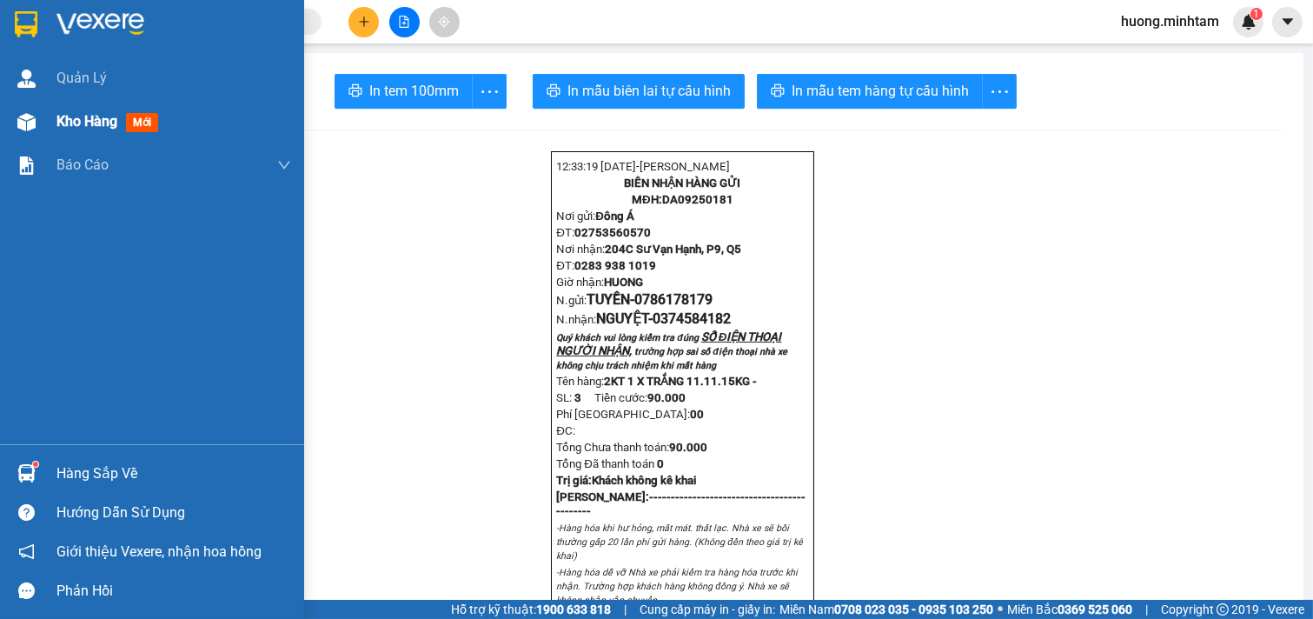
drag, startPoint x: 84, startPoint y: 123, endPoint x: 132, endPoint y: 108, distance: 50.3
click at [87, 123] on span "Kho hàng" at bounding box center [86, 121] width 61 height 17
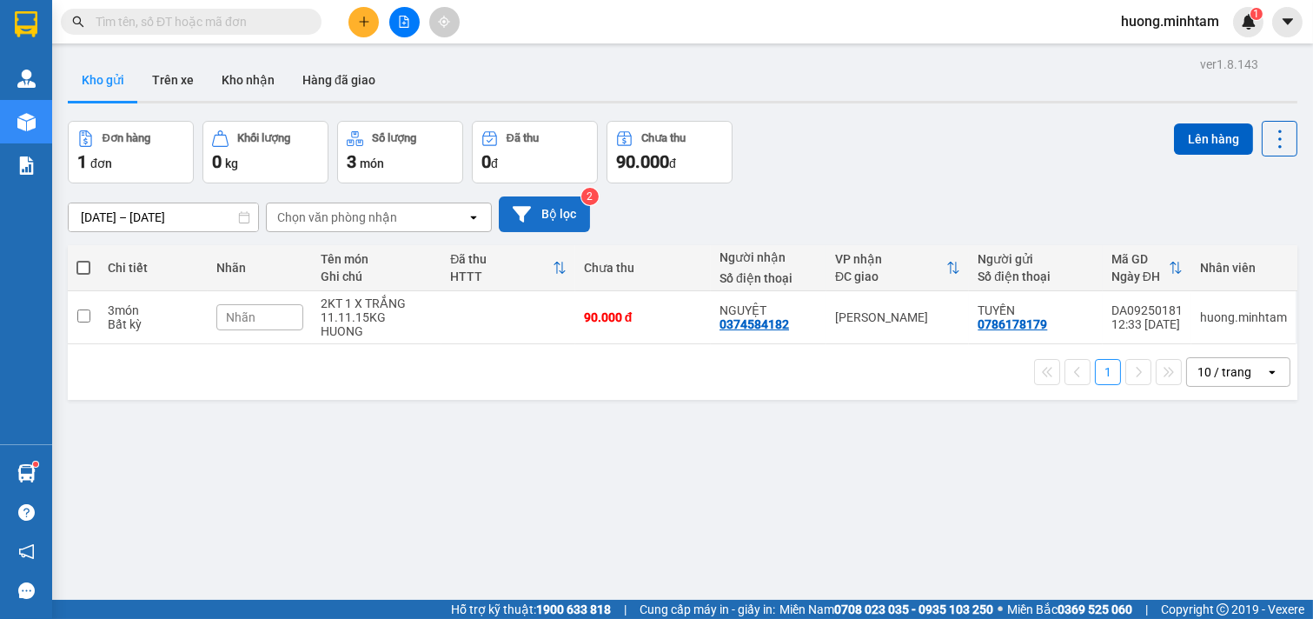
click at [541, 223] on button "Bộ lọc" at bounding box center [544, 214] width 91 height 36
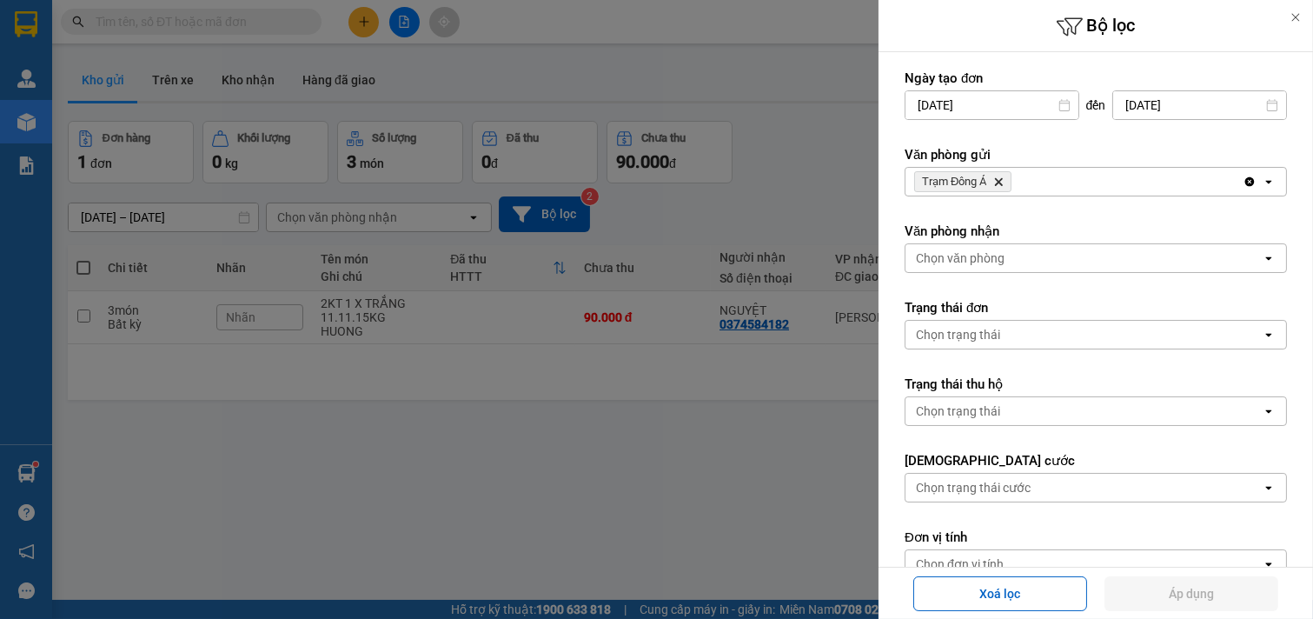
click at [1089, 179] on div "Trạm Đông Á Delete" at bounding box center [1073, 182] width 337 height 28
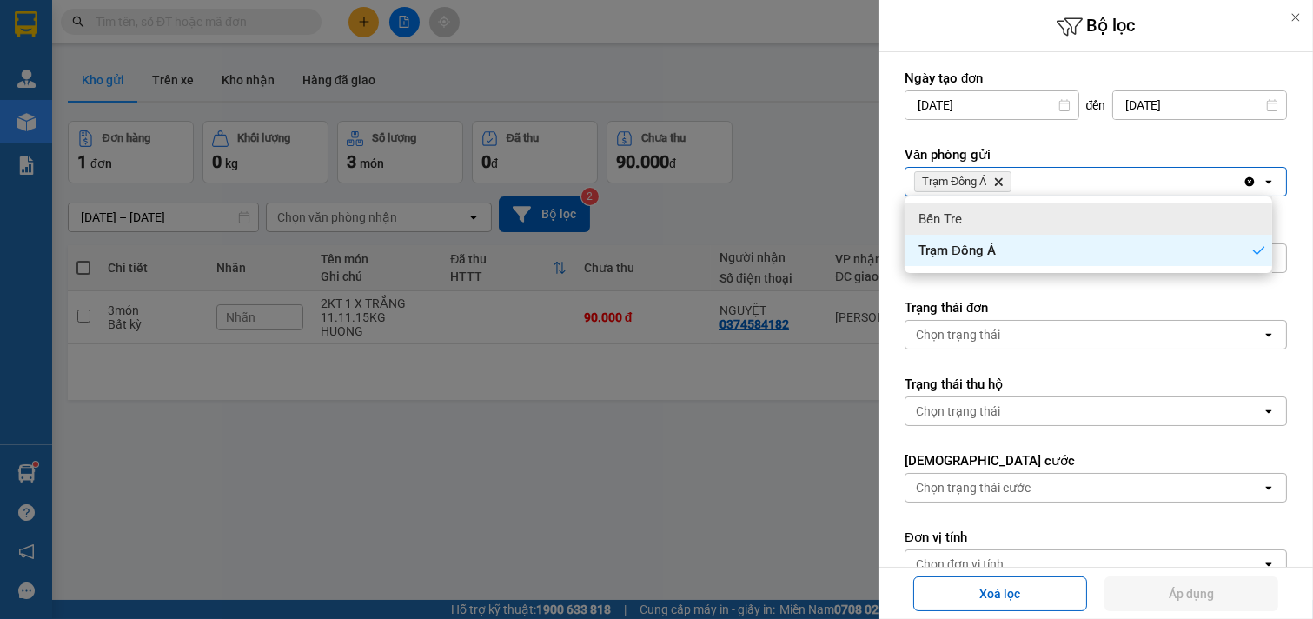
click at [1002, 212] on div "Bến Tre" at bounding box center [1089, 218] width 368 height 31
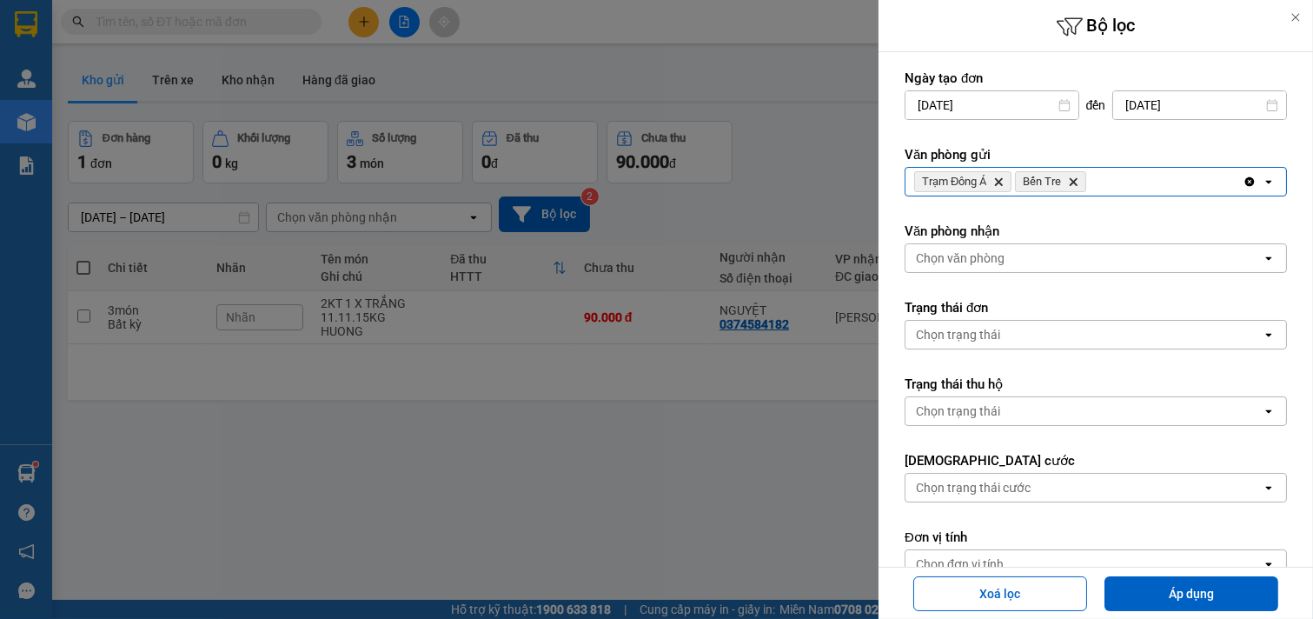
drag, startPoint x: 1237, startPoint y: 589, endPoint x: 734, endPoint y: 235, distance: 615.5
click at [1203, 574] on div "Xoá lọc Áp dụng" at bounding box center [1096, 593] width 426 height 43
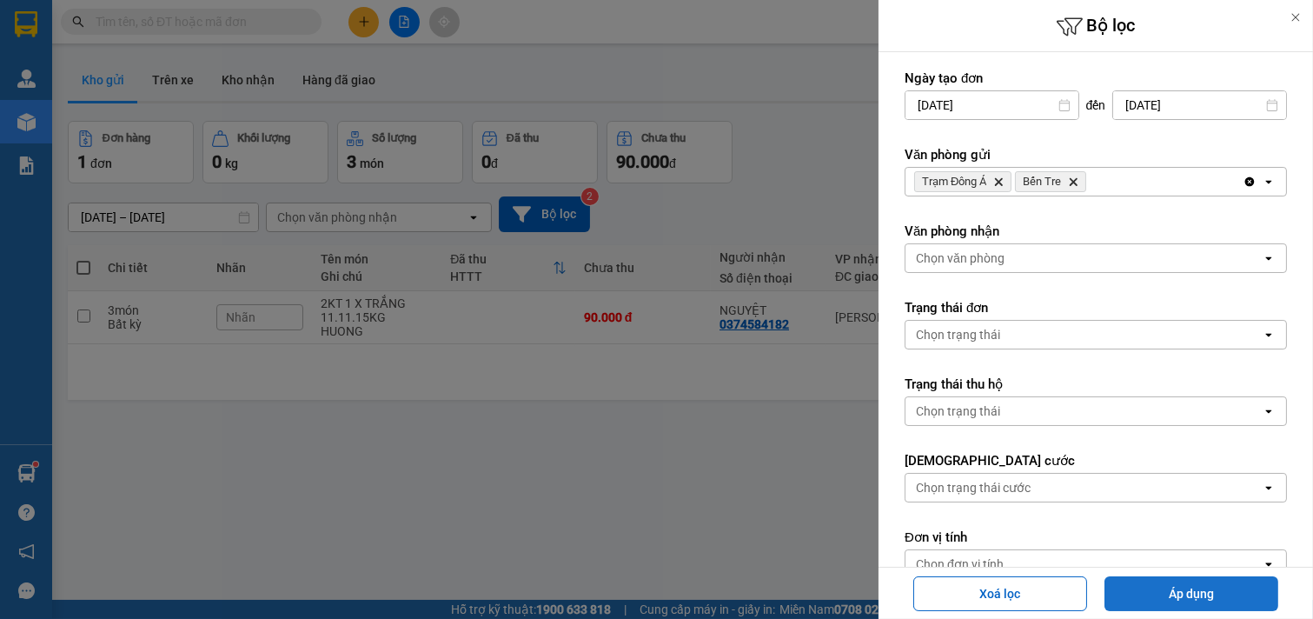
click at [1182, 592] on button "Áp dụng" at bounding box center [1191, 593] width 174 height 35
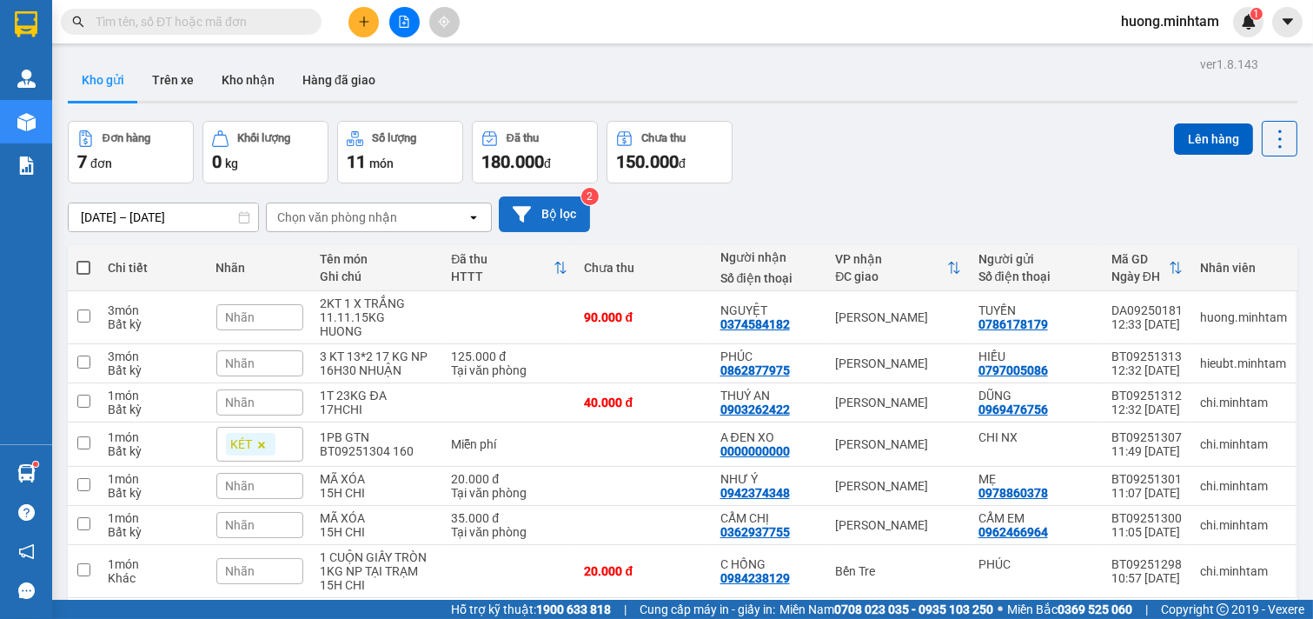
click at [580, 204] on button "Bộ lọc" at bounding box center [544, 214] width 91 height 36
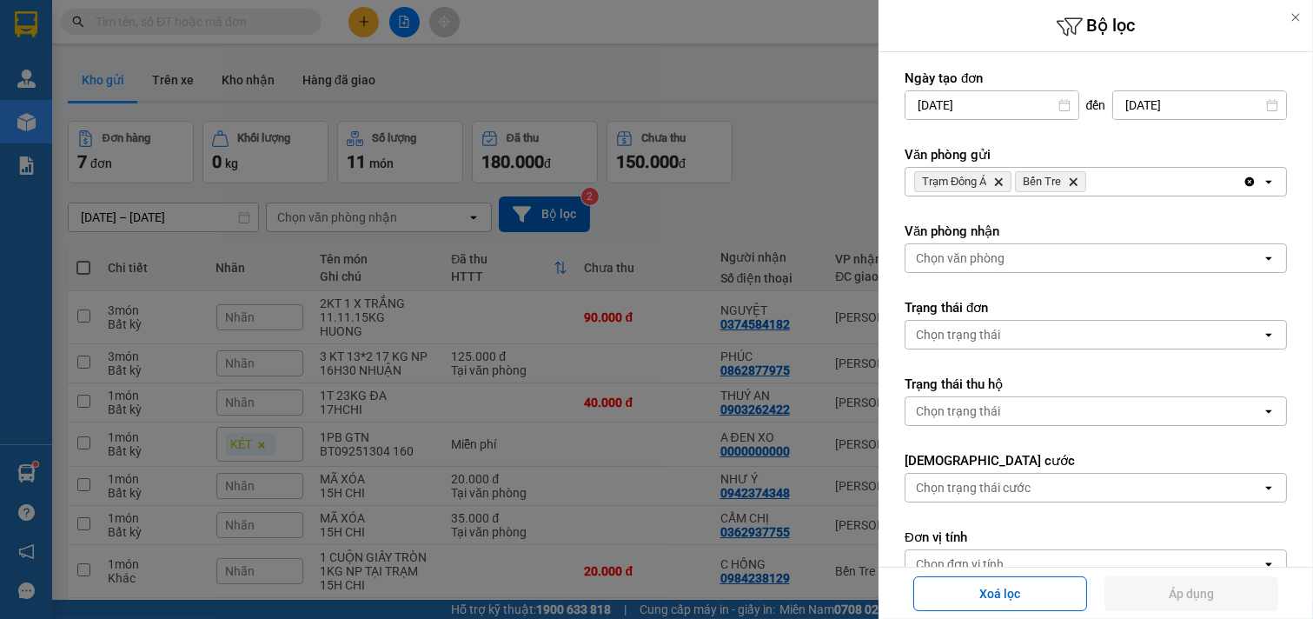
click at [1070, 182] on icon "Delete" at bounding box center [1073, 181] width 10 height 10
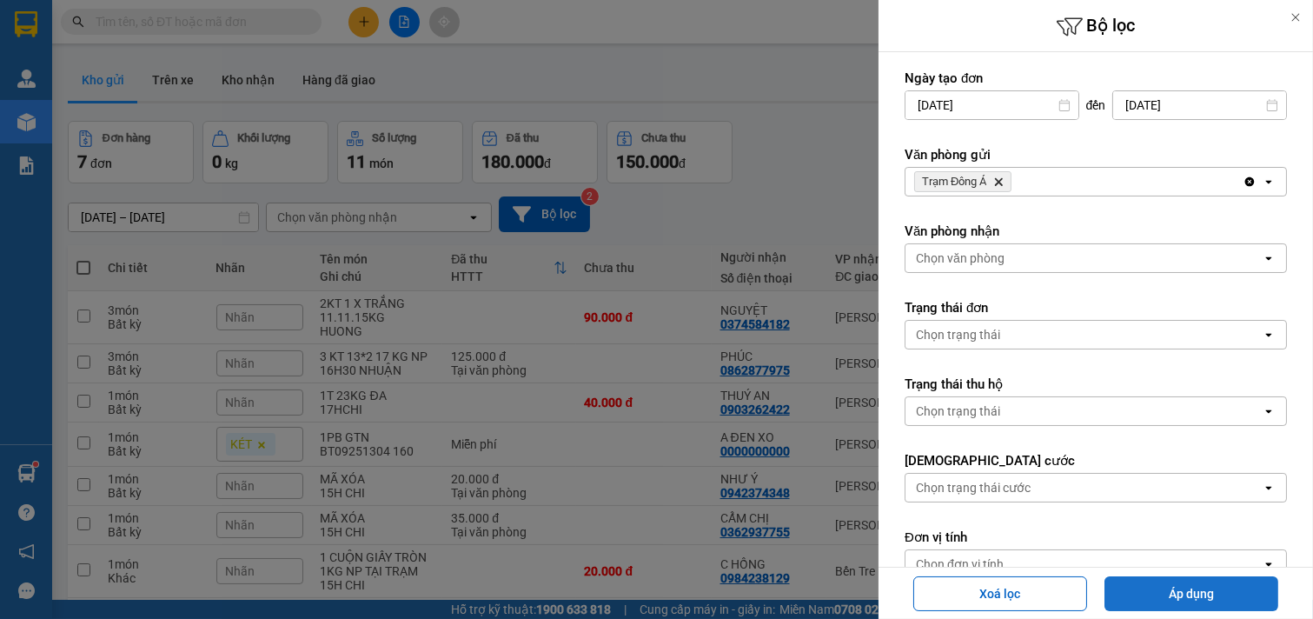
click at [1197, 588] on button "Áp dụng" at bounding box center [1191, 593] width 174 height 35
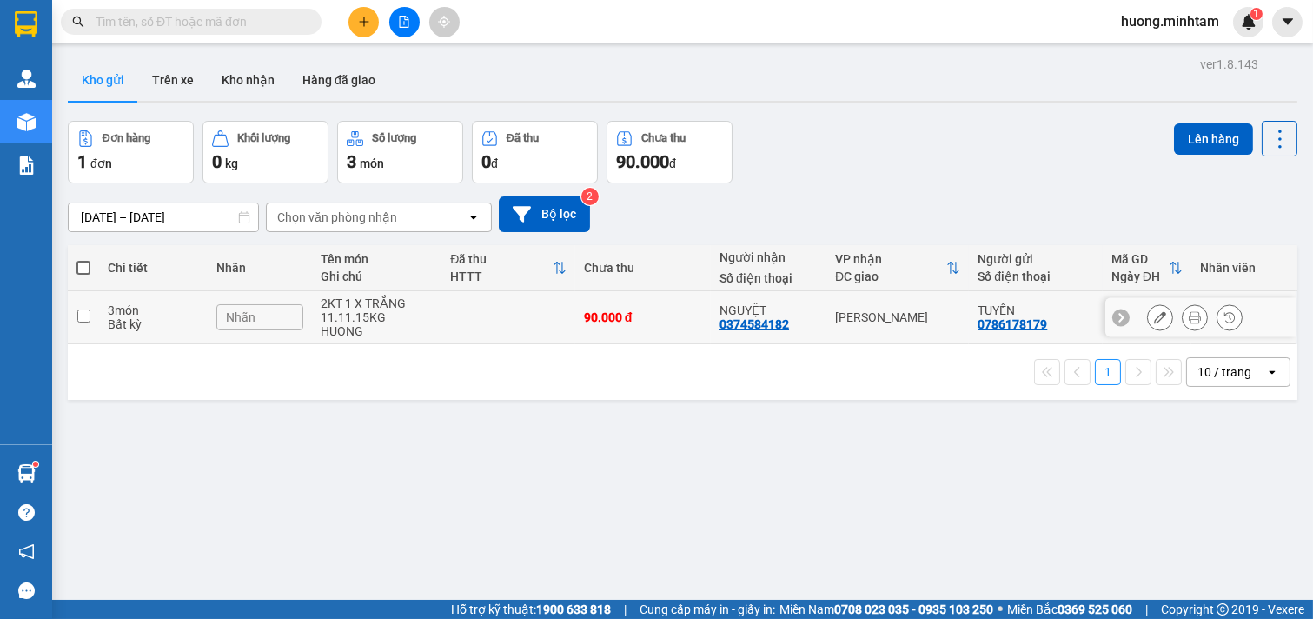
click at [85, 316] on input "checkbox" at bounding box center [83, 315] width 13 height 13
checkbox input "true"
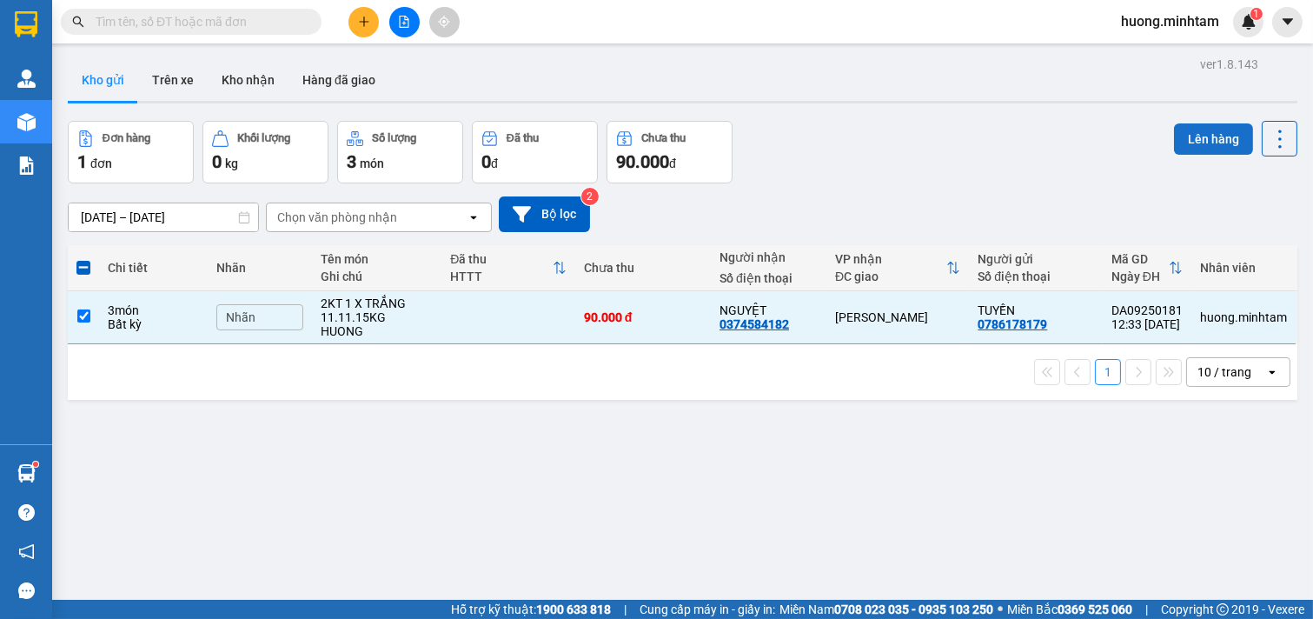
click at [1211, 139] on button "Lên hàng" at bounding box center [1213, 138] width 79 height 31
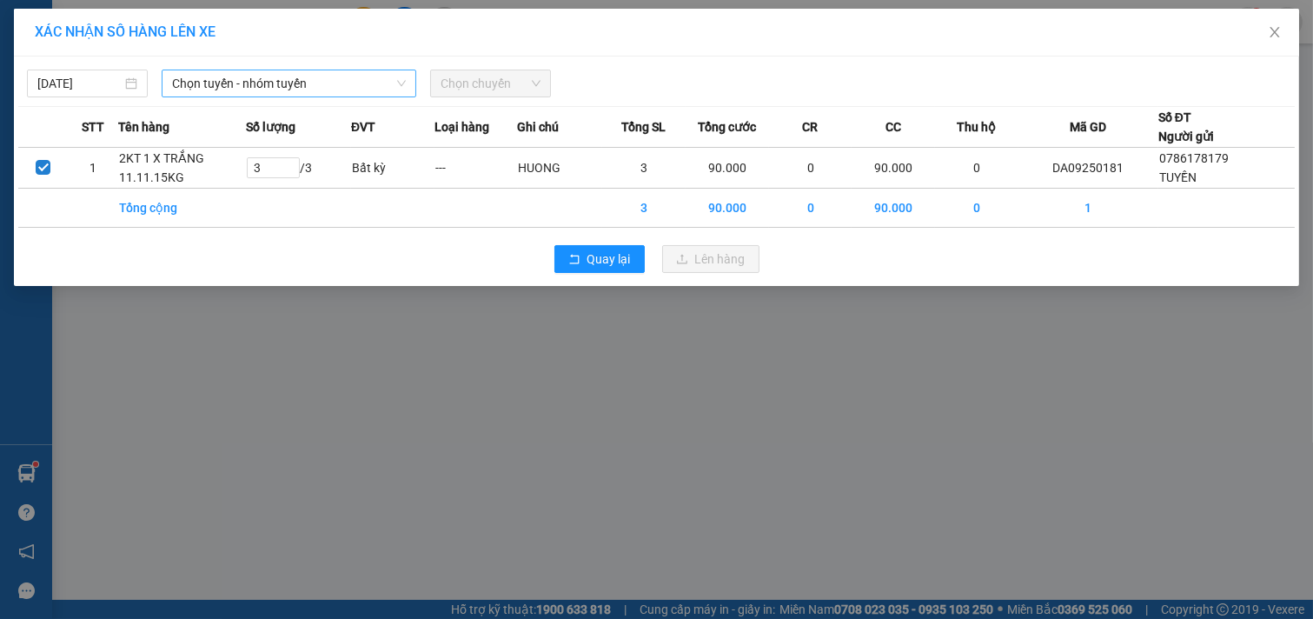
click at [302, 83] on span "Chọn tuyến - nhóm tuyến" at bounding box center [289, 83] width 234 height 26
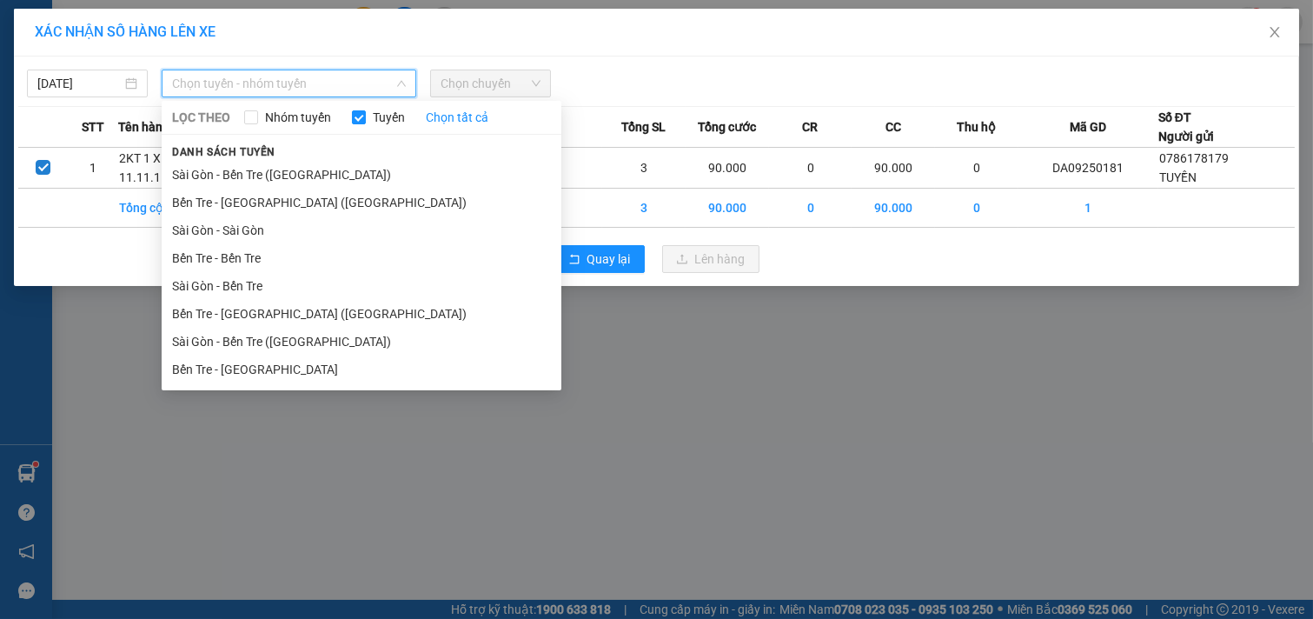
drag, startPoint x: 242, startPoint y: 371, endPoint x: 305, endPoint y: 314, distance: 85.5
click at [242, 372] on li "Bến Tre - [GEOGRAPHIC_DATA]" at bounding box center [362, 369] width 400 height 28
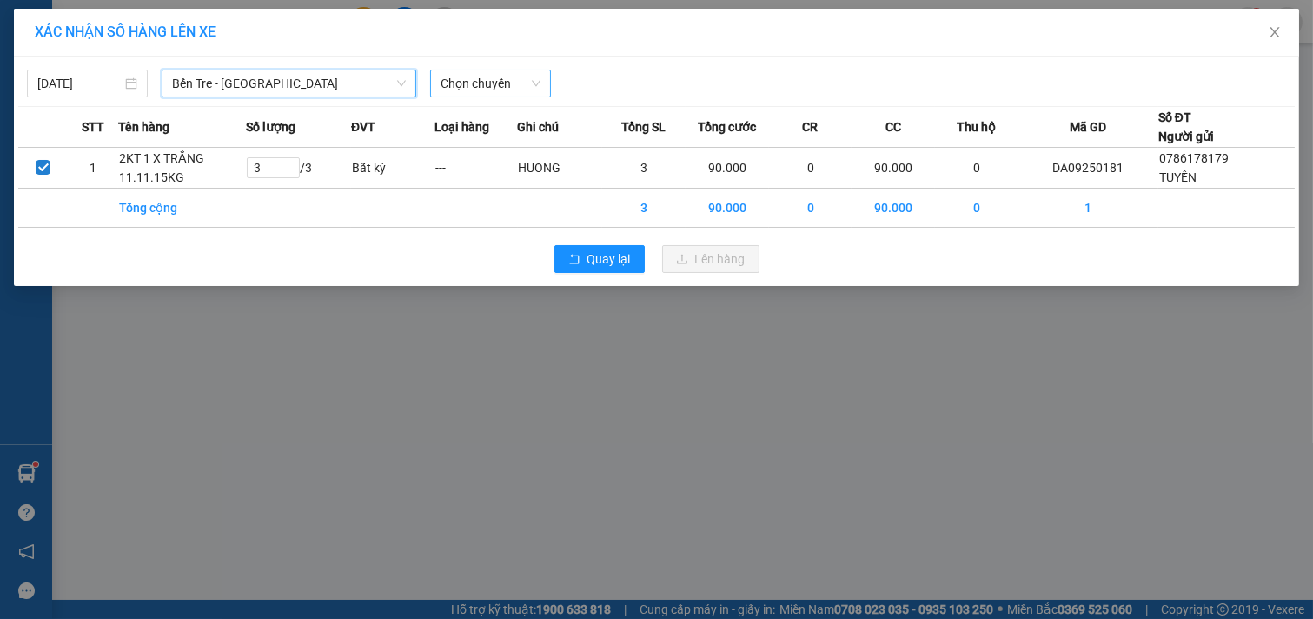
click at [525, 79] on span "Chọn chuyến" at bounding box center [491, 83] width 100 height 26
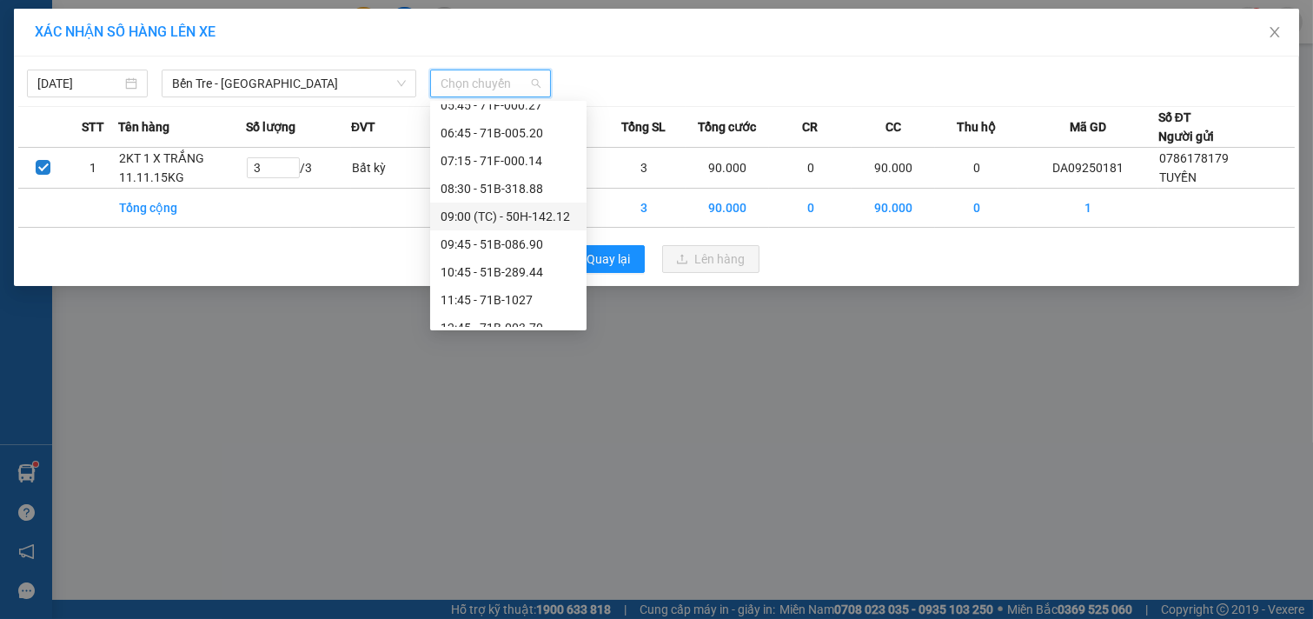
scroll to position [193, 0]
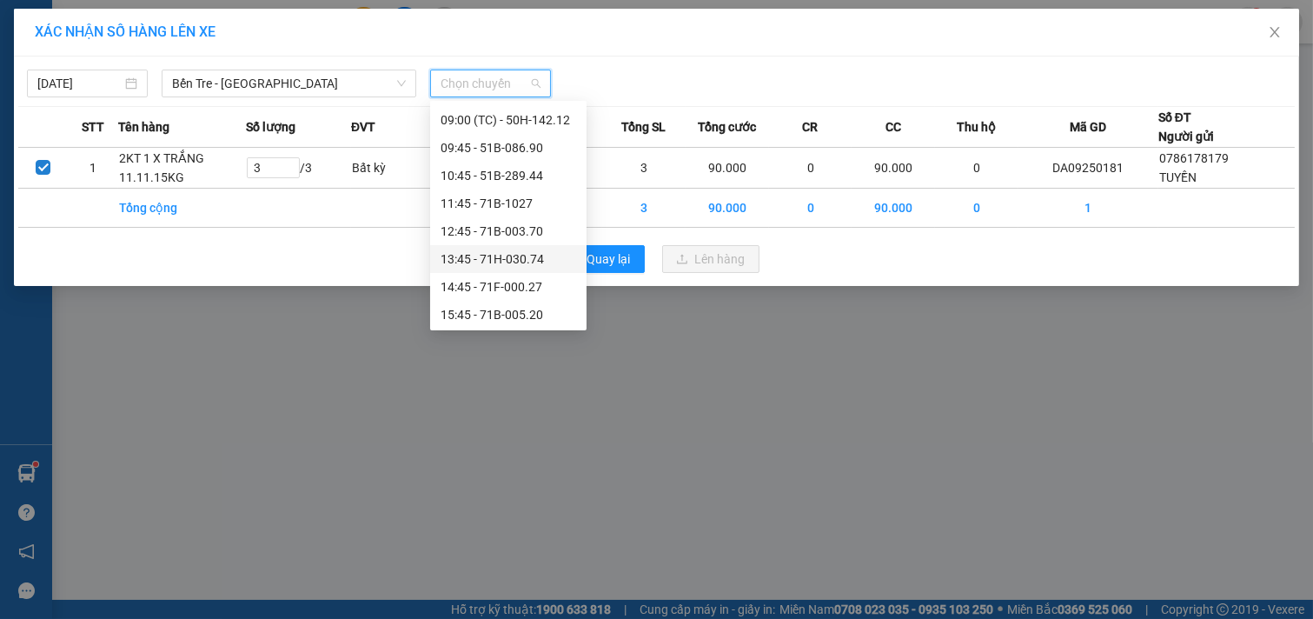
drag, startPoint x: 490, startPoint y: 283, endPoint x: 496, endPoint y: 228, distance: 55.9
click at [496, 228] on div "Chọn chuyến 03:10 (TC) - 71B-1027 04:45 - 71H-030.74 05:45 - 71F-000.27 06:45 -…" at bounding box center [508, 175] width 156 height 528
click at [496, 226] on div "12:45 - 71B-003.70" at bounding box center [509, 231] width 136 height 19
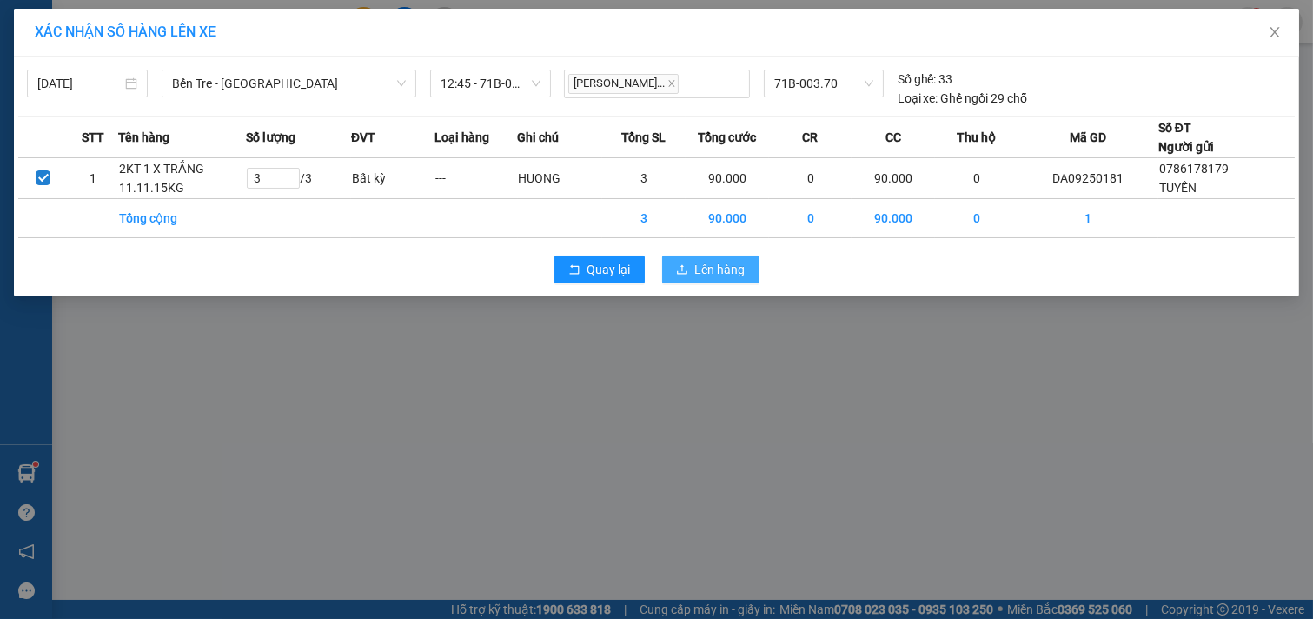
click at [726, 274] on span "Lên hàng" at bounding box center [720, 269] width 50 height 19
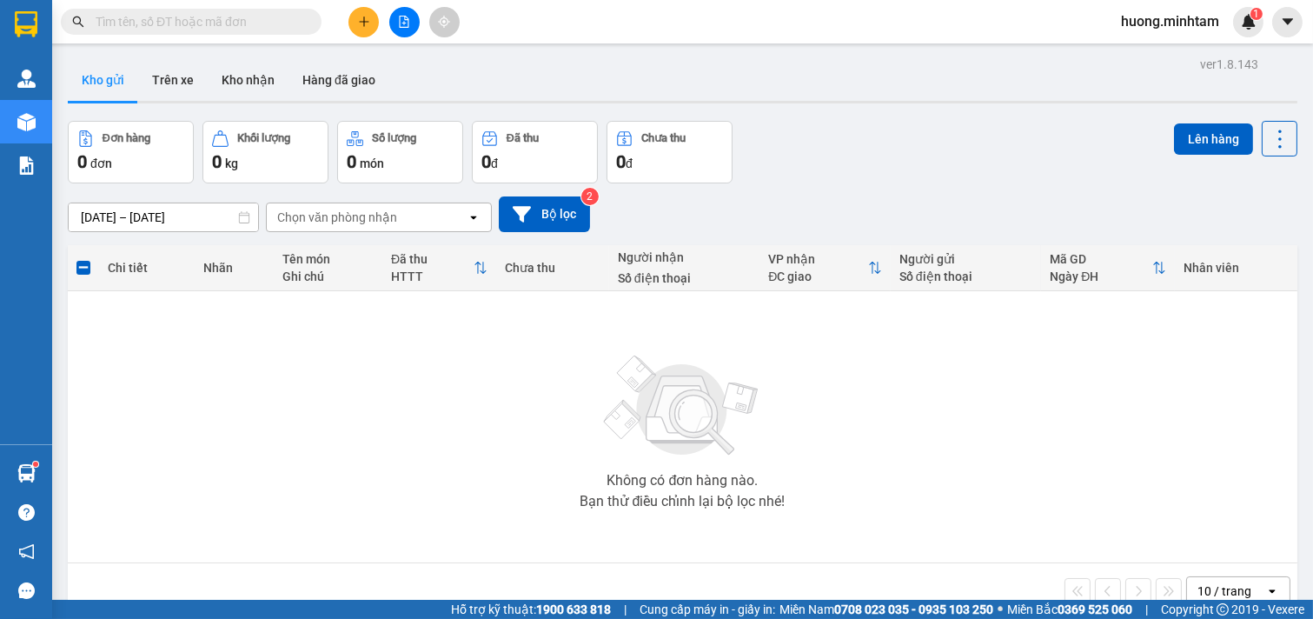
click at [365, 12] on button at bounding box center [363, 22] width 30 height 30
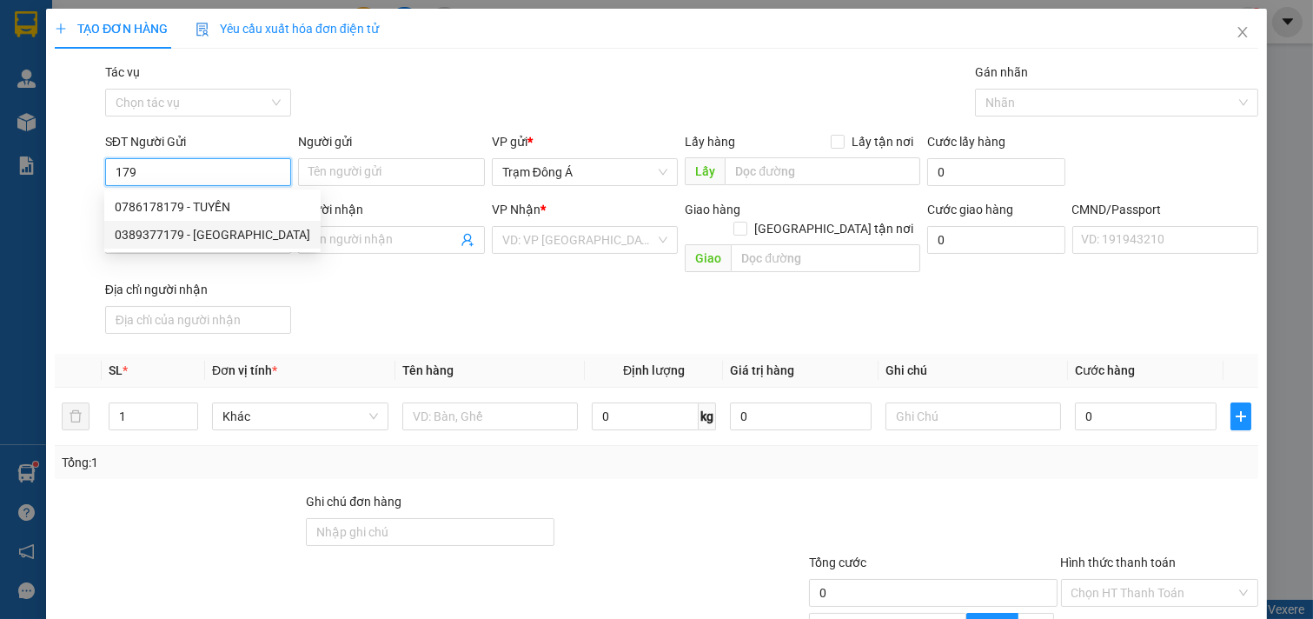
click at [230, 237] on div "0389377179 - [GEOGRAPHIC_DATA]" at bounding box center [213, 234] width 196 height 19
type input "0389377179"
type input "HIỆP HƯNG"
type input "0937111997"
type input "HIỀN"
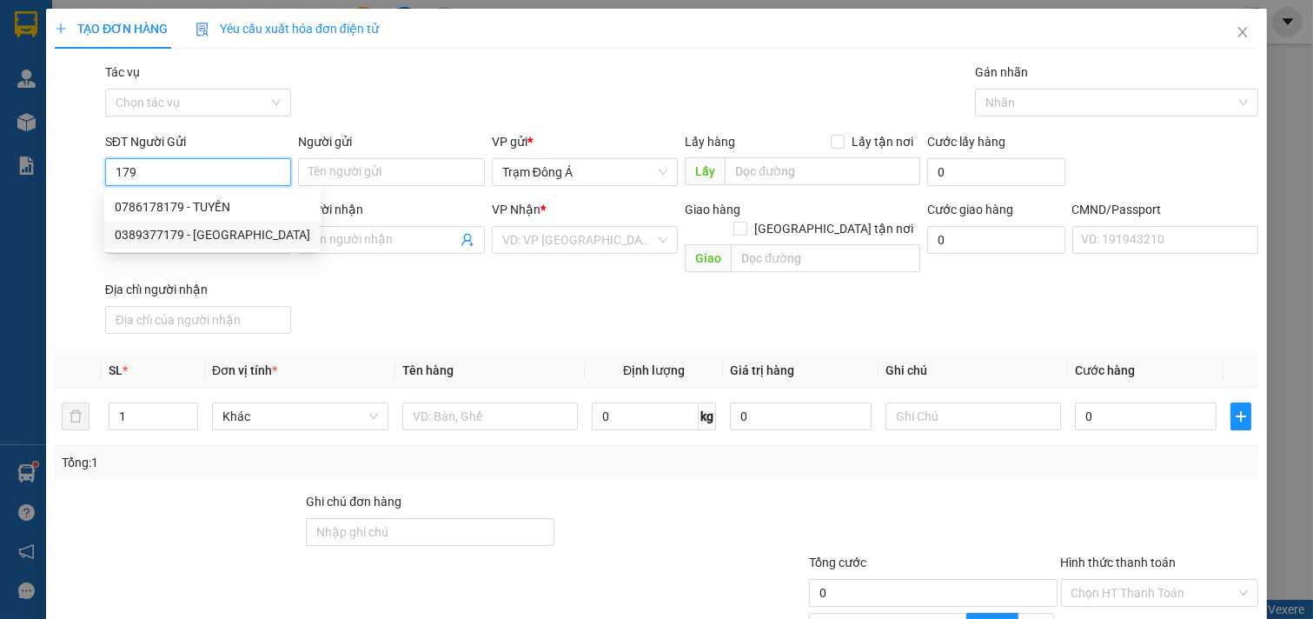
checkbox input "true"
type input "D3.ĐUÒNG 5B KHU HIM LAM [GEOGRAPHIC_DATA]"
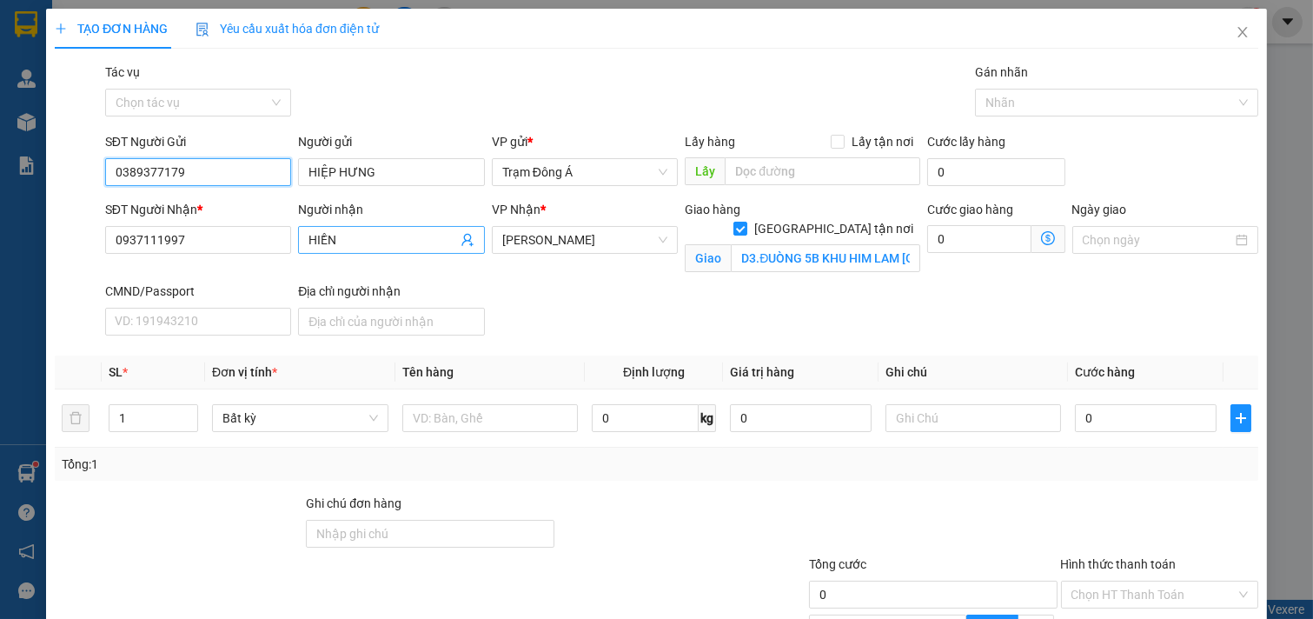
type input "0389377179"
click at [463, 238] on icon "user-add" at bounding box center [468, 240] width 14 height 14
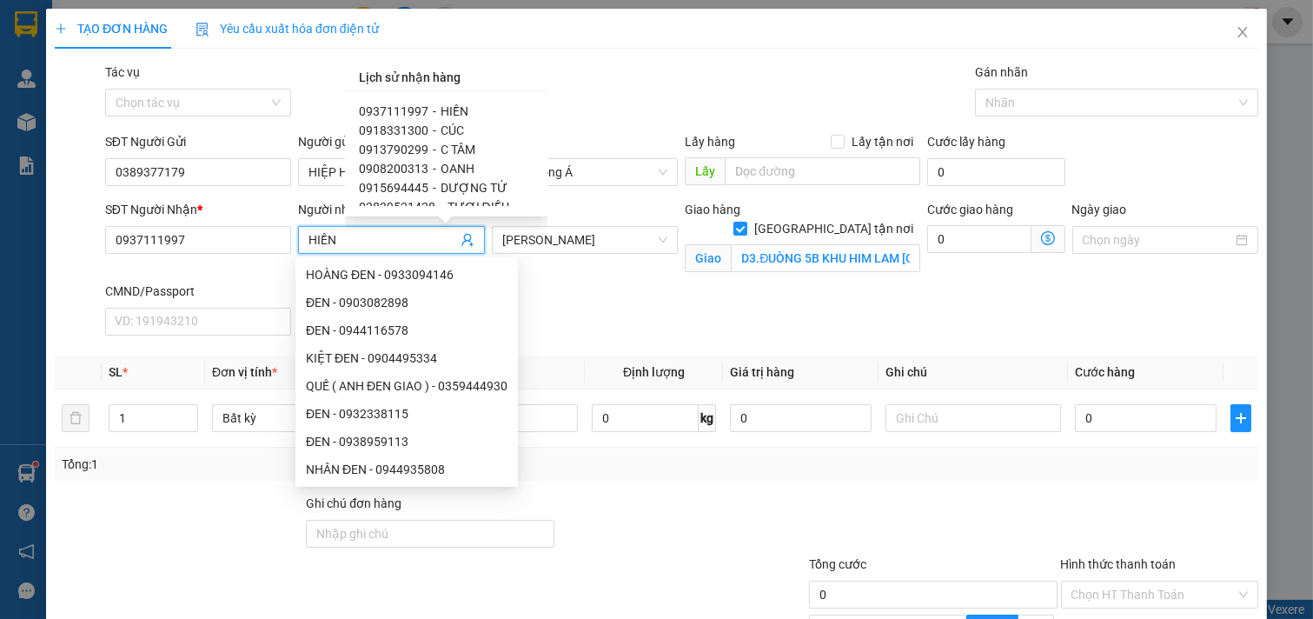
click at [418, 105] on span "0937111997" at bounding box center [394, 111] width 70 height 14
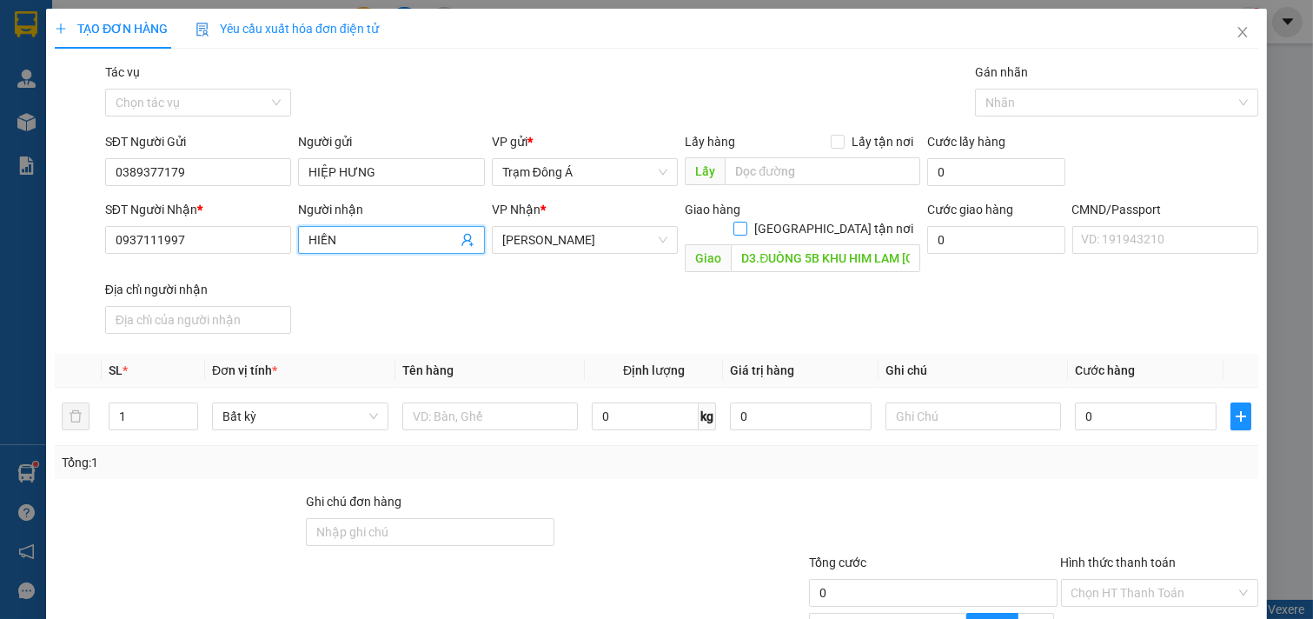
click at [746, 222] on input "[GEOGRAPHIC_DATA] tận nơi" at bounding box center [739, 228] width 12 height 12
checkbox input "true"
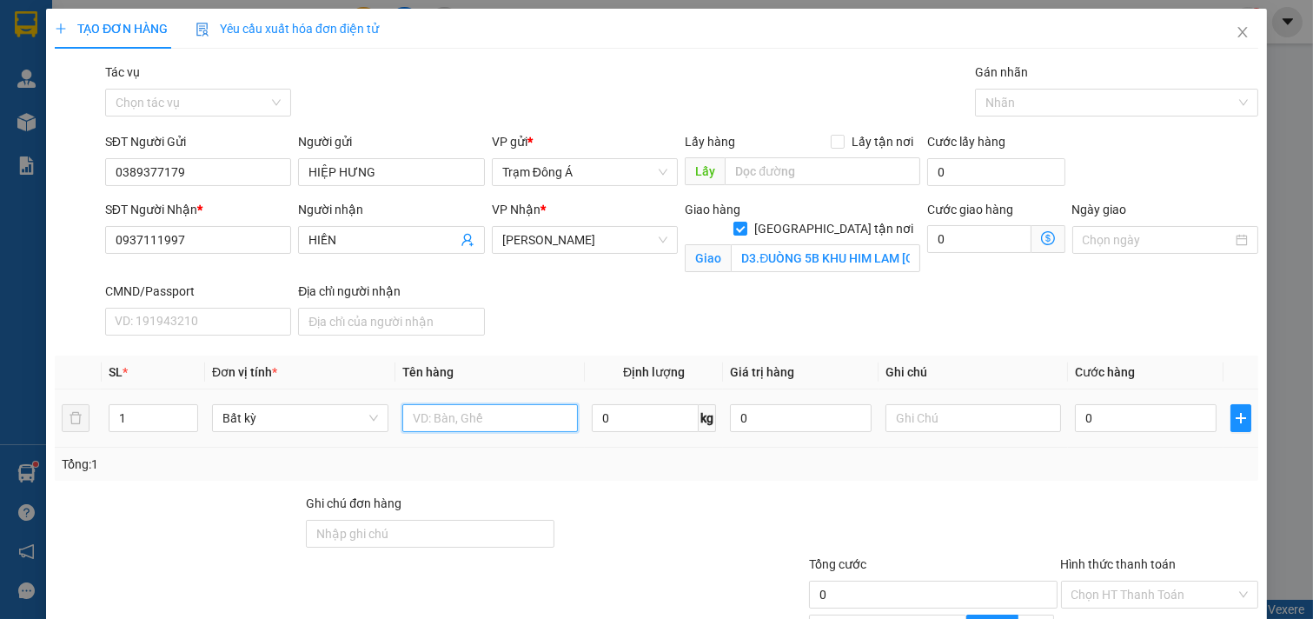
click at [539, 424] on input "text" at bounding box center [490, 418] width 176 height 28
type input "1X ĐỎ 3KG"
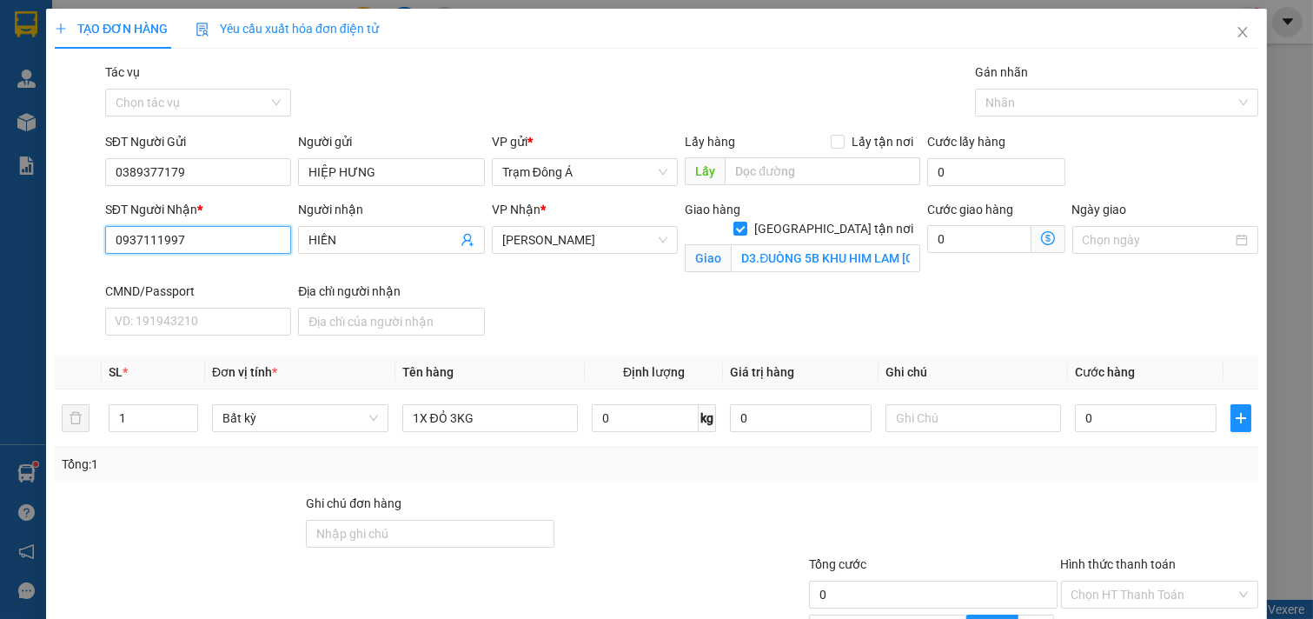
drag, startPoint x: 206, startPoint y: 245, endPoint x: 220, endPoint y: 306, distance: 62.4
click at [3, 273] on div "TẠO ĐƠN HÀNG Yêu cầu xuất hóa đơn điện tử Transit Pickup Surcharge Ids Transit …" at bounding box center [656, 309] width 1313 height 619
click at [1236, 36] on icon "close" at bounding box center [1243, 32] width 14 height 14
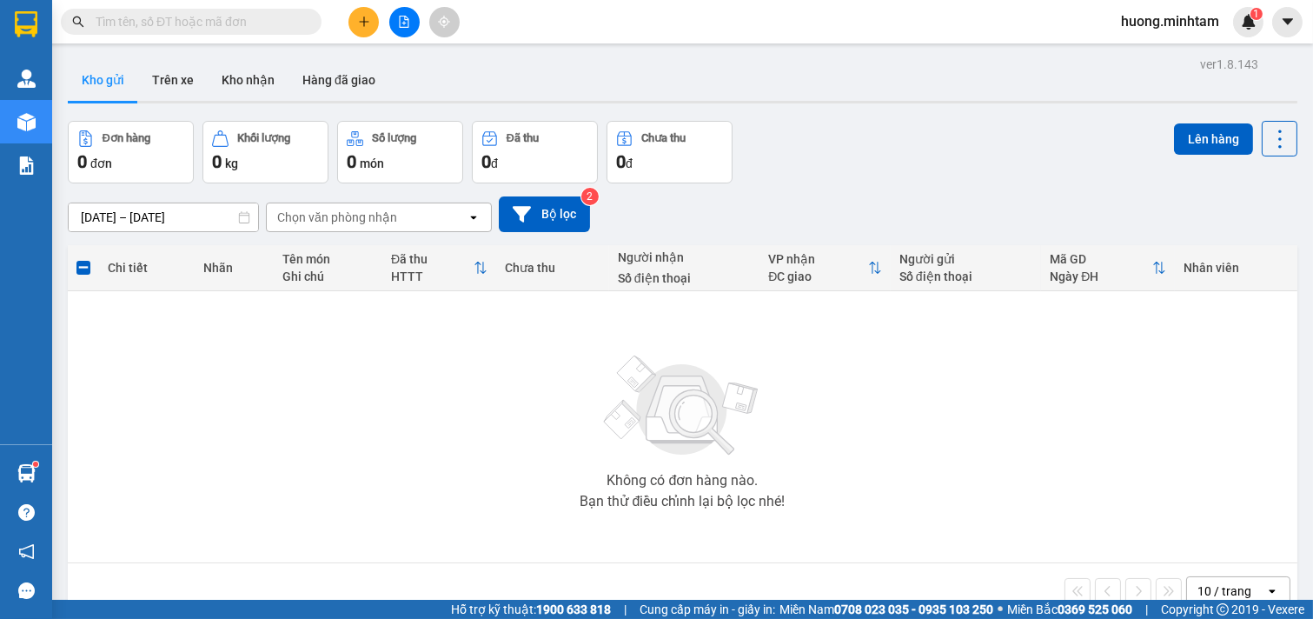
click at [196, 19] on input "text" at bounding box center [198, 21] width 205 height 19
paste input "0937111997"
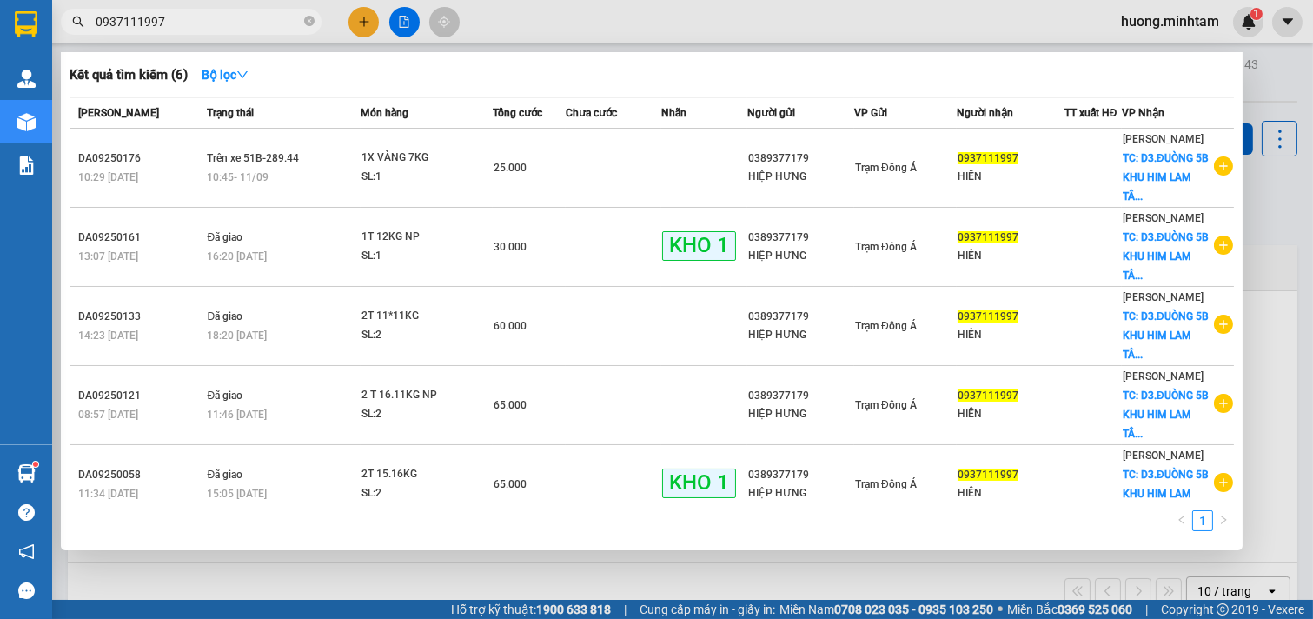
type input "0937111997"
click at [744, 582] on div at bounding box center [656, 309] width 1313 height 619
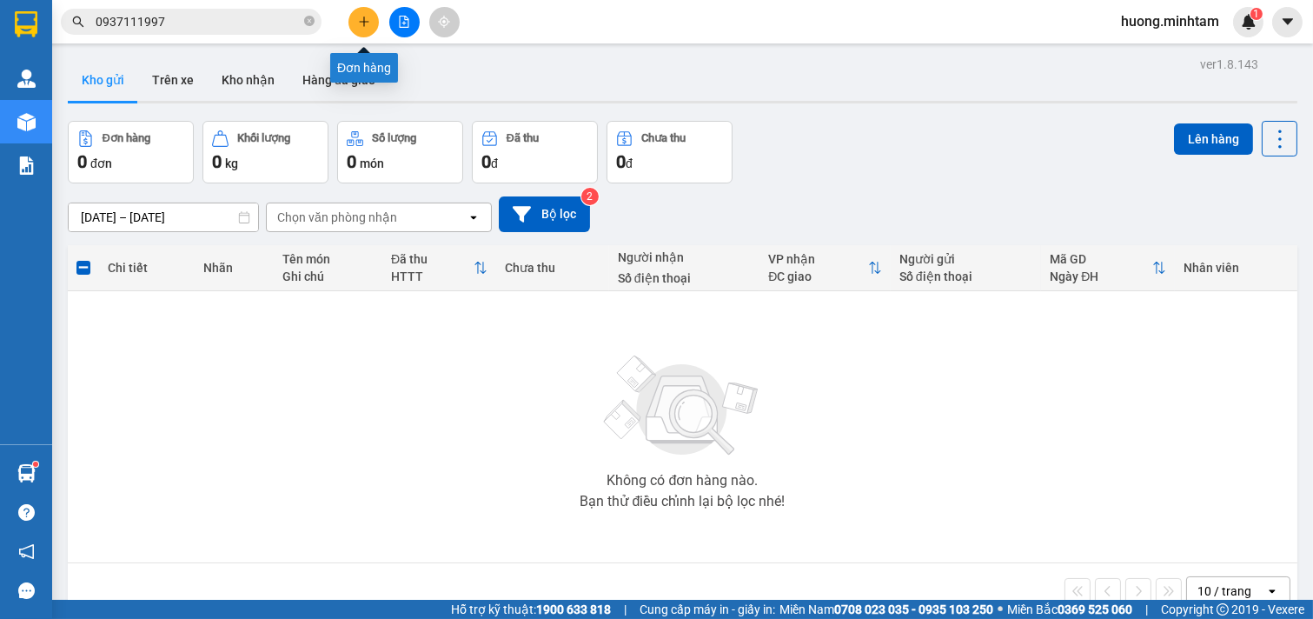
click at [371, 19] on button at bounding box center [363, 22] width 30 height 30
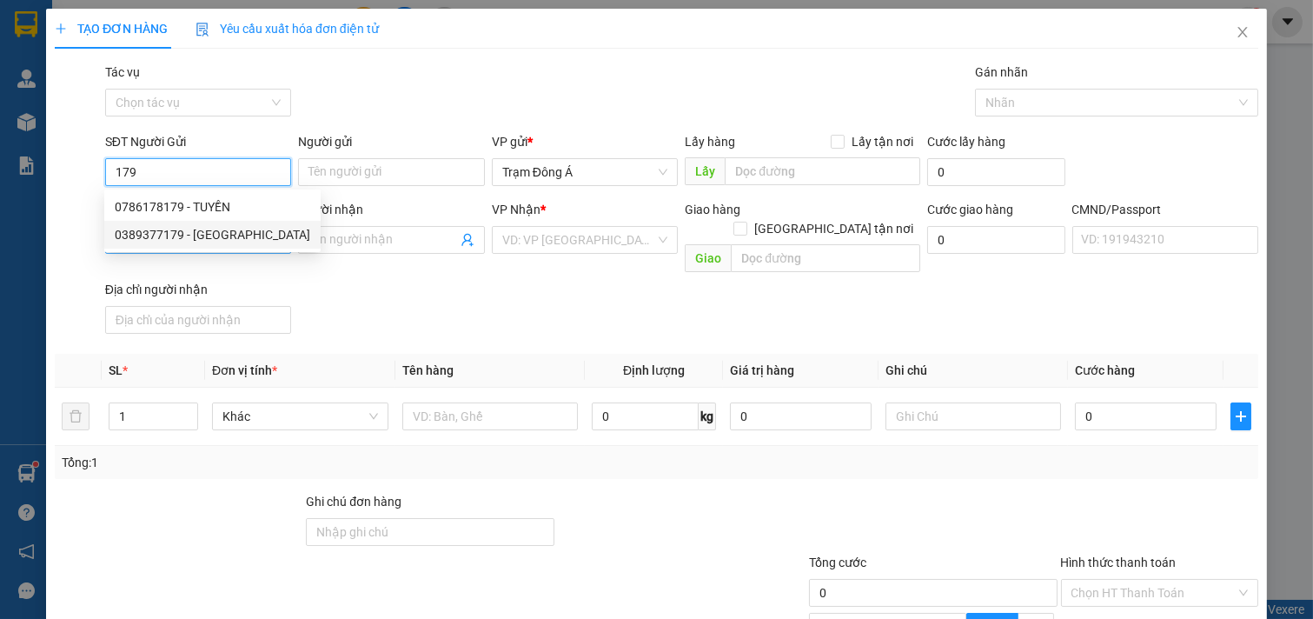
click at [207, 235] on div "0389377179 - [GEOGRAPHIC_DATA]" at bounding box center [213, 234] width 196 height 19
type input "0389377179"
type input "HIỆP HƯNG"
type input "0937111997"
type input "HIỀN"
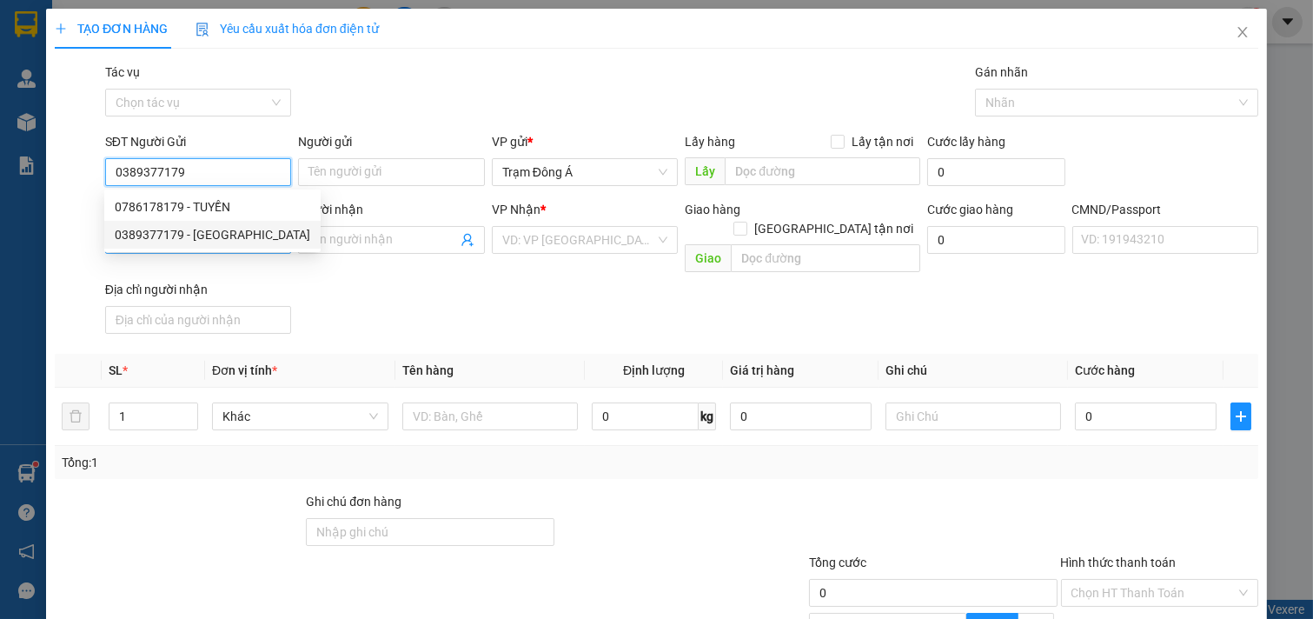
checkbox input "true"
type input "D3.ĐUÒNG 5B KHU HIM LAM [GEOGRAPHIC_DATA]"
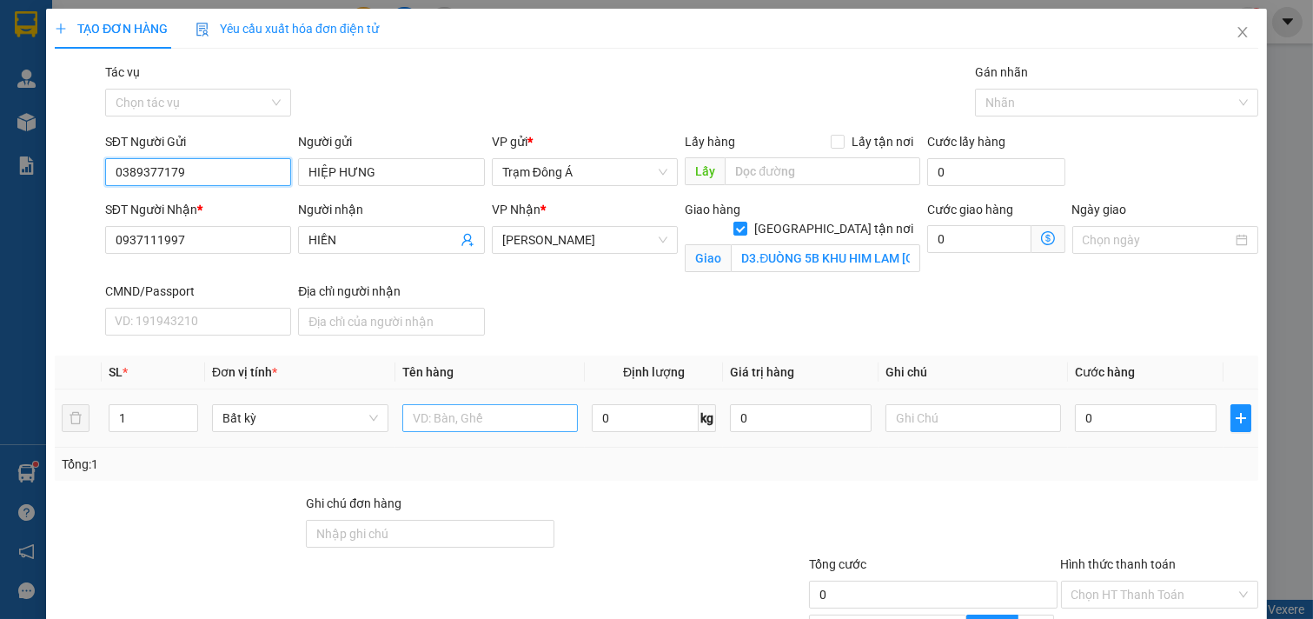
type input "0389377179"
drag, startPoint x: 467, startPoint y: 430, endPoint x: 492, endPoint y: 402, distance: 37.5
click at [475, 422] on input "text" at bounding box center [490, 418] width 176 height 28
type input "1X ĐỎ 3KG"
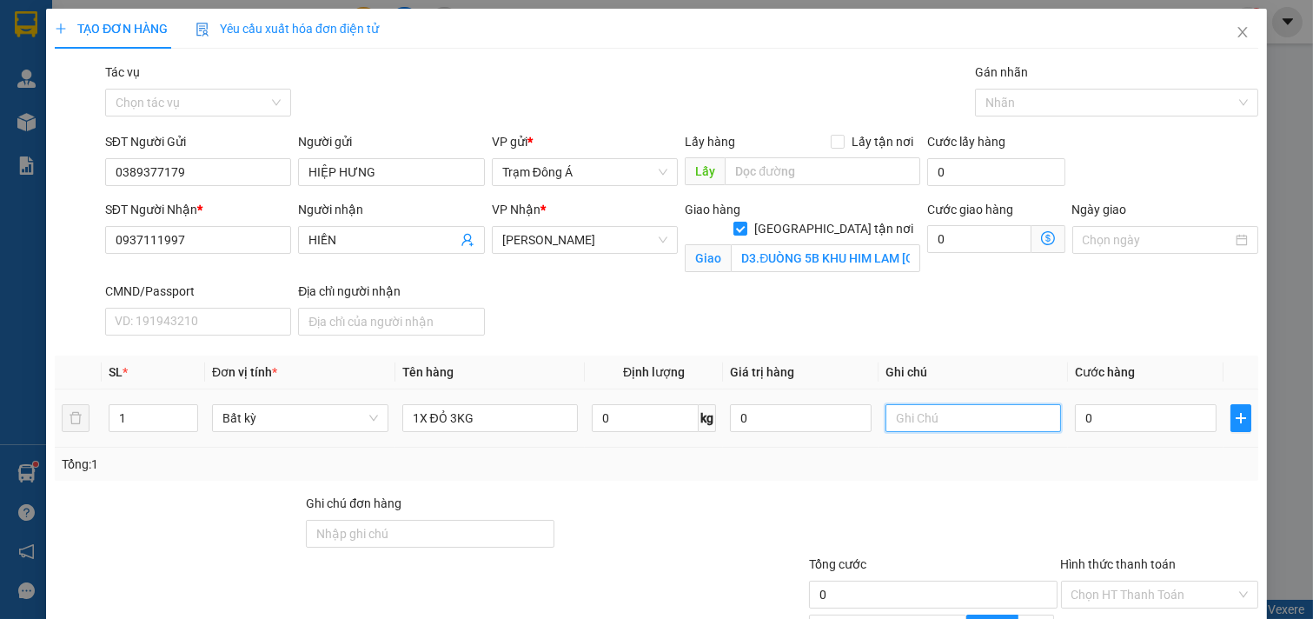
click at [918, 419] on input "text" at bounding box center [974, 418] width 176 height 28
type input "HUONG"
type input "2"
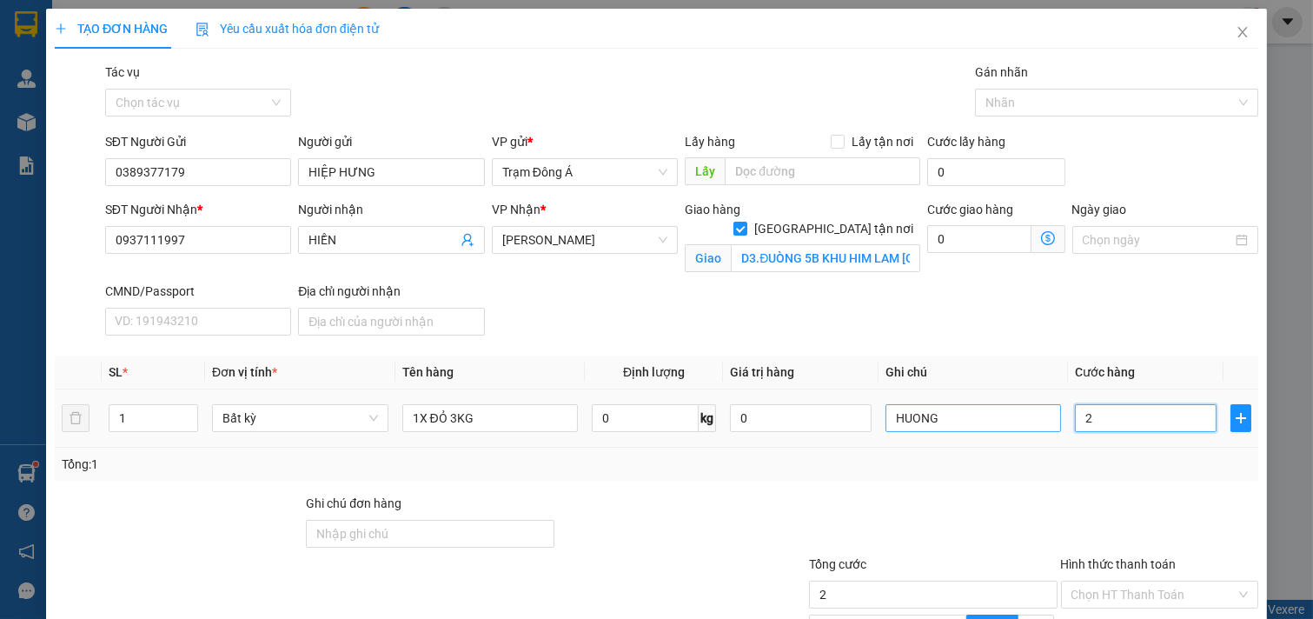
type input "20"
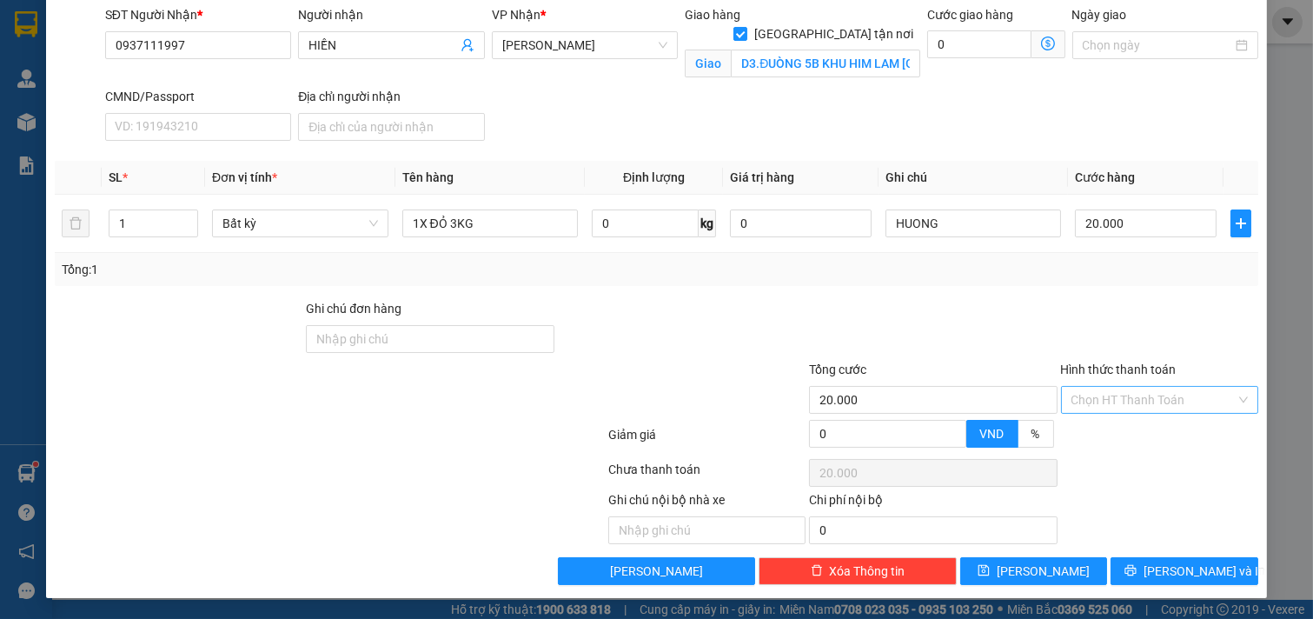
click at [1186, 395] on input "Hình thức thanh toán" at bounding box center [1153, 400] width 165 height 26
click at [1144, 428] on div "Tại văn phòng" at bounding box center [1147, 434] width 175 height 19
click at [419, 332] on input "Ghi chú đơn hàng" at bounding box center [430, 339] width 248 height 28
click at [1191, 566] on span "[PERSON_NAME] và In" at bounding box center [1205, 570] width 122 height 19
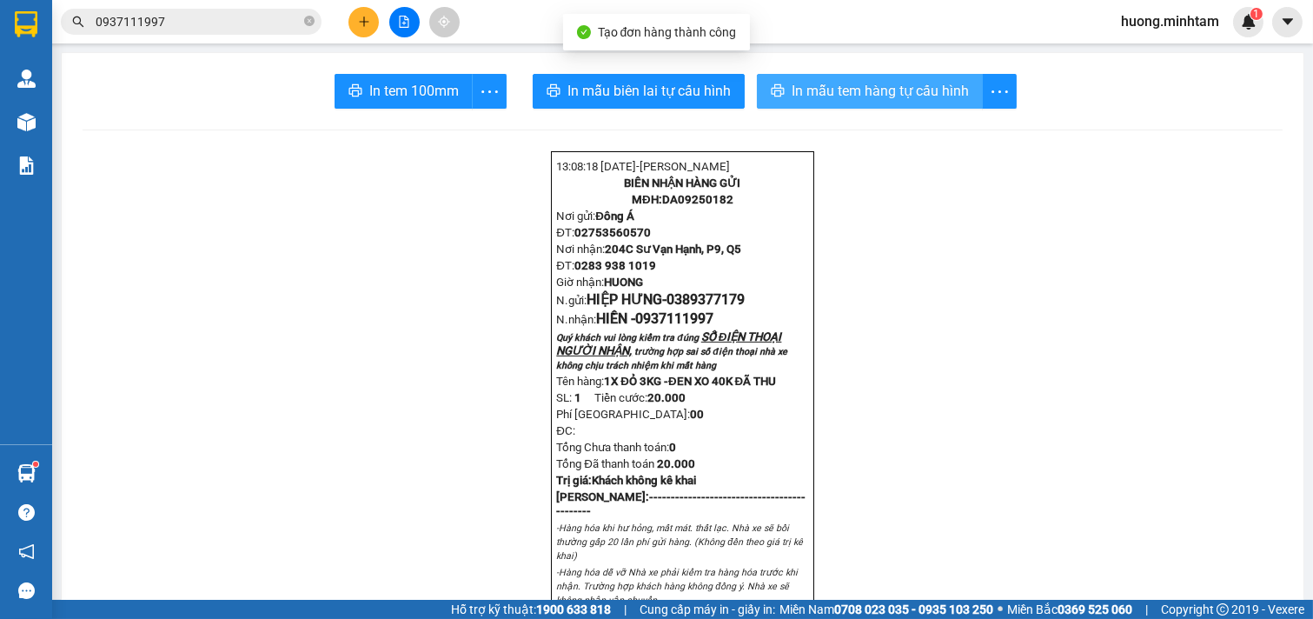
click at [859, 97] on span "In mẫu tem hàng tự cấu hình" at bounding box center [880, 91] width 177 height 22
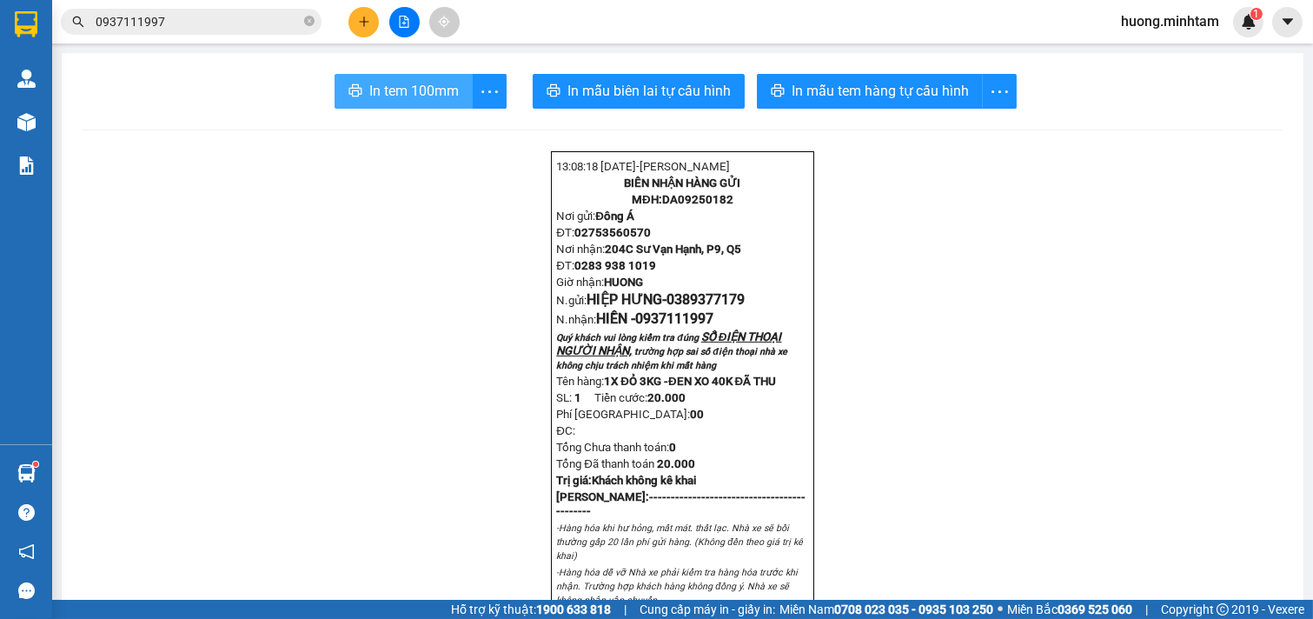
click at [420, 94] on span "In tem 100mm" at bounding box center [414, 91] width 90 height 22
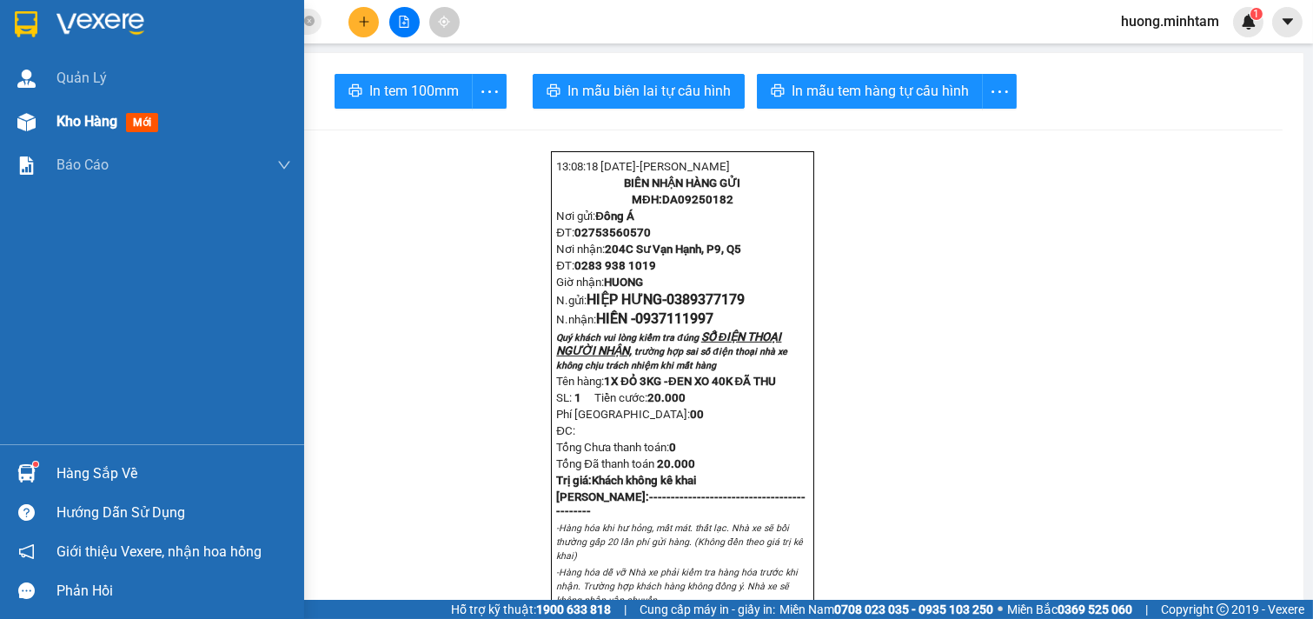
click at [109, 132] on div "Kho hàng mới" at bounding box center [110, 121] width 109 height 22
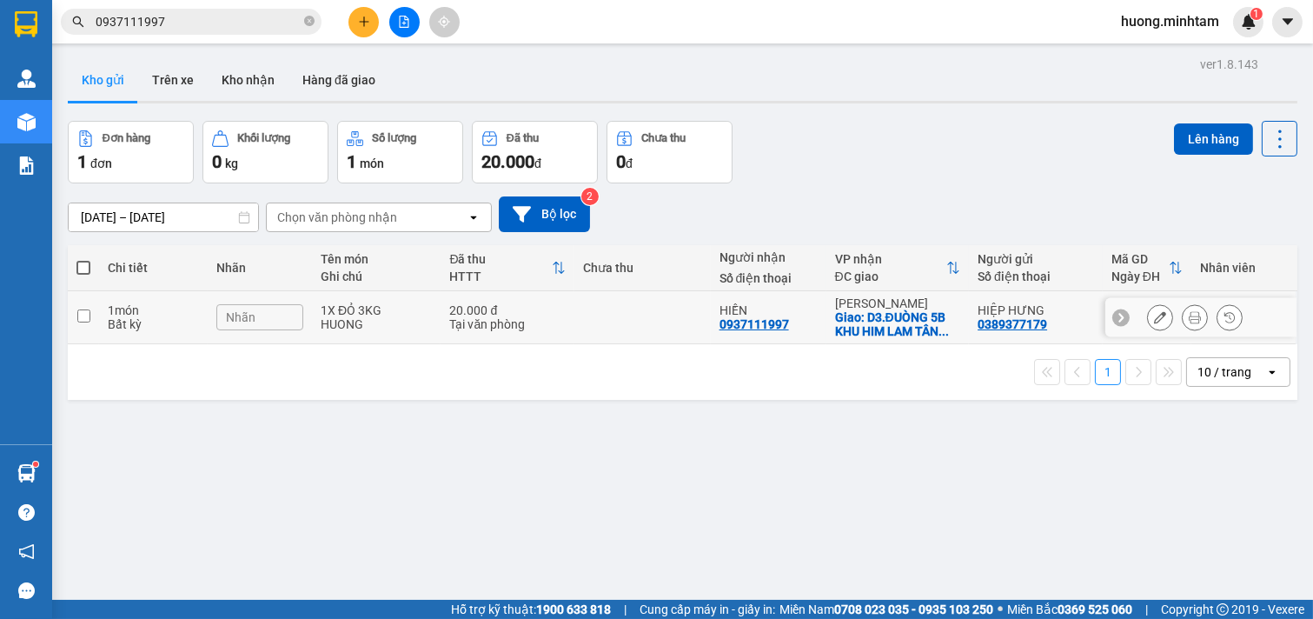
click at [83, 322] on input "checkbox" at bounding box center [83, 315] width 13 height 13
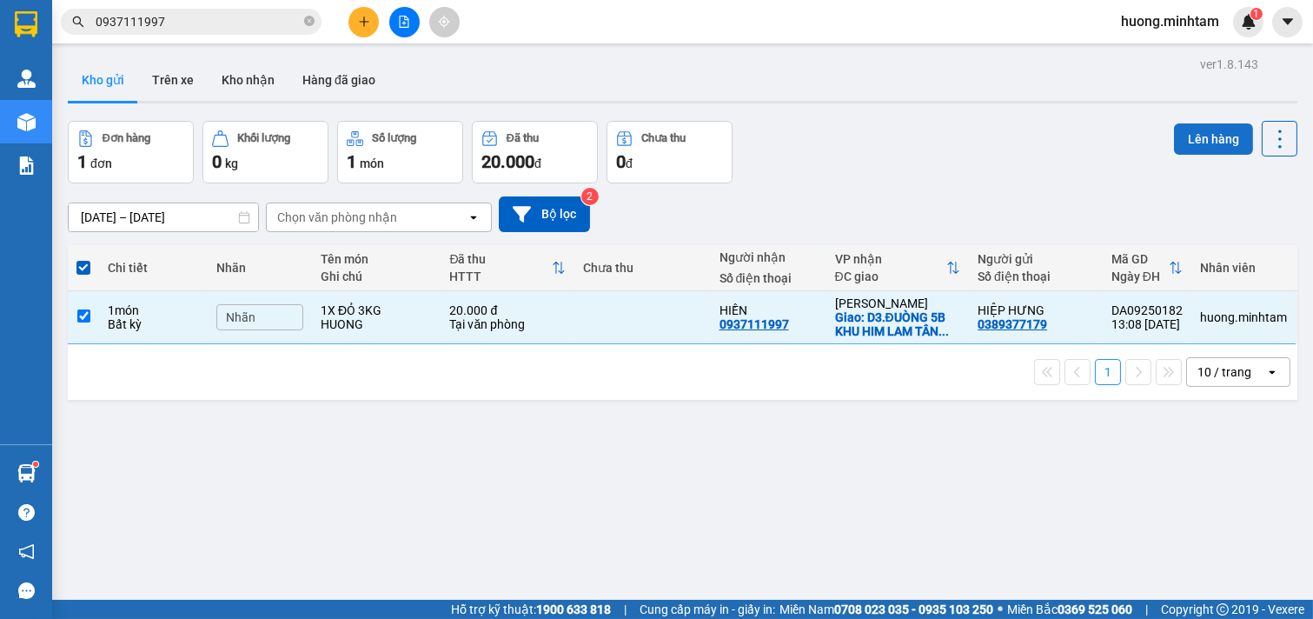
click at [1192, 140] on button "Lên hàng" at bounding box center [1213, 138] width 79 height 31
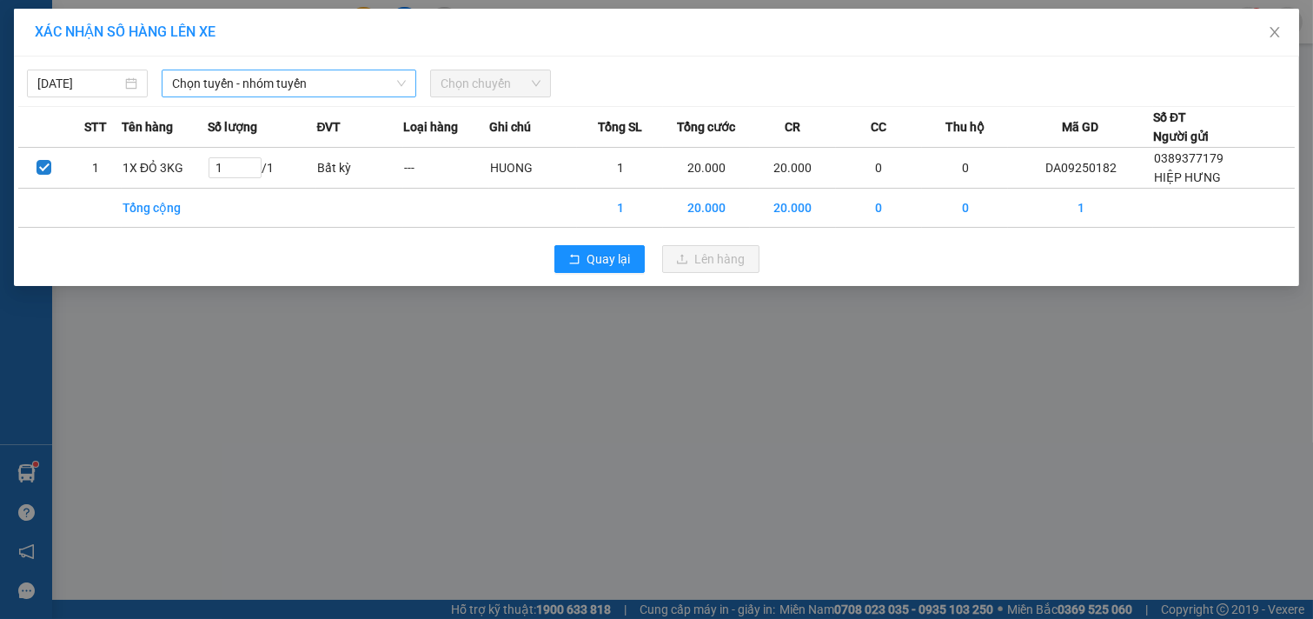
click at [318, 78] on span "Chọn tuyến - nhóm tuyến" at bounding box center [289, 83] width 234 height 26
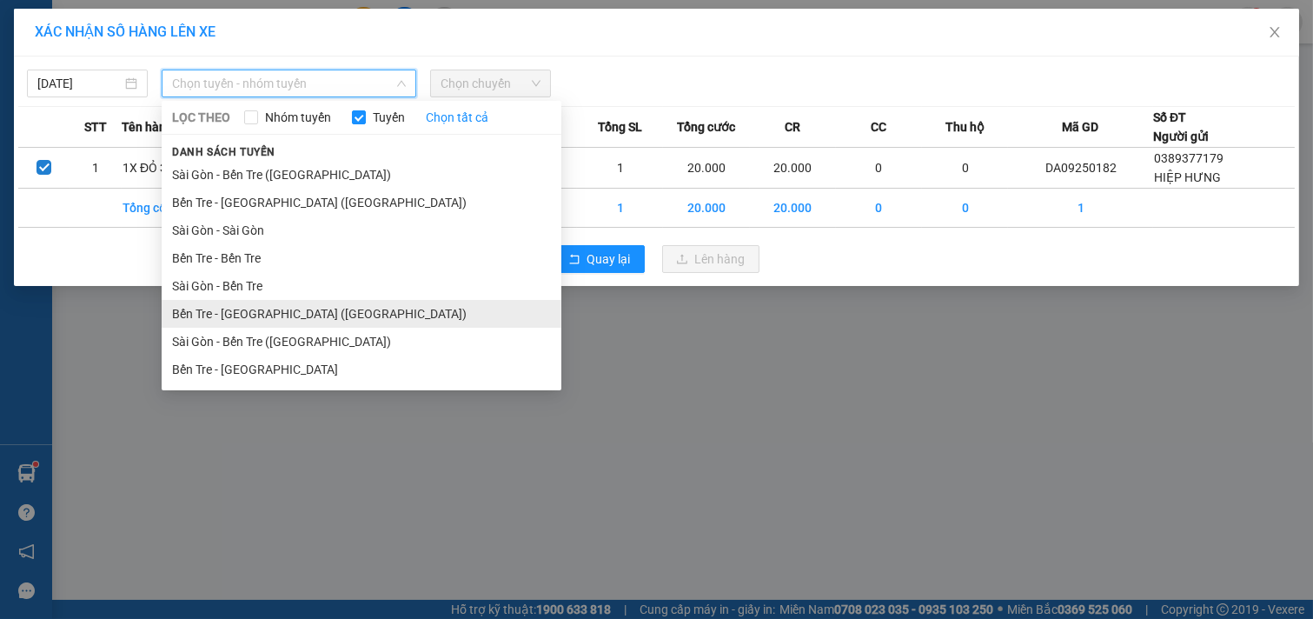
click at [276, 315] on li "Bến Tre - [GEOGRAPHIC_DATA] ([GEOGRAPHIC_DATA])" at bounding box center [362, 314] width 400 height 28
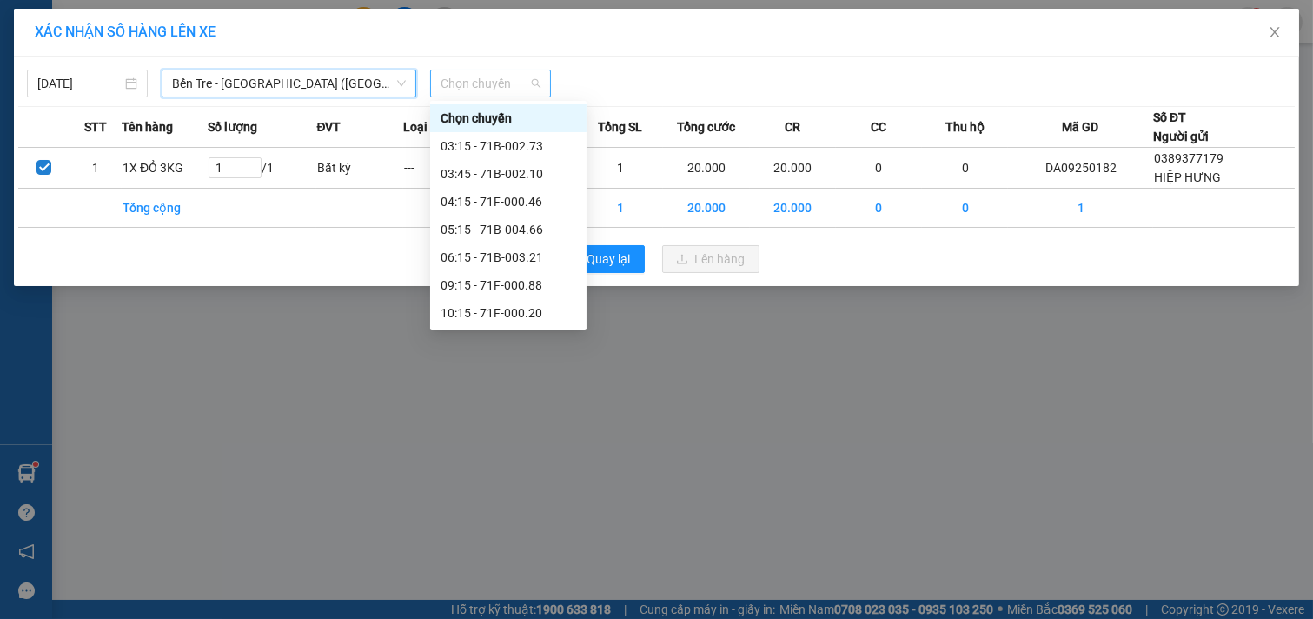
click at [502, 83] on span "Chọn chuyến" at bounding box center [491, 83] width 100 height 26
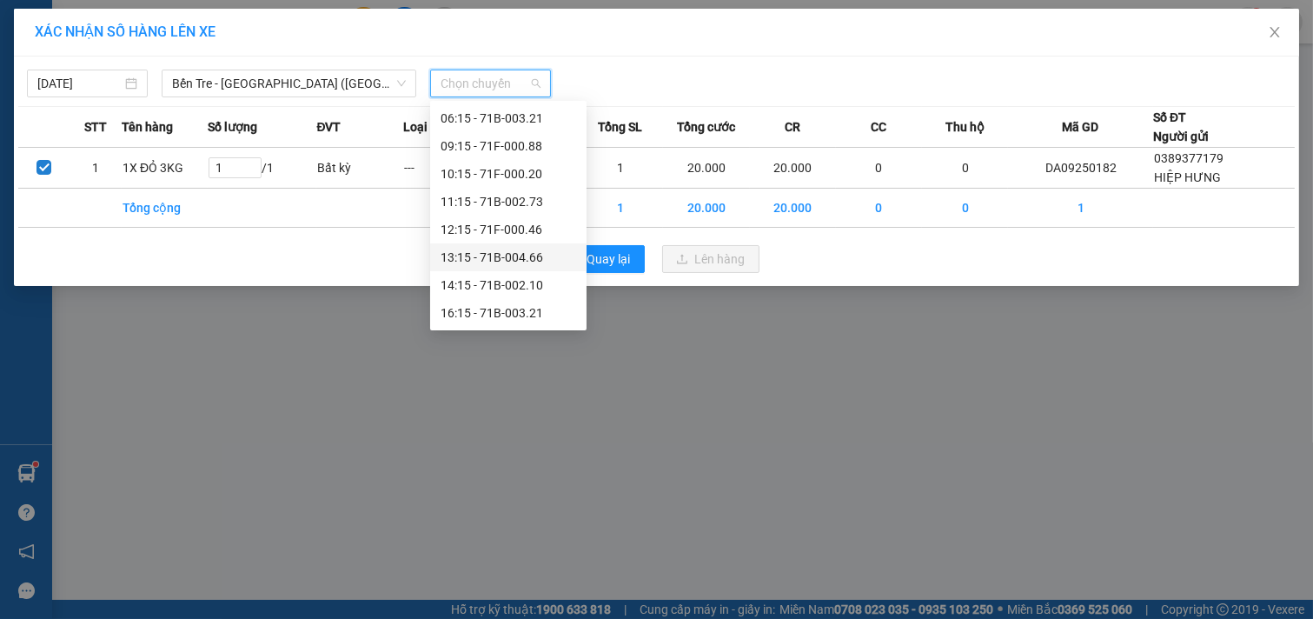
click at [488, 258] on div "13:15 - 71B-004.66" at bounding box center [509, 257] width 136 height 19
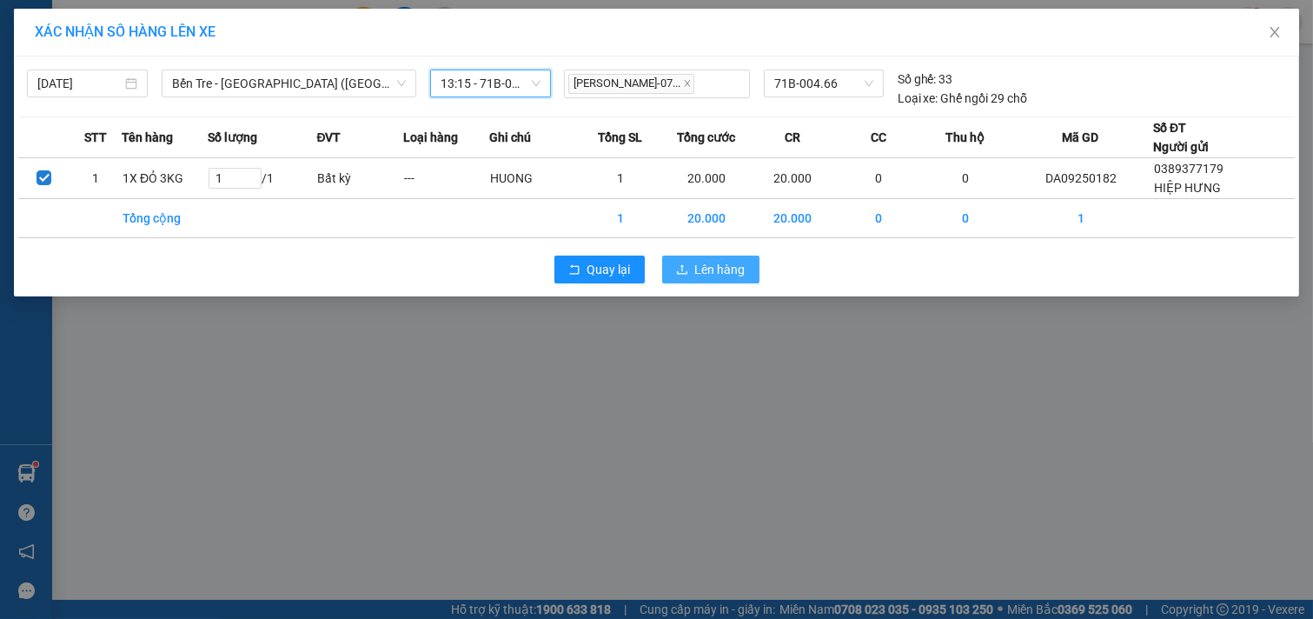
click at [736, 270] on span "Lên hàng" at bounding box center [720, 269] width 50 height 19
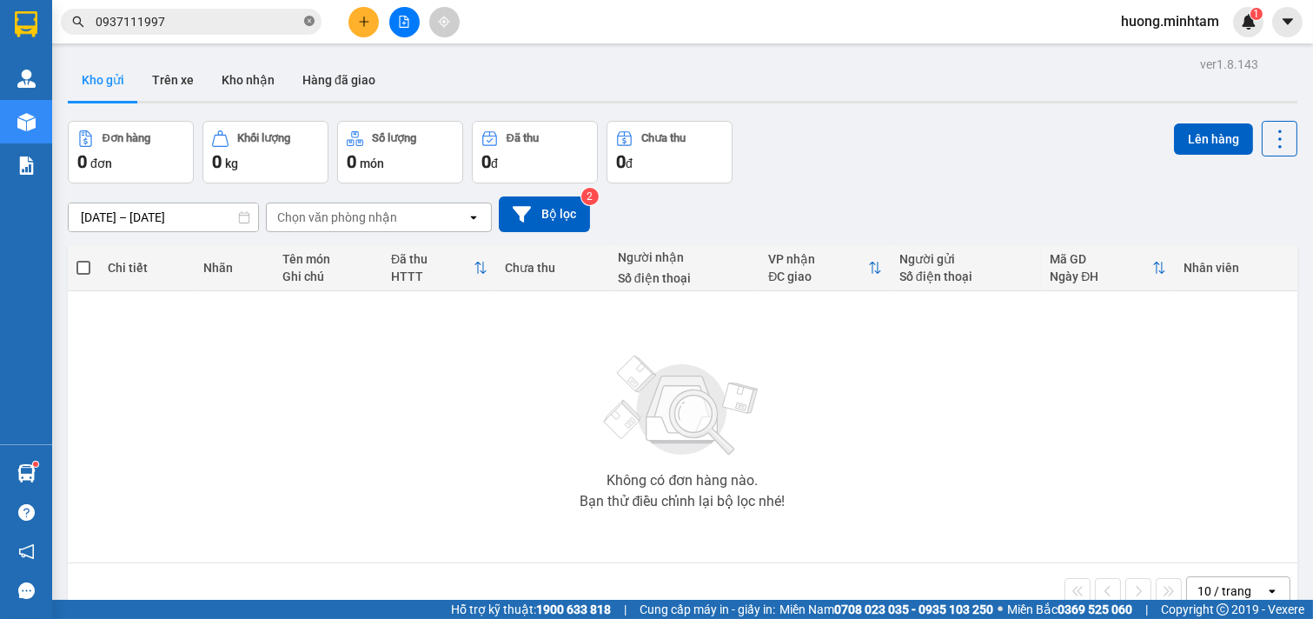
click at [308, 23] on icon "close-circle" at bounding box center [309, 21] width 10 height 10
